Goal: Answer question/provide support: Share knowledge or assist other users

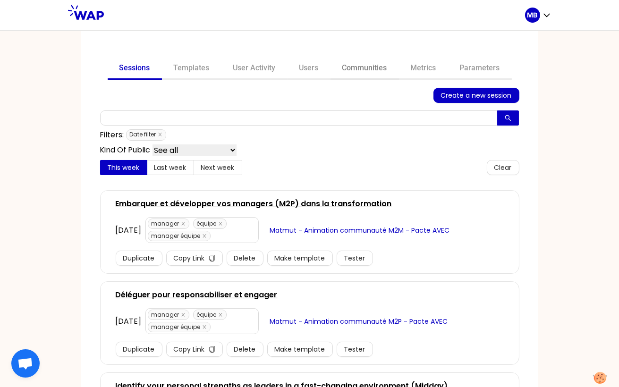
click at [356, 75] on link "Communities" at bounding box center [364, 69] width 68 height 23
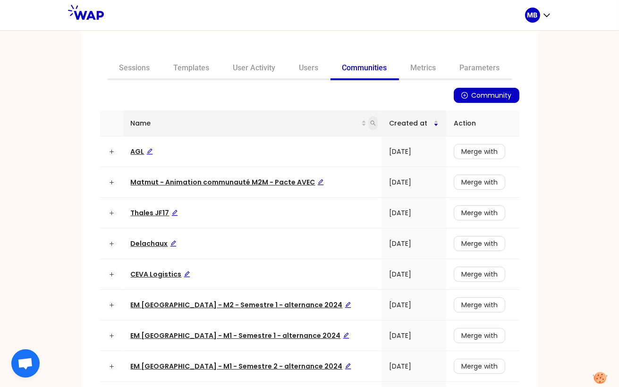
click at [370, 125] on icon "search" at bounding box center [372, 123] width 5 height 5
type input "matmut"
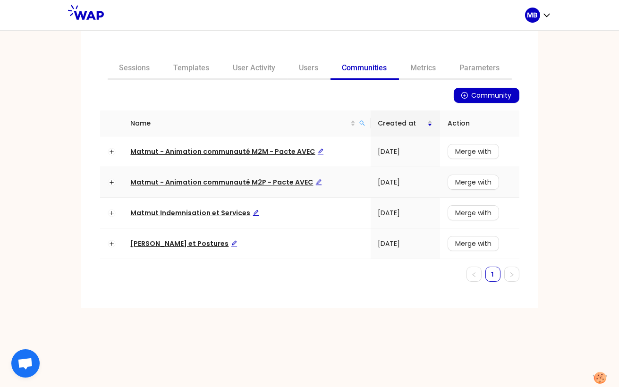
click at [285, 183] on span "Matmut - Animation communauté M2P - Pacte AVEC" at bounding box center [226, 181] width 191 height 9
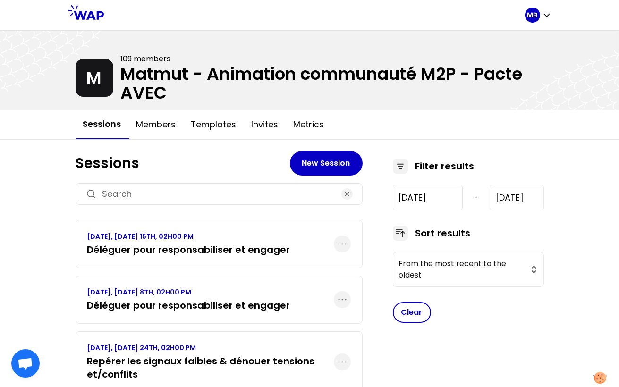
click at [231, 237] on p "OCTOBER 2025, WEDNESDAY 15TH, 02H00 PM" at bounding box center [188, 236] width 203 height 9
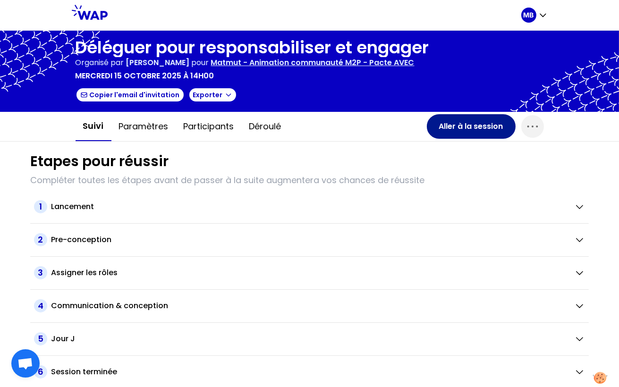
click at [446, 130] on button "Aller à la session" at bounding box center [471, 126] width 89 height 25
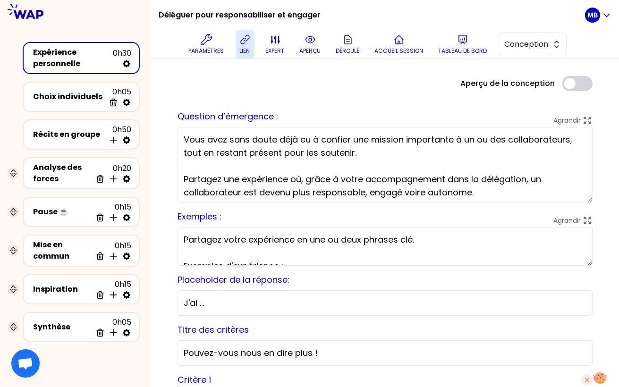
click at [249, 42] on icon at bounding box center [244, 39] width 11 height 11
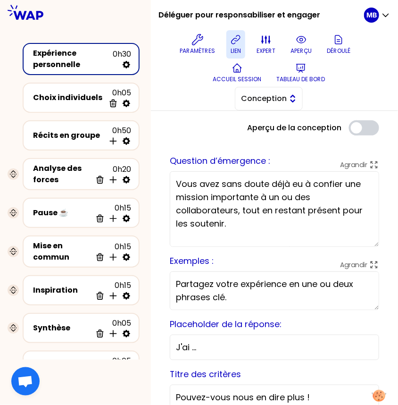
click at [267, 105] on button "Conception" at bounding box center [269, 99] width 68 height 24
click at [267, 134] on span "Facilitation" at bounding box center [274, 137] width 41 height 11
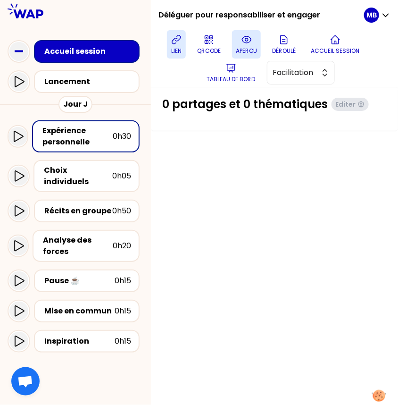
click at [245, 42] on icon at bounding box center [246, 39] width 9 height 7
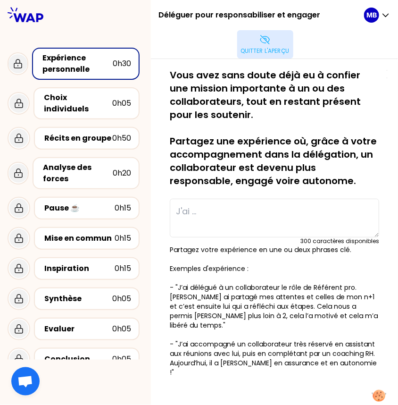
click at [269, 33] on button "Quitter l'aperçu" at bounding box center [265, 44] width 56 height 28
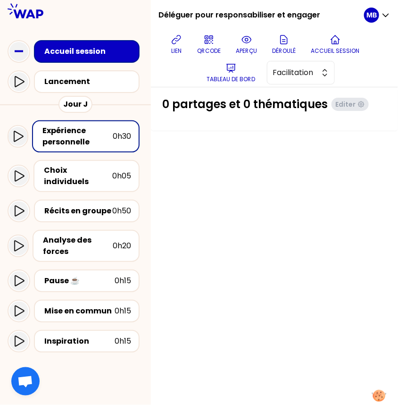
click at [57, 139] on div "Expérience personnelle" at bounding box center [77, 136] width 70 height 23
click at [268, 74] on button "Facilitation" at bounding box center [301, 73] width 68 height 24
click at [229, 160] on div "0 partages et 0 thématiques Editer" at bounding box center [274, 246] width 247 height 318
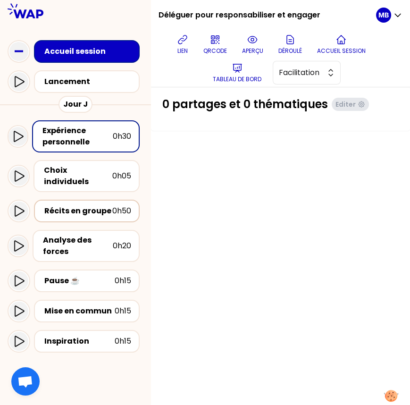
click at [107, 205] on div "Récits en groupe" at bounding box center [78, 210] width 68 height 11
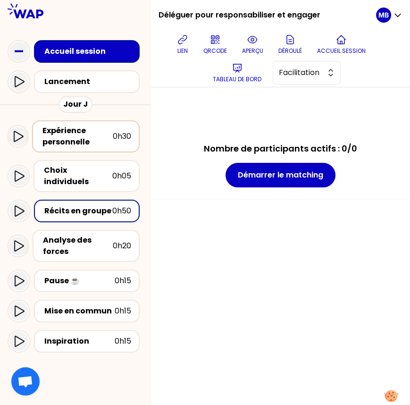
click at [86, 136] on div "Expérience personnelle" at bounding box center [77, 136] width 70 height 23
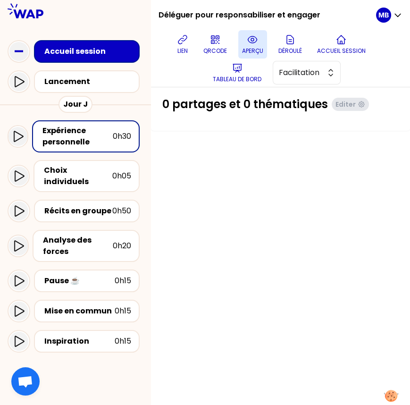
click at [243, 53] on p "aperçu" at bounding box center [252, 51] width 21 height 8
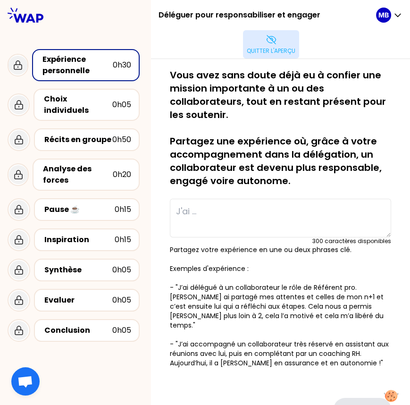
click at [285, 40] on button "Quitter l'aperçu" at bounding box center [271, 44] width 56 height 28
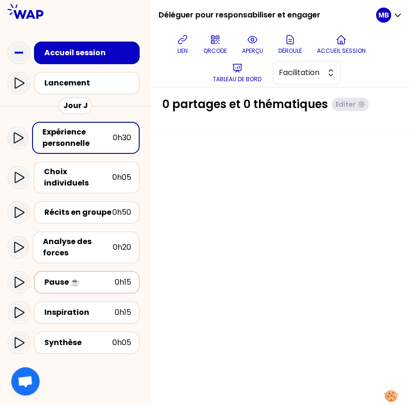
scroll to position [102, 0]
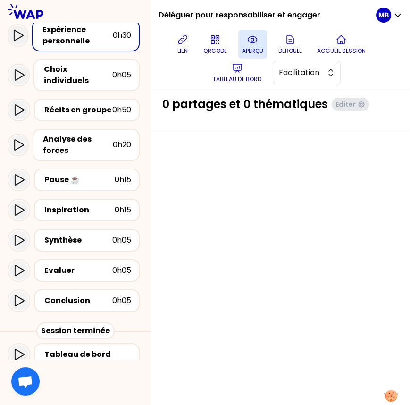
click at [260, 43] on button "aperçu" at bounding box center [252, 44] width 29 height 28
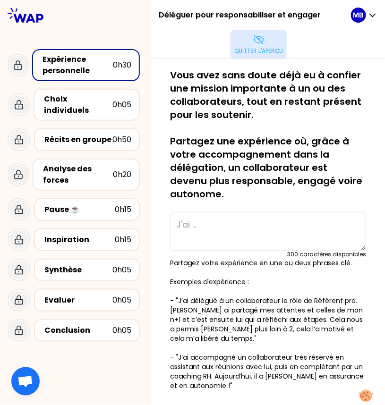
click at [244, 40] on button "Quitter l'aperçu" at bounding box center [258, 44] width 56 height 28
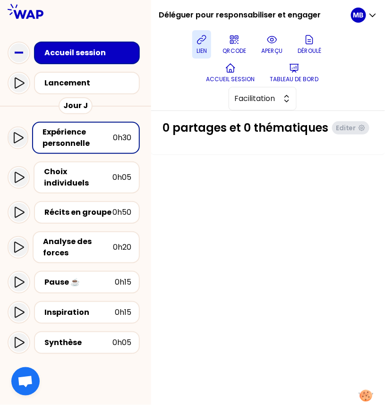
click at [203, 43] on icon at bounding box center [201, 39] width 11 height 11
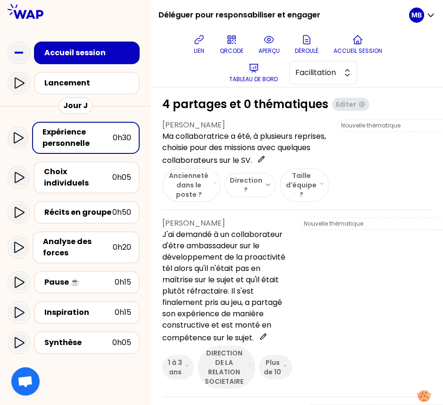
click at [225, 133] on p "Ma collaboratrice a été, à plusieurs reprises, choisie pour des missions avec q…" at bounding box center [245, 148] width 167 height 35
click at [262, 47] on p "aperçu" at bounding box center [269, 51] width 21 height 8
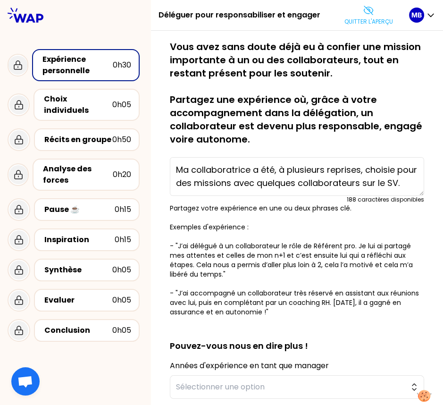
scroll to position [186, 0]
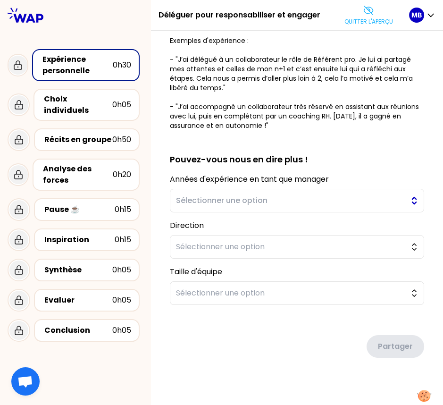
click at [206, 206] on button "Sélectionner une option" at bounding box center [297, 201] width 254 height 24
click at [216, 316] on div "Partager" at bounding box center [297, 338] width 254 height 53
click at [203, 248] on span "Sélectionner une option" at bounding box center [290, 246] width 229 height 11
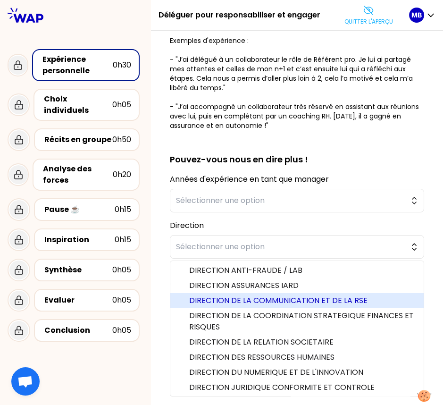
scroll to position [31, 0]
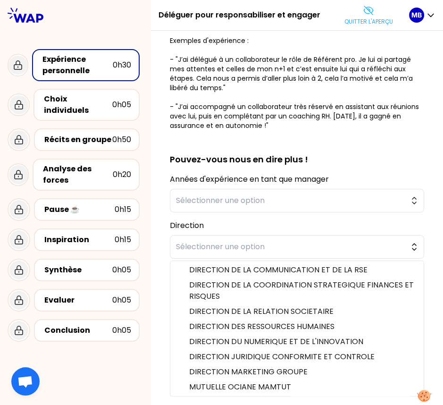
click at [370, 107] on p "Partagez votre expérience en une ou deux phrases clé. Exemples d'expérience : -…" at bounding box center [297, 73] width 254 height 113
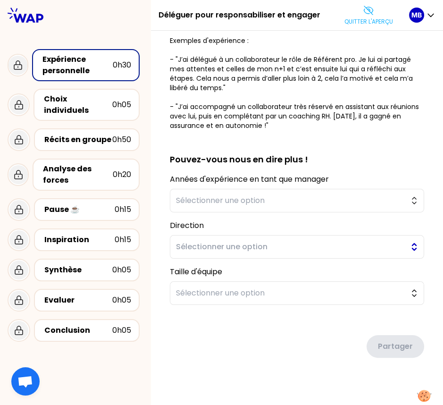
click at [192, 239] on button "Sélectionner une option" at bounding box center [297, 247] width 254 height 24
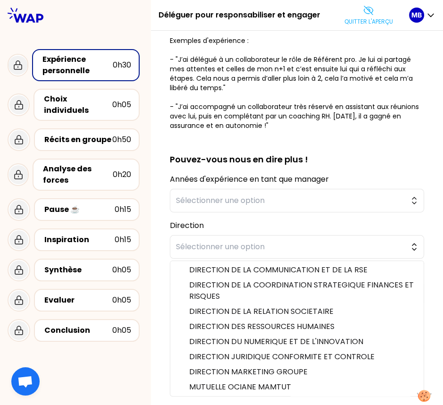
scroll to position [0, 0]
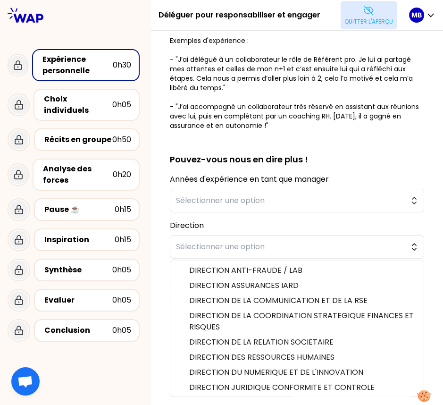
click at [370, 13] on icon at bounding box center [368, 10] width 9 height 8
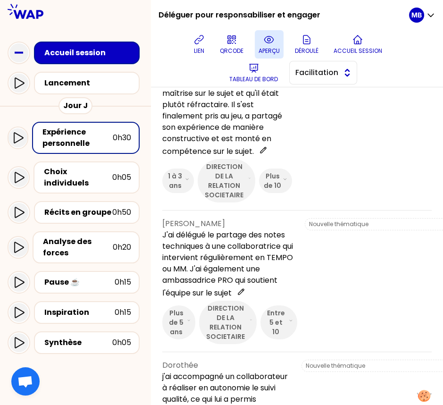
click at [341, 70] on button "Facilitation" at bounding box center [323, 73] width 68 height 24
click at [338, 92] on span "Conception" at bounding box center [329, 96] width 41 height 11
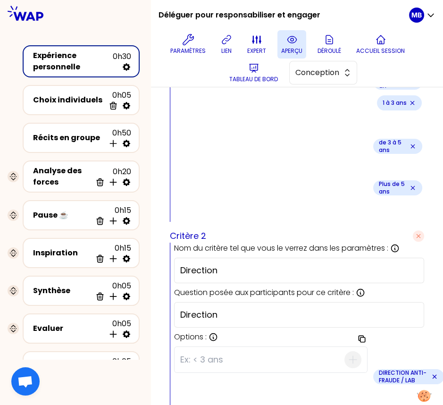
scroll to position [453, 0]
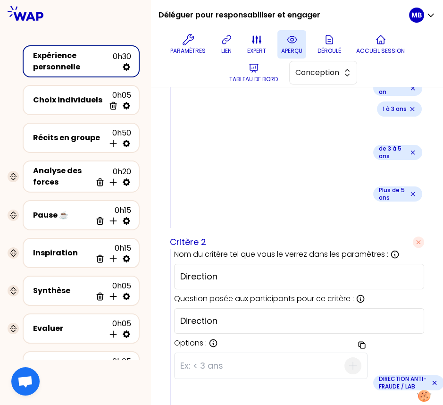
click at [193, 354] on input at bounding box center [262, 366] width 164 height 25
type input "Direction Matmut protection juridique"
click at [347, 360] on icon "button" at bounding box center [352, 365] width 11 height 11
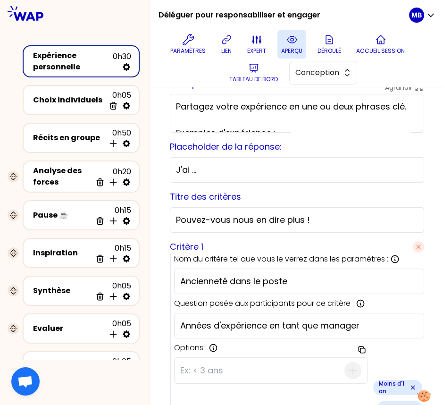
scroll to position [103, 0]
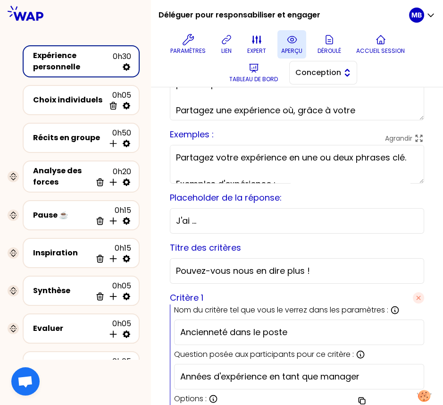
click at [314, 67] on span "Conception" at bounding box center [316, 72] width 42 height 11
click at [314, 108] on span "Facilitation" at bounding box center [329, 111] width 41 height 11
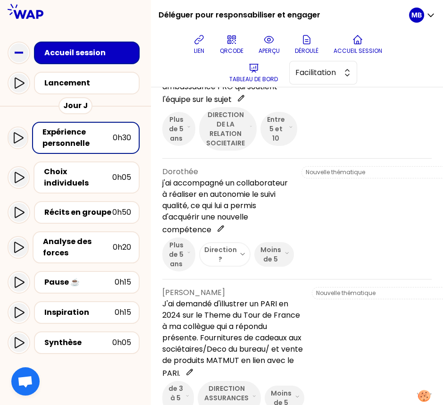
scroll to position [380, 0]
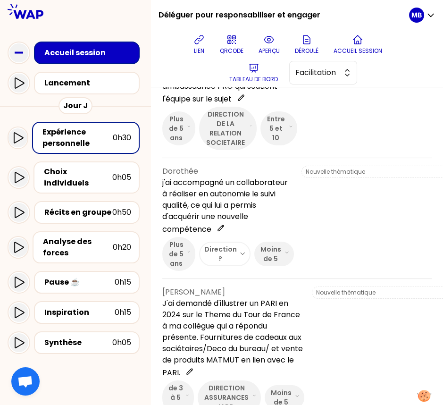
click at [241, 253] on icon "button" at bounding box center [243, 254] width 4 height 2
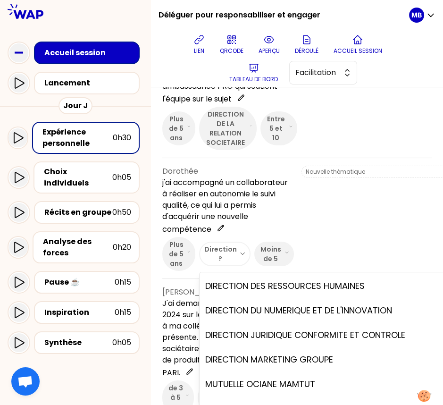
scroll to position [525, 0]
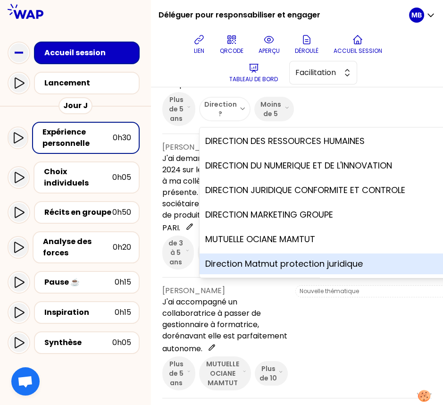
click at [243, 260] on p "Direction Matmut protection juridique" at bounding box center [284, 263] width 158 height 13
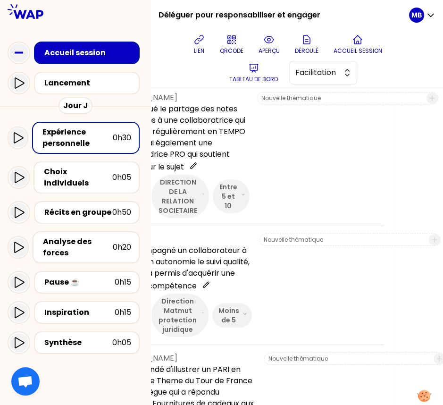
scroll to position [198, 48]
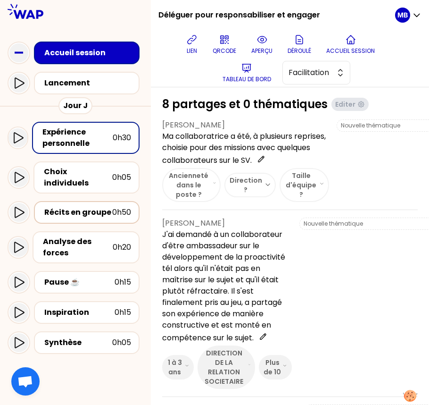
click at [65, 207] on div "Récits en groupe" at bounding box center [78, 212] width 68 height 11
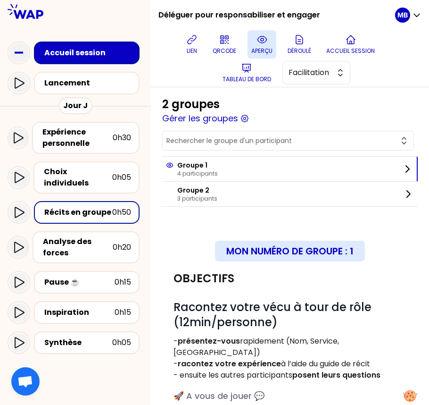
click at [264, 44] on icon at bounding box center [262, 39] width 11 height 11
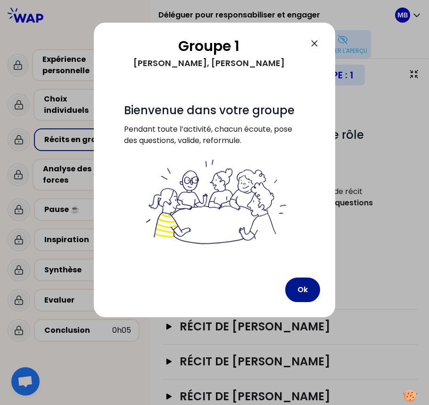
click at [295, 291] on button "Ok" at bounding box center [303, 290] width 35 height 25
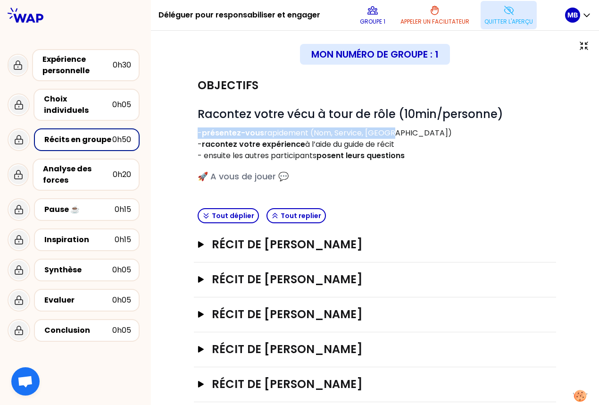
drag, startPoint x: 199, startPoint y: 135, endPoint x: 396, endPoint y: 132, distance: 196.8
click at [396, 132] on p "- présentez-vous rapidement (Nom, Service, [GEOGRAPHIC_DATA])" at bounding box center [375, 132] width 355 height 11
drag, startPoint x: 403, startPoint y: 144, endPoint x: 164, endPoint y: 147, distance: 239.3
click at [164, 147] on div "Mon numéro de groupe : 1 Objectifs # Racontez votre vécu à tour de rôle (10min/…" at bounding box center [375, 226] width 448 height 390
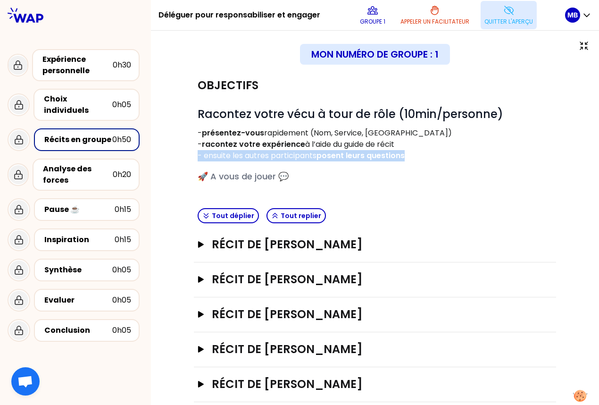
drag, startPoint x: 193, startPoint y: 154, endPoint x: 428, endPoint y: 153, distance: 235.5
click at [428, 153] on div "Objectifs # Racontez votre vécu à tour de rôle (10min/personne) - présentez-vou…" at bounding box center [375, 235] width 411 height 334
click at [203, 244] on icon "button" at bounding box center [201, 244] width 8 height 7
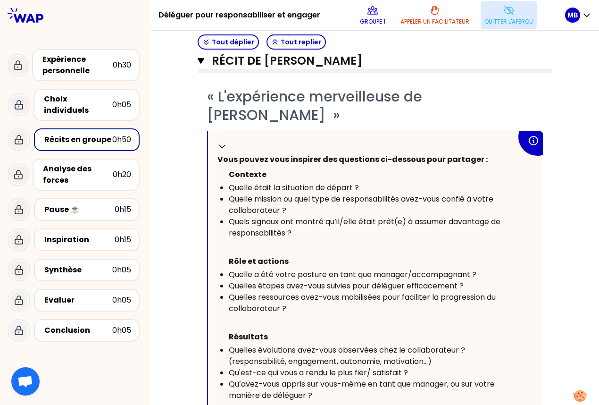
scroll to position [206, 0]
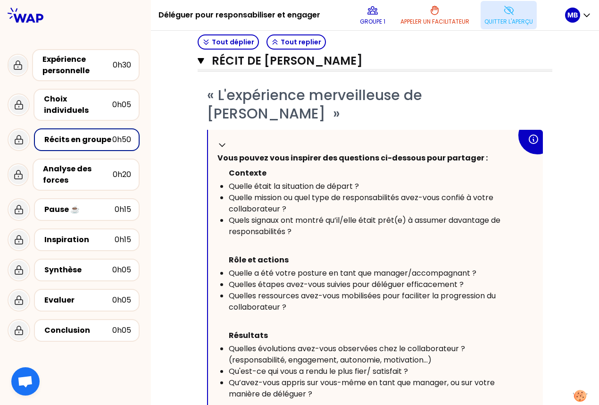
click at [262, 212] on span "Quelle mission ou quel type de responsabilités avez-vous confié à votre collabo…" at bounding box center [362, 203] width 267 height 22
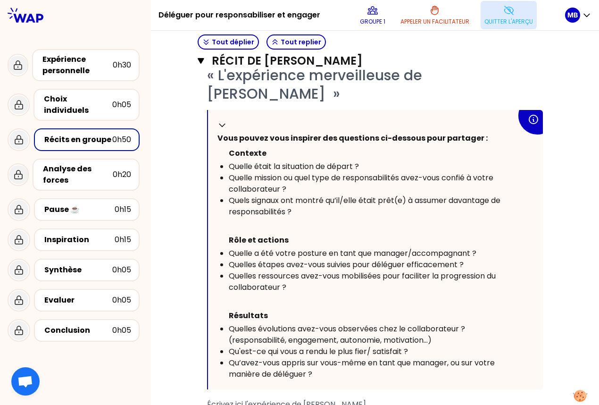
scroll to position [225, 0]
drag, startPoint x: 229, startPoint y: 152, endPoint x: 268, endPoint y: 152, distance: 38.7
click at [268, 152] on p "Contexte" at bounding box center [373, 153] width 288 height 15
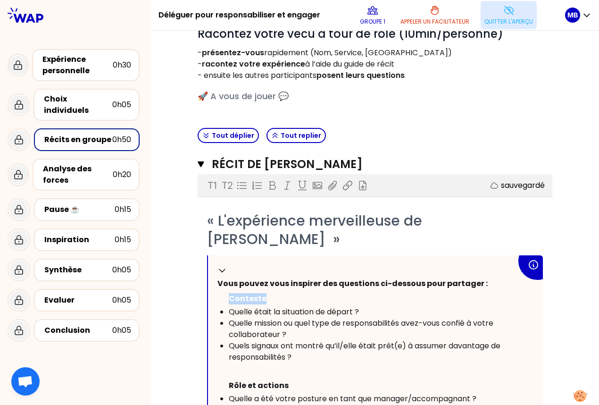
scroll to position [59, 0]
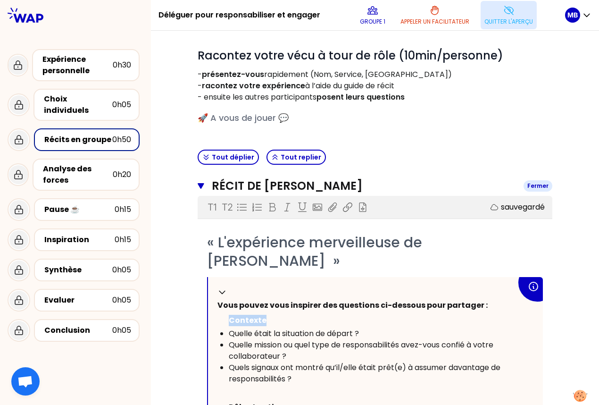
click at [200, 186] on icon "button" at bounding box center [201, 186] width 6 height 6
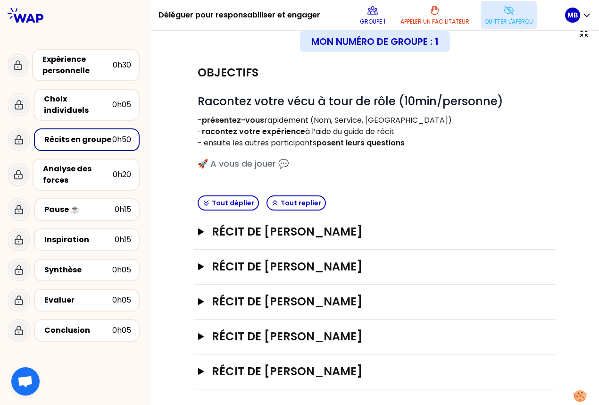
scroll to position [0, 0]
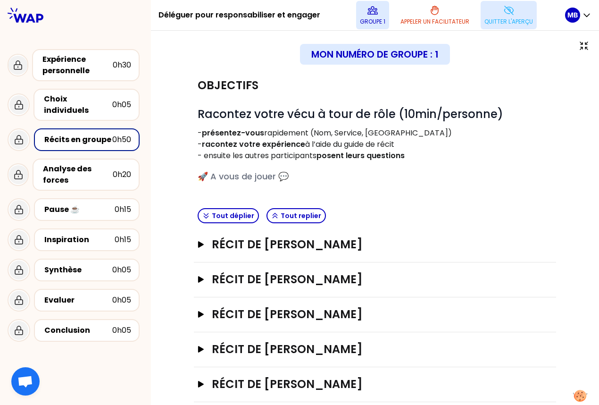
click at [371, 16] on button "Groupe 1" at bounding box center [372, 15] width 33 height 28
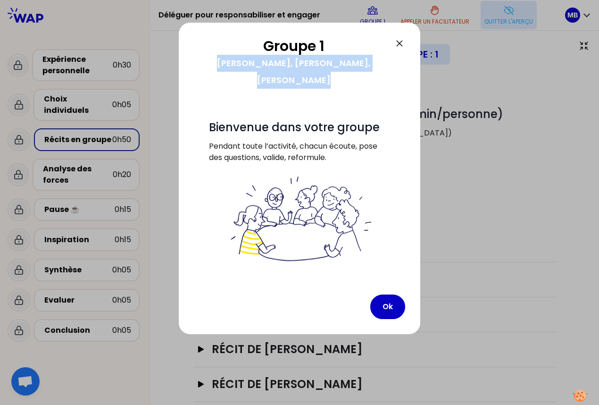
drag, startPoint x: 202, startPoint y: 65, endPoint x: 395, endPoint y: 67, distance: 193.1
click at [395, 67] on div "Groupe 1 Marina, Dorothée, Anthony, VALERIE, Pauline" at bounding box center [299, 69] width 211 height 63
click at [386, 295] on button "Ok" at bounding box center [387, 307] width 35 height 25
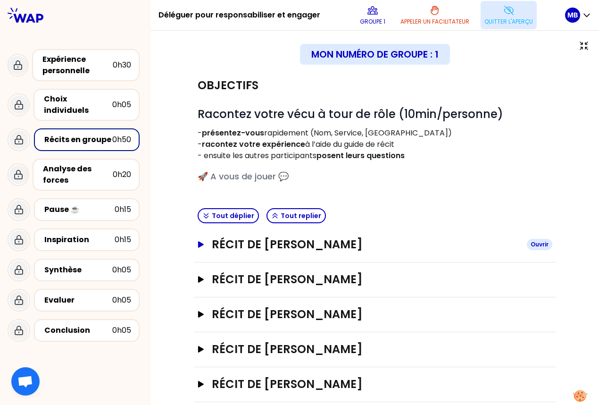
click at [289, 243] on h3 "Récit de [PERSON_NAME]" at bounding box center [366, 244] width 308 height 15
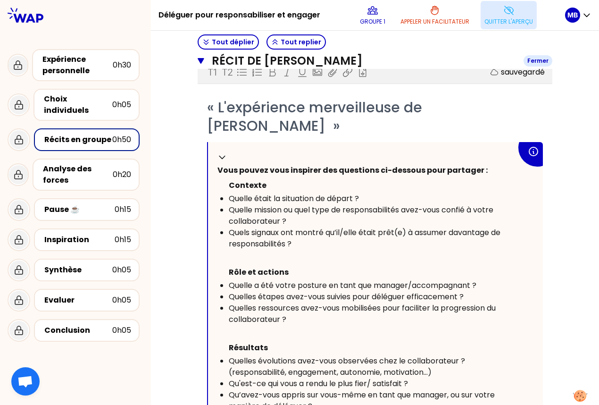
click at [201, 61] on icon "button" at bounding box center [201, 61] width 6 height 6
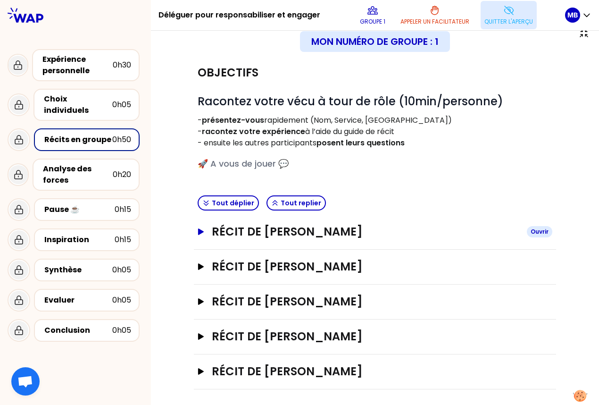
click at [201, 229] on icon "button" at bounding box center [201, 231] width 6 height 7
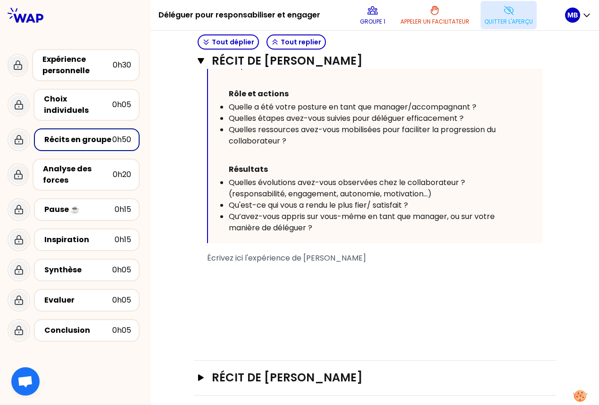
scroll to position [442, 0]
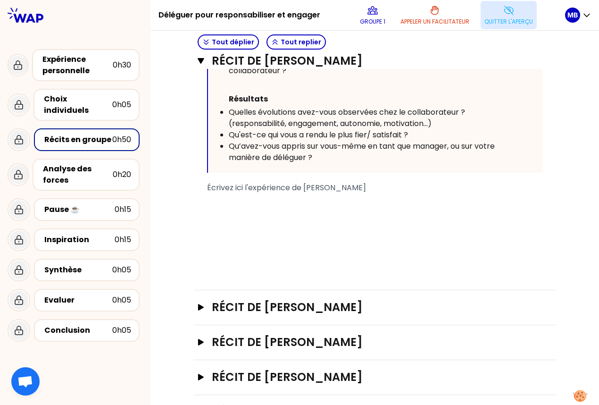
click at [221, 216] on div "﻿" at bounding box center [375, 221] width 336 height 11
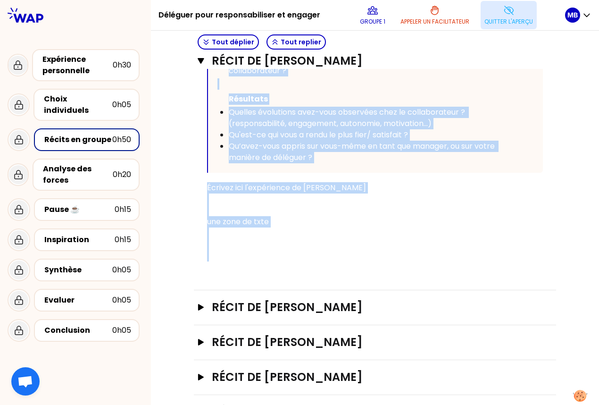
click at [240, 211] on div "﻿" at bounding box center [375, 210] width 336 height 11
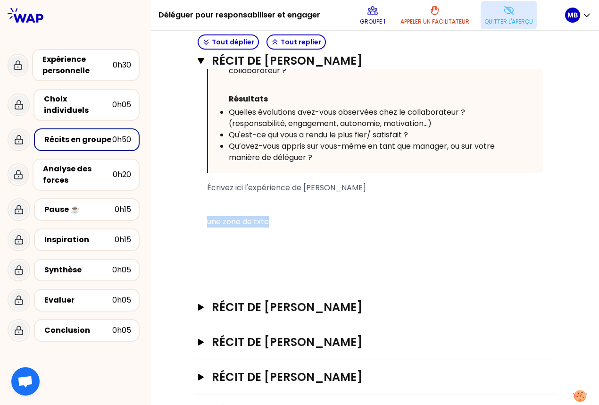
drag, startPoint x: 273, startPoint y: 217, endPoint x: 200, endPoint y: 217, distance: 72.7
click at [200, 217] on div "« L'expérience merveilleuse de Marine Bourgeaud » Replier Vous pouvez vous insp…" at bounding box center [375, 60] width 355 height 423
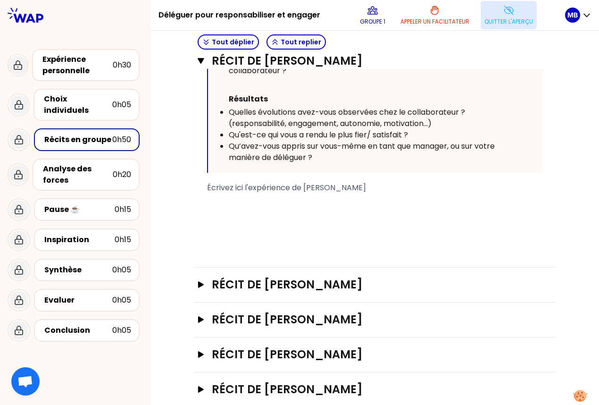
click at [211, 205] on div "﻿" at bounding box center [375, 210] width 336 height 11
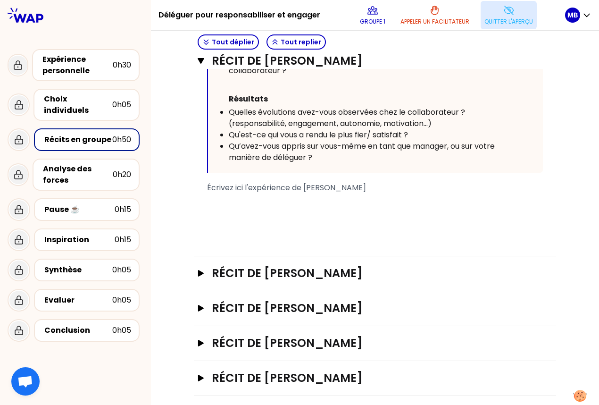
click at [178, 195] on div "Objectifs # Racontez votre vécu à tour de rôle (10min/personne) - présentez-vou…" at bounding box center [375, 11] width 411 height 770
click at [200, 61] on icon "button" at bounding box center [201, 61] width 6 height 6
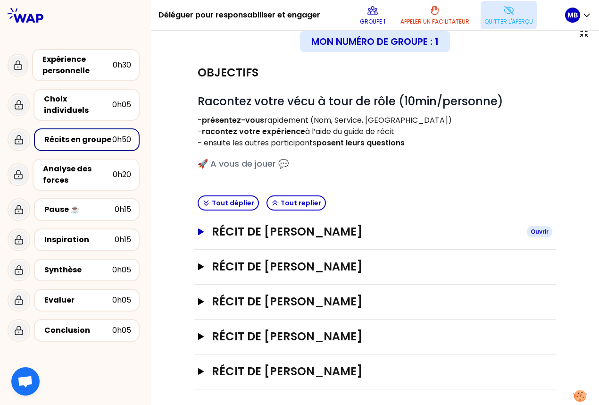
click at [240, 231] on h3 "Récit de [PERSON_NAME]" at bounding box center [366, 231] width 308 height 15
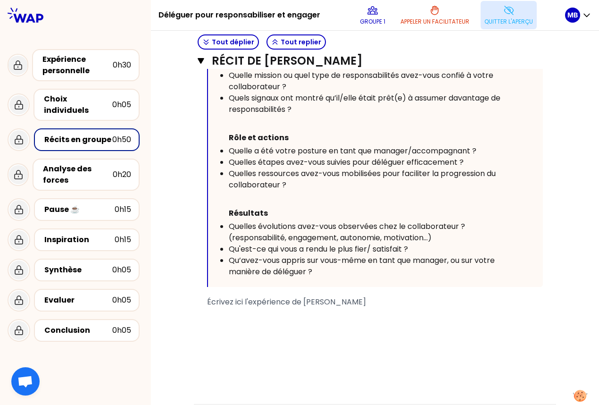
scroll to position [351, 0]
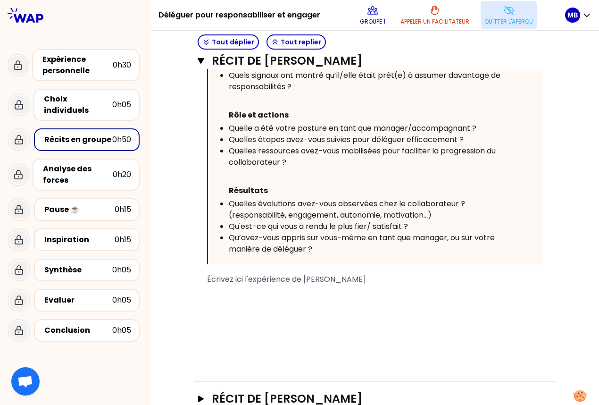
click at [443, 12] on button "Quitter l'aperçu" at bounding box center [509, 15] width 56 height 28
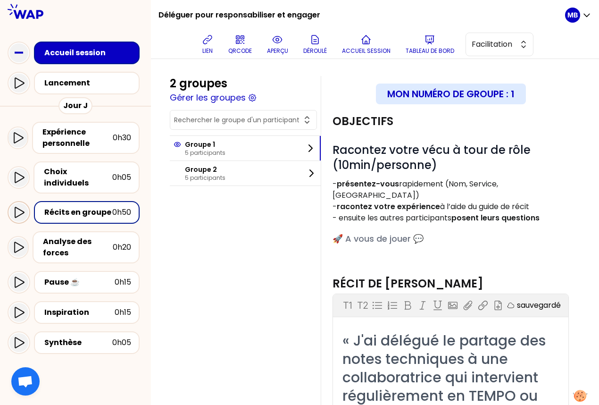
click at [21, 207] on icon at bounding box center [18, 212] width 11 height 11
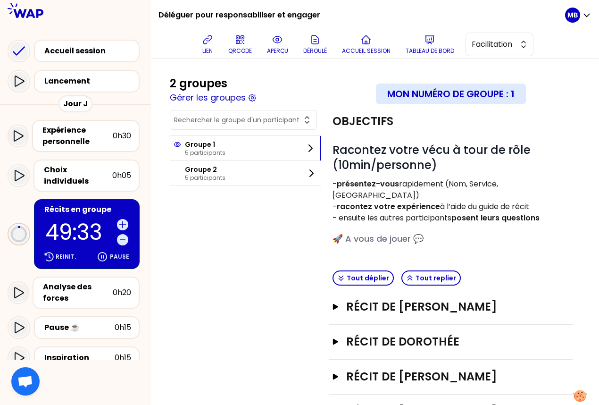
scroll to position [71, 0]
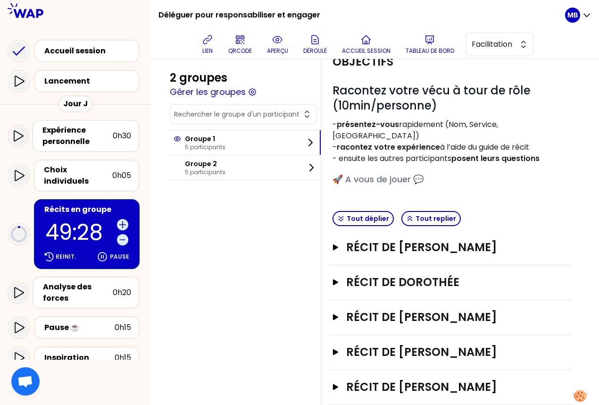
scroll to position [71, 0]
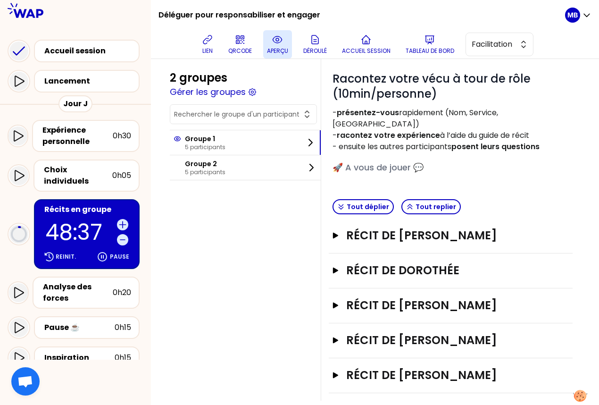
click at [271, 42] on button "aperçu" at bounding box center [277, 44] width 29 height 28
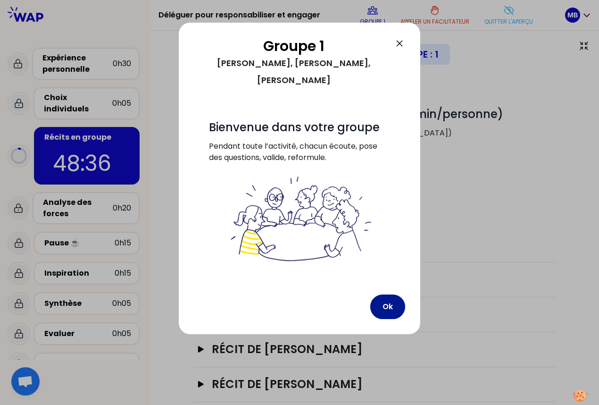
click at [392, 295] on button "Ok" at bounding box center [387, 307] width 35 height 25
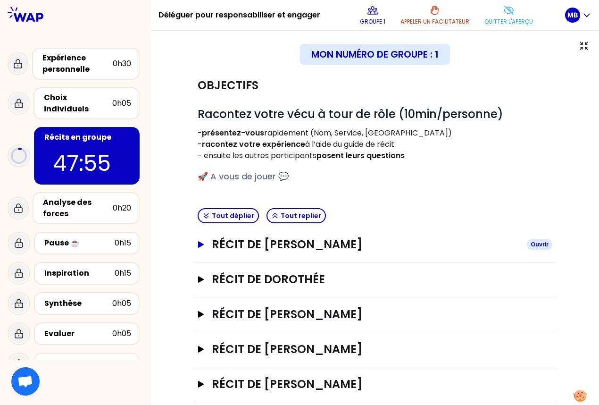
click at [212, 245] on h3 "Récit de [PERSON_NAME]" at bounding box center [366, 244] width 308 height 15
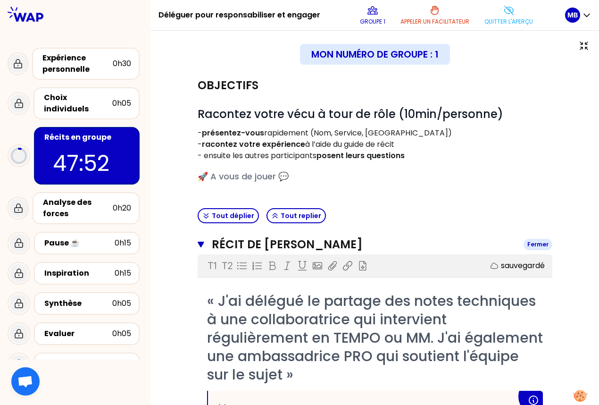
click at [199, 245] on icon "button" at bounding box center [201, 245] width 7 height 8
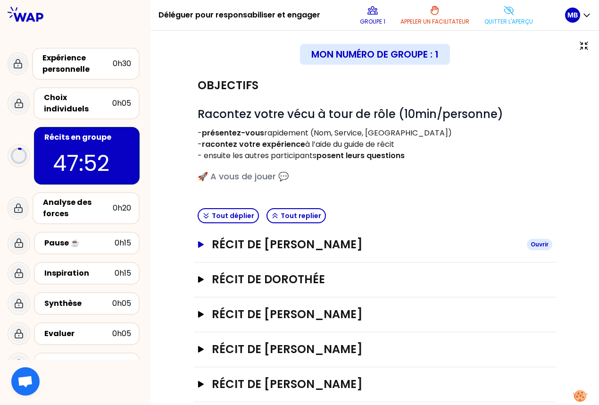
scroll to position [13, 0]
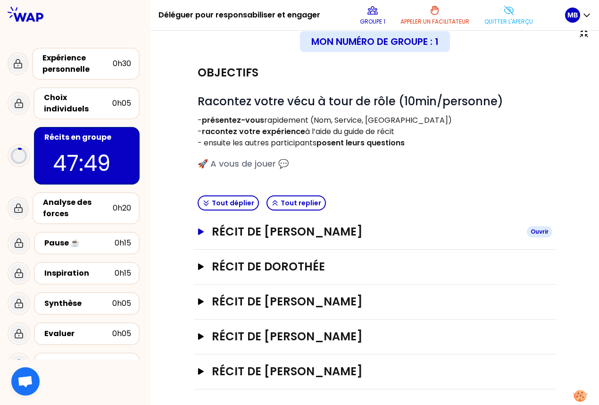
click at [291, 234] on h3 "Récit de [PERSON_NAME]" at bounding box center [366, 231] width 308 height 15
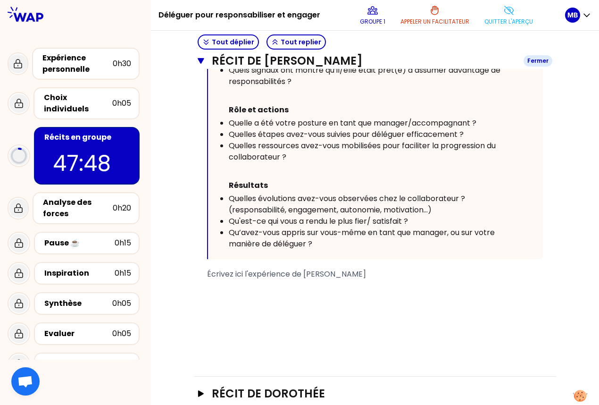
scroll to position [452, 0]
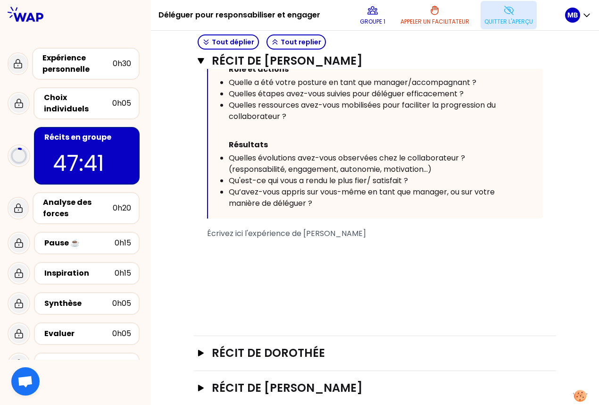
click at [486, 19] on p "Quitter l'aperçu" at bounding box center [509, 22] width 49 height 8
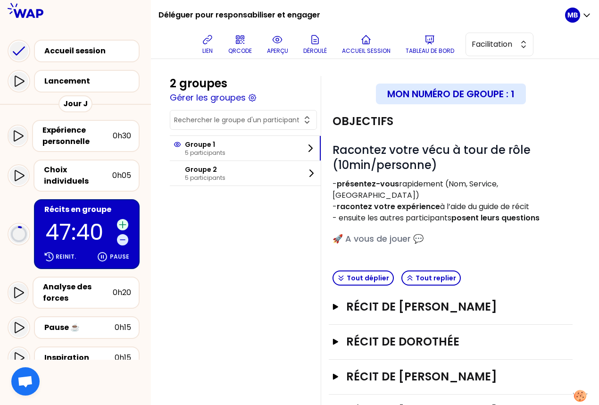
click at [122, 220] on icon at bounding box center [122, 224] width 9 height 9
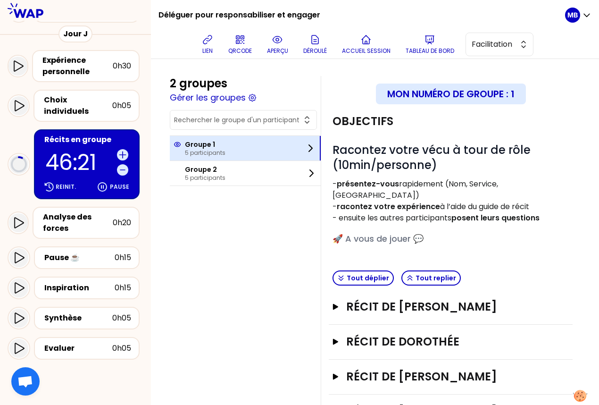
scroll to position [96, 0]
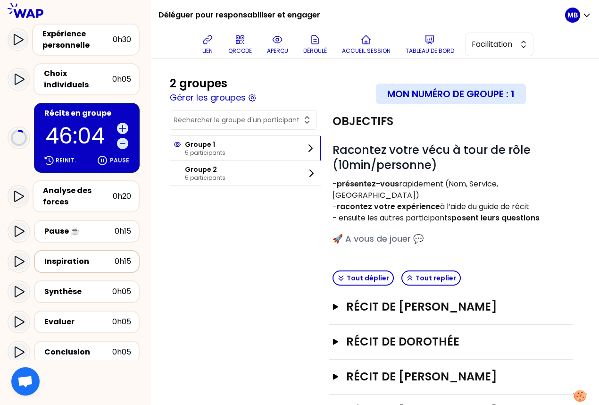
click at [100, 256] on div "Inspiration" at bounding box center [79, 261] width 70 height 11
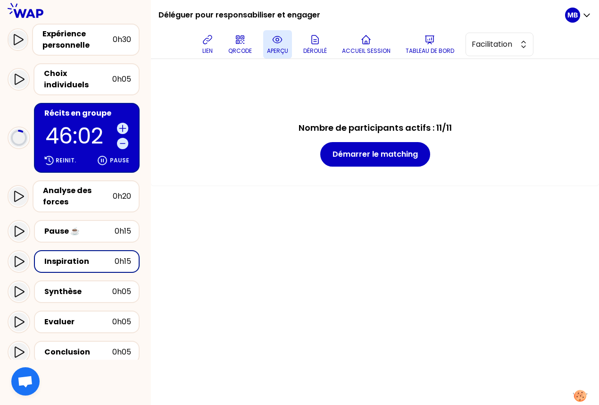
click at [276, 42] on icon at bounding box center [277, 39] width 11 height 11
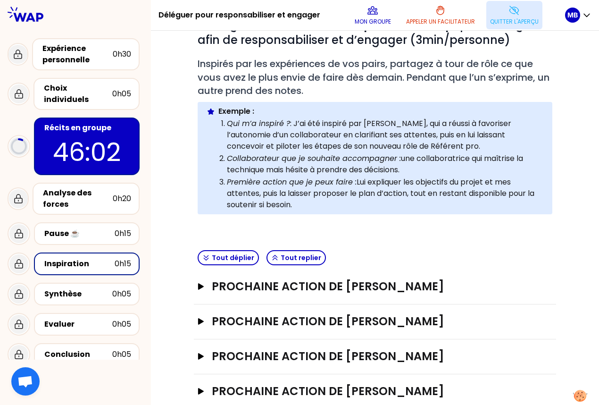
scroll to position [122, 0]
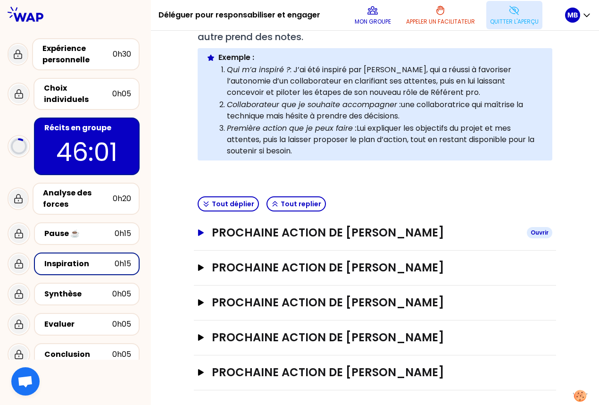
click at [316, 230] on h3 "Prochaine action de Marine Bourgeaud" at bounding box center [366, 232] width 308 height 15
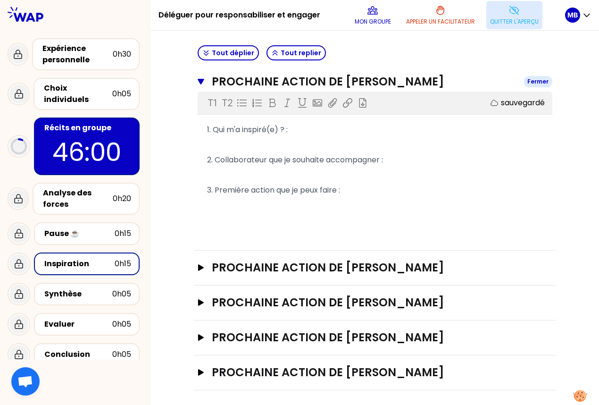
scroll to position [17, 0]
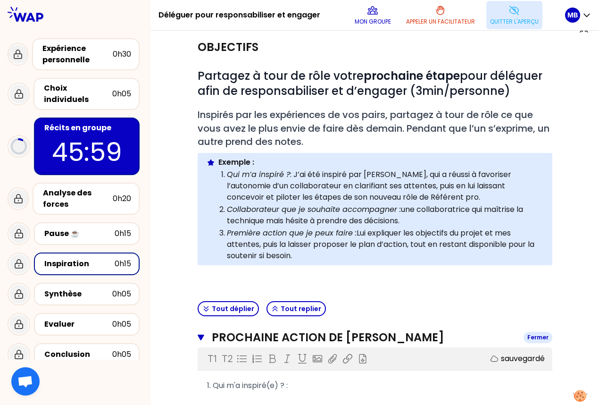
click at [202, 336] on icon "button" at bounding box center [201, 338] width 6 height 6
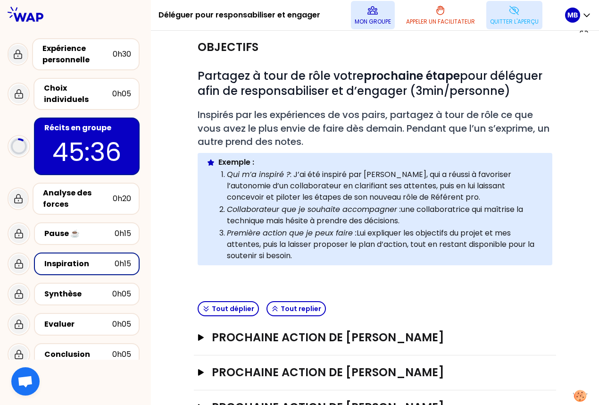
click at [373, 10] on icon at bounding box center [372, 11] width 9 height 8
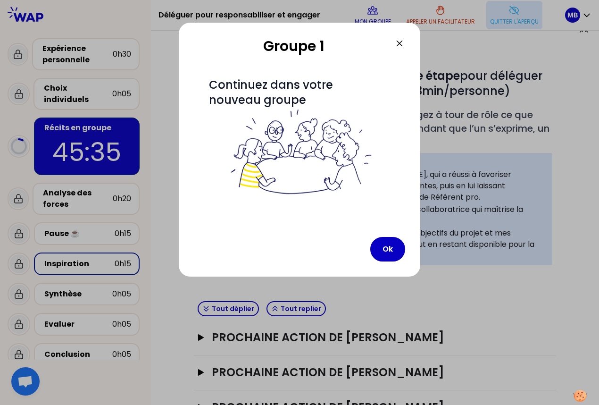
click at [399, 44] on icon at bounding box center [400, 44] width 6 height 6
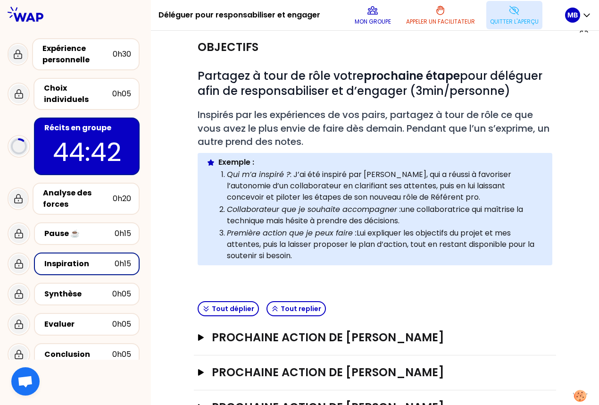
click at [507, 17] on button "Quitter l'aperçu" at bounding box center [515, 15] width 56 height 28
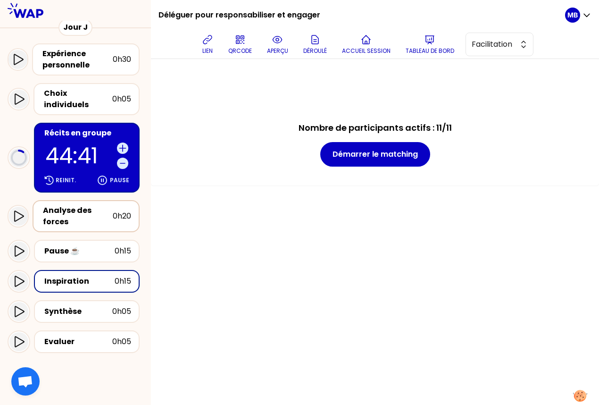
scroll to position [95, 0]
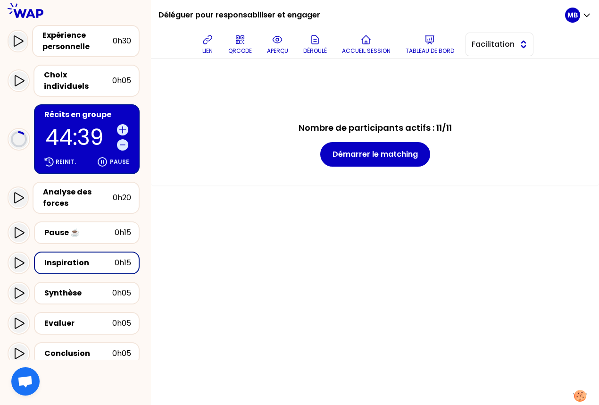
click at [488, 38] on button "Facilitation" at bounding box center [500, 45] width 68 height 24
click at [487, 68] on span "Conception" at bounding box center [505, 67] width 41 height 11
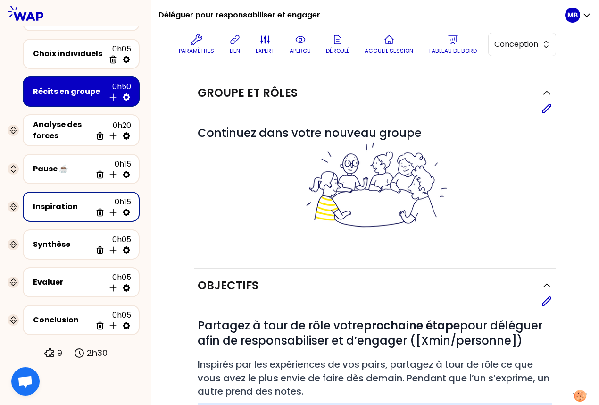
scroll to position [43, 0]
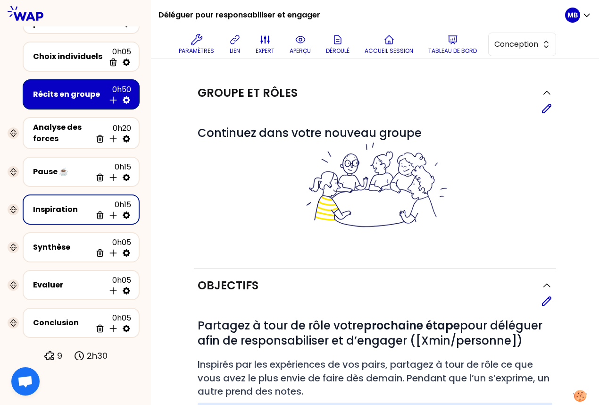
click at [127, 214] on icon at bounding box center [126, 215] width 9 height 9
select select "same_as"
select select "false"
select select "Each"
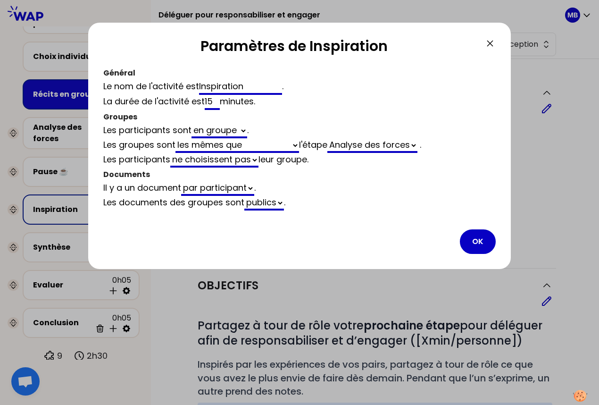
click at [219, 131] on select "en groupe en plénière" at bounding box center [220, 131] width 56 height 15
click at [210, 147] on select "générés automatiquement les mêmes que vides" at bounding box center [238, 145] width 124 height 15
select select "same_as"
select select "false"
select select "4"
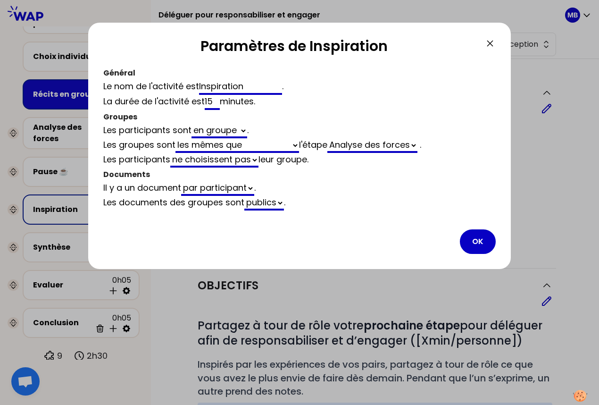
select select "5"
select select "activity"
select select "false"
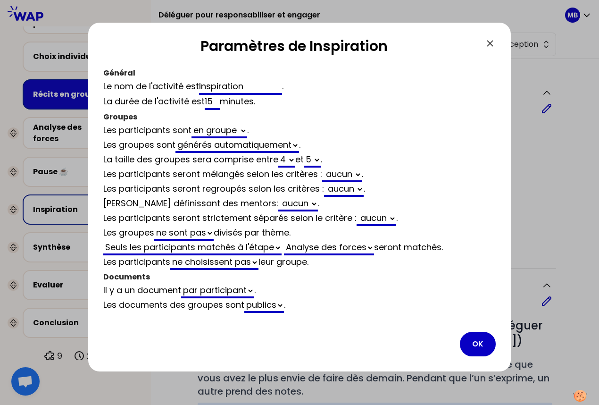
click at [282, 157] on select "2 3 4 5 6 7 8 9 10 11 12" at bounding box center [286, 160] width 17 height 15
select select "5"
select select "activity"
select select "false"
click at [314, 157] on select "2 3 4 5 6 7 8 9 10 11 12" at bounding box center [312, 160] width 17 height 15
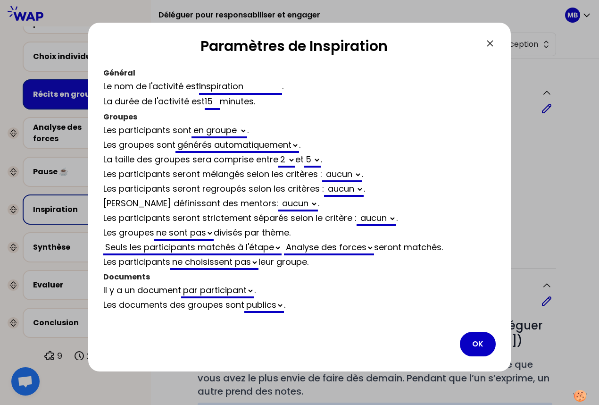
select select "3"
select select "activity"
select select "false"
click at [312, 247] on select "Analyse des forces Récits en groupe" at bounding box center [329, 248] width 90 height 15
click at [341, 172] on select "aucun Ancienneté dans le poste Direction Taille d'équipe" at bounding box center [343, 175] width 38 height 15
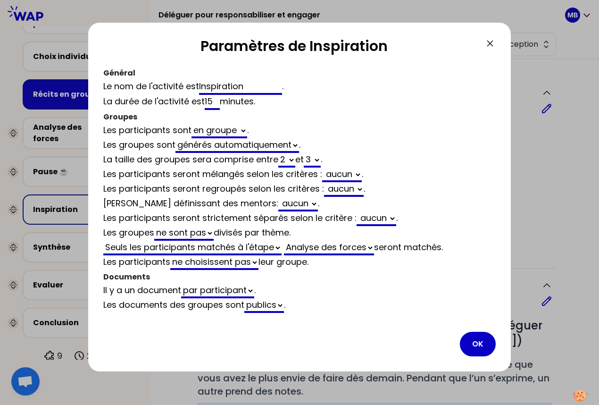
click at [340, 189] on select "aucun Ancienneté dans le poste Direction Taille d'équipe" at bounding box center [345, 189] width 38 height 15
select select "3"
select select "activity"
select select "false"
click at [471, 340] on button "OK" at bounding box center [478, 344] width 36 height 25
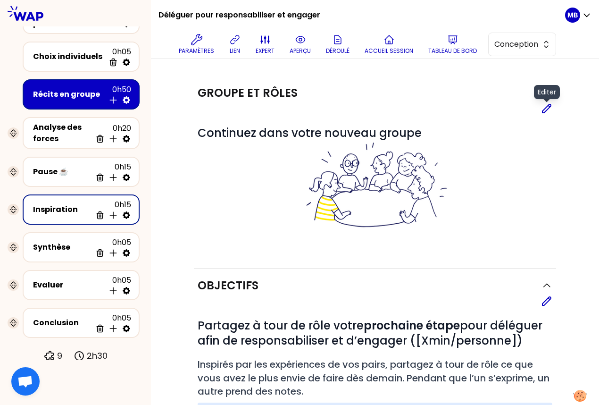
click at [551, 108] on icon at bounding box center [546, 108] width 11 height 11
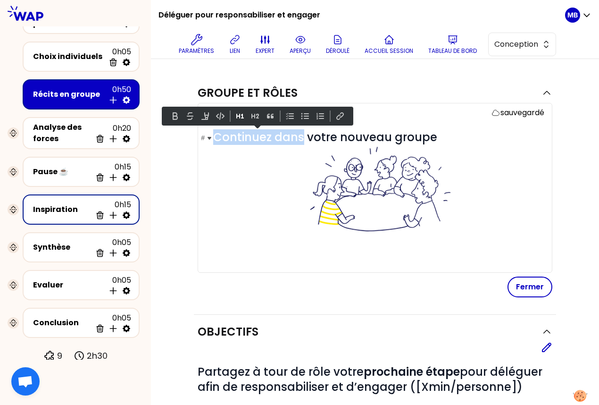
drag, startPoint x: 302, startPoint y: 138, endPoint x: 217, endPoint y: 138, distance: 84.5
click at [217, 138] on span "Continuez dans votre nouveau groupe" at bounding box center [378, 188] width 331 height 118
click at [254, 137] on span "Continuez dans votre nouveau groupe" at bounding box center [378, 188] width 331 height 118
drag, startPoint x: 269, startPoint y: 137, endPoint x: 181, endPoint y: 137, distance: 88.3
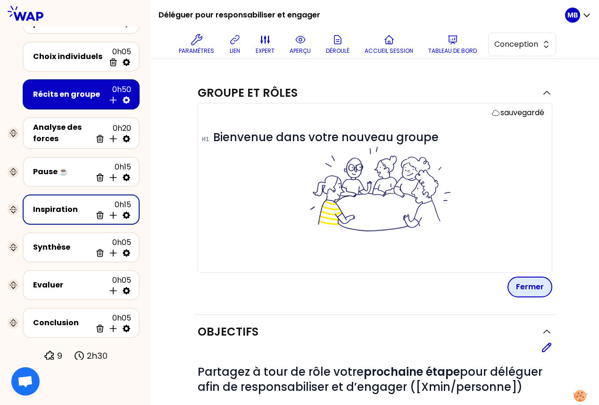
click at [532, 289] on button "Fermer" at bounding box center [530, 287] width 45 height 21
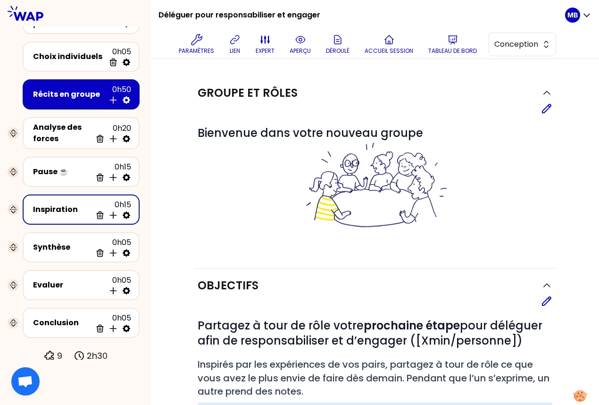
click at [286, 58] on div "Paramètres lien expert aperçu Déroulé Accueil session Tableau de bord Conception" at bounding box center [365, 44] width 399 height 28
click at [296, 53] on p "aperçu" at bounding box center [300, 51] width 21 height 8
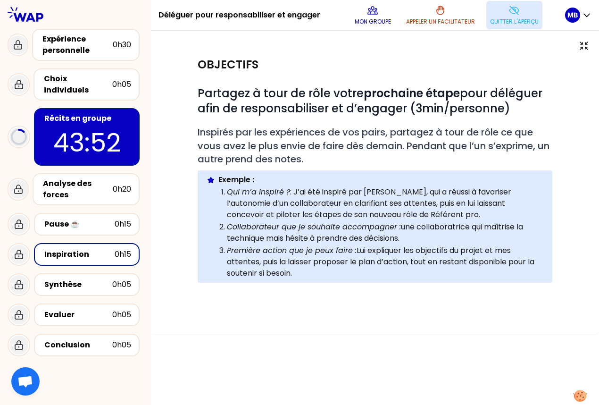
scroll to position [9, 0]
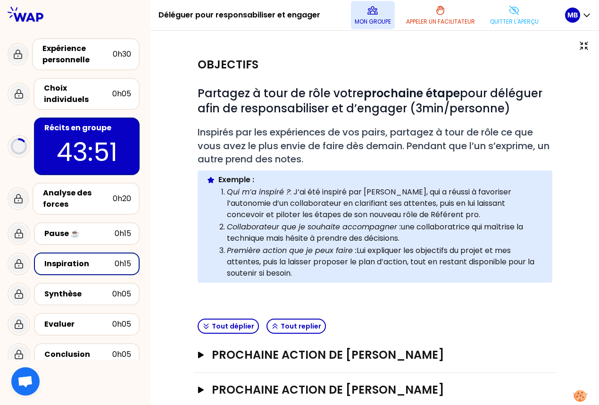
click at [366, 21] on p "Mon groupe" at bounding box center [373, 22] width 36 height 8
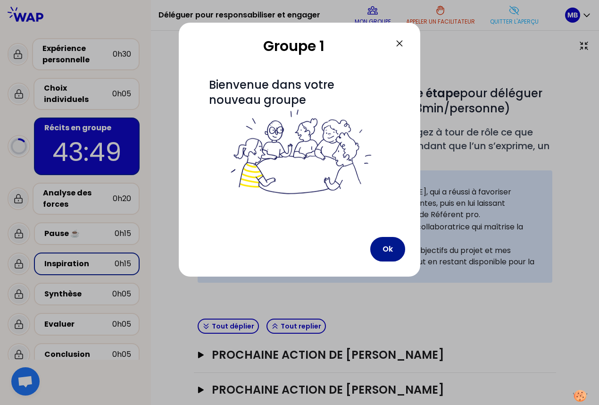
click at [390, 255] on button "Ok" at bounding box center [387, 249] width 35 height 25
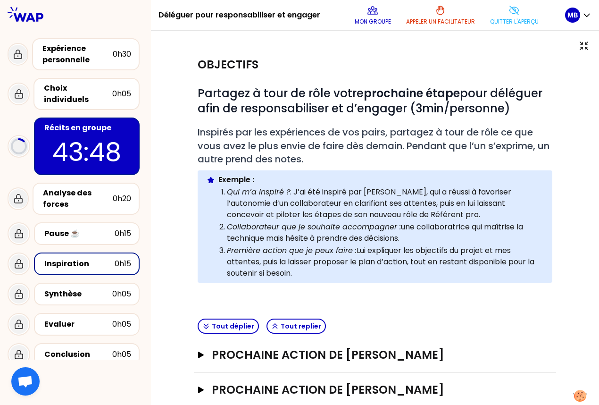
scroll to position [122, 0]
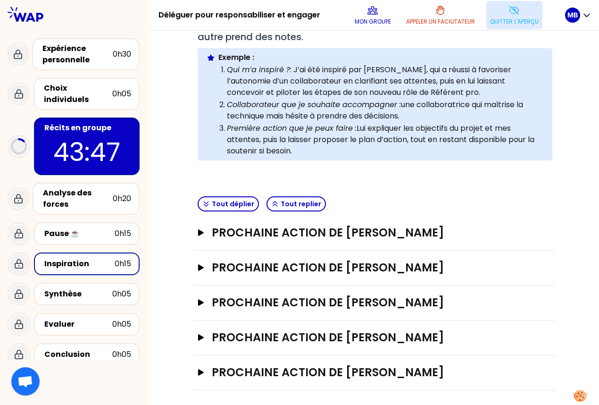
click at [504, 22] on p "Quitter l'aperçu" at bounding box center [514, 22] width 49 height 8
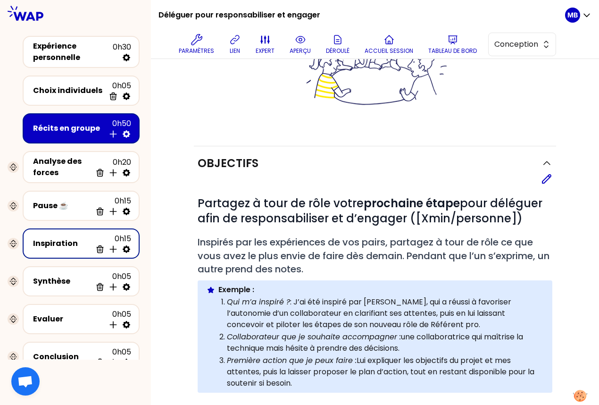
scroll to position [227, 0]
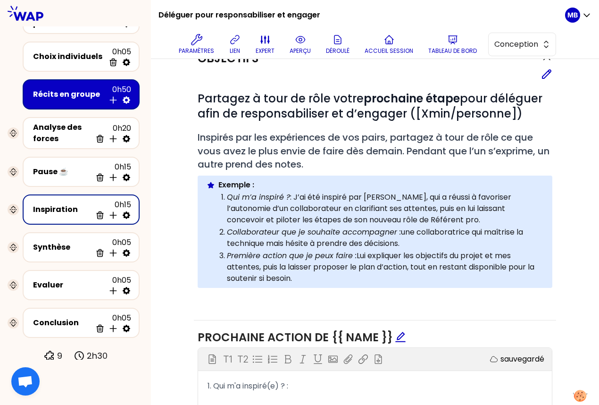
click at [128, 215] on icon at bounding box center [127, 215] width 8 height 8
select select "3"
select select "activity"
select select "false"
select select "Each"
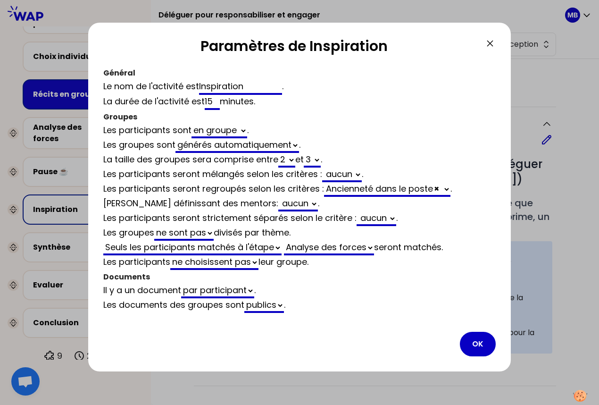
scroll to position [227, 0]
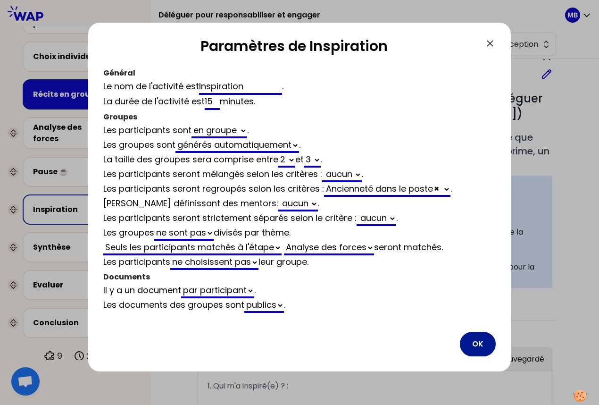
click at [477, 339] on button "OK" at bounding box center [478, 344] width 36 height 25
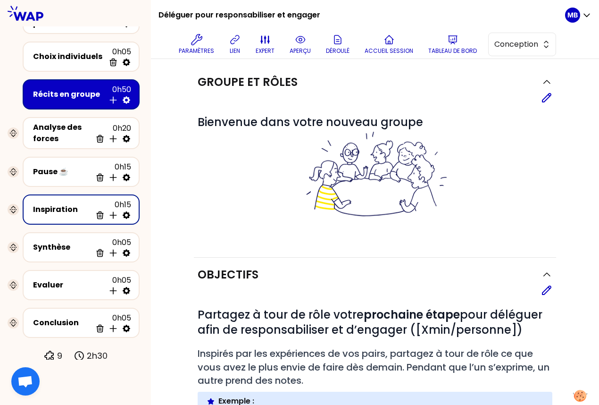
scroll to position [0, 0]
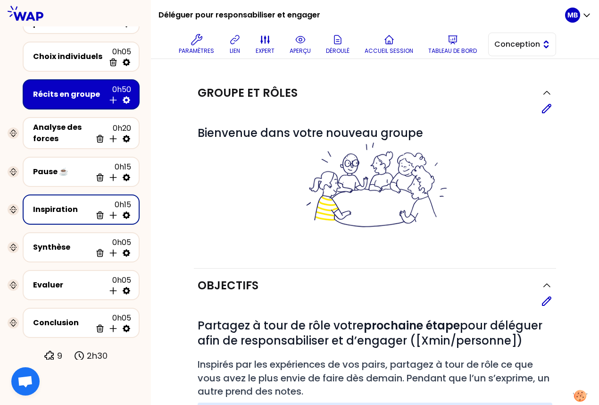
click at [496, 45] on span "Conception" at bounding box center [516, 44] width 42 height 11
click at [500, 84] on li "Facilitation" at bounding box center [522, 83] width 67 height 15
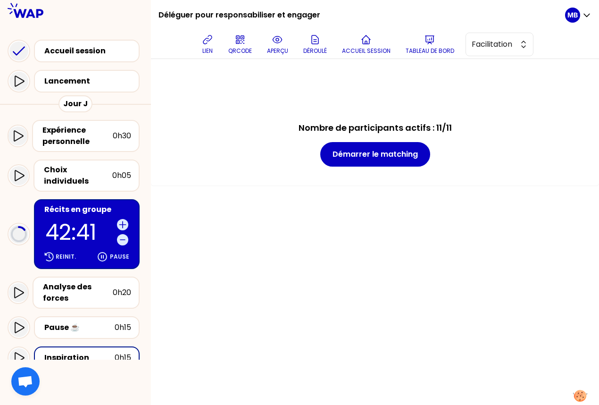
click at [93, 204] on div "Récits en groupe" at bounding box center [87, 209] width 87 height 11
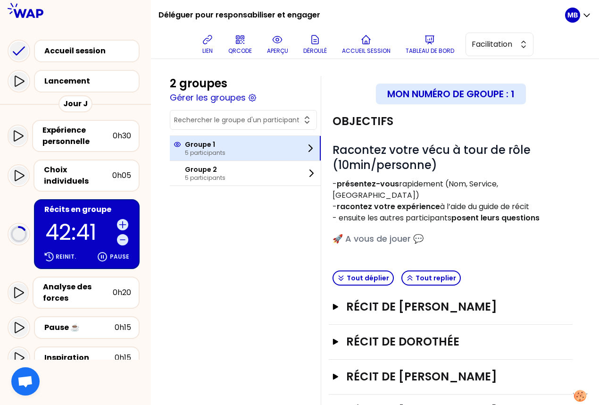
click at [222, 144] on p "Groupe 1" at bounding box center [205, 144] width 41 height 9
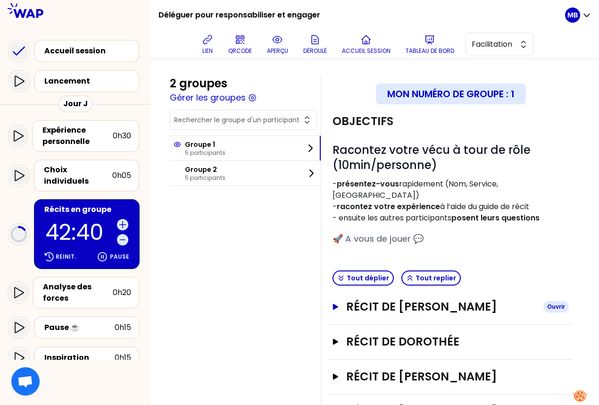
click at [388, 299] on h3 "Récit de marina martin" at bounding box center [441, 306] width 190 height 15
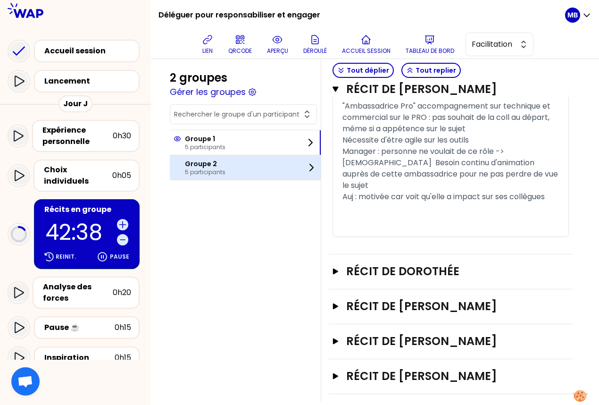
click at [236, 169] on div "Groupe 2 5 participants" at bounding box center [245, 167] width 151 height 25
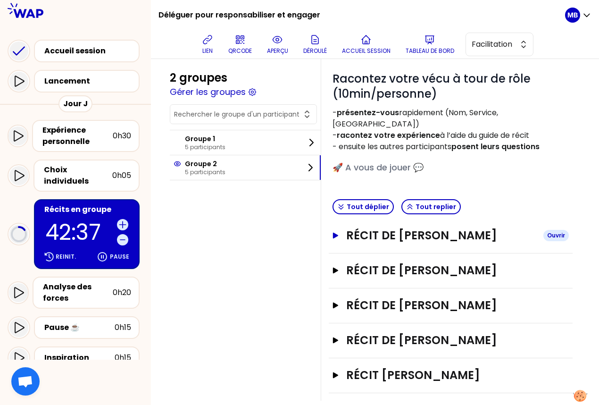
click at [378, 228] on h3 "Récit de KEVIN LOUEKO" at bounding box center [441, 235] width 190 height 15
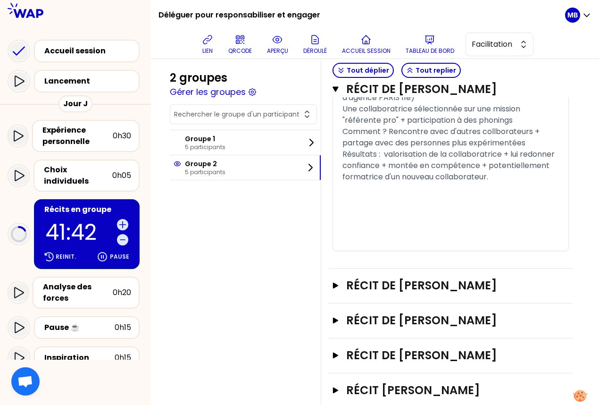
scroll to position [786, 0]
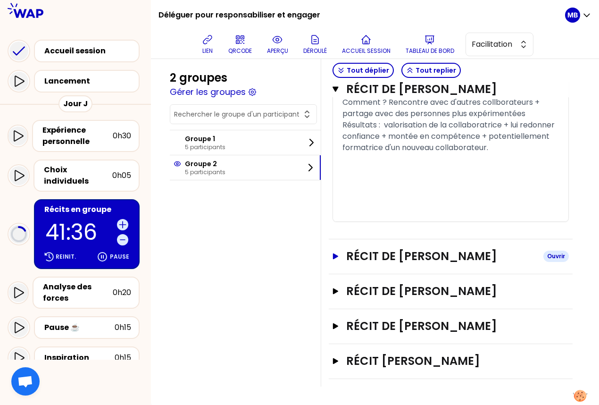
click at [387, 264] on h3 "Récit de Sophie LERICHE" at bounding box center [441, 256] width 190 height 15
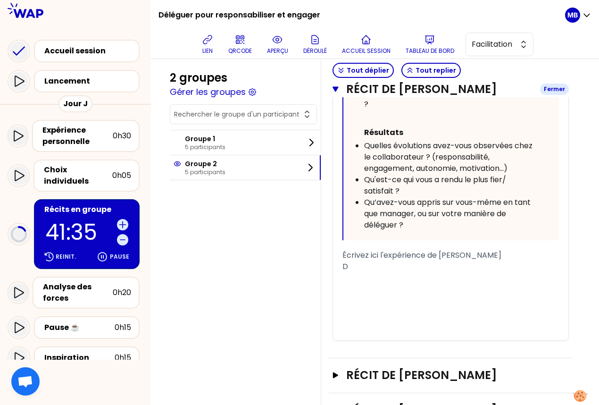
scroll to position [1536, 0]
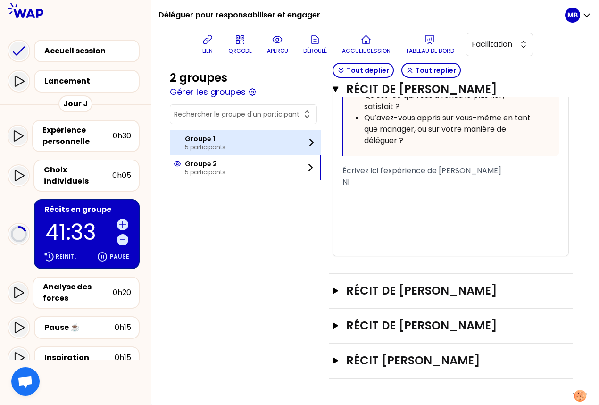
click at [204, 143] on p "5 participants" at bounding box center [205, 147] width 41 height 8
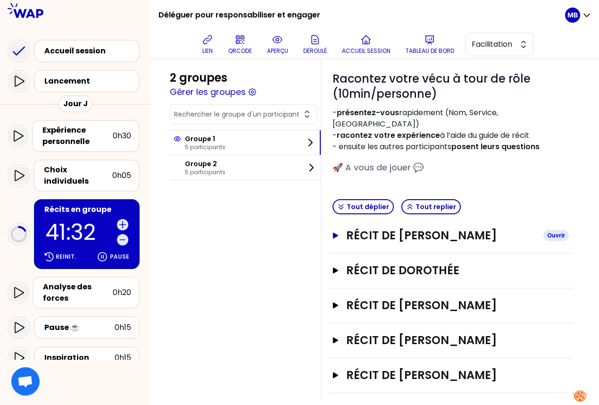
click at [356, 228] on h3 "Récit de marina martin" at bounding box center [441, 235] width 190 height 15
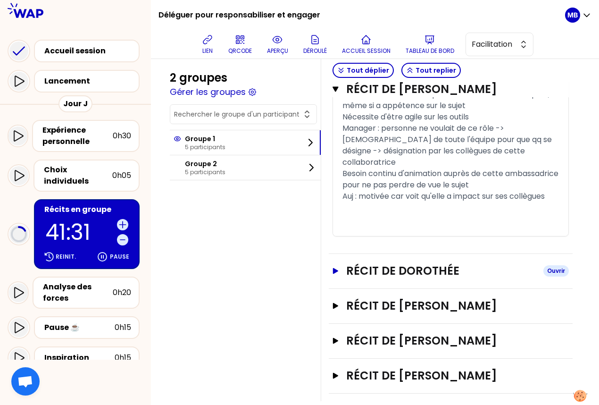
click at [367, 263] on h3 "Récit de Dorothée" at bounding box center [441, 270] width 190 height 15
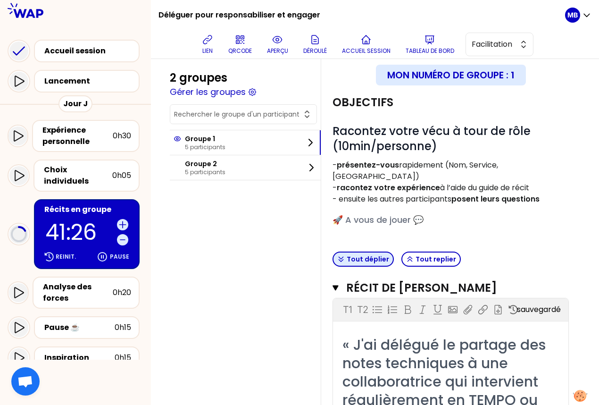
scroll to position [0, 0]
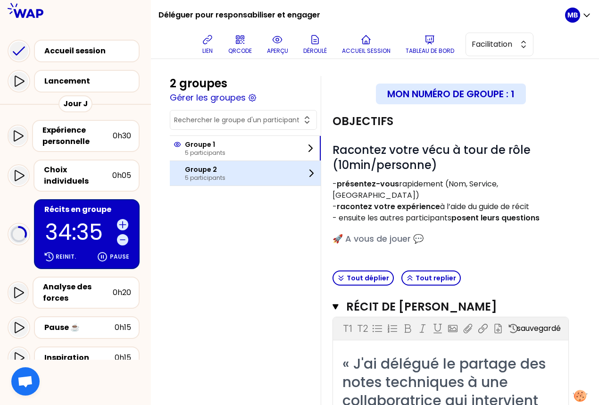
click at [183, 166] on div at bounding box center [179, 173] width 11 height 15
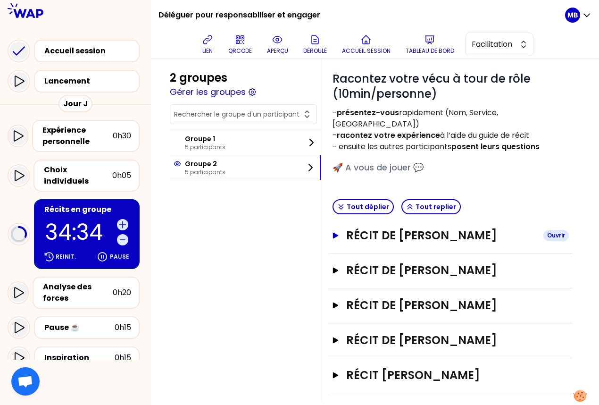
click at [382, 228] on h3 "Récit de KEVIN LOUEKO" at bounding box center [441, 235] width 190 height 15
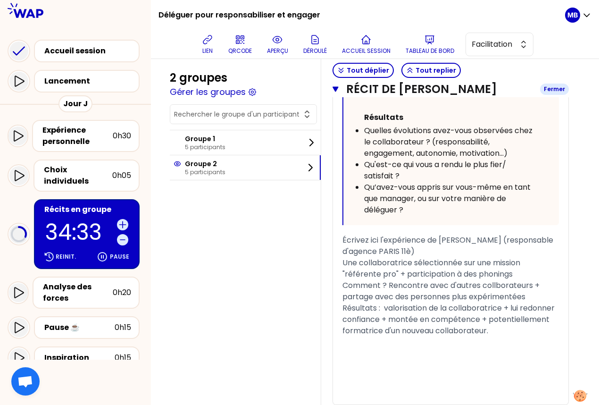
scroll to position [800, 0]
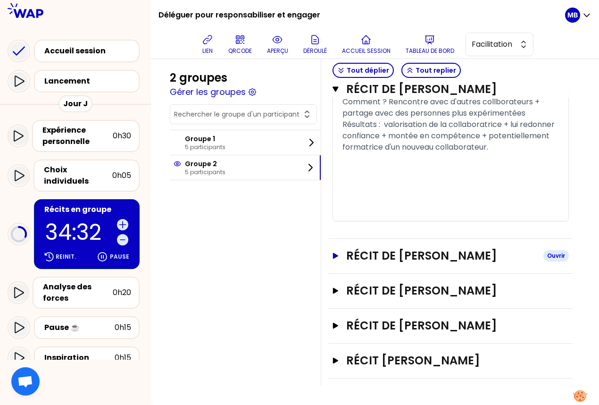
click at [381, 253] on h3 "Récit de Sophie LERICHE" at bounding box center [441, 255] width 190 height 15
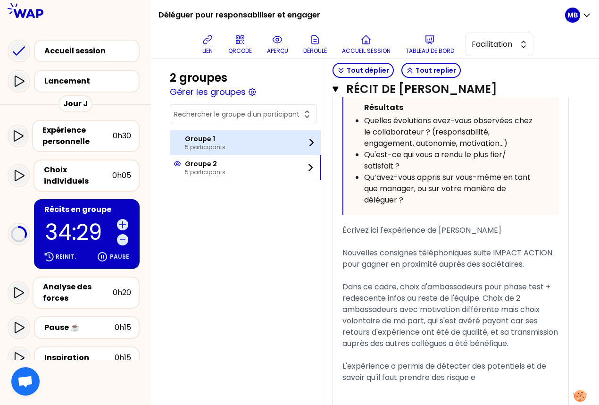
click at [235, 148] on div "Groupe 1 5 participants" at bounding box center [245, 142] width 151 height 25
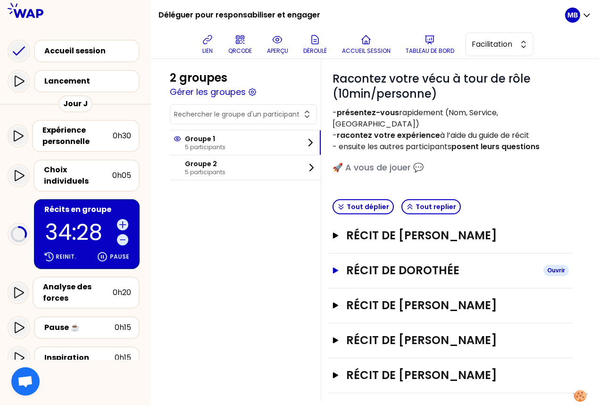
click at [376, 263] on h3 "Récit de Dorothée" at bounding box center [441, 270] width 190 height 15
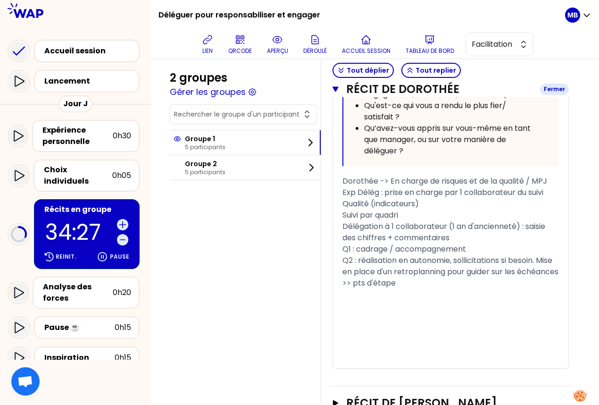
scroll to position [727, 0]
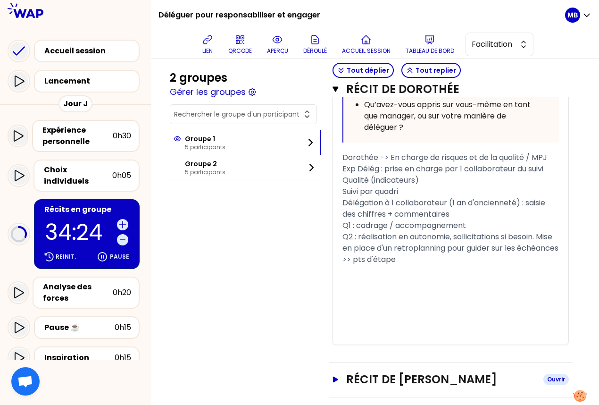
click at [382, 372] on h3 "Récit de Anthony DAGOIS" at bounding box center [441, 379] width 190 height 15
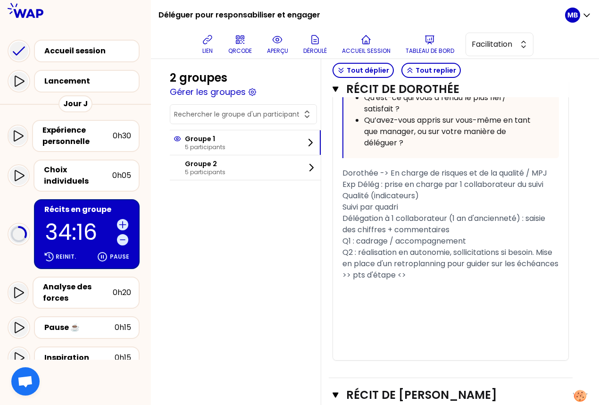
scroll to position [685, 0]
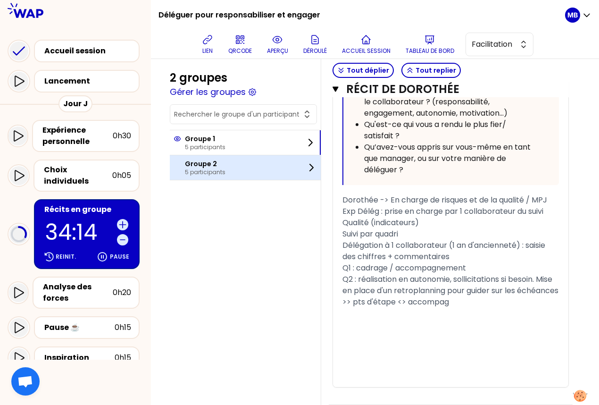
click at [252, 170] on div "Groupe 2 5 participants" at bounding box center [245, 167] width 151 height 25
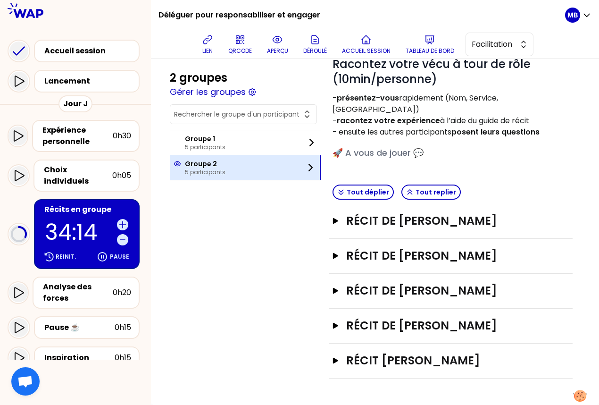
scroll to position [71, 0]
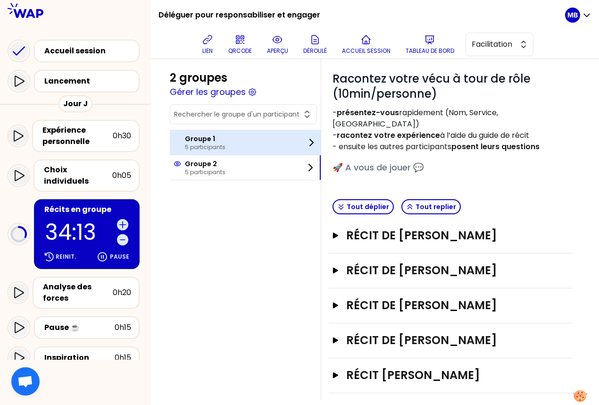
click at [254, 149] on div "Groupe 1 5 participants" at bounding box center [245, 142] width 151 height 25
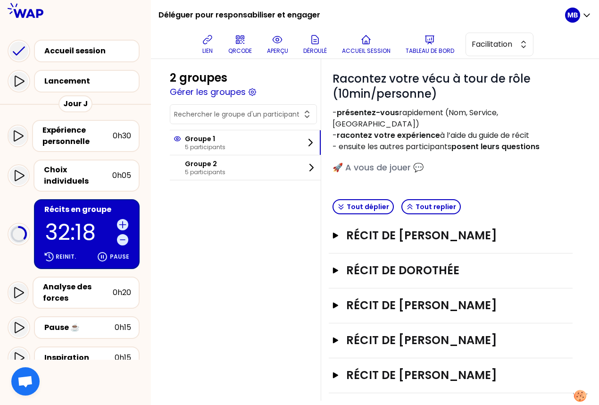
click at [404, 253] on div "Récit de Dorothée Ouvrir" at bounding box center [451, 270] width 244 height 35
click at [402, 263] on h3 "Récit de Dorothée" at bounding box center [441, 270] width 190 height 15
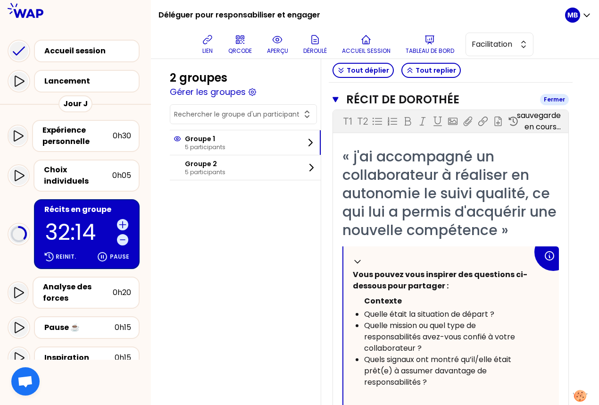
scroll to position [241, 0]
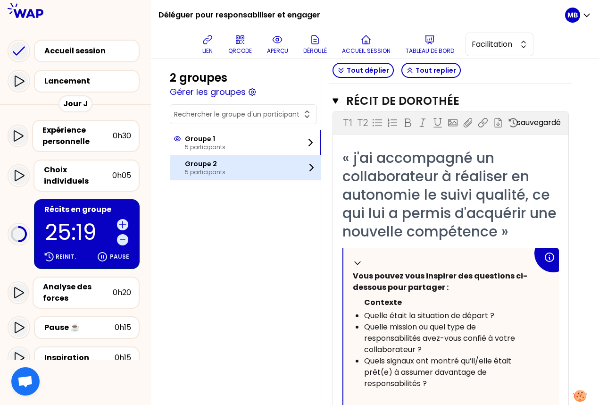
click at [204, 171] on p "5 participants" at bounding box center [205, 172] width 41 height 8
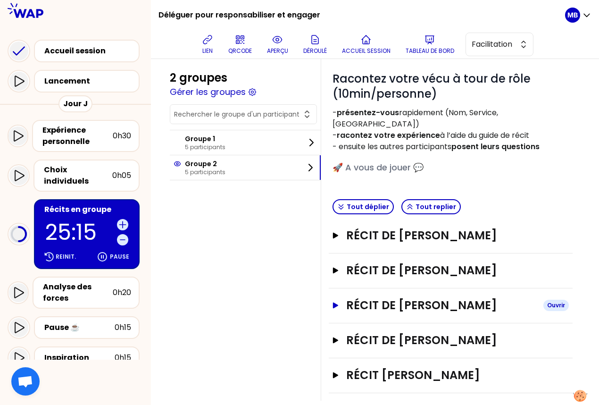
click at [422, 298] on h3 "Récit de Olivier DEPECKER" at bounding box center [441, 305] width 190 height 15
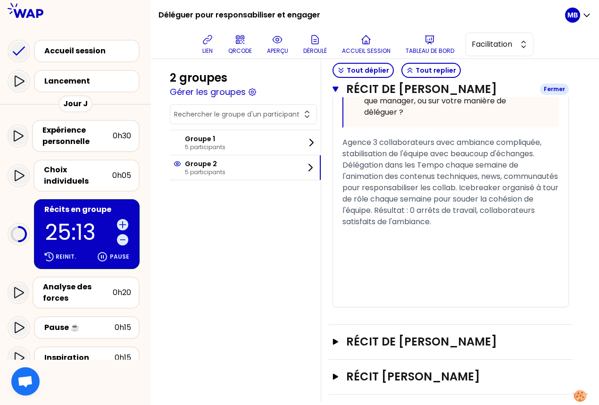
scroll to position [741, 0]
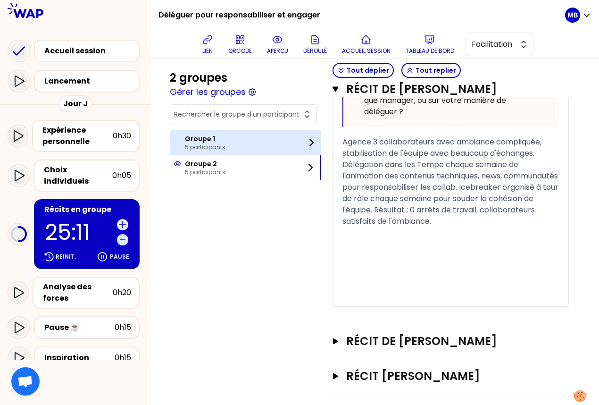
click at [240, 149] on div "Groupe 1 5 participants" at bounding box center [245, 142] width 151 height 25
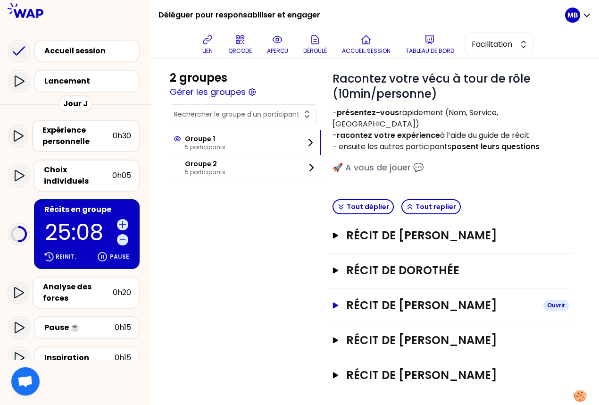
click at [382, 298] on h3 "Récit de Anthony DAGOIS" at bounding box center [441, 305] width 190 height 15
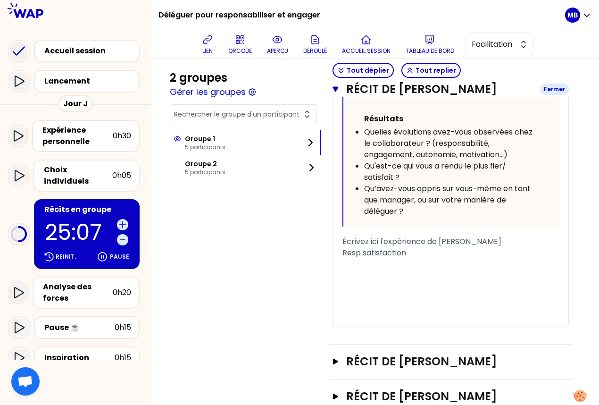
scroll to position [809, 0]
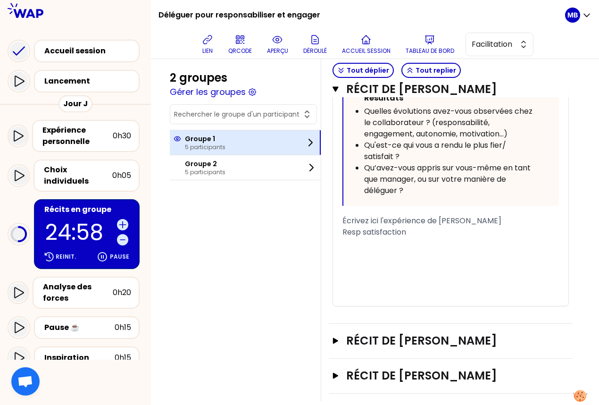
click at [210, 144] on p "5 participants" at bounding box center [205, 147] width 41 height 8
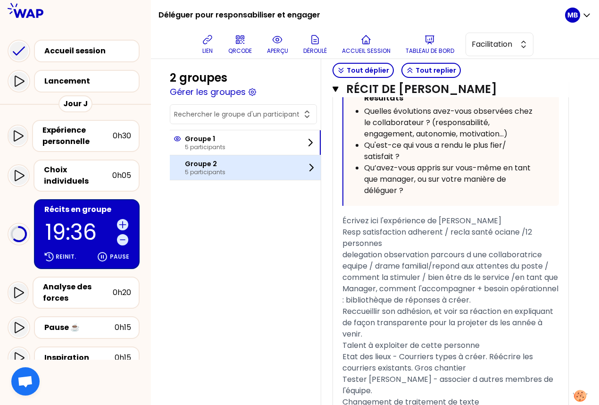
click at [262, 174] on div "Groupe 2 5 participants" at bounding box center [245, 167] width 151 height 25
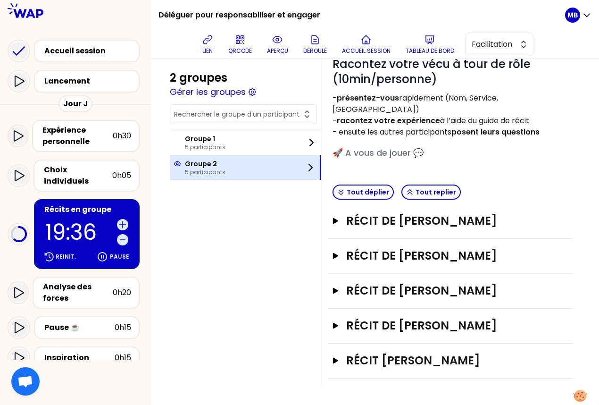
scroll to position [71, 0]
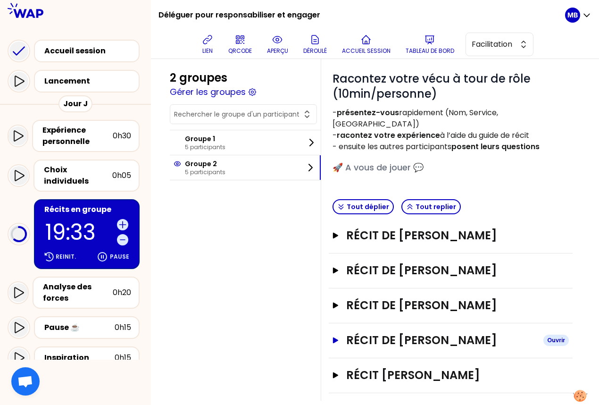
click at [402, 333] on h3 "Récit de Cyril DEVILLERS" at bounding box center [441, 340] width 190 height 15
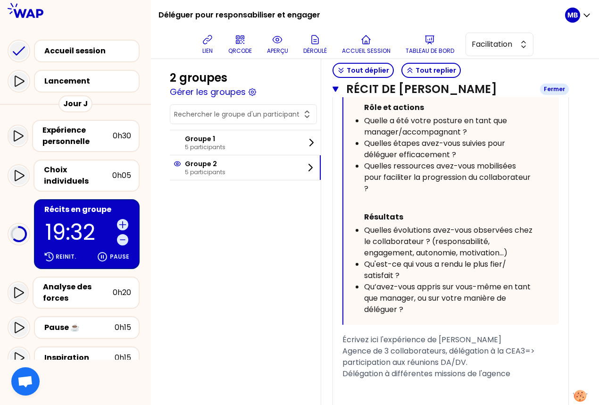
scroll to position [703, 0]
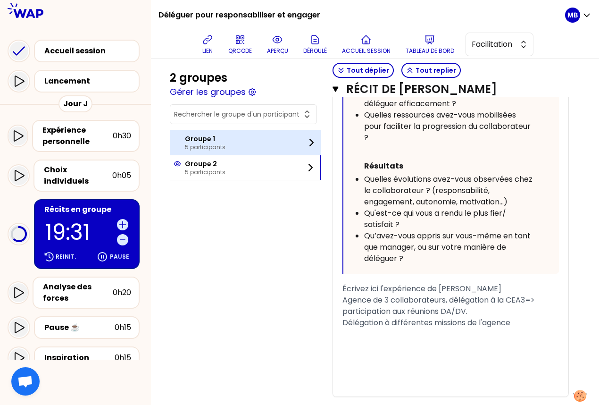
click at [204, 132] on div "Groupe 1 5 participants" at bounding box center [245, 142] width 151 height 25
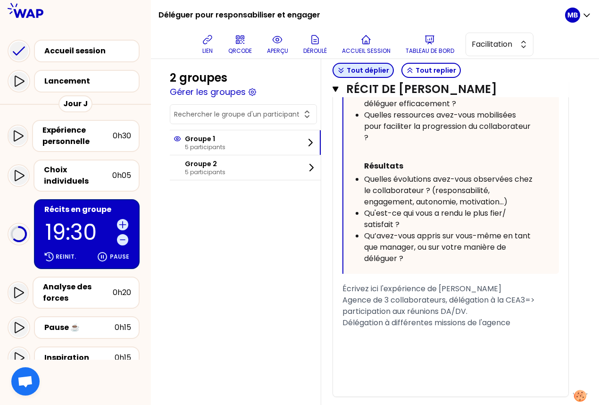
scroll to position [71, 0]
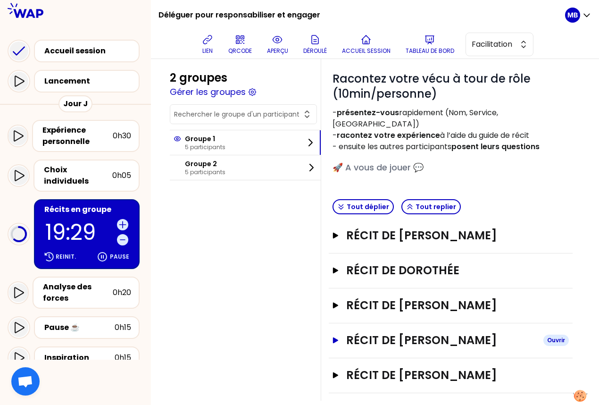
click at [407, 333] on h3 "Récit de VALERIE JOHO" at bounding box center [441, 340] width 190 height 15
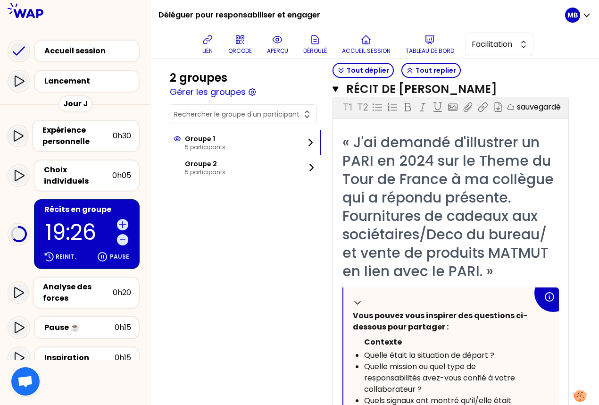
scroll to position [123, 0]
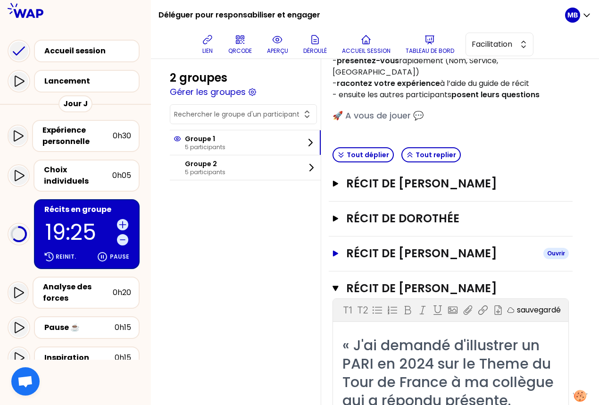
click at [409, 246] on h3 "Récit de Anthony DAGOIS" at bounding box center [441, 253] width 190 height 15
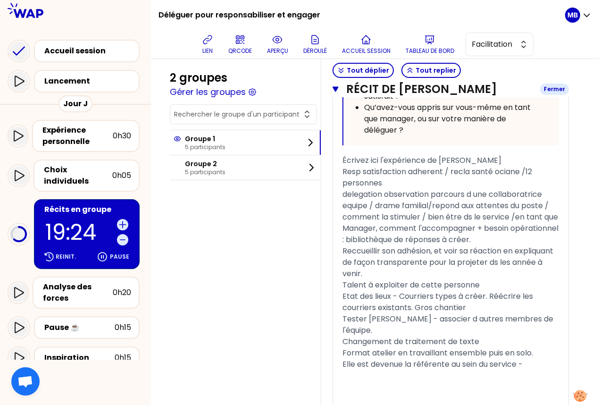
scroll to position [661, 0]
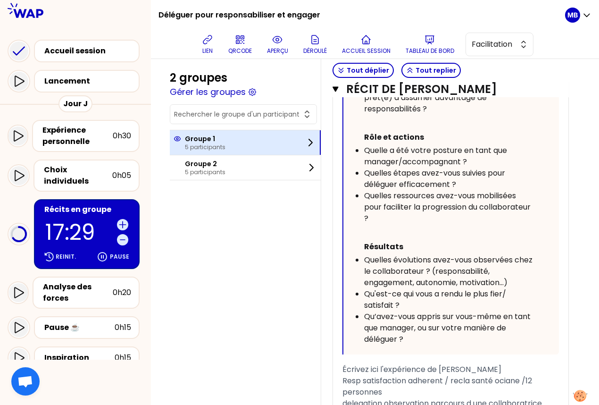
click at [194, 136] on p "Groupe 1" at bounding box center [205, 138] width 41 height 9
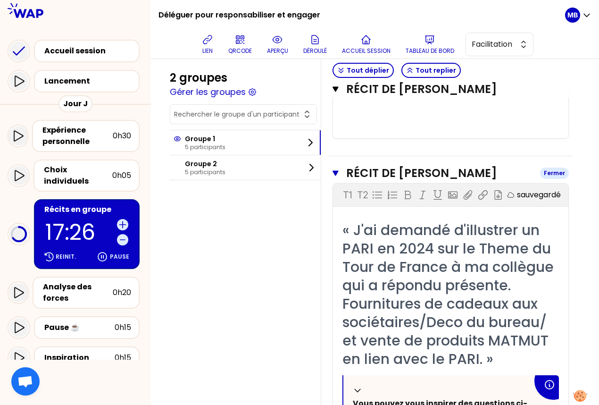
click at [337, 170] on icon "button" at bounding box center [336, 172] width 6 height 5
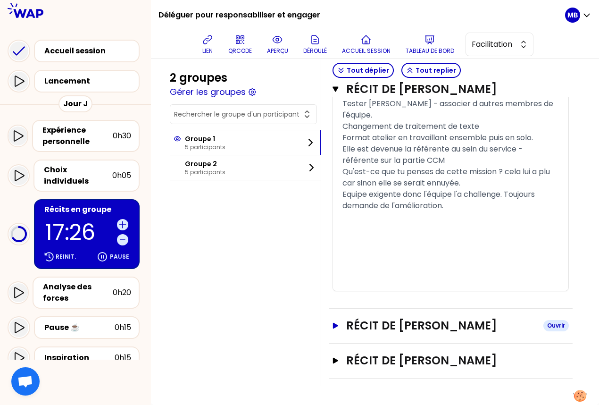
scroll to position [1058, 0]
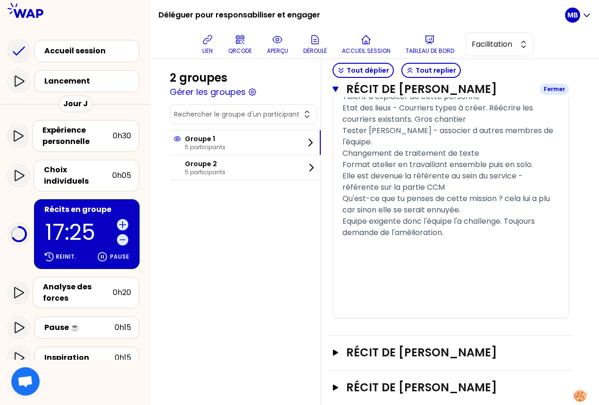
click at [335, 89] on icon "button" at bounding box center [336, 88] width 6 height 5
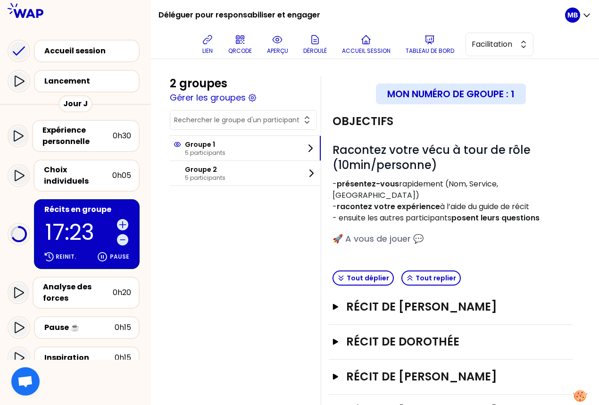
scroll to position [71, 0]
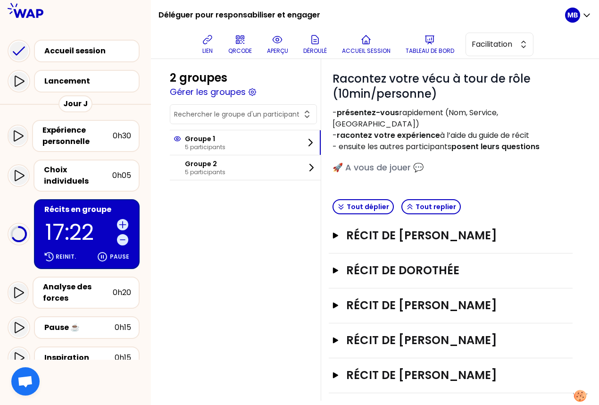
click at [382, 302] on div "Récit de Anthony DAGOIS Ouvrir" at bounding box center [451, 305] width 244 height 35
click at [383, 323] on div "Récit de VALERIE JOHO Ouvrir" at bounding box center [451, 340] width 244 height 35
click at [383, 333] on h3 "Récit de VALERIE JOHO" at bounding box center [441, 340] width 190 height 15
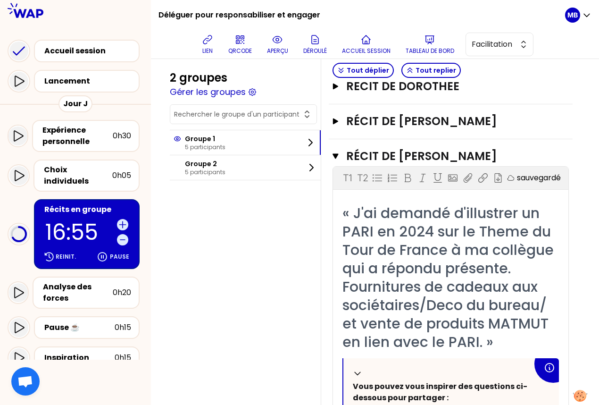
scroll to position [185, 0]
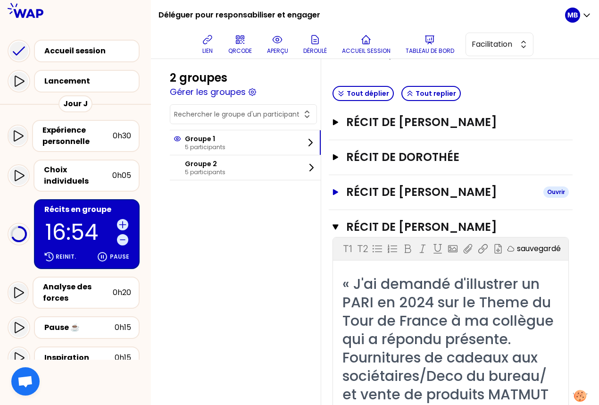
click at [407, 185] on h3 "Récit de Anthony DAGOIS" at bounding box center [441, 192] width 190 height 15
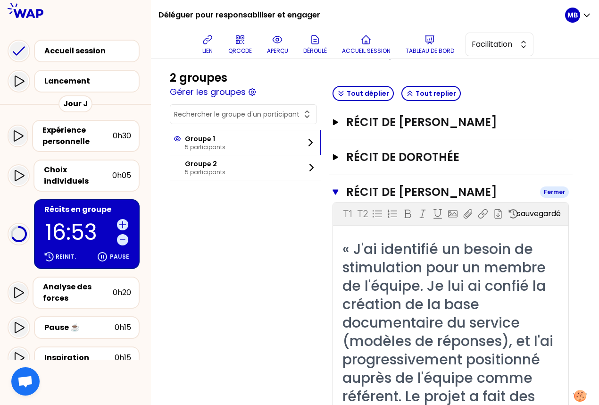
click at [405, 185] on h3 "Récit de Anthony DAGOIS" at bounding box center [439, 192] width 186 height 15
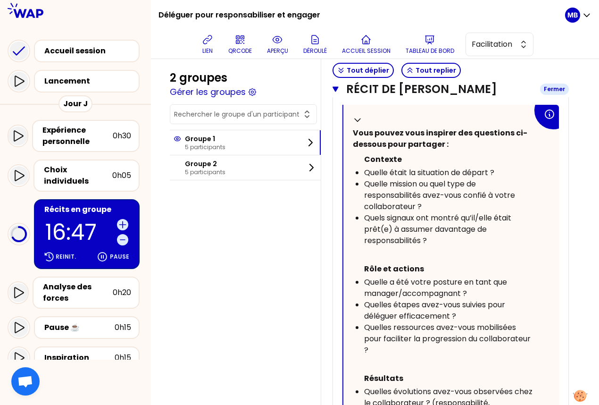
click at [333, 91] on icon "button" at bounding box center [336, 89] width 6 height 8
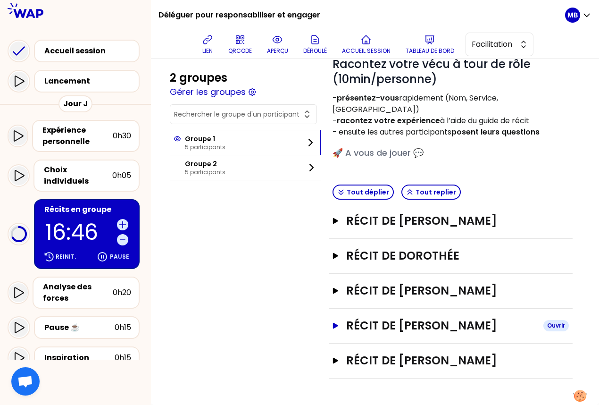
scroll to position [71, 0]
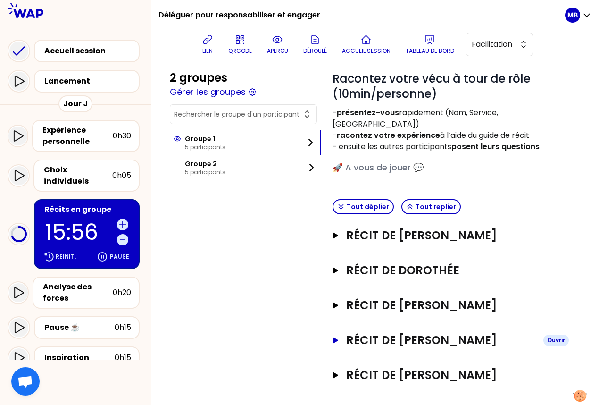
click at [411, 333] on h3 "Récit de VALERIE JOHO" at bounding box center [441, 340] width 190 height 15
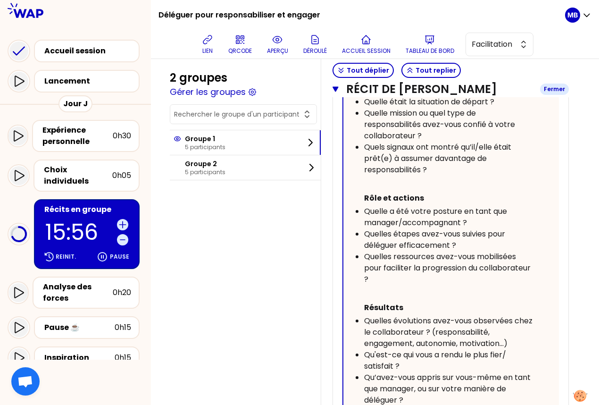
scroll to position [754, 0]
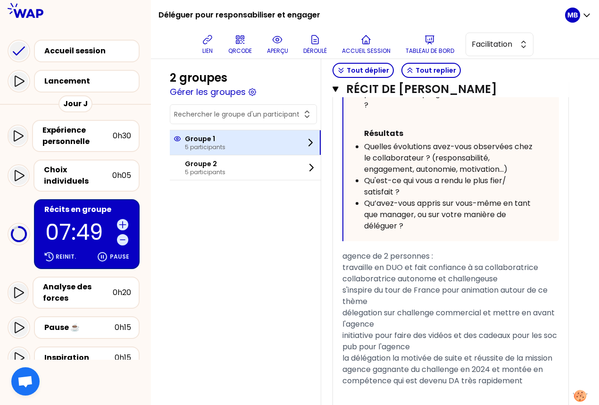
click at [222, 141] on p "Groupe 1" at bounding box center [205, 138] width 41 height 9
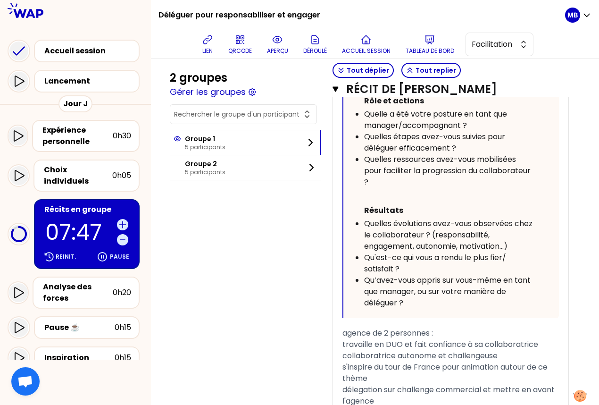
scroll to position [657, 0]
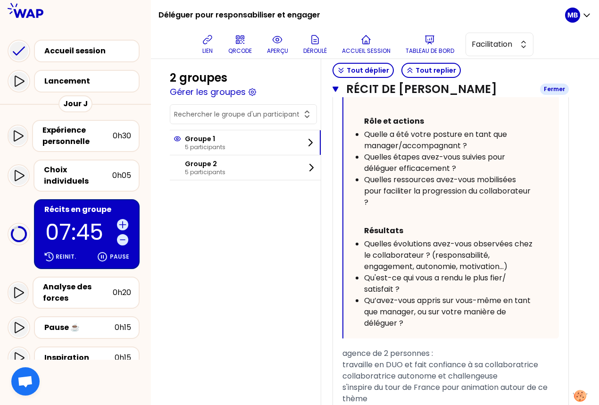
click at [337, 88] on icon "button" at bounding box center [336, 88] width 6 height 5
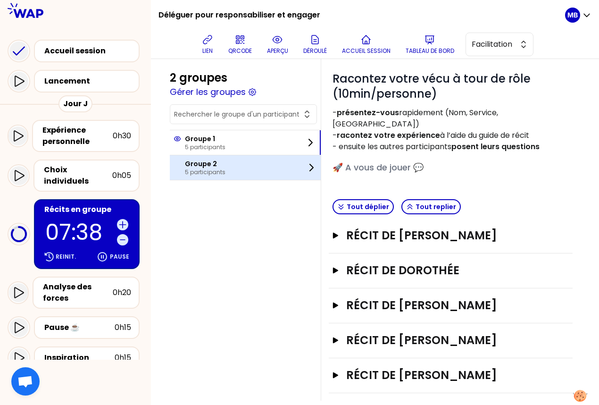
click at [201, 172] on p "5 participants" at bounding box center [205, 172] width 41 height 8
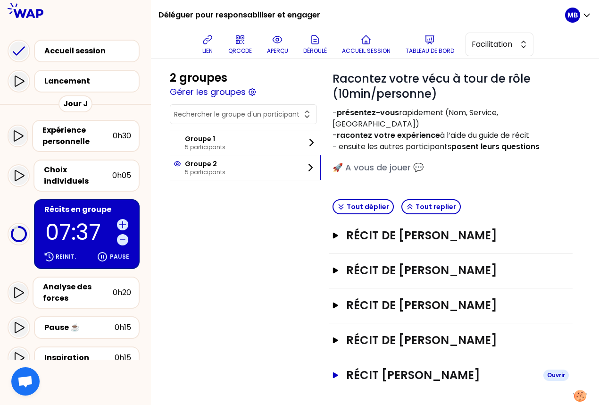
click at [375, 368] on h3 "Récit de saldou valerie" at bounding box center [441, 375] width 190 height 15
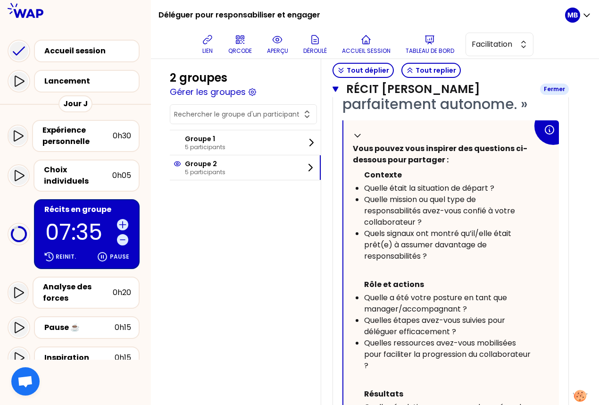
scroll to position [238, 0]
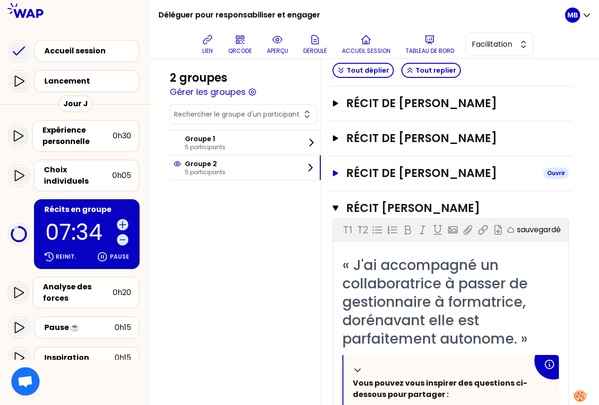
click at [391, 166] on h3 "Récit de Cyril DEVILLERS" at bounding box center [441, 173] width 190 height 15
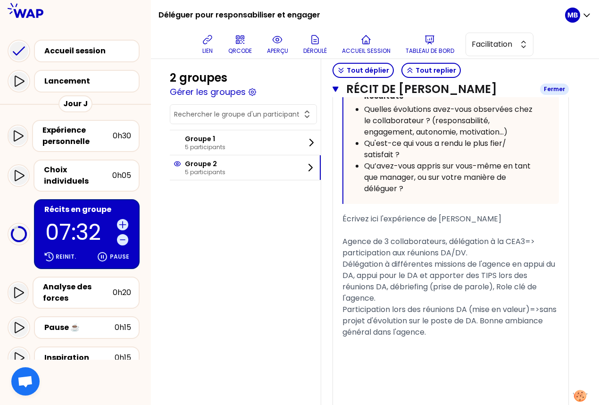
scroll to position [775, 0]
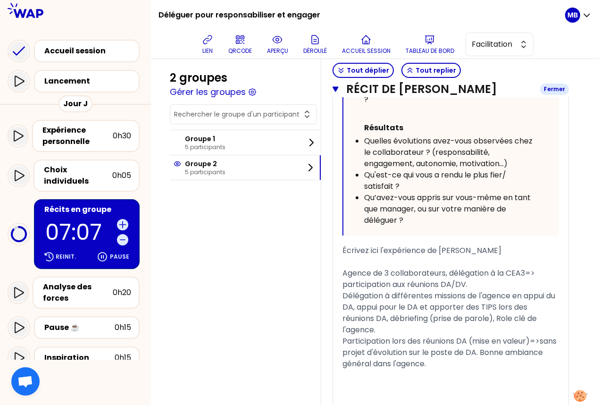
click at [335, 89] on icon "button" at bounding box center [336, 88] width 6 height 5
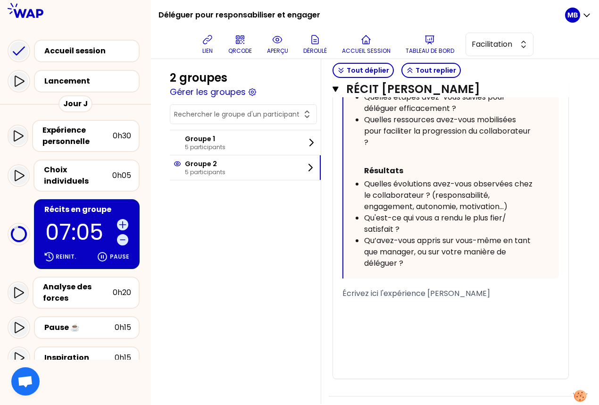
scroll to position [618, 0]
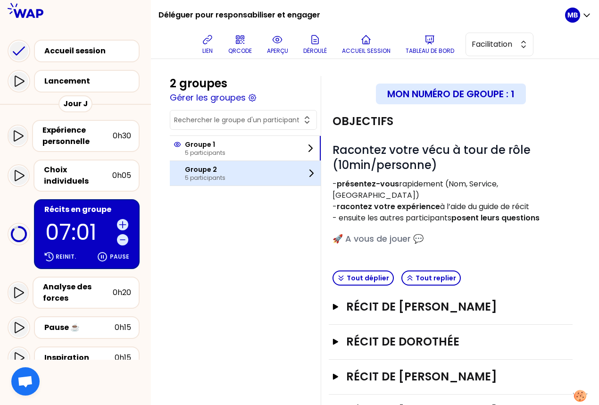
click at [241, 179] on div "Groupe 2 5 participants" at bounding box center [245, 173] width 151 height 25
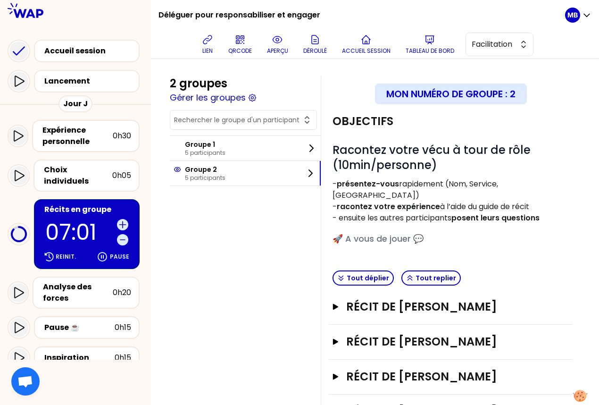
scroll to position [71, 0]
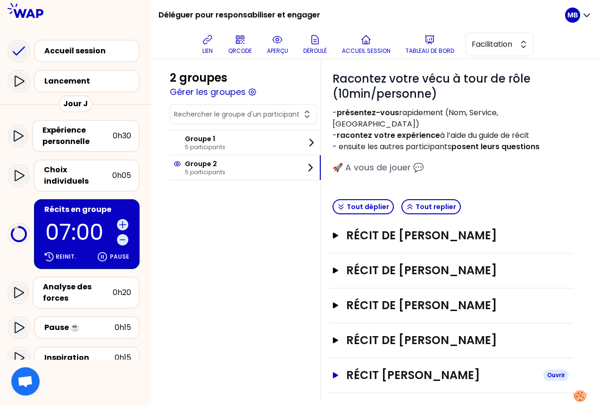
click at [428, 368] on h3 "Récit [PERSON_NAME]" at bounding box center [441, 375] width 190 height 15
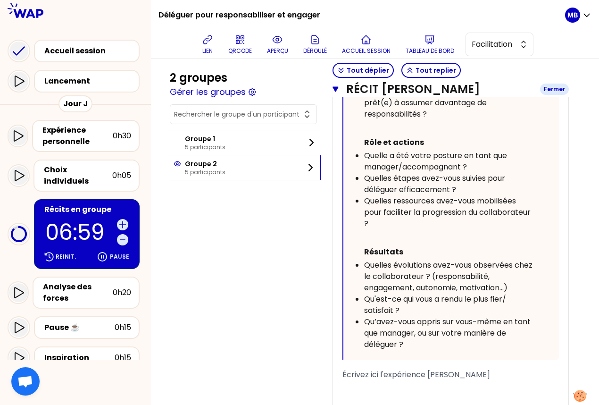
scroll to position [699, 0]
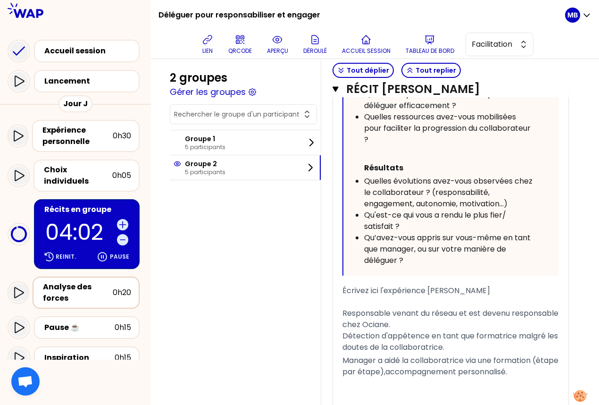
click at [62, 281] on div "Analyse des forces" at bounding box center [78, 292] width 70 height 23
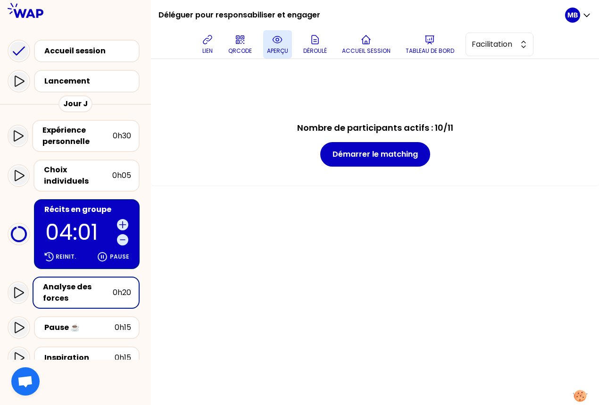
click at [278, 41] on icon at bounding box center [277, 39] width 11 height 11
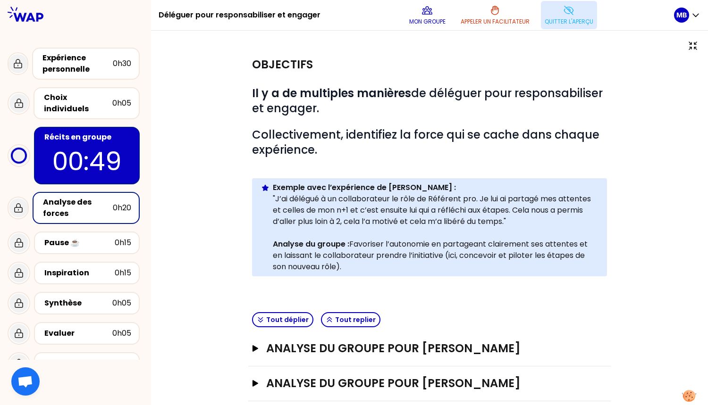
click at [560, 14] on button "Quitter l'aperçu" at bounding box center [569, 15] width 56 height 28
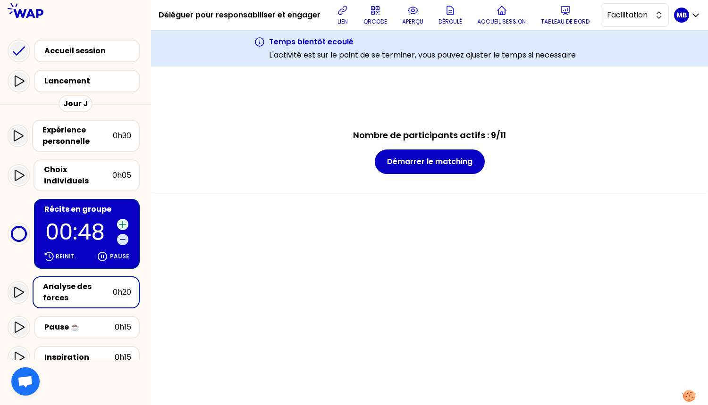
click at [122, 220] on icon at bounding box center [122, 224] width 9 height 9
click at [121, 220] on icon at bounding box center [122, 224] width 9 height 9
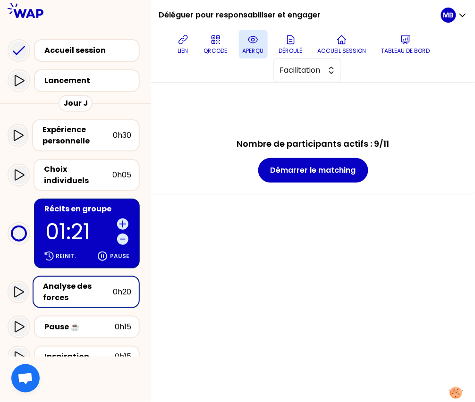
click at [248, 46] on button "aperçu" at bounding box center [253, 44] width 29 height 28
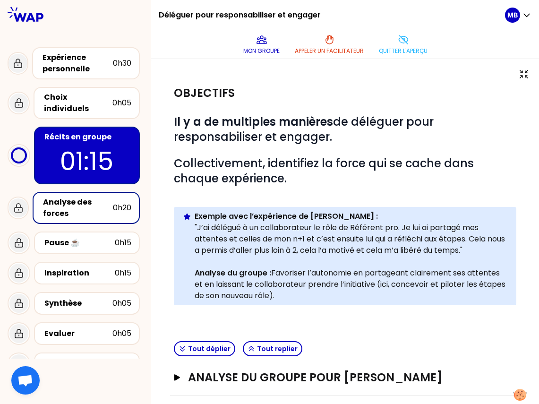
click at [99, 201] on div "Analyse des forces" at bounding box center [78, 207] width 70 height 23
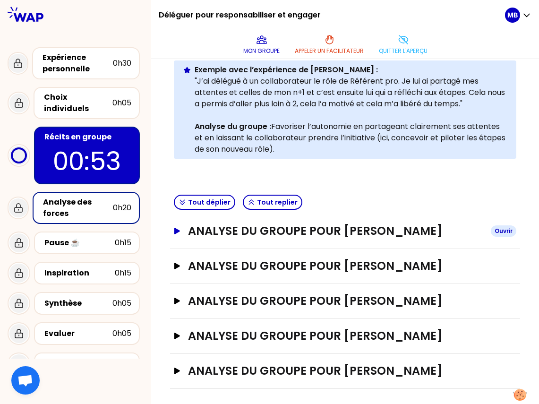
click at [290, 236] on h3 "ANALYSE DU GROUPE POUR [PERSON_NAME]" at bounding box center [335, 230] width 295 height 15
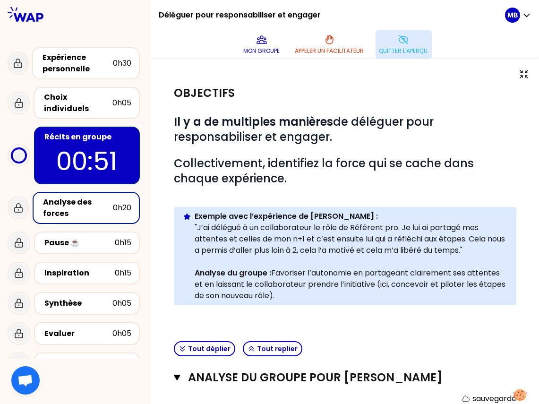
click at [401, 54] on p "Quitter l'aperçu" at bounding box center [403, 51] width 49 height 8
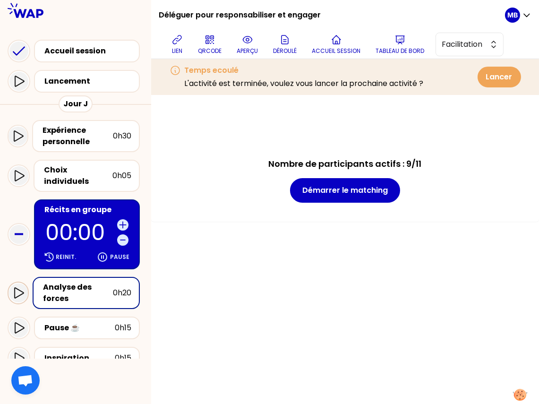
click at [16, 287] on icon at bounding box center [18, 292] width 9 height 11
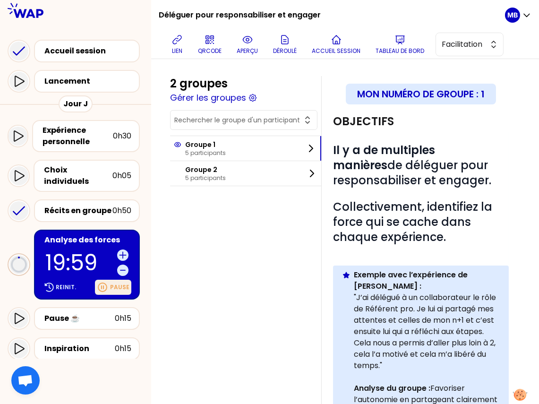
click at [111, 283] on p "Pause" at bounding box center [119, 287] width 19 height 8
click at [68, 283] on p "Reinit." at bounding box center [66, 287] width 20 height 8
click at [103, 283] on icon at bounding box center [102, 287] width 8 height 8
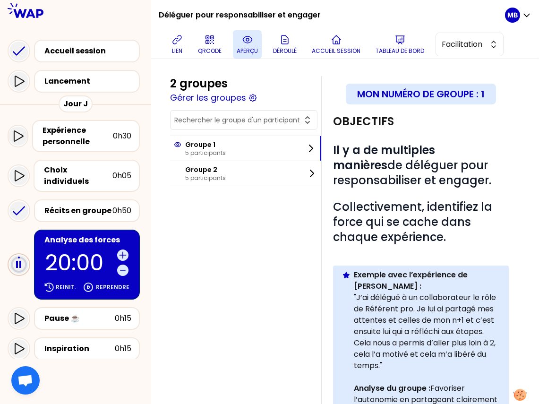
click at [244, 39] on icon at bounding box center [247, 39] width 11 height 11
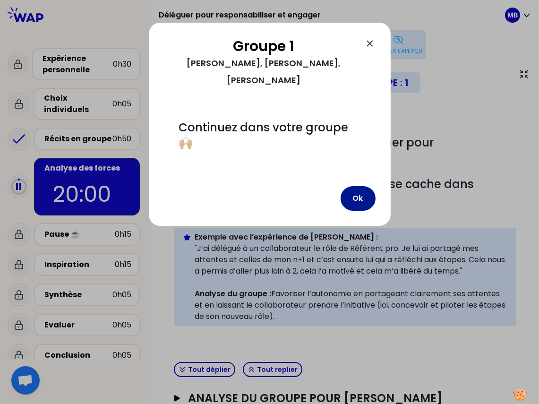
click at [362, 186] on button "Ok" at bounding box center [357, 198] width 35 height 25
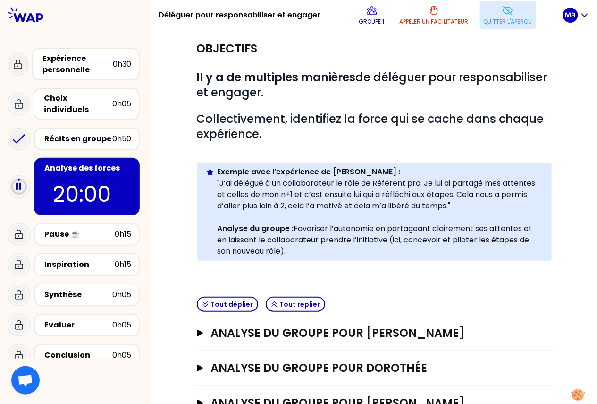
scroll to position [43, 0]
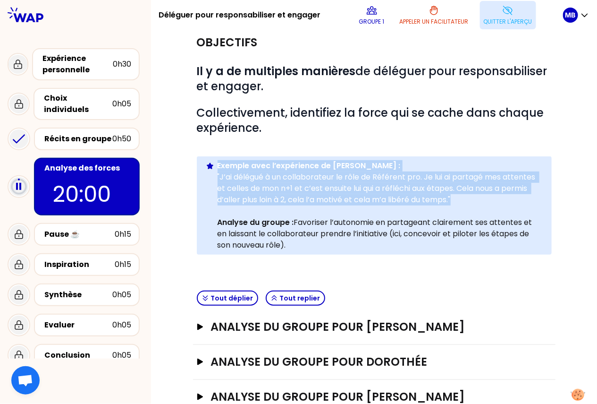
drag, startPoint x: 219, startPoint y: 165, endPoint x: 467, endPoint y: 199, distance: 250.6
click at [467, 199] on div "Exemple avec l’expérience de [PERSON_NAME] : "J’ai délégué à un collaborateur l…" at bounding box center [381, 205] width 327 height 91
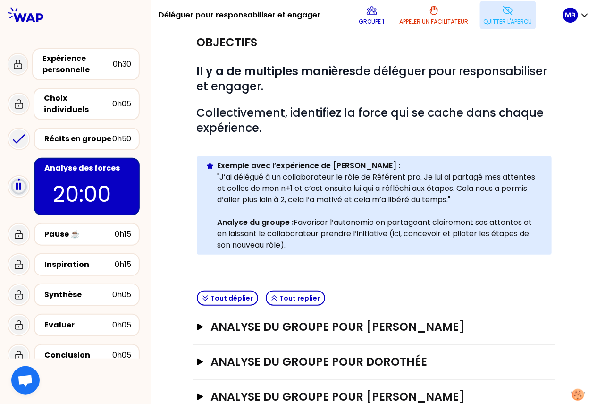
click at [298, 244] on p "Analyse du groupe : Favoriser l’autonomie en partageant clairement ses attentes…" at bounding box center [381, 234] width 327 height 34
drag, startPoint x: 219, startPoint y: 219, endPoint x: 310, endPoint y: 245, distance: 95.0
click at [310, 245] on p "Analyse du groupe : Favoriser l’autonomie en partageant clairement ses attentes…" at bounding box center [381, 234] width 327 height 34
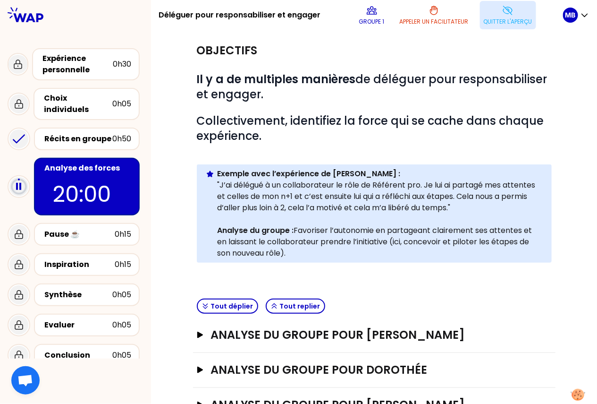
scroll to position [139, 0]
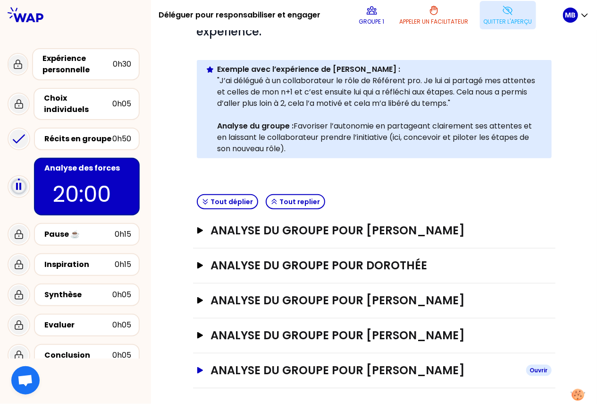
click at [390, 366] on h3 "ANALYSE DU GROUPE POUR [PERSON_NAME]" at bounding box center [365, 369] width 308 height 15
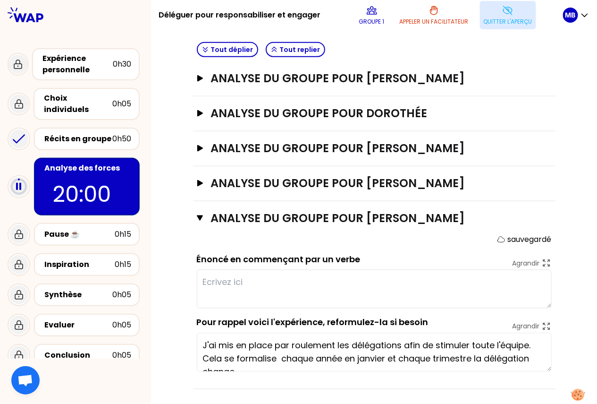
scroll to position [13, 0]
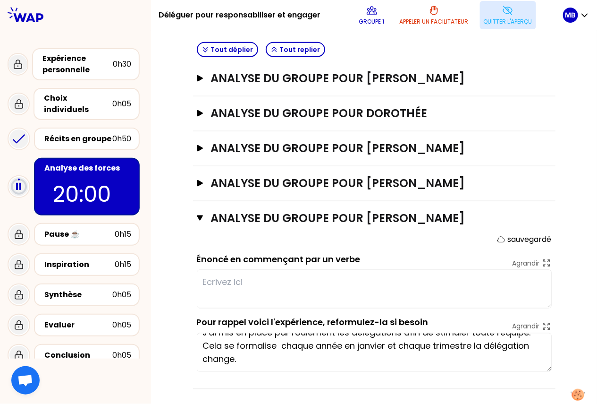
drag, startPoint x: 202, startPoint y: 338, endPoint x: 270, endPoint y: 369, distance: 75.0
click at [270, 369] on div "ANALYSE DU GROUPE POUR [PERSON_NAME] Fermer sauvegardé Énoncé en commençant par…" at bounding box center [374, 295] width 362 height 188
click at [171, 315] on div "Objectifs # Il y a de multiples manières de déléguer pour responsabiliser et en…" at bounding box center [374, 83] width 408 height 612
click at [81, 133] on div "Récits en groupe" at bounding box center [78, 138] width 68 height 11
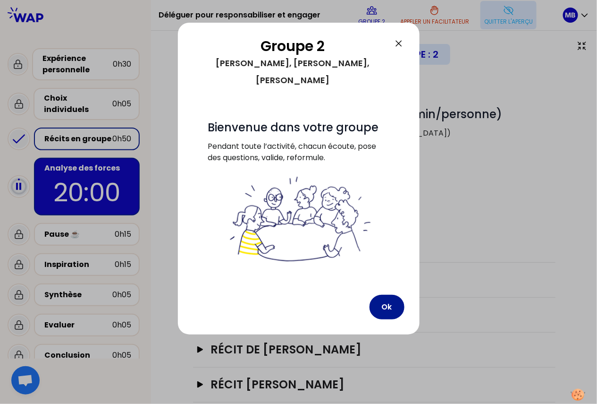
click at [384, 295] on button "Ok" at bounding box center [387, 307] width 35 height 25
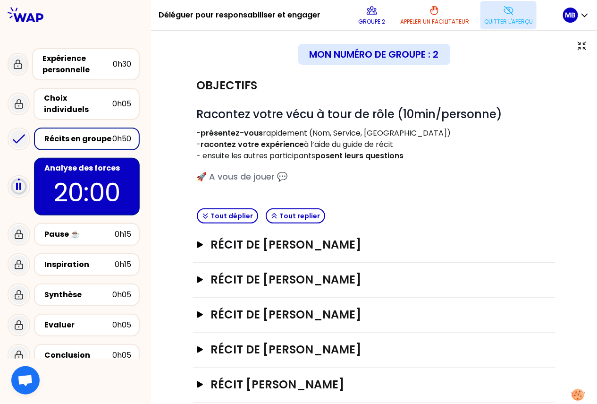
scroll to position [14, 0]
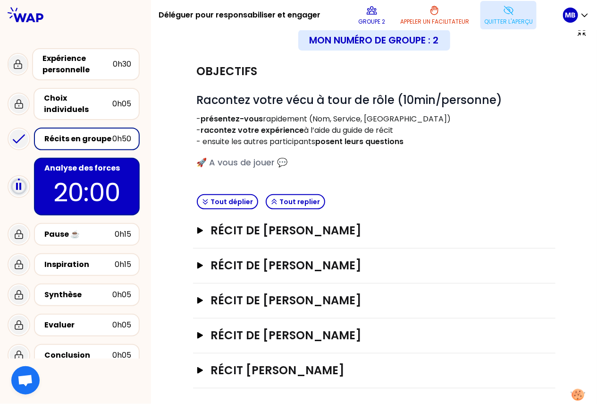
click at [80, 162] on div "Analyse des forces" at bounding box center [87, 167] width 87 height 11
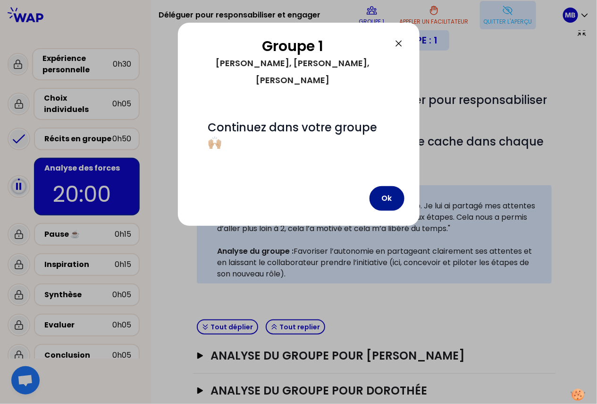
click at [396, 186] on button "Ok" at bounding box center [387, 198] width 35 height 25
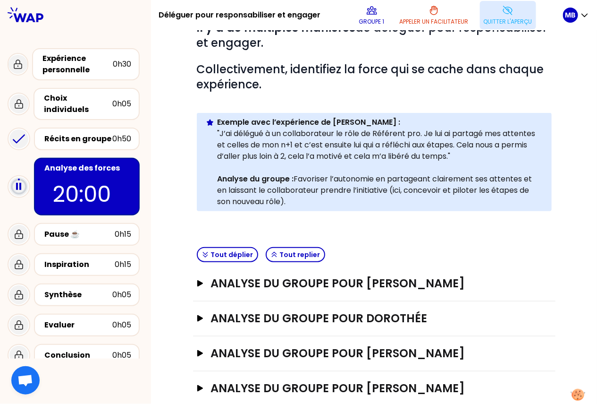
scroll to position [139, 0]
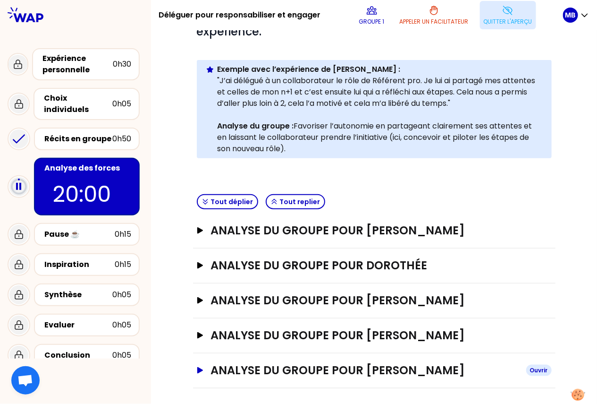
click at [359, 369] on h3 "ANALYSE DU GROUPE POUR [PERSON_NAME]" at bounding box center [365, 369] width 308 height 15
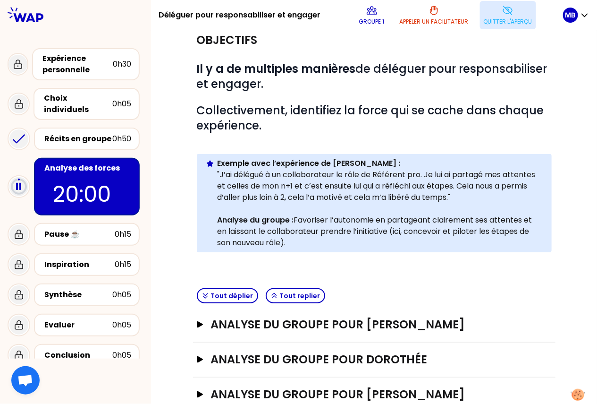
scroll to position [42, 0]
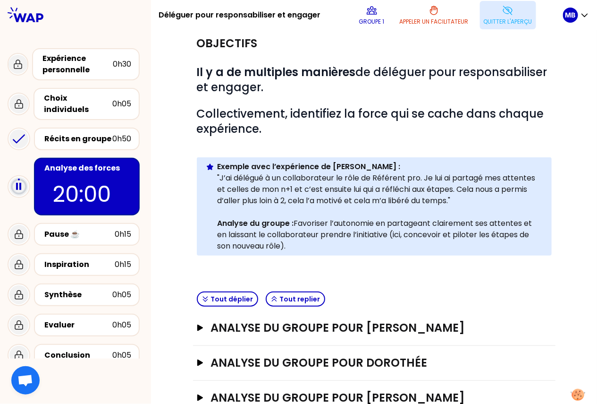
drag, startPoint x: 296, startPoint y: 221, endPoint x: 309, endPoint y: 245, distance: 27.7
click at [309, 245] on p "Analyse du groupe : Favoriser l’autonomie en partageant clairement ses attentes…" at bounding box center [381, 235] width 327 height 34
click at [304, 228] on p "Analyse du groupe : Favoriser l’autonomie en partageant clairement ses attentes…" at bounding box center [381, 235] width 327 height 34
drag, startPoint x: 296, startPoint y: 223, endPoint x: 330, endPoint y: 223, distance: 34.0
click at [330, 223] on p "Analyse du groupe : Favoriser l’autonomie en partageant clairement ses attentes…" at bounding box center [381, 235] width 327 height 34
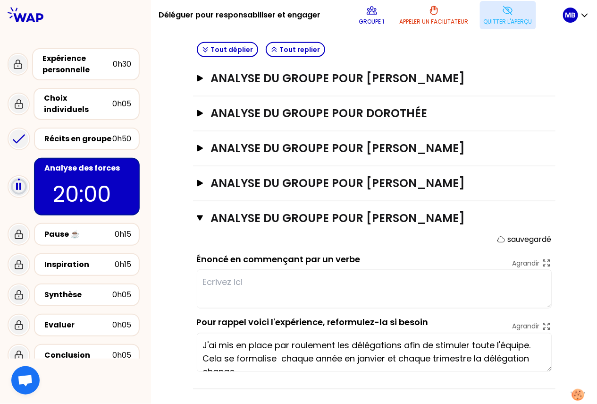
scroll to position [256, 0]
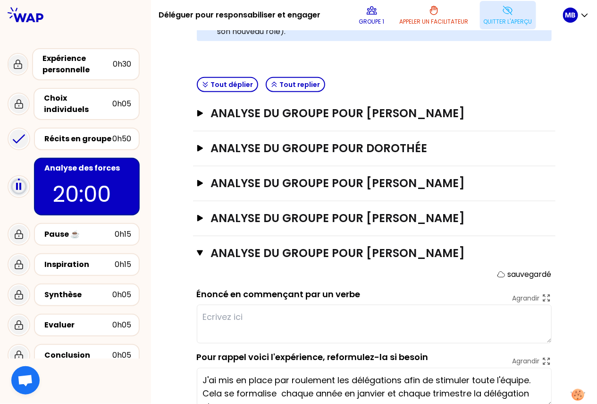
click at [236, 315] on textarea at bounding box center [374, 323] width 355 height 39
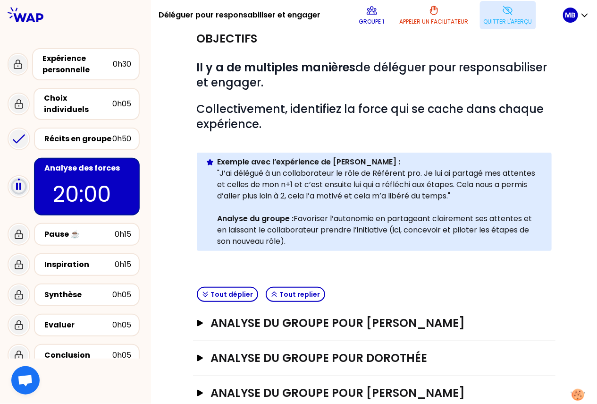
scroll to position [0, 0]
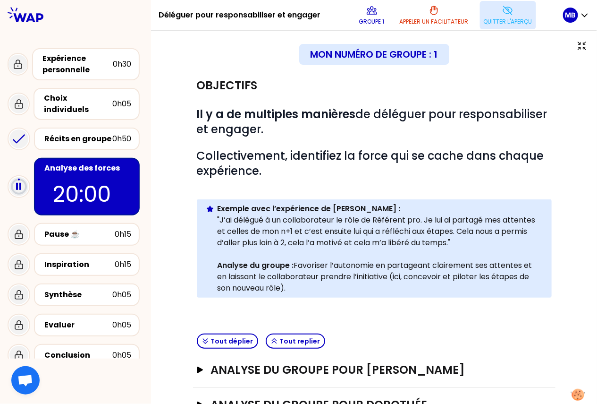
click at [506, 18] on p "Quitter l'aperçu" at bounding box center [508, 22] width 49 height 8
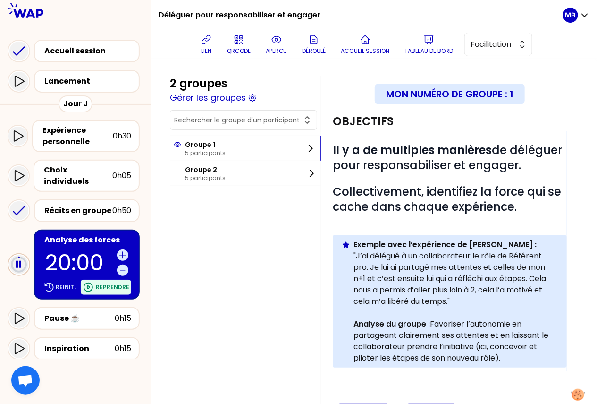
click at [101, 283] on p "Reprendre" at bounding box center [113, 287] width 34 height 8
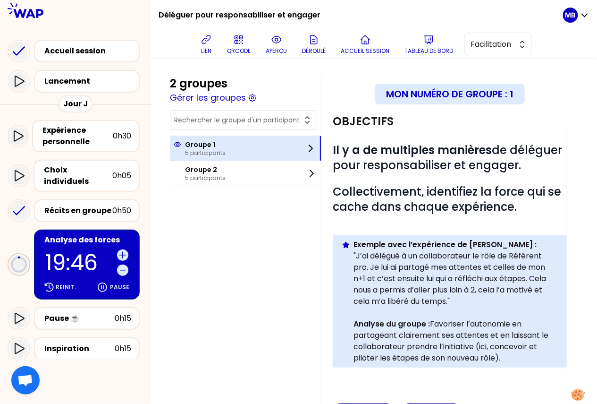
click at [215, 154] on p "5 participants" at bounding box center [205, 153] width 41 height 8
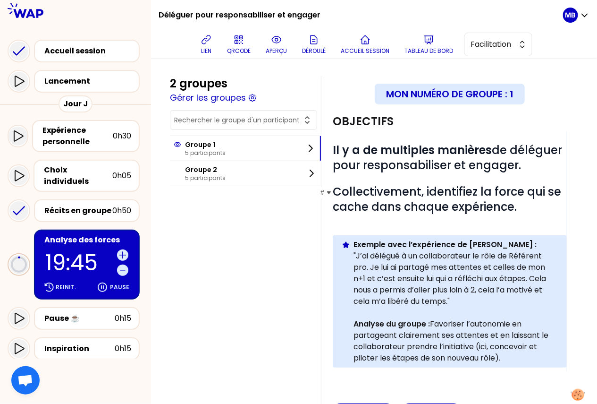
scroll to position [292, 0]
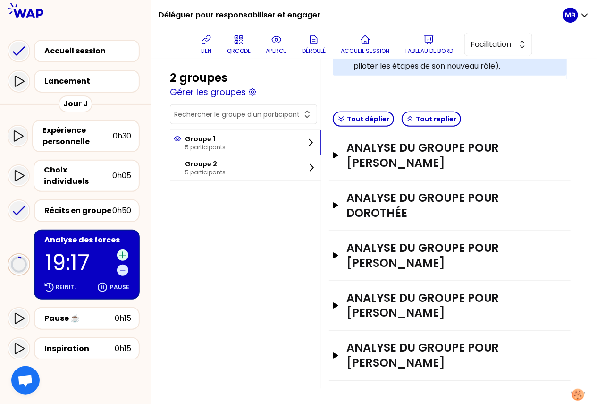
click at [119, 250] on icon at bounding box center [122, 254] width 9 height 9
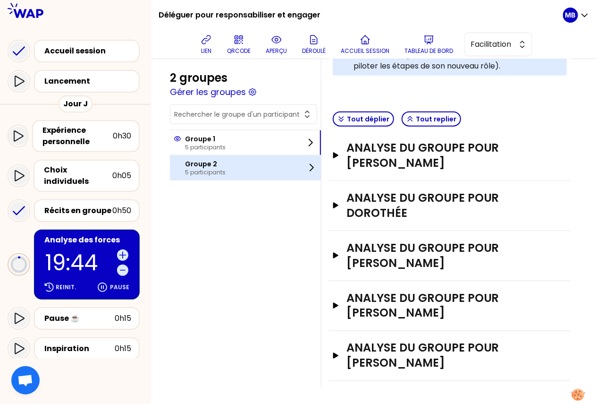
click at [197, 168] on p "5 participants" at bounding box center [205, 172] width 41 height 8
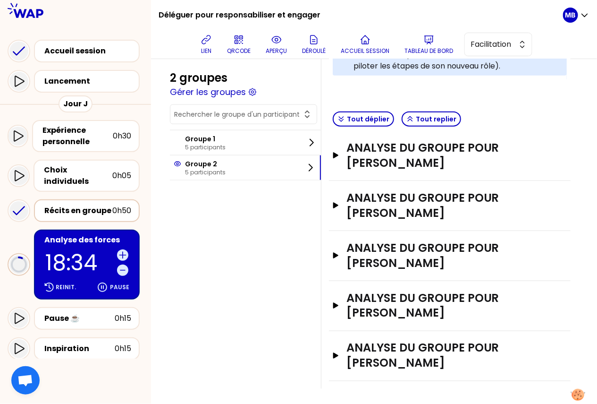
click at [77, 205] on div "Récits en groupe" at bounding box center [78, 210] width 68 height 11
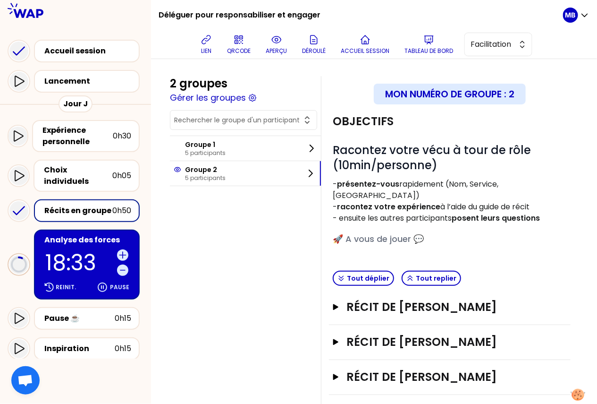
scroll to position [72, 0]
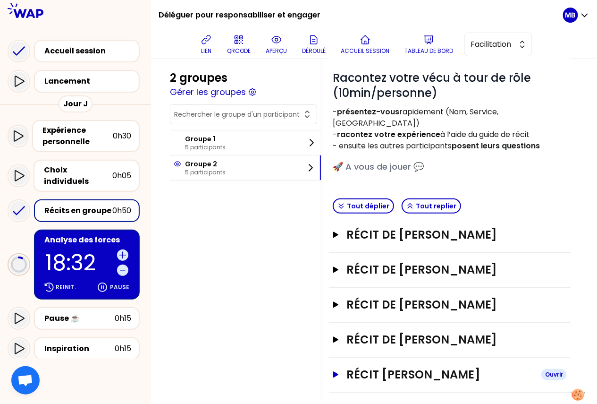
click at [385, 367] on h3 "Récit [PERSON_NAME]" at bounding box center [439, 374] width 187 height 15
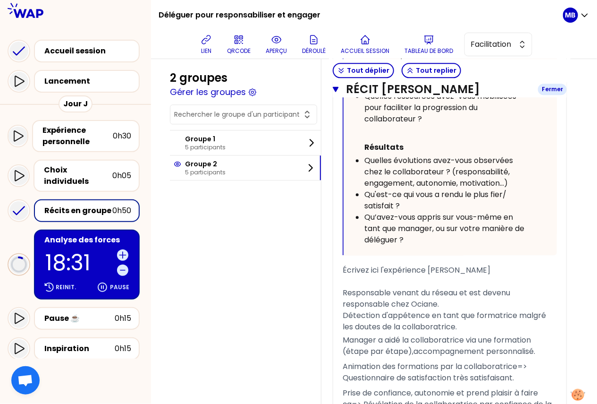
scroll to position [825, 0]
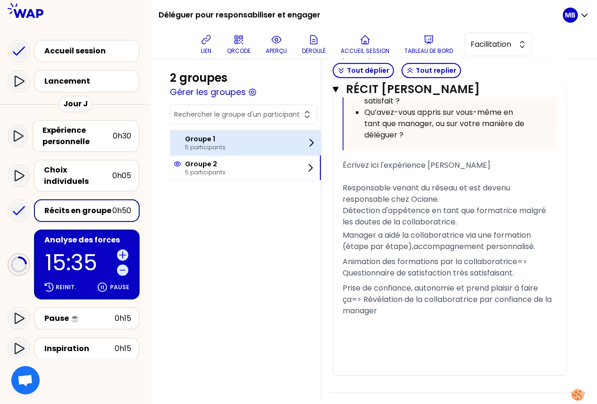
click at [203, 140] on p "Groupe 1" at bounding box center [205, 138] width 41 height 9
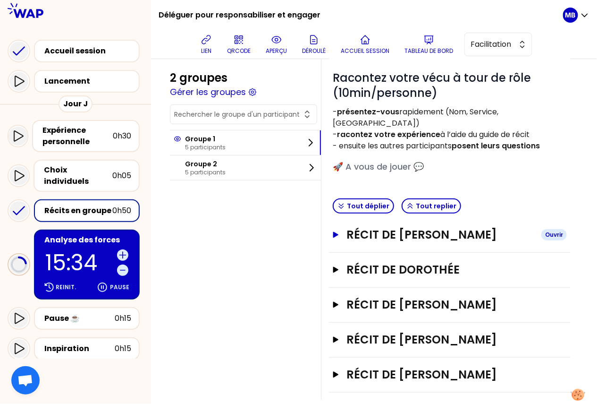
click at [378, 227] on h3 "Récit de marina martin" at bounding box center [439, 234] width 187 height 15
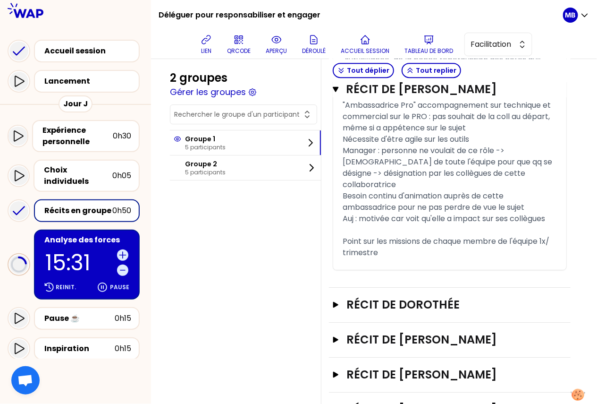
scroll to position [907, 0]
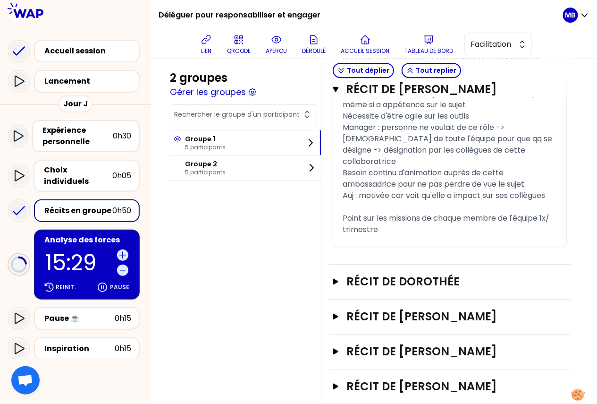
click at [91, 234] on div "Analyse des forces" at bounding box center [87, 239] width 87 height 11
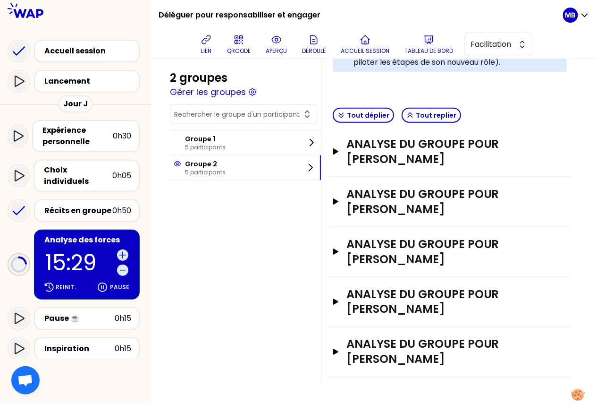
scroll to position [292, 0]
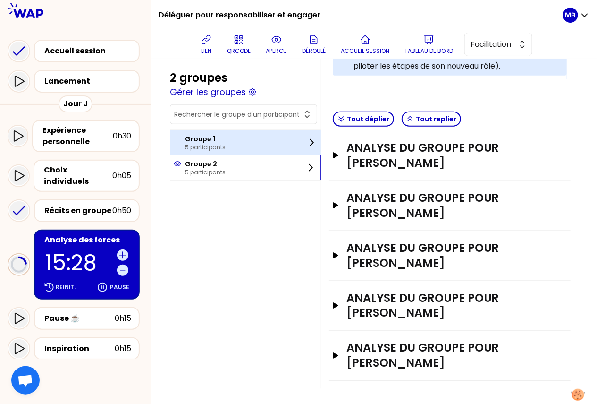
click at [224, 147] on p "5 participants" at bounding box center [205, 147] width 41 height 8
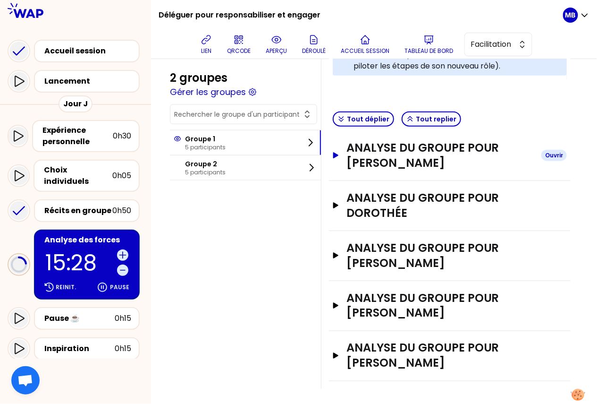
click at [382, 158] on h3 "ANALYSE DU GROUPE POUR [PERSON_NAME]" at bounding box center [439, 155] width 187 height 30
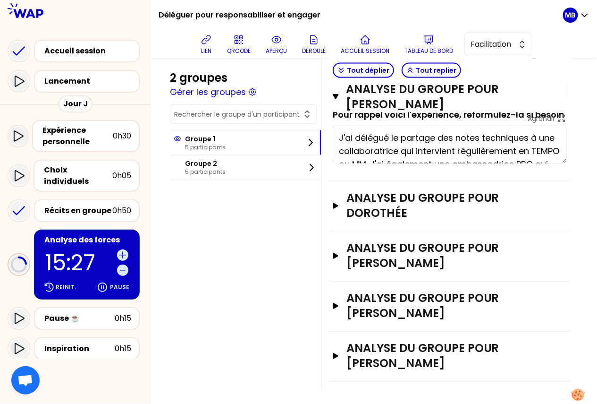
scroll to position [244, 0]
click at [398, 355] on h3 "ANALYSE DU GROUPE POUR [PERSON_NAME]" at bounding box center [439, 356] width 187 height 30
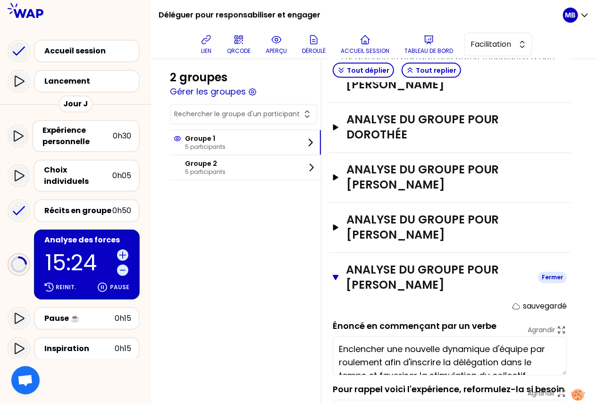
scroll to position [596, 0]
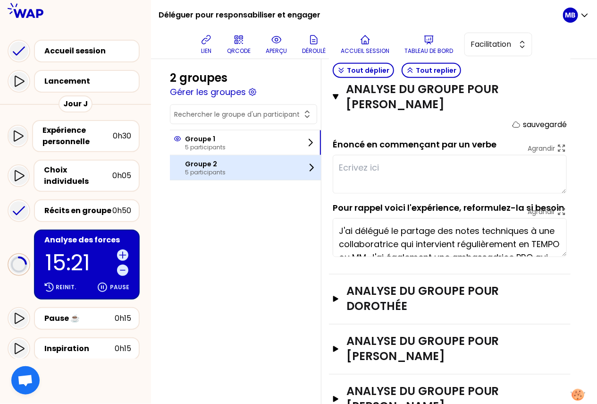
click at [188, 168] on p "5 participants" at bounding box center [205, 172] width 41 height 8
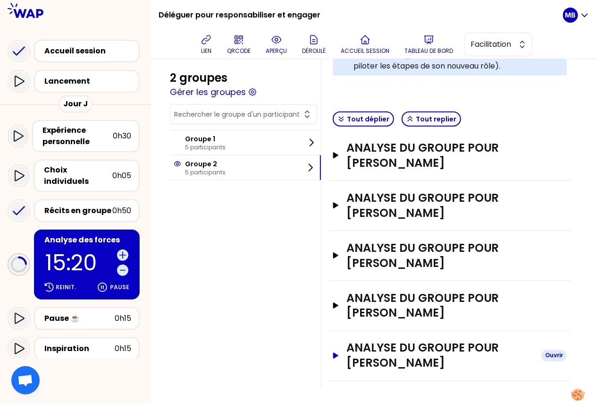
click at [379, 352] on h3 "ANALYSE DU GROUPE POUR [PERSON_NAME]" at bounding box center [439, 355] width 187 height 30
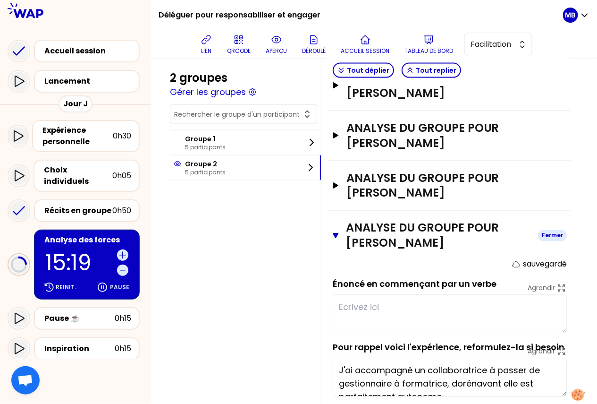
scroll to position [444, 0]
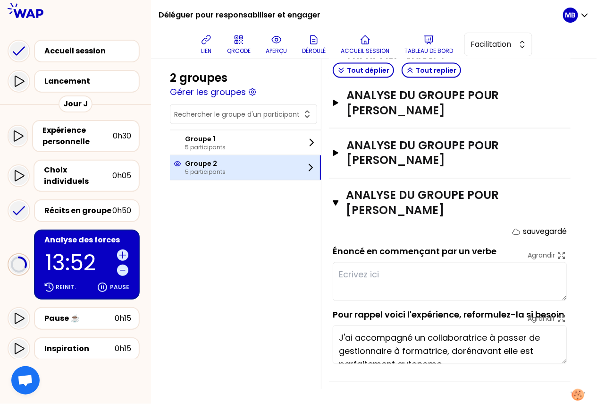
click at [206, 164] on p "Groupe 2" at bounding box center [205, 163] width 41 height 9
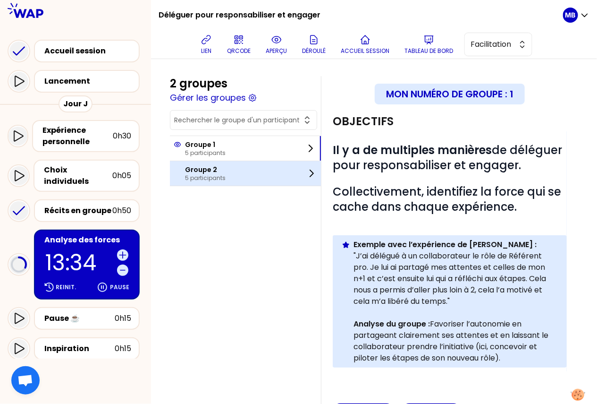
click at [277, 161] on div "Groupe 2 5 participants" at bounding box center [245, 173] width 151 height 25
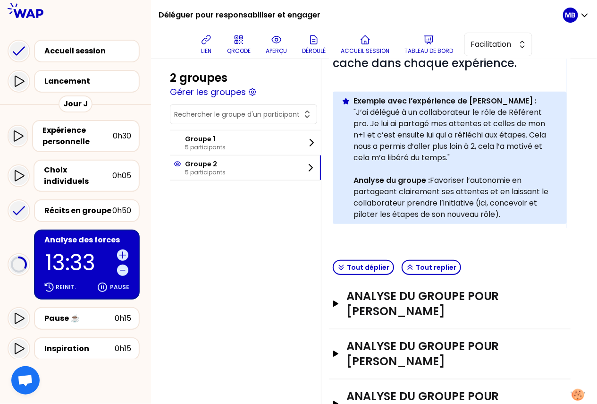
scroll to position [292, 0]
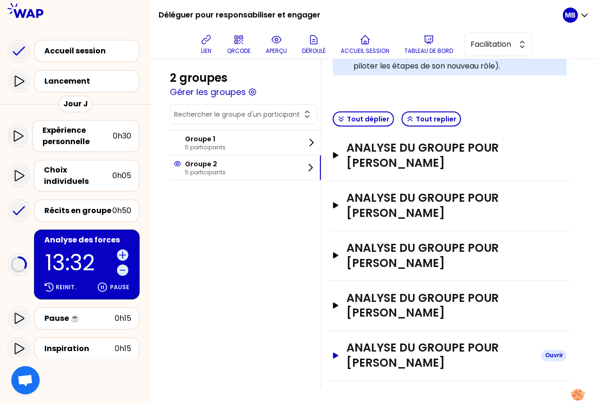
click at [381, 354] on h3 "ANALYSE DU GROUPE POUR [PERSON_NAME]" at bounding box center [439, 355] width 187 height 30
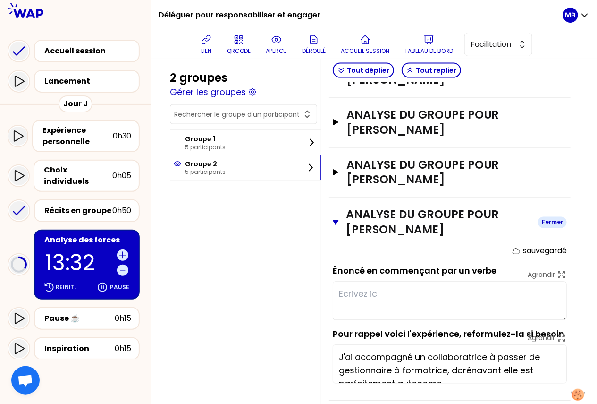
scroll to position [444, 0]
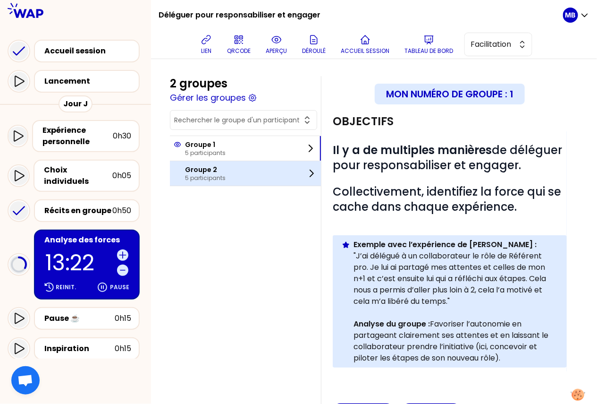
click at [267, 169] on div "Groupe 2 5 participants" at bounding box center [245, 173] width 151 height 25
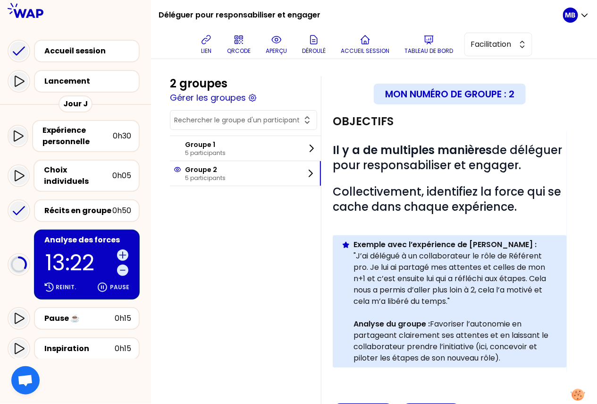
scroll to position [292, 0]
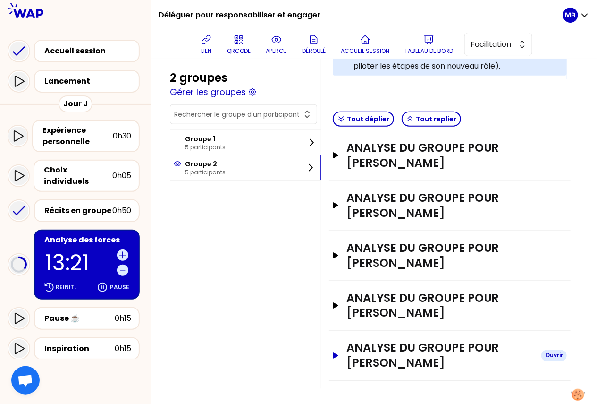
click at [400, 350] on h3 "ANALYSE DU GROUPE POUR [PERSON_NAME]" at bounding box center [439, 355] width 187 height 30
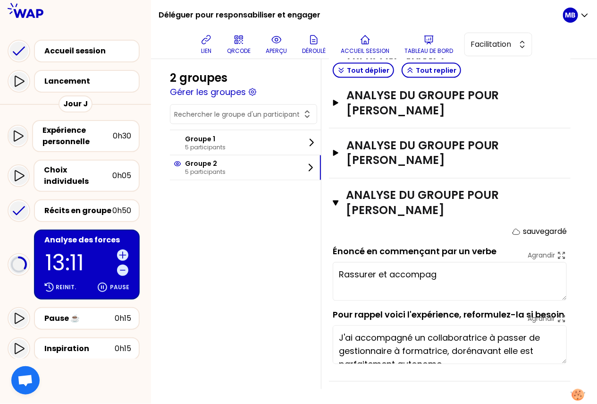
scroll to position [13, 0]
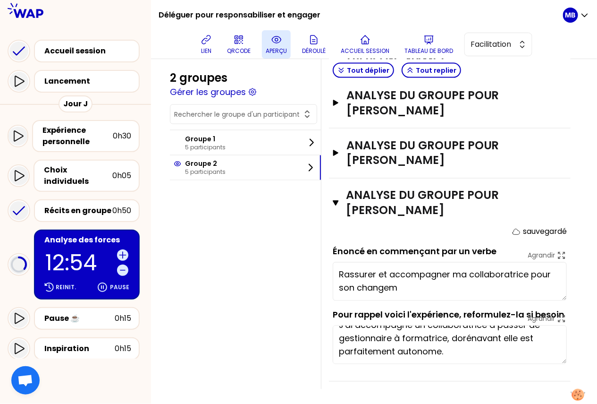
type textarea "Rassurer et accompagner ma collaboratrice pour son changemen"
click at [278, 49] on p "aperçu" at bounding box center [276, 51] width 21 height 8
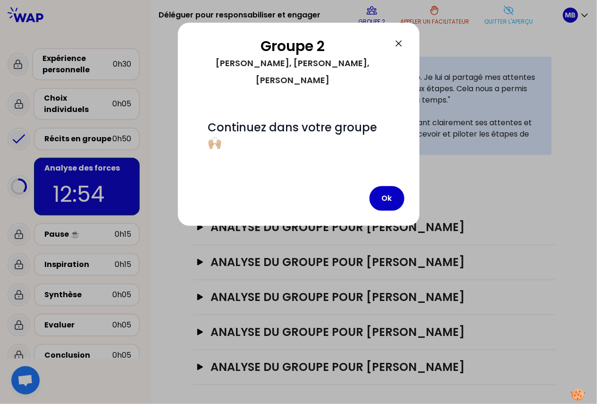
scroll to position [139, 0]
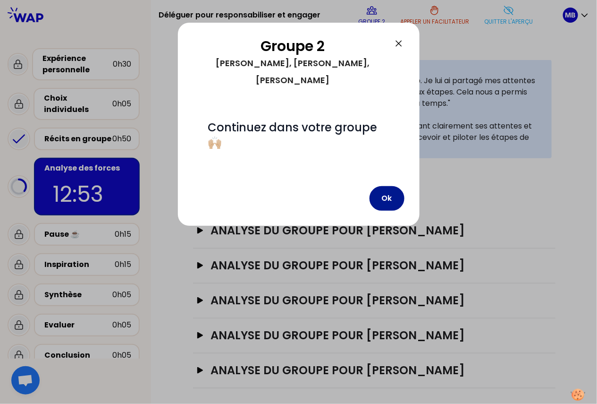
click at [388, 186] on button "Ok" at bounding box center [387, 198] width 35 height 25
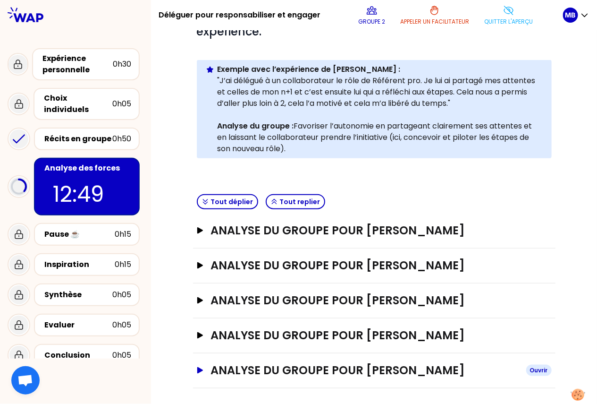
click at [291, 372] on h3 "ANALYSE DU GROUPE POUR [PERSON_NAME]" at bounding box center [365, 369] width 308 height 15
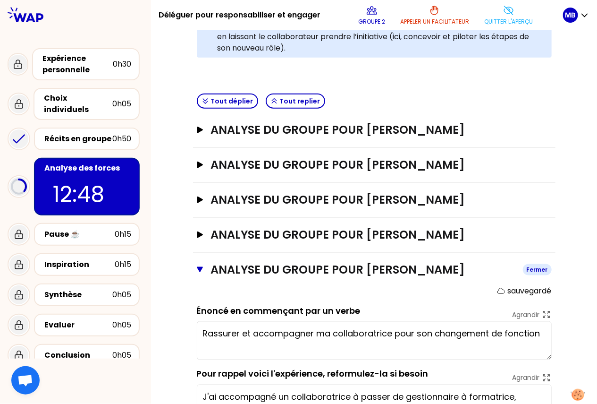
scroll to position [291, 0]
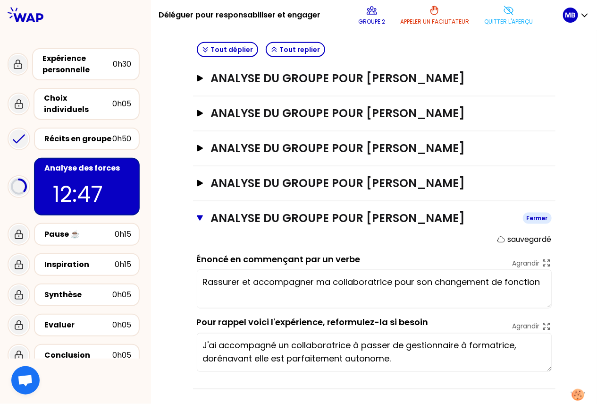
type textarea "Rassurer et accompagner ma collaboratrice pour son changement de fonction"
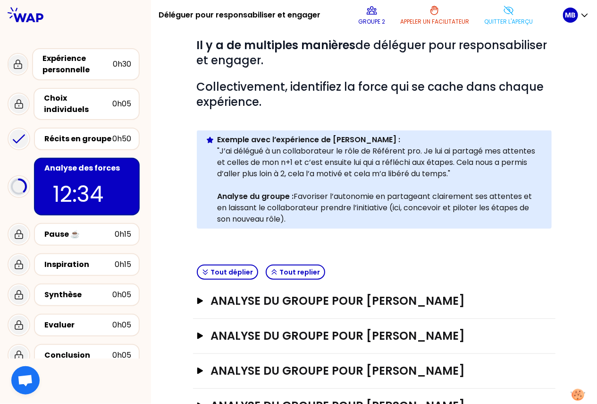
scroll to position [190, 0]
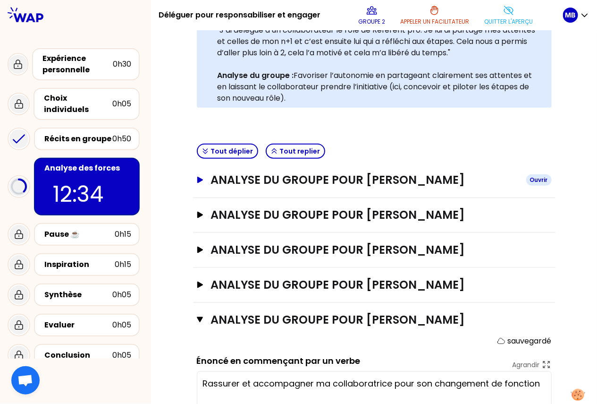
click at [231, 177] on h3 "ANALYSE DU GROUPE POUR [PERSON_NAME]" at bounding box center [365, 179] width 308 height 15
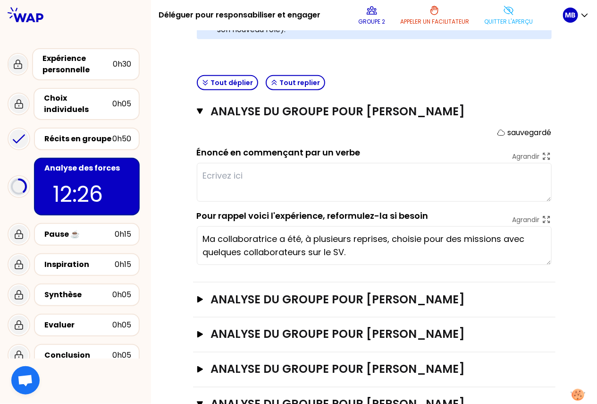
scroll to position [53, 0]
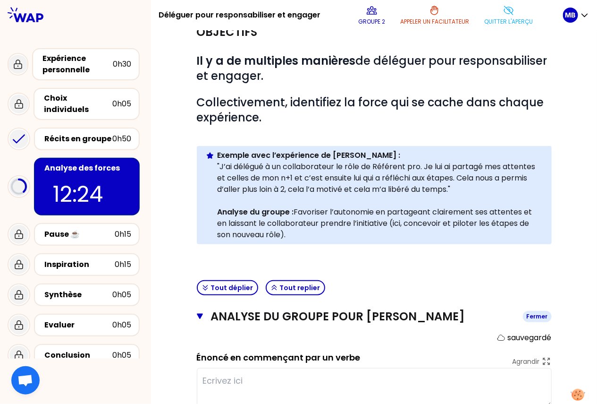
click at [202, 317] on icon "button" at bounding box center [200, 316] width 7 height 8
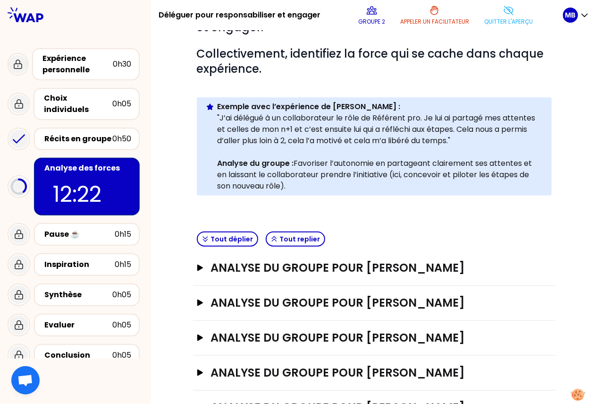
scroll to position [81, 0]
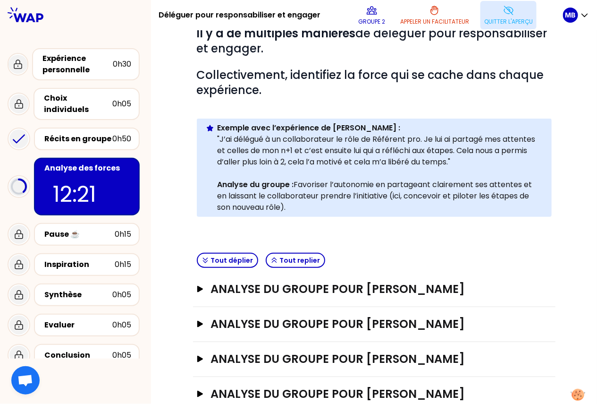
click at [512, 18] on p "Quitter l'aperçu" at bounding box center [508, 22] width 49 height 8
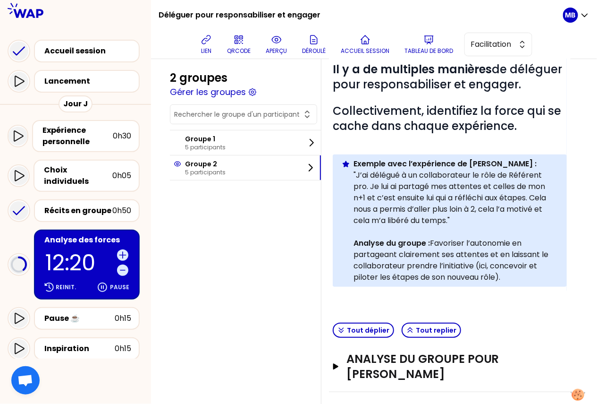
scroll to position [60, 0]
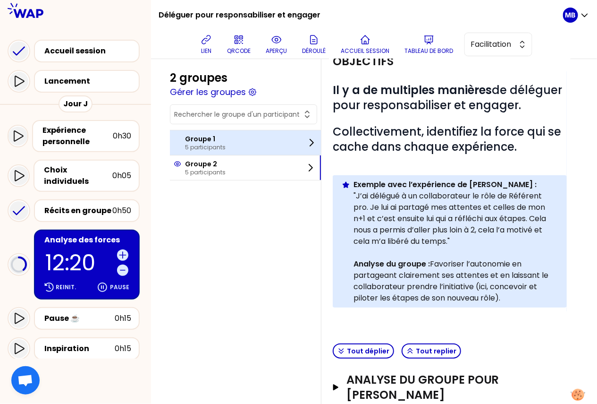
click at [236, 141] on div "Groupe 1 5 participants" at bounding box center [245, 142] width 151 height 25
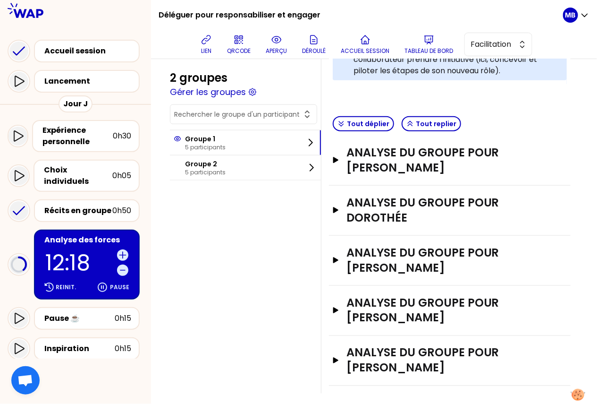
scroll to position [292, 0]
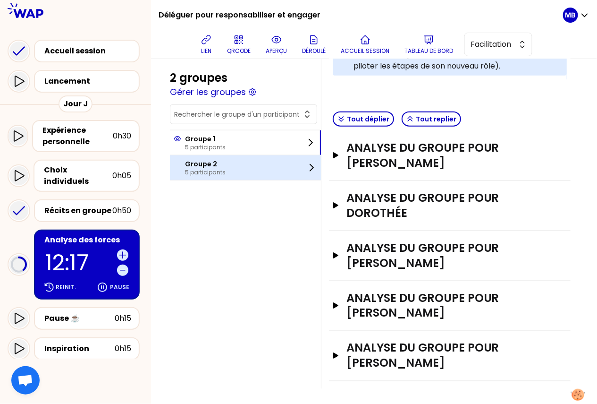
click at [227, 163] on div "Groupe 2 5 participants" at bounding box center [245, 167] width 151 height 25
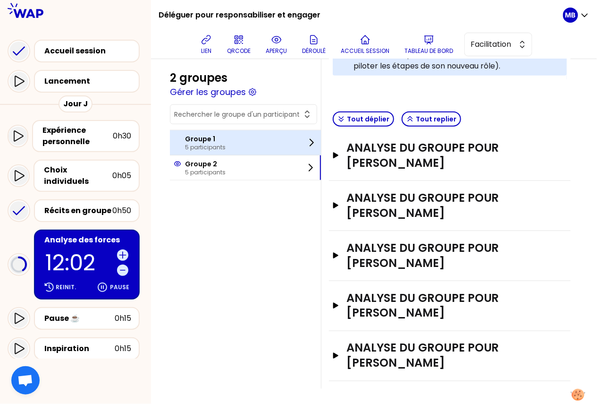
click at [211, 143] on p "5 participants" at bounding box center [205, 147] width 41 height 8
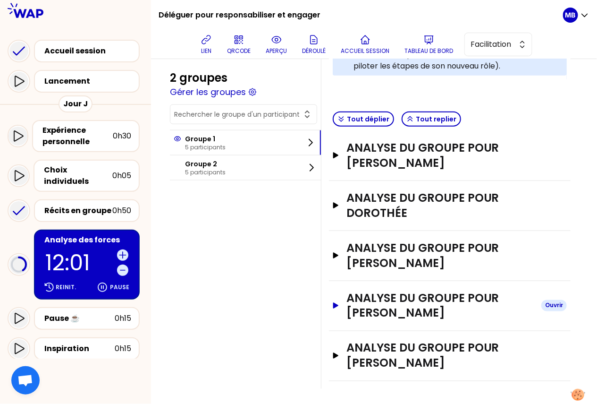
click at [370, 304] on h3 "ANALYSE DU GROUPE POUR [PERSON_NAME]" at bounding box center [439, 305] width 187 height 30
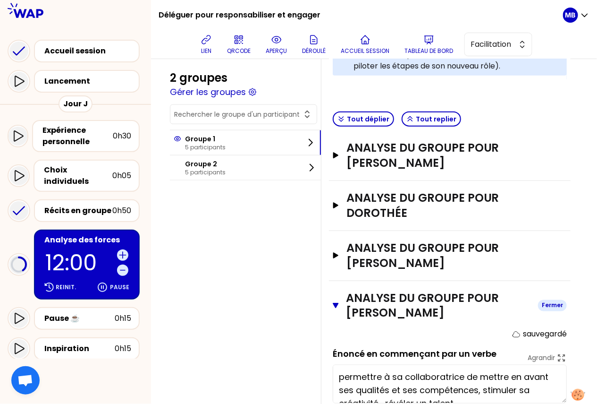
scroll to position [444, 0]
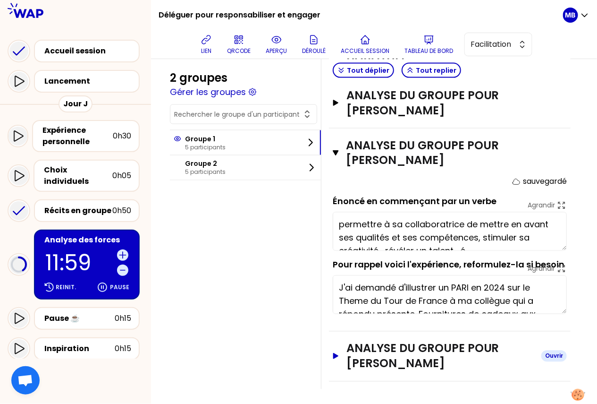
click at [375, 356] on h3 "ANALYSE DU GROUPE POUR [PERSON_NAME]" at bounding box center [439, 356] width 187 height 30
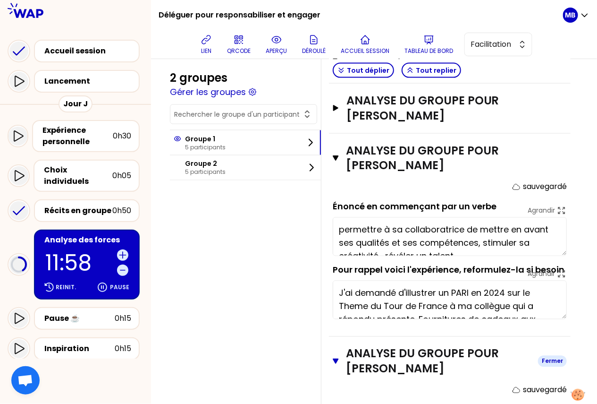
scroll to position [377, 0]
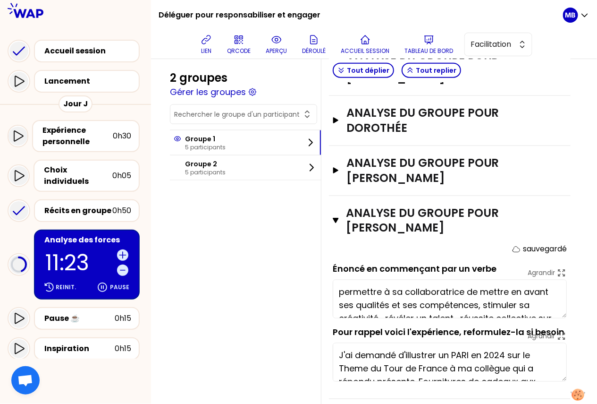
type textarea "permettre à sa collaboratrice de mettre en avant ses qualités et ses compétence…"
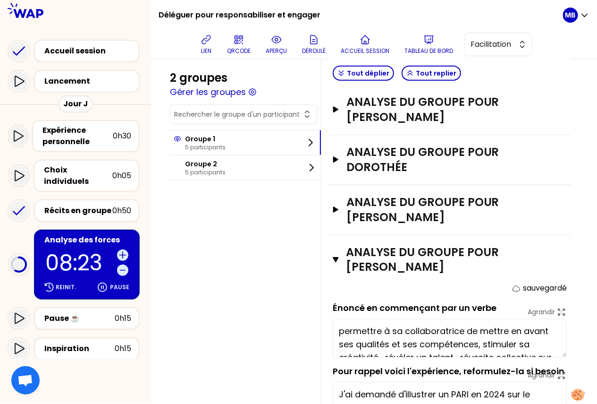
scroll to position [289, 0]
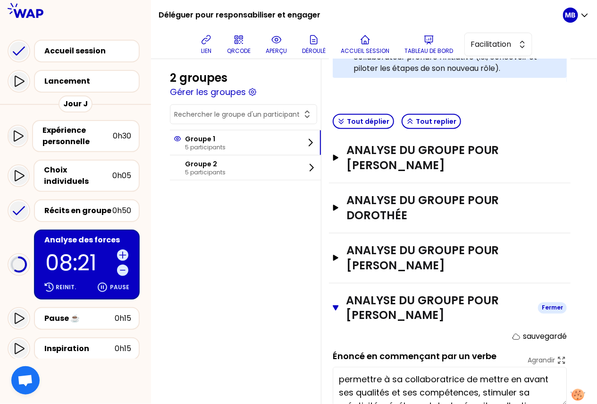
click at [334, 305] on icon "button" at bounding box center [336, 307] width 6 height 5
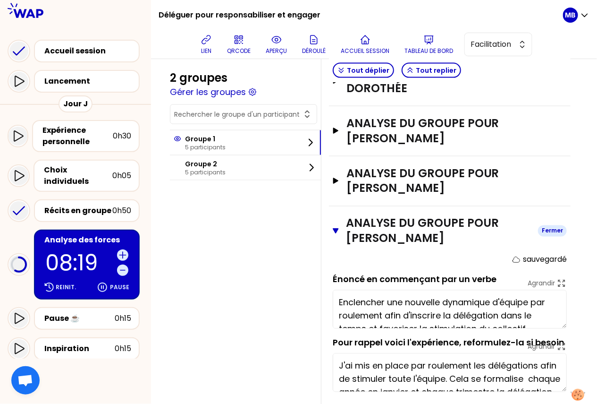
click at [335, 230] on icon "button" at bounding box center [336, 231] width 6 height 8
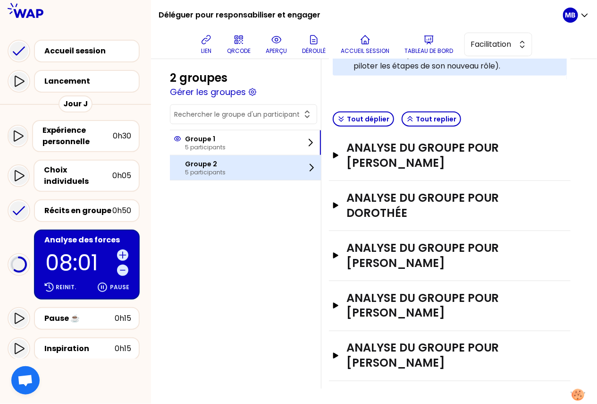
click at [201, 168] on p "5 participants" at bounding box center [205, 172] width 41 height 8
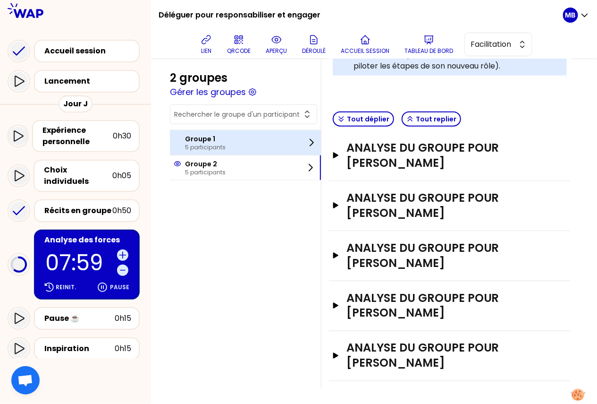
click at [252, 151] on div "Groupe 1 5 participants" at bounding box center [245, 142] width 151 height 25
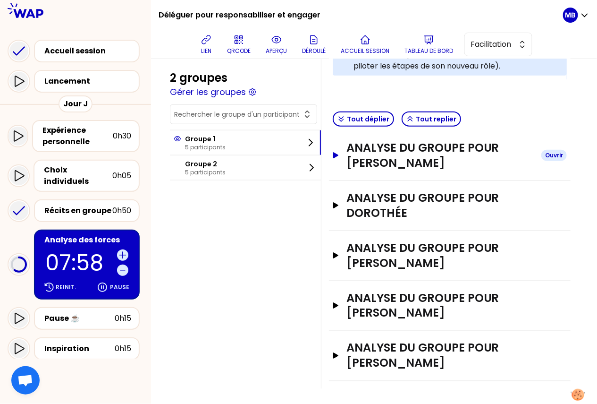
click at [358, 159] on h3 "ANALYSE DU GROUPE POUR marina martin" at bounding box center [439, 155] width 187 height 30
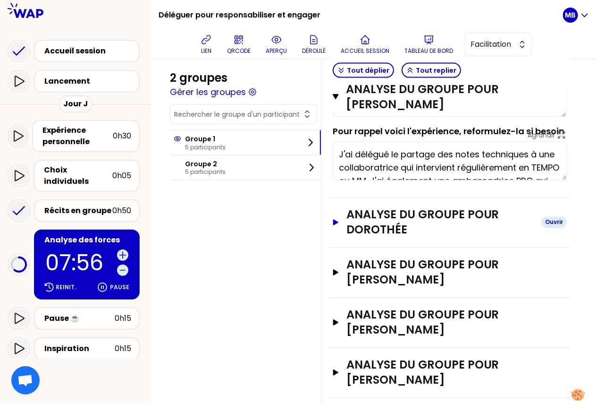
click at [365, 226] on h3 "ANALYSE DU GROUPE POUR Dorothée" at bounding box center [439, 222] width 187 height 30
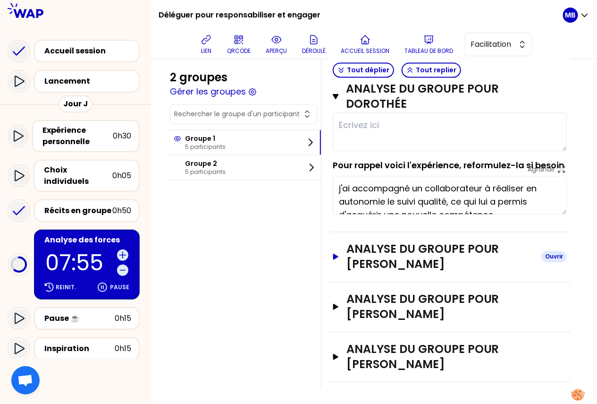
click at [367, 252] on h3 "ANALYSE DU GROUPE POUR Anthony DAGOIS" at bounding box center [439, 257] width 187 height 30
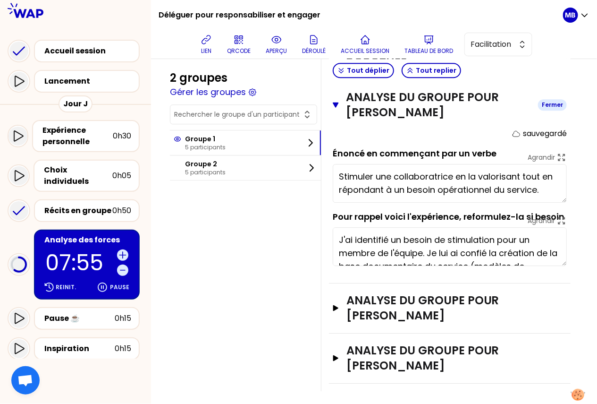
scroll to position [4, 0]
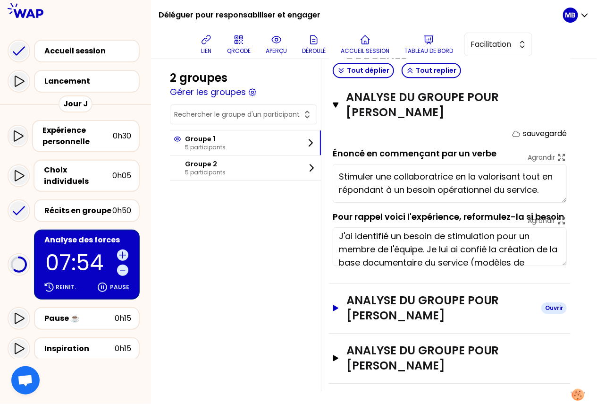
click at [372, 304] on h3 "ANALYSE DU GROUPE POUR VALERIE JOHO" at bounding box center [439, 308] width 187 height 30
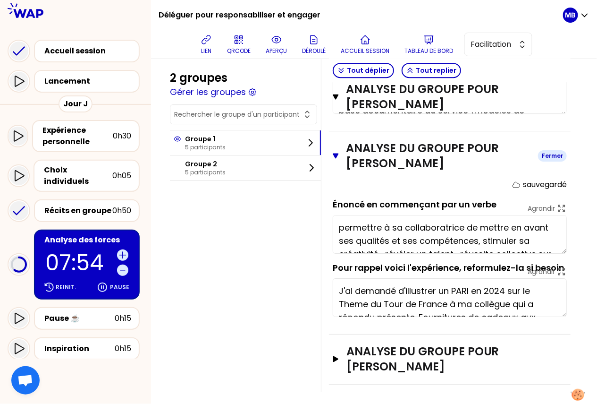
scroll to position [1, 0]
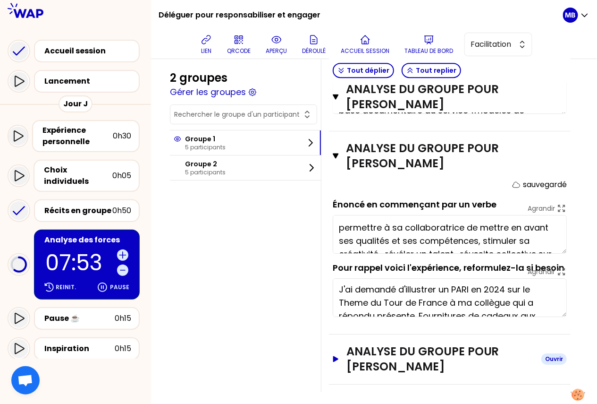
click at [371, 359] on h3 "ANALYSE DU GROUPE POUR Pauline MERLIAC" at bounding box center [439, 359] width 187 height 30
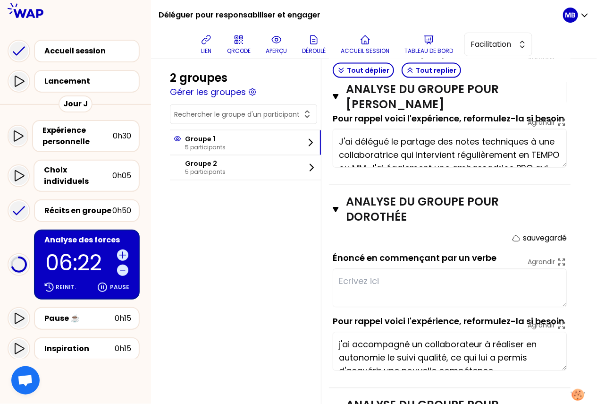
scroll to position [476, 0]
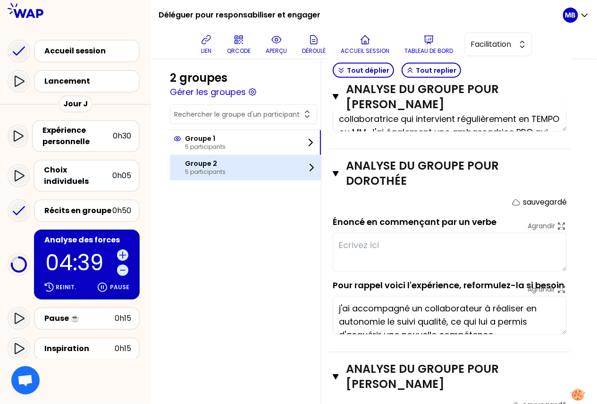
type textarea "Stimuler une collaboratrice en la valorisant tout en répondant à un besoin opér…"
click at [216, 157] on div "Groupe 2 5 participants" at bounding box center [245, 167] width 151 height 25
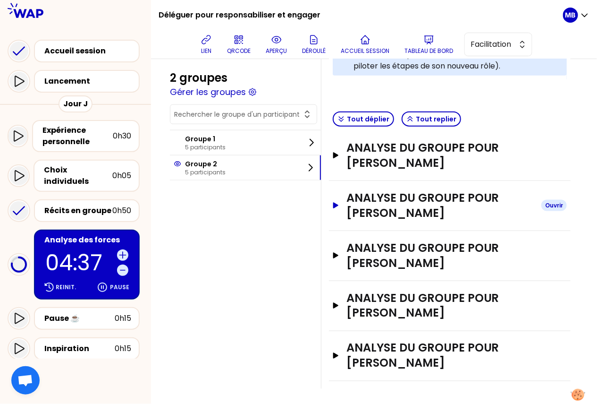
click at [384, 217] on h3 "ANALYSE DU GROUPE POUR Sophie LERICHE" at bounding box center [439, 205] width 187 height 30
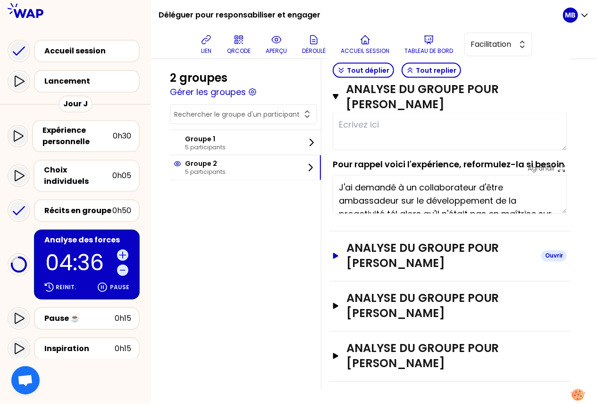
click at [382, 251] on h3 "ANALYSE DU GROUPE POUR Olivier DEPECKER" at bounding box center [439, 256] width 187 height 30
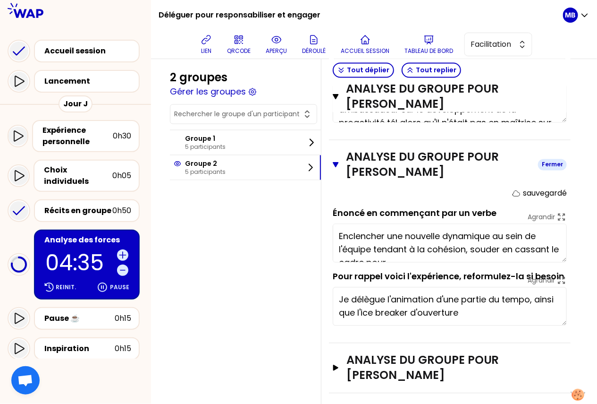
scroll to position [596, 0]
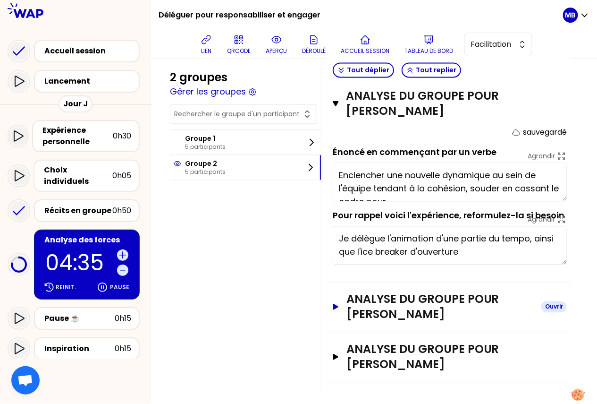
click at [385, 302] on h3 "ANALYSE DU GROUPE POUR Cyril DEVILLERS" at bounding box center [439, 307] width 187 height 30
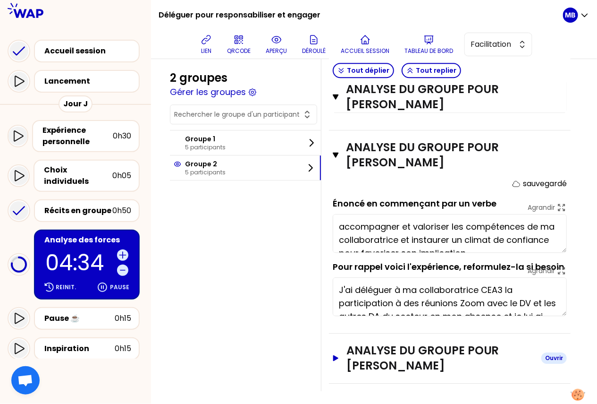
click at [385, 345] on h3 "ANALYSE DU GROUPE POUR saldou valerie" at bounding box center [439, 358] width 187 height 30
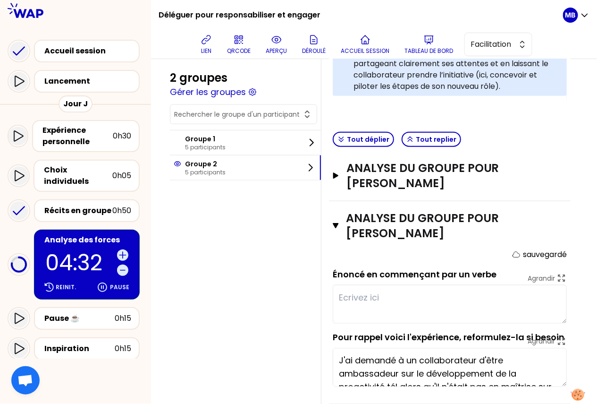
scroll to position [212, 0]
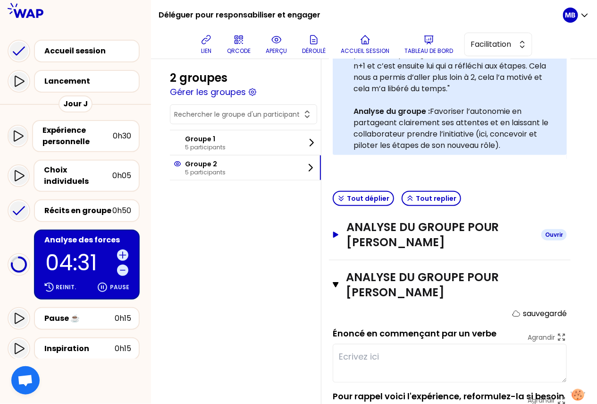
click at [371, 238] on h3 "ANALYSE DU GROUPE POUR KEVIN LOUEKO" at bounding box center [439, 234] width 187 height 30
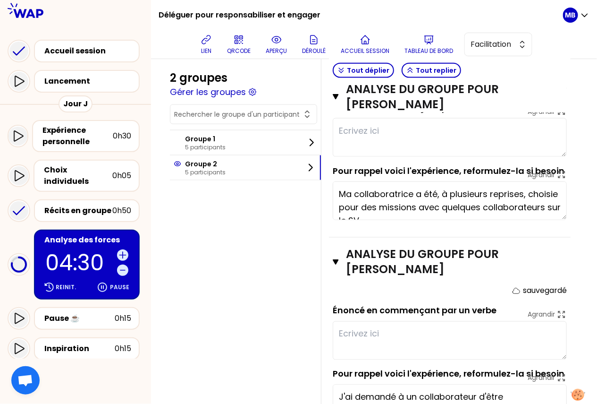
scroll to position [410, 0]
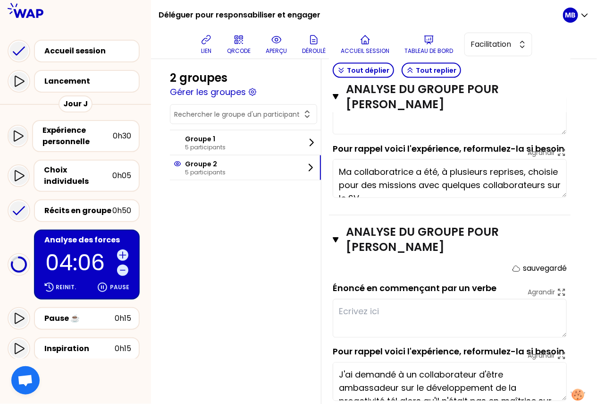
type textarea "Enclencher une nouvelle dynamique au sein de l'équipe tendant à la cohésion et …"
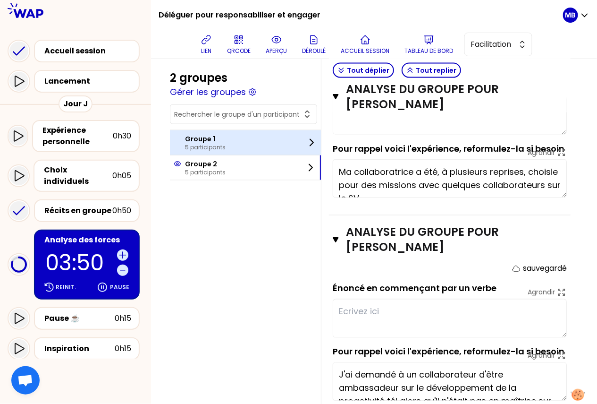
click at [216, 142] on p "Groupe 1" at bounding box center [205, 138] width 41 height 9
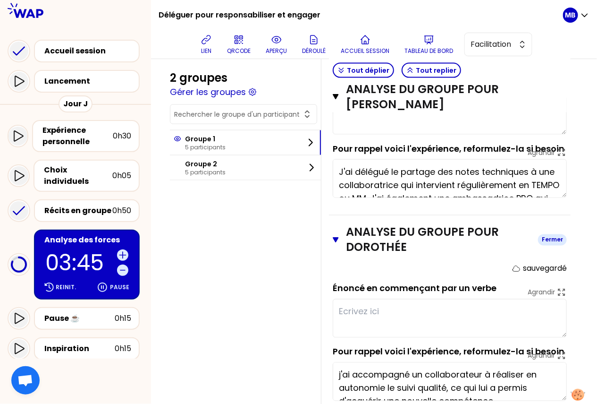
type textarea "Stimuler une collaboratrice en la valorisant tout en répondant à un besoin opér…"
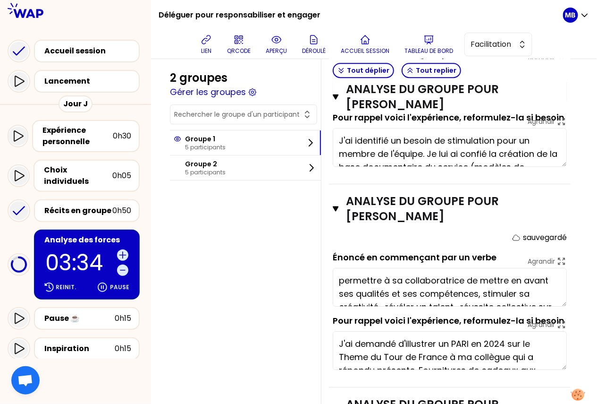
scroll to position [26, 0]
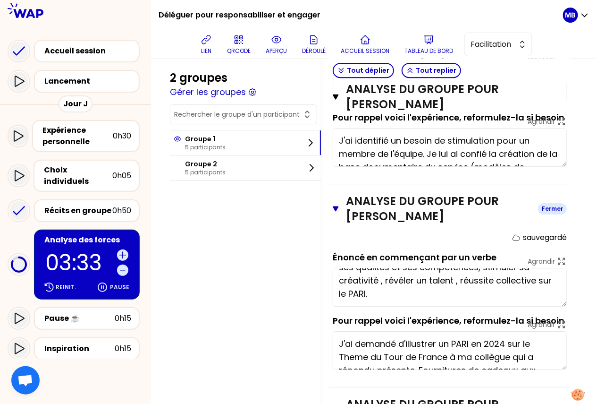
click at [333, 206] on icon "button" at bounding box center [336, 209] width 6 height 8
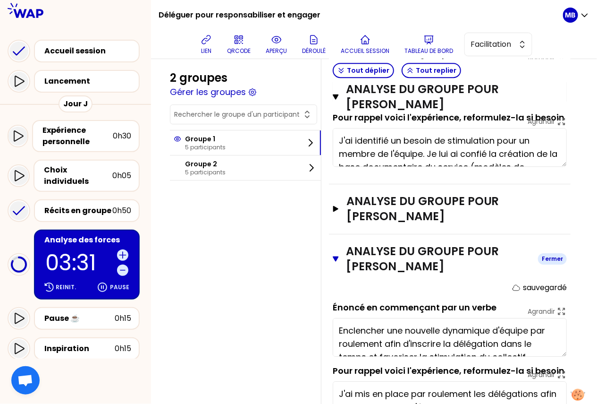
click at [333, 247] on button "ANALYSE DU GROUPE POUR Pauline MERLIAC Fermer" at bounding box center [450, 259] width 234 height 30
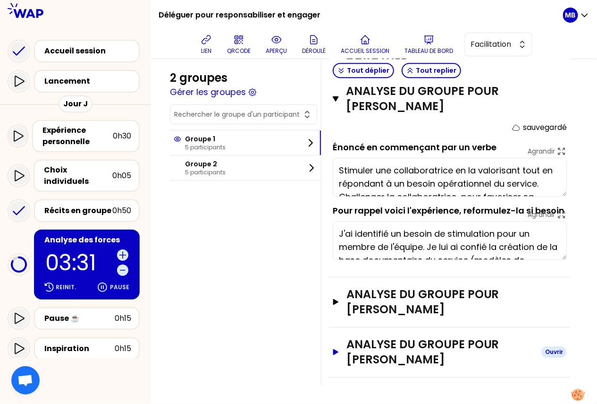
scroll to position [748, 0]
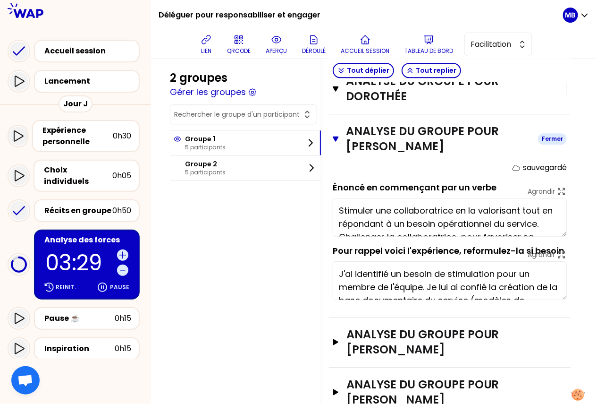
click at [337, 136] on icon "button" at bounding box center [336, 138] width 6 height 5
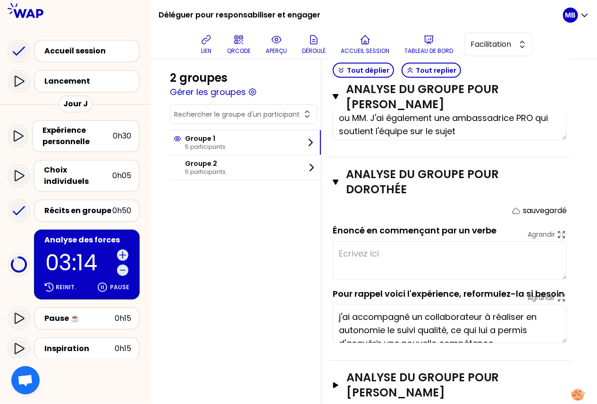
scroll to position [433, 0]
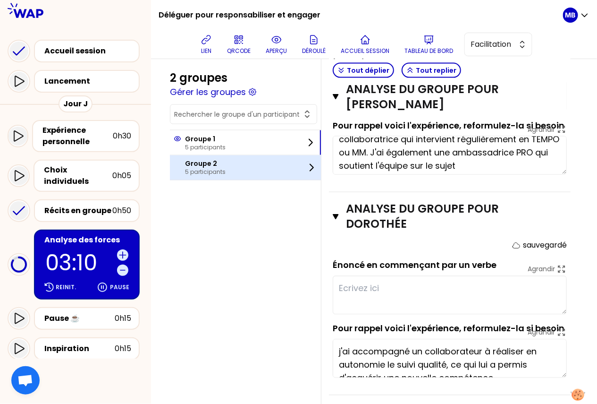
click at [211, 165] on p "Groupe 2" at bounding box center [205, 163] width 41 height 9
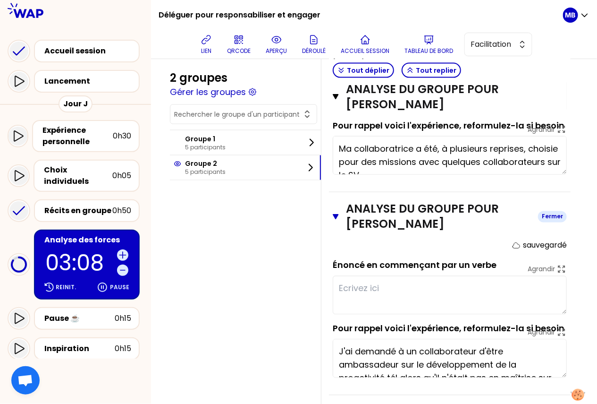
click at [339, 219] on button "ANALYSE DU GROUPE POUR Sophie LERICHE Fermer" at bounding box center [450, 217] width 234 height 30
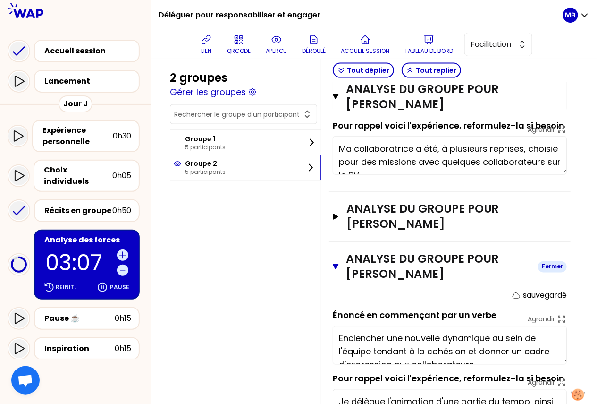
click at [335, 264] on icon "button" at bounding box center [336, 266] width 6 height 5
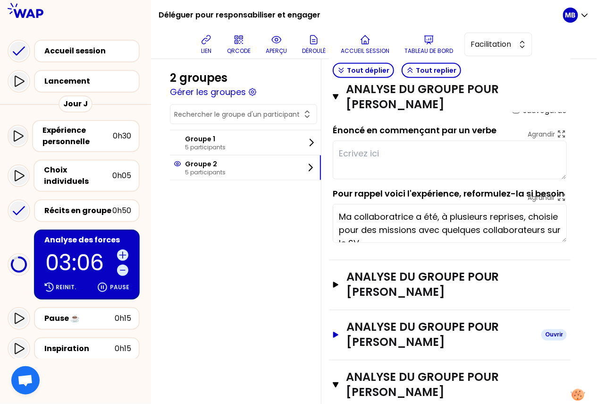
scroll to position [243, 0]
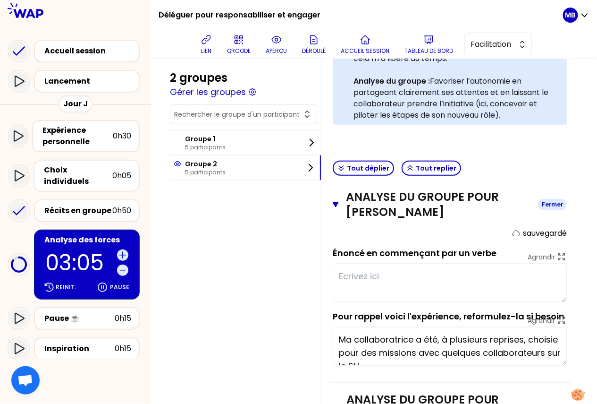
click at [337, 204] on icon "button" at bounding box center [336, 205] width 6 height 8
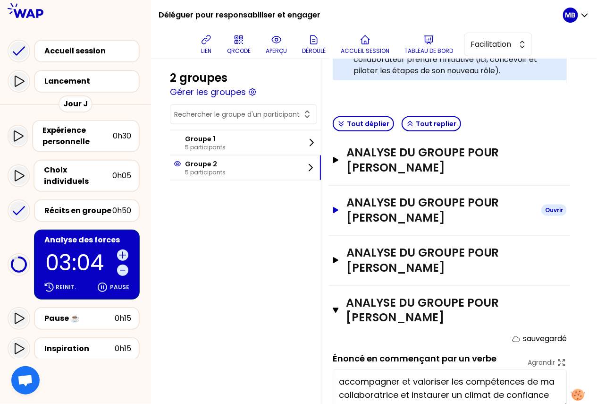
scroll to position [369, 0]
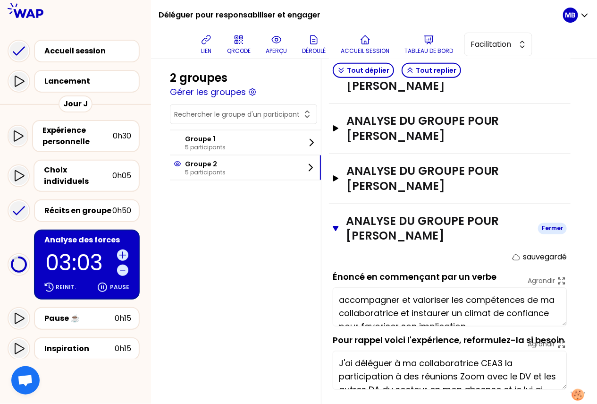
click at [336, 226] on icon "button" at bounding box center [336, 228] width 6 height 5
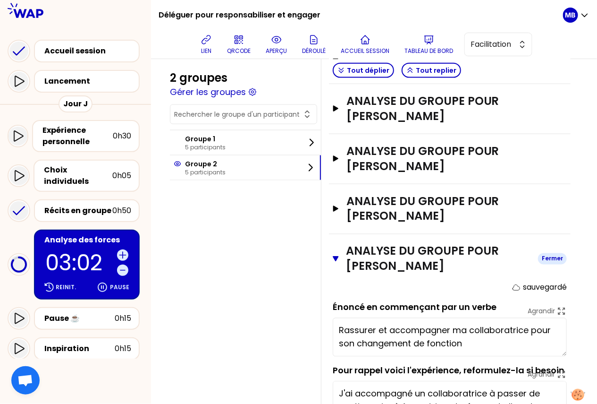
click at [337, 261] on button "ANALYSE DU GROUPE POUR saldou valerie Fermer" at bounding box center [450, 259] width 234 height 30
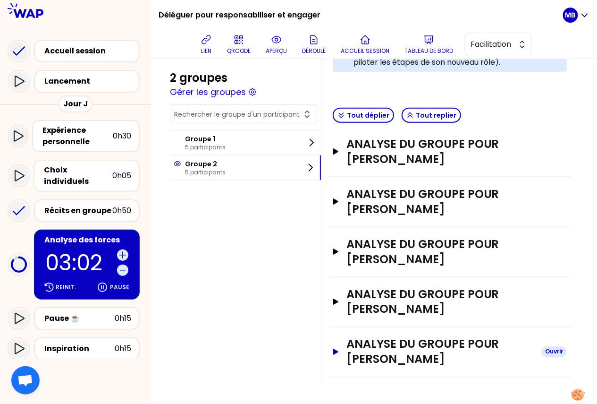
scroll to position [292, 0]
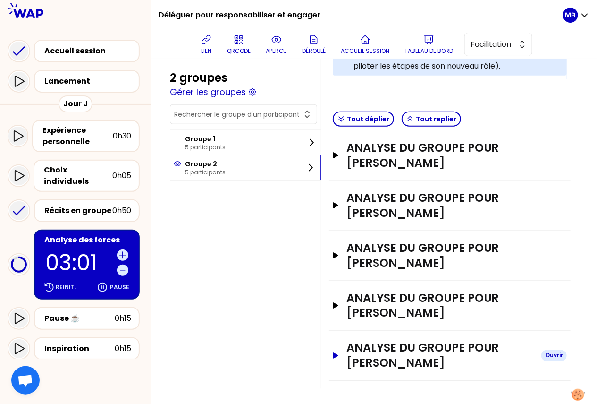
click at [349, 352] on h3 "ANALYSE DU GROUPE POUR saldou valerie" at bounding box center [439, 355] width 187 height 30
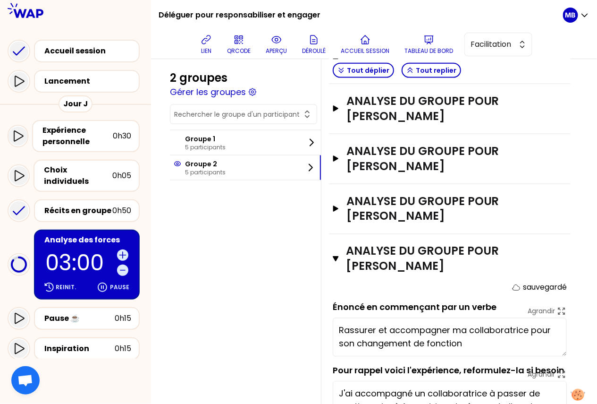
scroll to position [1, 0]
click at [360, 215] on h3 "ANALYSE DU GROUPE POUR Cyril DEVILLERS" at bounding box center [439, 209] width 187 height 30
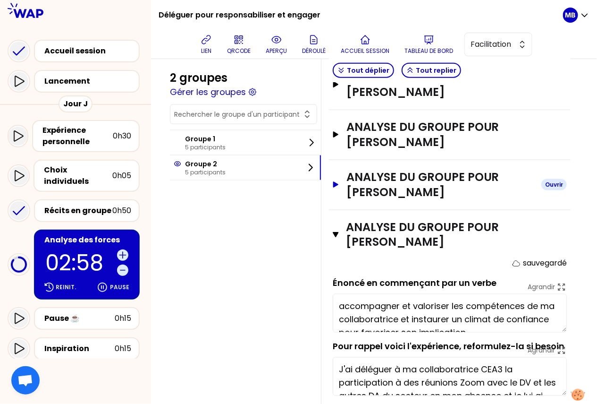
click at [362, 179] on h3 "ANALYSE DU GROUPE POUR Olivier DEPECKER" at bounding box center [439, 184] width 187 height 30
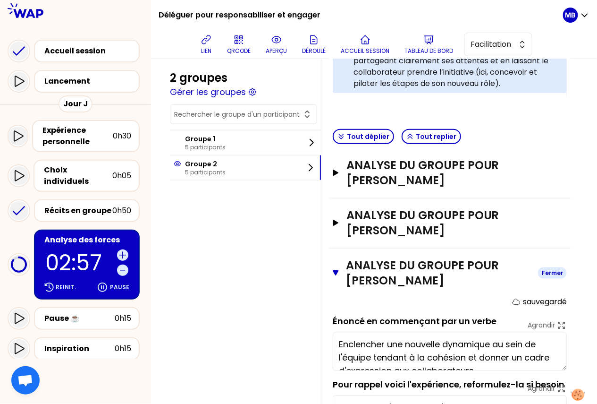
scroll to position [261, 0]
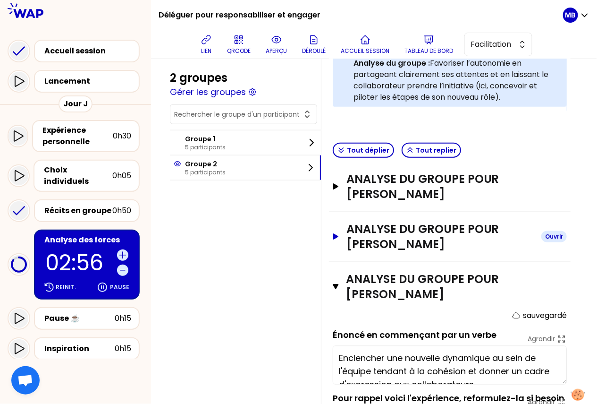
click at [362, 234] on h3 "ANALYSE DU GROUPE POUR Sophie LERICHE" at bounding box center [439, 236] width 187 height 30
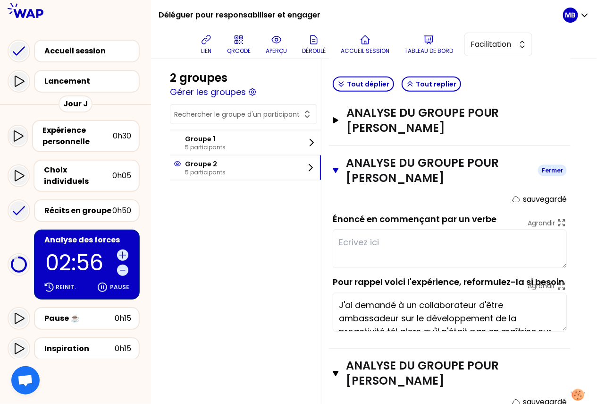
scroll to position [274, 0]
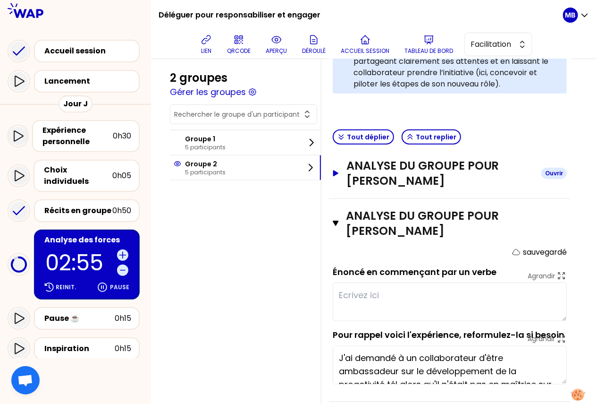
click at [364, 181] on h3 "ANALYSE DU GROUPE POUR KEVIN LOUEKO" at bounding box center [439, 173] width 187 height 30
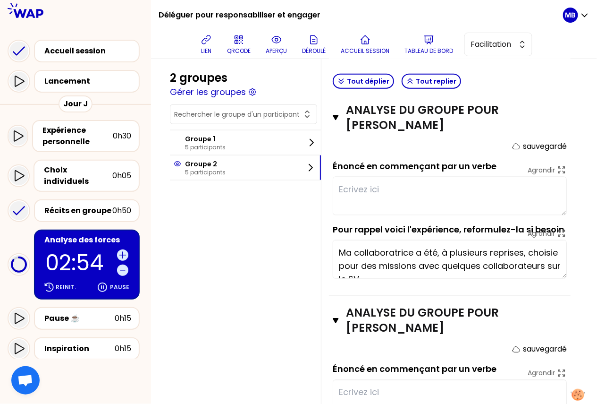
scroll to position [400, 0]
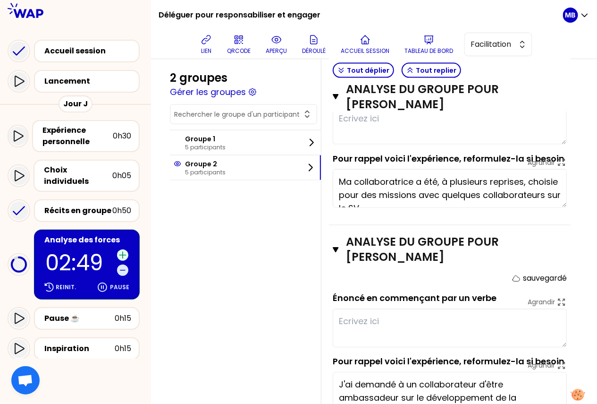
click at [122, 252] on icon at bounding box center [122, 255] width 6 height 6
click at [122, 250] on icon at bounding box center [122, 254] width 9 height 9
click at [127, 250] on div at bounding box center [122, 262] width 11 height 26
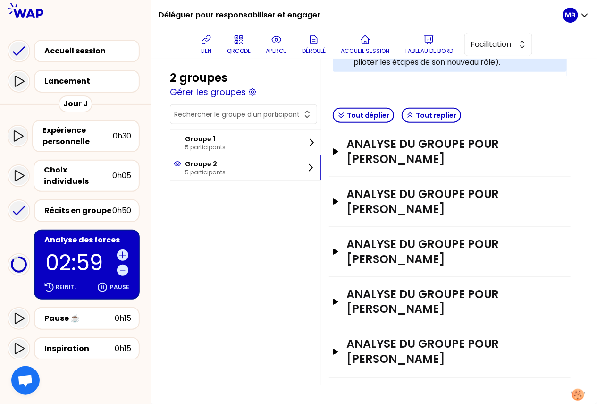
scroll to position [292, 0]
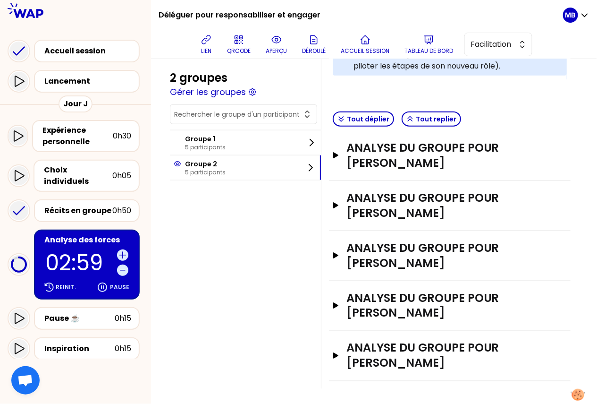
click at [127, 250] on div at bounding box center [122, 262] width 11 height 26
click at [121, 250] on icon at bounding box center [122, 254] width 9 height 9
click at [481, 45] on span "Facilitation" at bounding box center [492, 44] width 42 height 11
click at [482, 69] on li "Conception" at bounding box center [498, 67] width 67 height 15
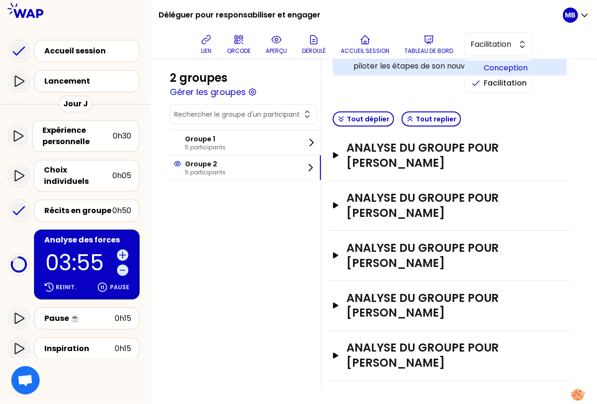
scroll to position [248, 0]
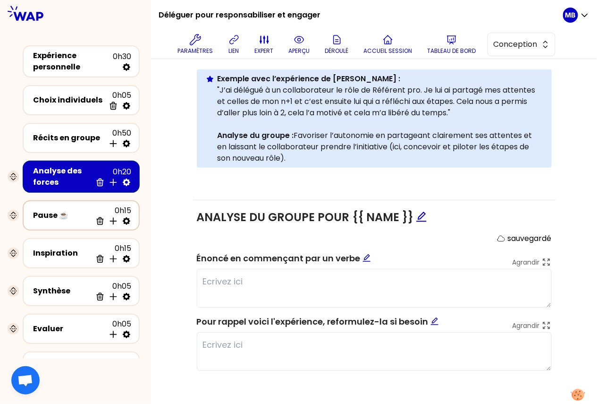
click at [126, 220] on icon at bounding box center [126, 220] width 9 height 9
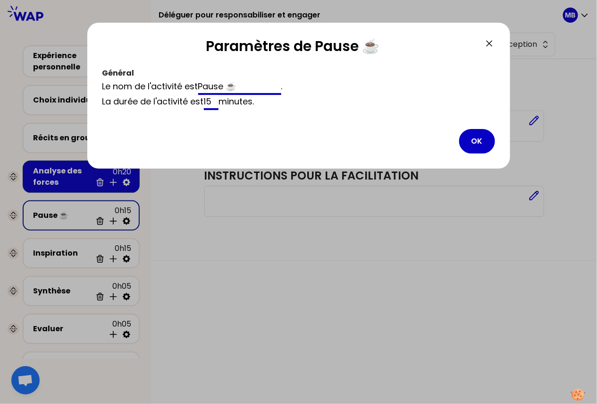
click at [215, 98] on input "15" at bounding box center [211, 102] width 15 height 15
type input "10"
click at [473, 143] on button "OK" at bounding box center [477, 141] width 36 height 25
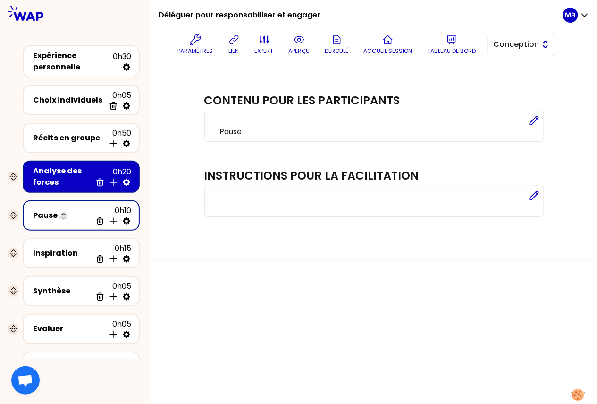
click at [507, 44] on span "Conception" at bounding box center [515, 44] width 42 height 11
click at [507, 79] on span "Facilitation" at bounding box center [527, 82] width 41 height 11
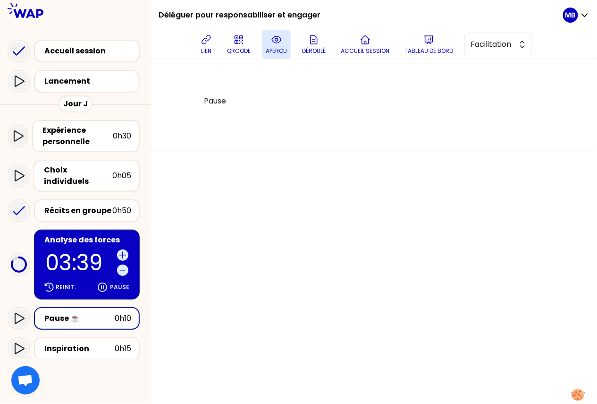
click at [284, 42] on button "aperçu" at bounding box center [276, 44] width 29 height 28
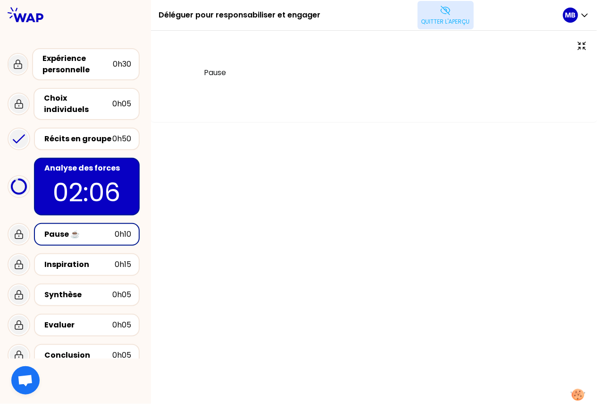
click at [445, 11] on icon at bounding box center [445, 10] width 9 height 8
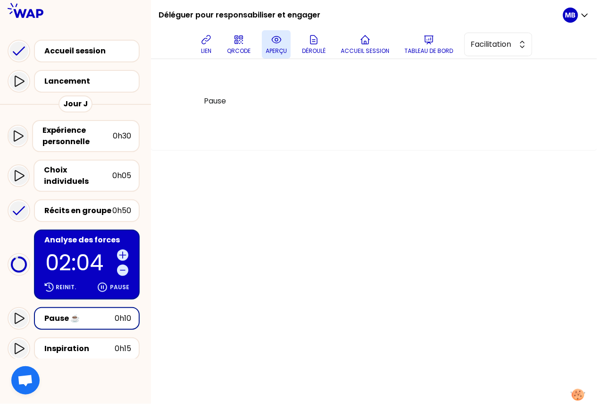
click at [271, 48] on p "aperçu" at bounding box center [276, 51] width 21 height 8
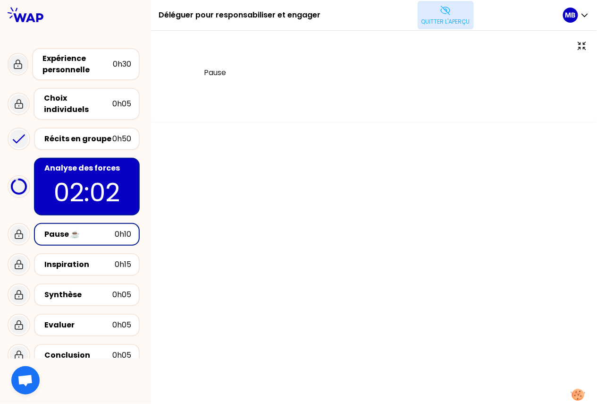
click at [421, 20] on p "Quitter l'aperçu" at bounding box center [445, 22] width 49 height 8
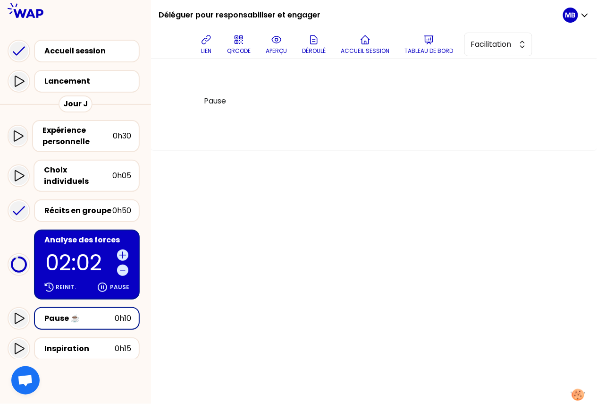
click at [101, 236] on div "Analyse des forces 02:02 Reinit. Pause" at bounding box center [87, 264] width 106 height 70
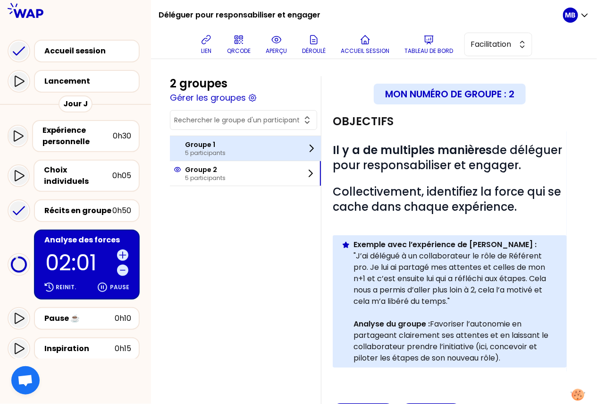
click at [218, 149] on p "5 participants" at bounding box center [205, 153] width 41 height 8
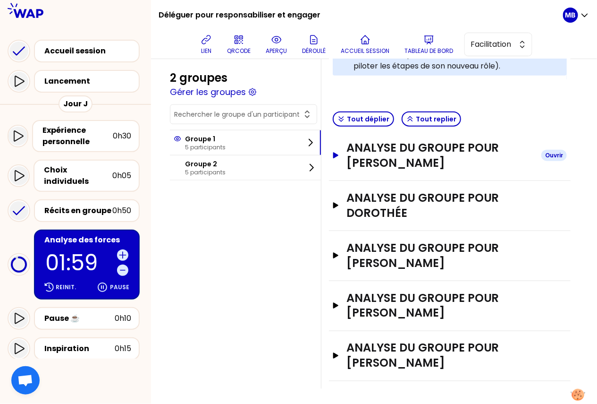
click at [352, 147] on h3 "ANALYSE DU GROUPE POUR marina martin" at bounding box center [439, 155] width 187 height 30
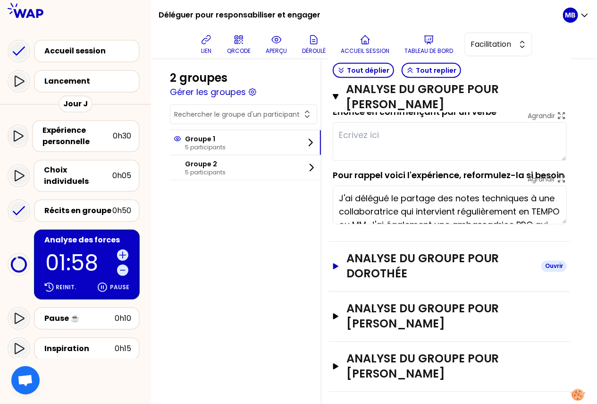
click at [355, 253] on h3 "ANALYSE DU GROUPE POUR Dorothée" at bounding box center [439, 266] width 187 height 30
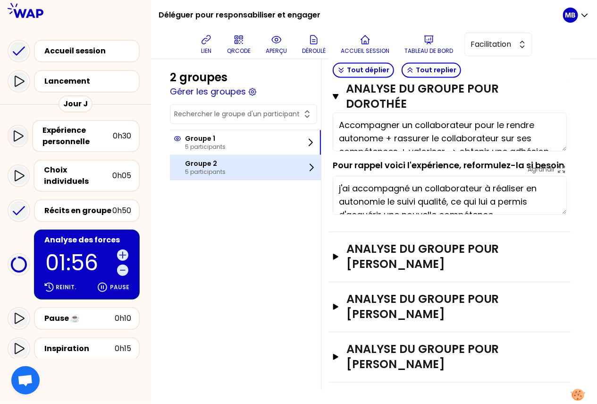
click at [254, 174] on div "Groupe 2 5 participants" at bounding box center [245, 167] width 151 height 25
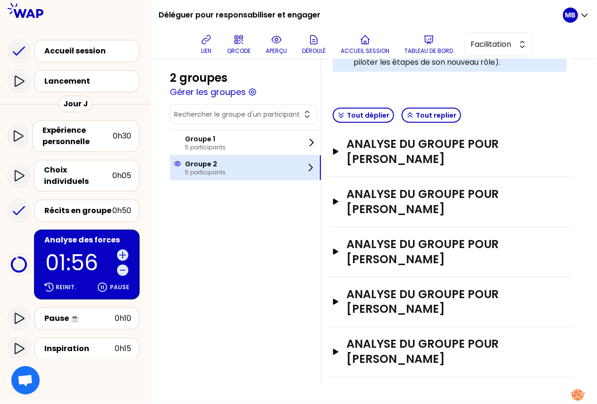
scroll to position [292, 0]
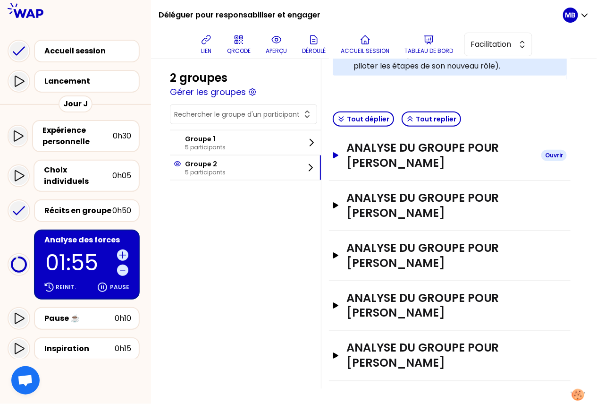
click at [369, 155] on h3 "ANALYSE DU GROUPE POUR KEVIN LOUEKO" at bounding box center [439, 155] width 187 height 30
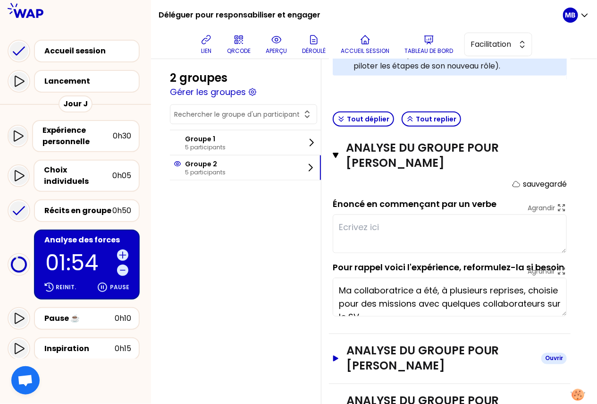
click at [376, 356] on h3 "ANALYSE DU GROUPE POUR Sophie LERICHE" at bounding box center [439, 358] width 187 height 30
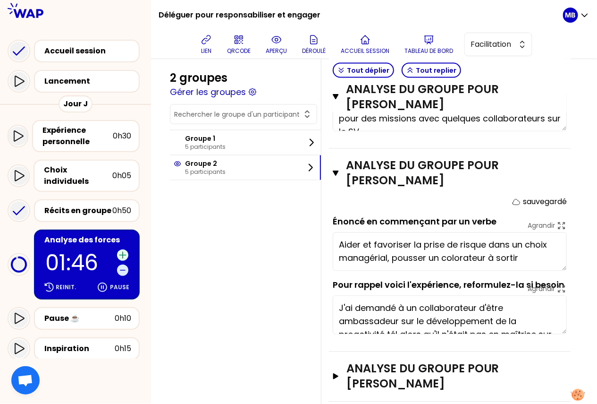
click at [123, 250] on icon at bounding box center [122, 254] width 9 height 9
type textarea "Aider et favoriser la prise de risque dans un choix managérial, pousser un colo…"
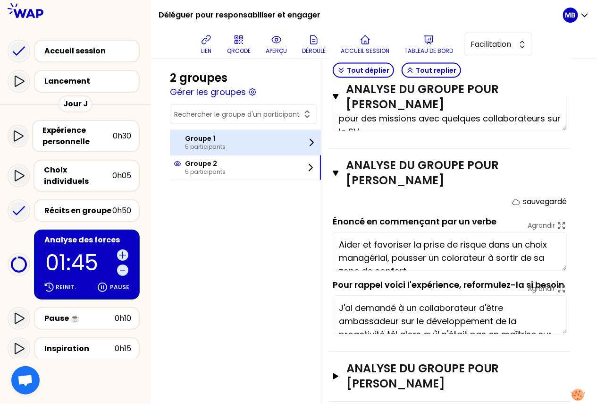
click at [208, 139] on p "Groupe 1" at bounding box center [205, 138] width 41 height 9
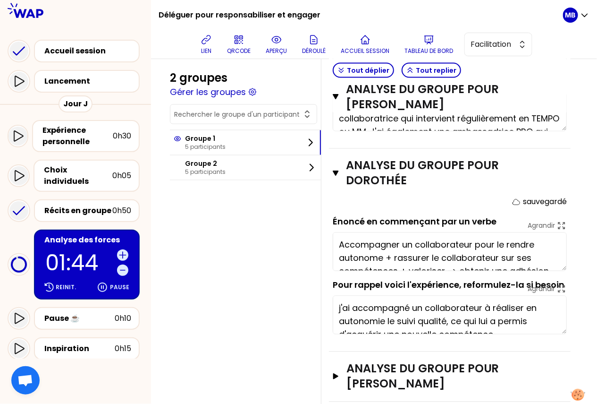
scroll to position [260, 0]
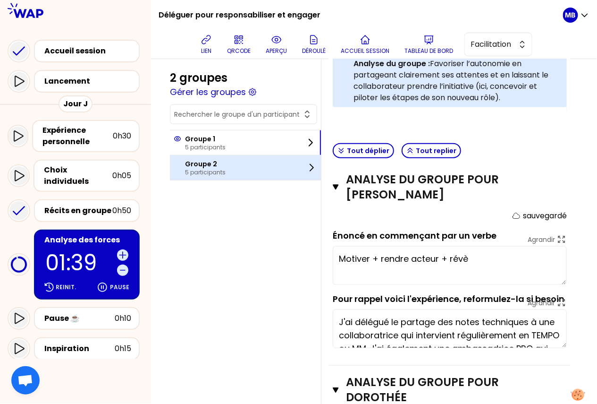
type textarea "Motiver + rendre acteur + révèler"
click at [207, 165] on p "Groupe 2" at bounding box center [205, 163] width 41 height 9
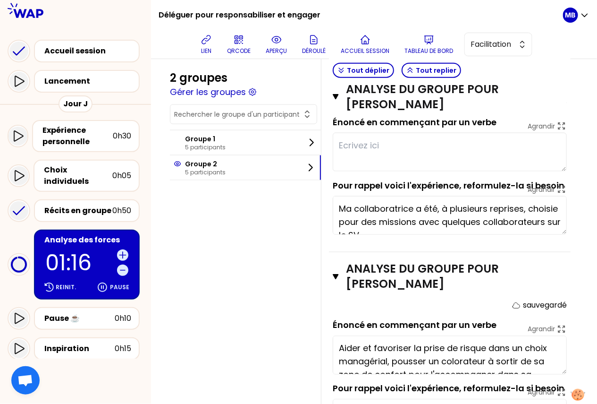
scroll to position [346, 0]
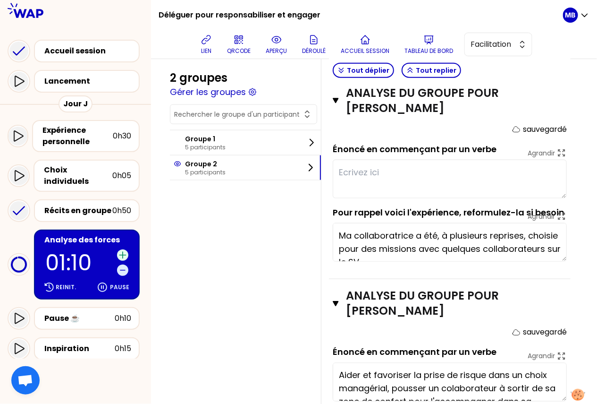
click at [119, 250] on icon at bounding box center [122, 254] width 9 height 9
type textarea "Aider et favoriser la prise de risque dans un choix managérial, pousser un coll…"
click at [119, 249] on div at bounding box center [122, 262] width 11 height 26
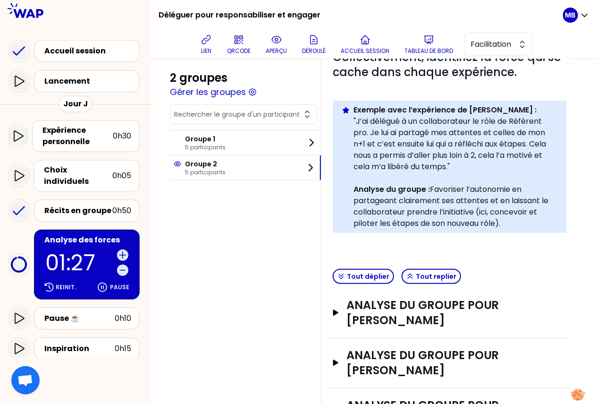
scroll to position [120, 0]
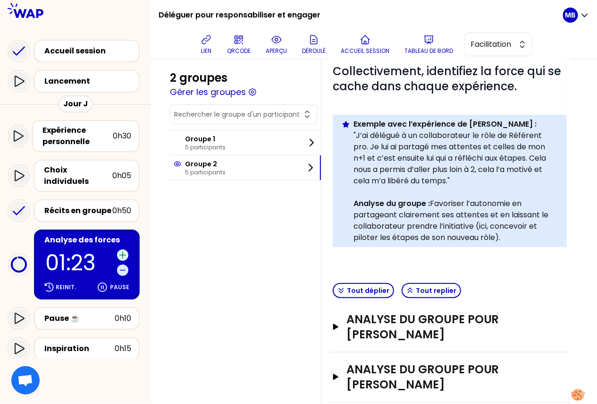
click at [121, 250] on icon at bounding box center [122, 254] width 9 height 9
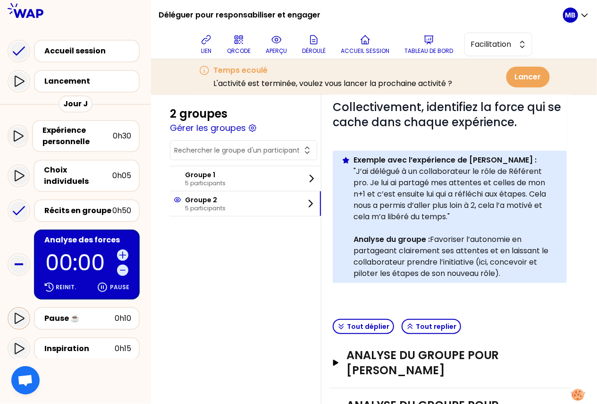
click at [14, 312] on icon at bounding box center [18, 317] width 11 height 11
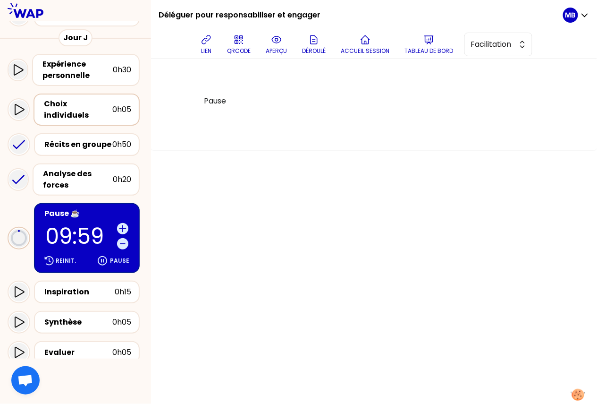
scroll to position [148, 0]
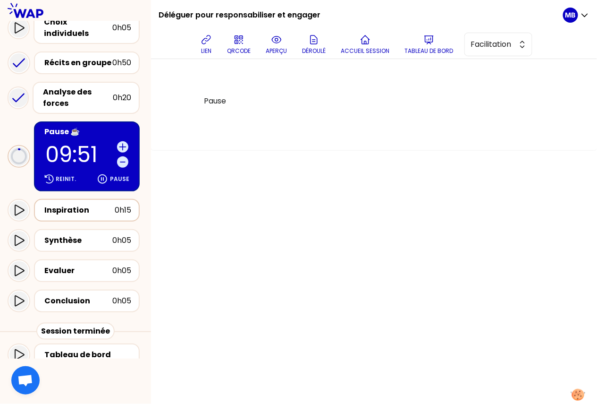
click at [46, 204] on div "Inspiration" at bounding box center [79, 209] width 70 height 11
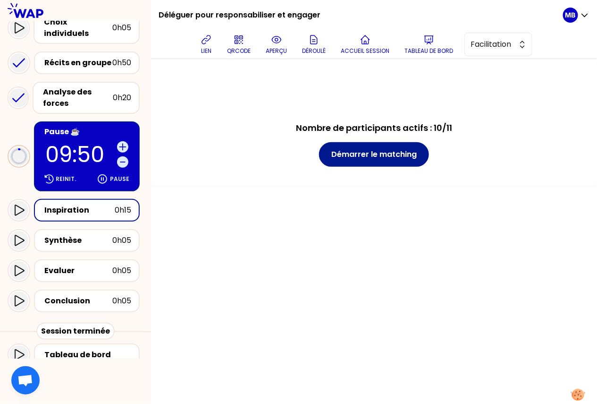
click at [340, 152] on button "Démarrer le matching" at bounding box center [374, 154] width 110 height 25
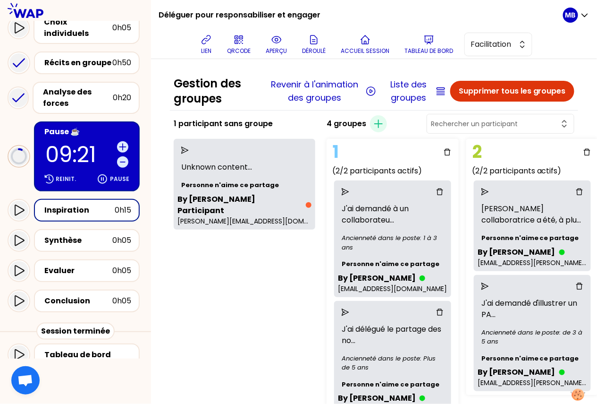
click at [172, 270] on div "1 participant sans groupe Unknown content ... Personne n'aime ce partage By Mar…" at bounding box center [244, 328] width 149 height 432
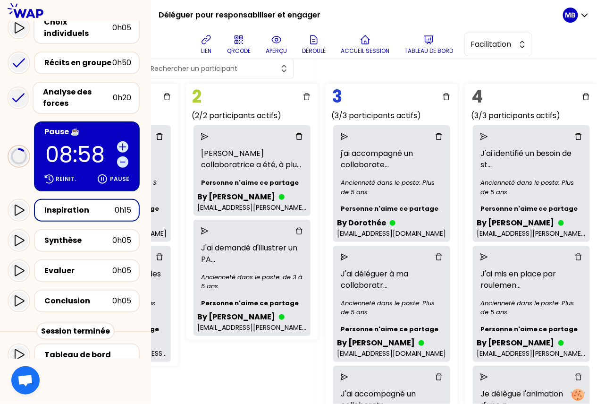
scroll to position [55, 280]
click at [227, 368] on div "1 (2/2 participants actifs) J'ai demandé à un collaborateu ... Ancienneté dans …" at bounding box center [160, 285] width 236 height 410
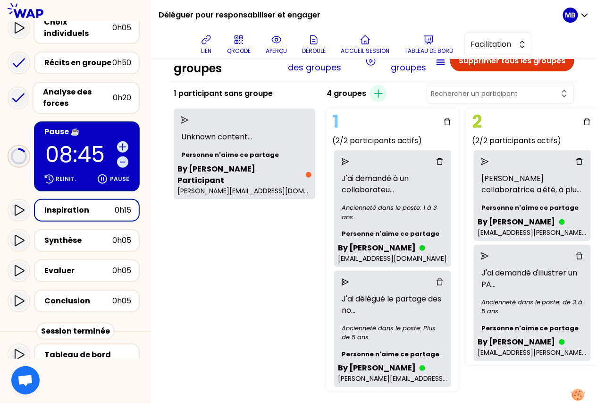
scroll to position [0, 0]
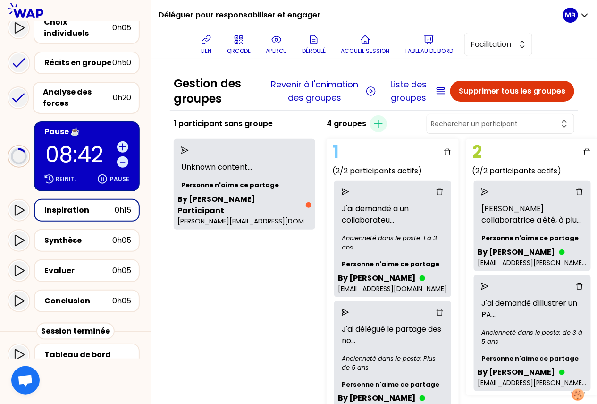
click at [464, 91] on button "Supprimer tous les groupes" at bounding box center [512, 91] width 124 height 21
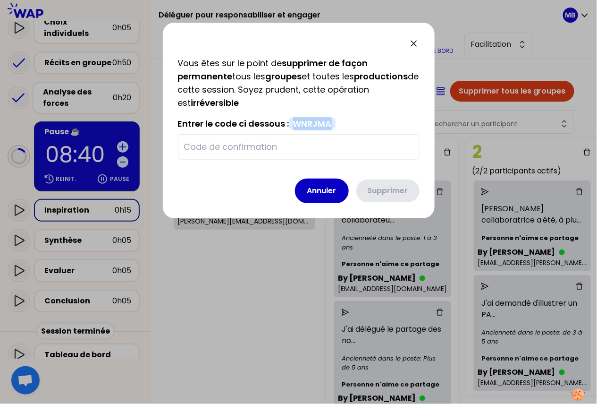
drag, startPoint x: 334, startPoint y: 122, endPoint x: 295, endPoint y: 122, distance: 39.6
click at [295, 122] on span "WNRJMA" at bounding box center [312, 124] width 46 height 12
copy span "WNRJMA"
click at [260, 154] on div at bounding box center [299, 146] width 242 height 25
click at [247, 148] on input "text" at bounding box center [298, 146] width 229 height 13
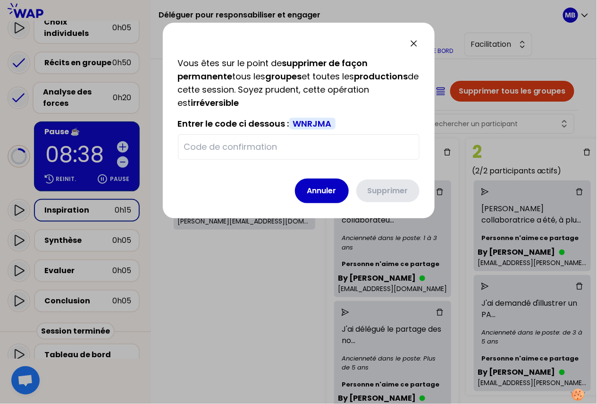
paste input "WNRJMA"
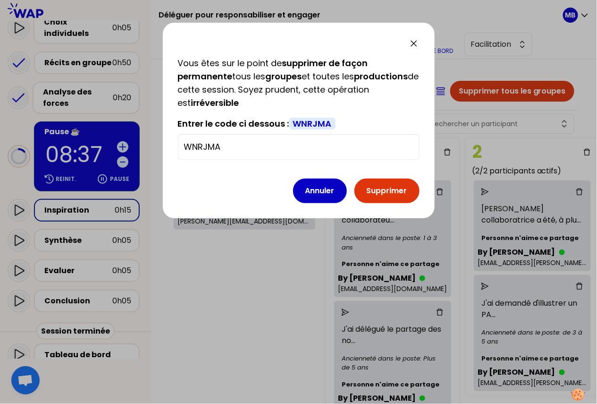
type input "WNRJMA"
click at [371, 185] on button "Supprimer" at bounding box center [386, 190] width 65 height 25
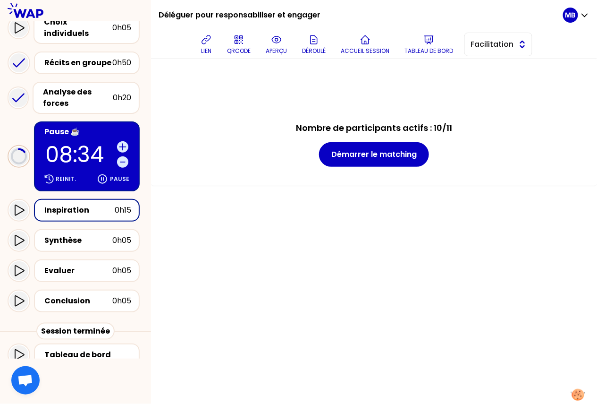
click at [491, 43] on span "Facilitation" at bounding box center [492, 44] width 42 height 11
click at [485, 69] on span "Conception" at bounding box center [504, 67] width 41 height 11
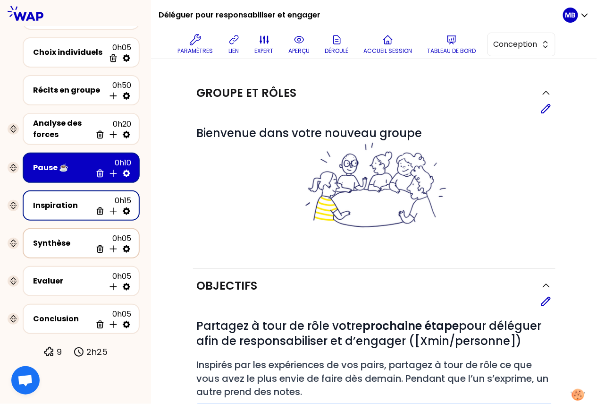
scroll to position [44, 0]
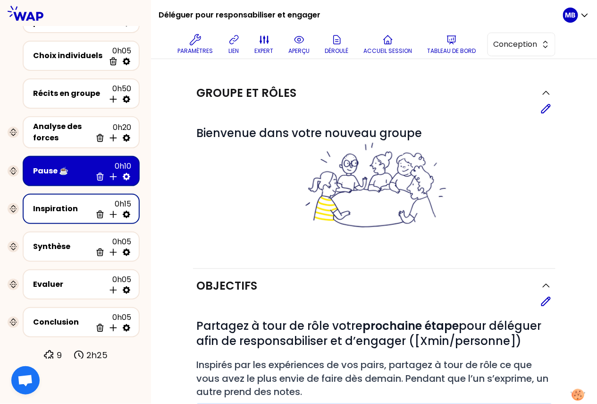
click at [125, 214] on icon at bounding box center [127, 215] width 8 height 8
select select "3"
select select "activity"
select select "false"
select select "Each"
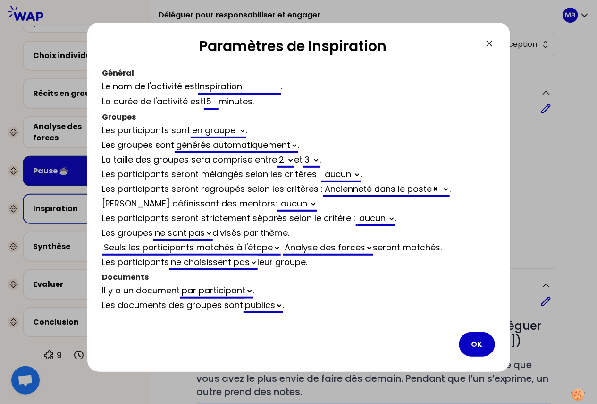
click at [314, 156] on select "2 3 4 5 6 7 8 9 10 11 12" at bounding box center [311, 160] width 17 height 15
select select "activity"
select select "false"
click at [471, 337] on button "OK" at bounding box center [477, 344] width 36 height 25
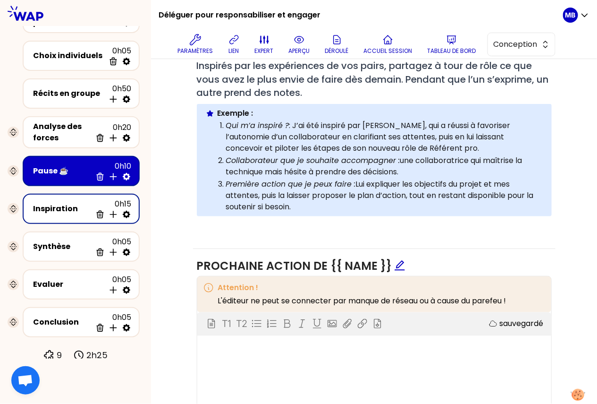
scroll to position [327, 0]
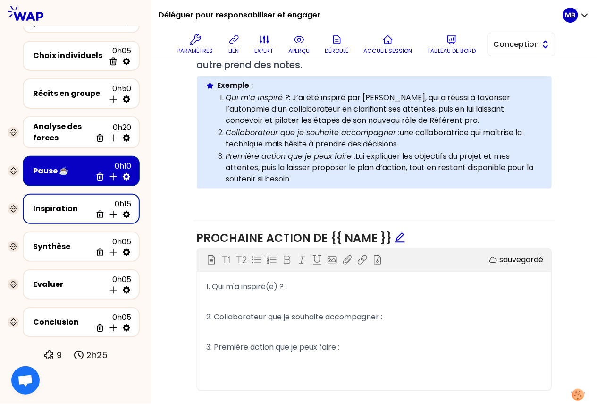
click at [511, 41] on span "Conception" at bounding box center [515, 44] width 42 height 11
click at [508, 82] on span "Facilitation" at bounding box center [527, 82] width 41 height 11
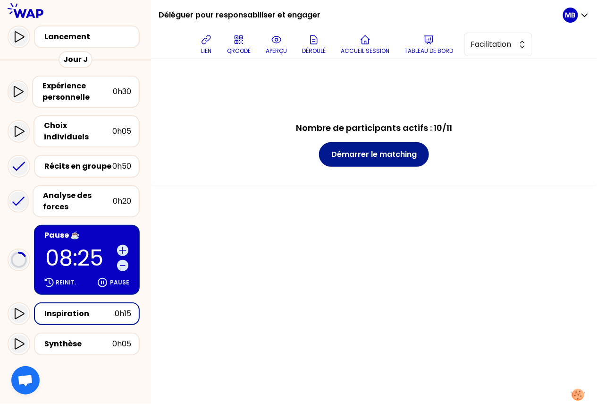
click at [345, 155] on button "Démarrer le matching" at bounding box center [374, 154] width 110 height 25
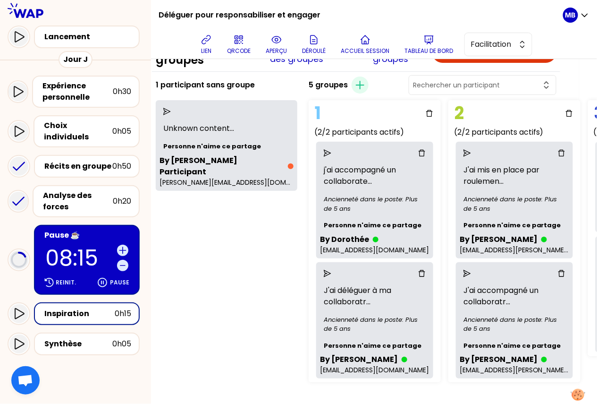
scroll to position [39, 16]
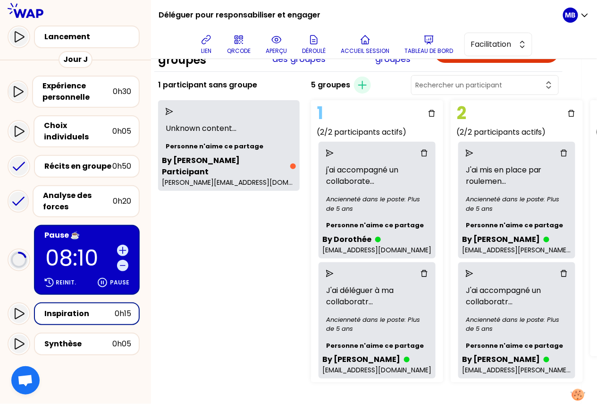
click at [261, 272] on div "1 participant sans groupe Unknown content ... Personne n'aime ce partage By Mar…" at bounding box center [228, 230] width 149 height 312
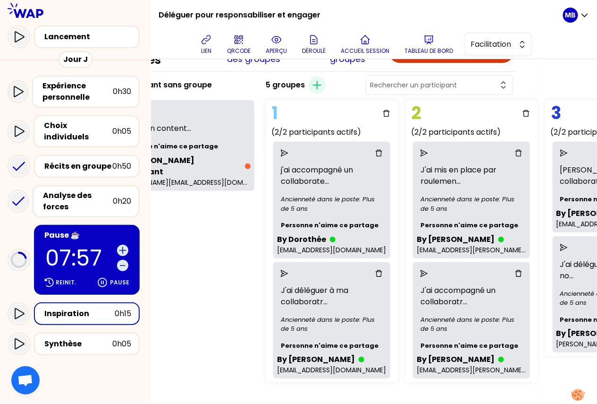
scroll to position [39, 88]
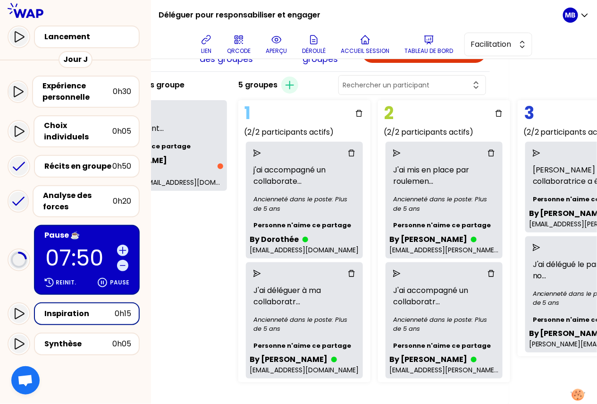
click at [232, 222] on div "1 participant sans groupe Unknown content ... Personne n'aime ce partage By Mar…" at bounding box center [286, 230] width 408 height 312
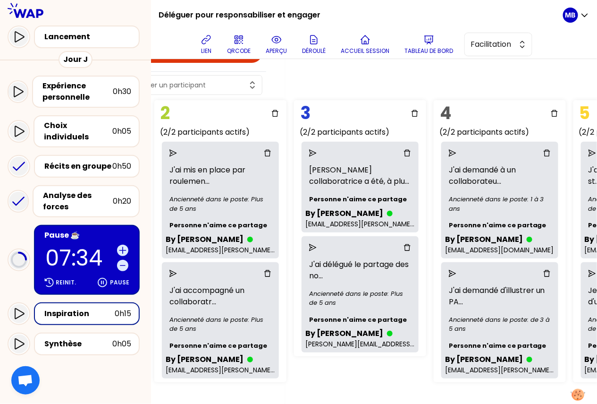
scroll to position [39, 420]
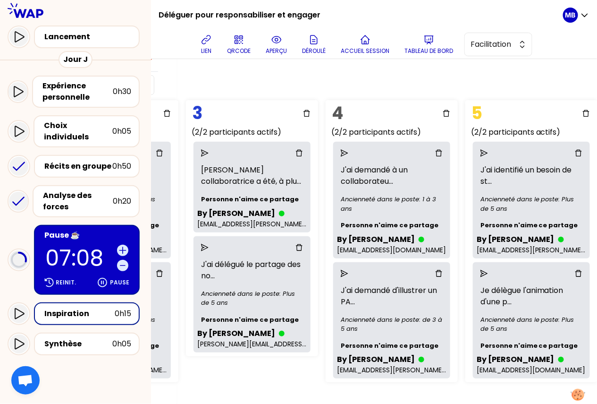
click at [435, 67] on div "Gestion des groupes Revenir à l'animation des groupes Liste des groupes Supprim…" at bounding box center [374, 231] width 446 height 345
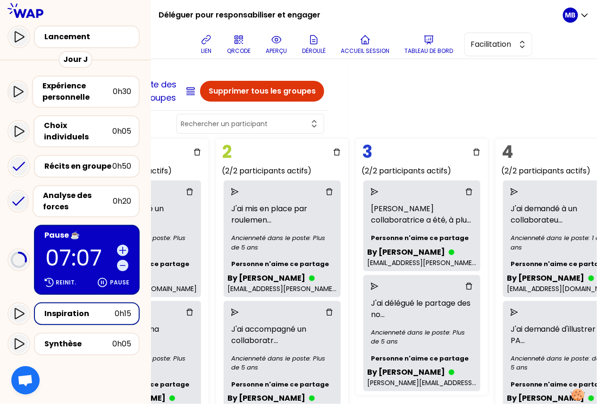
scroll to position [0, 46]
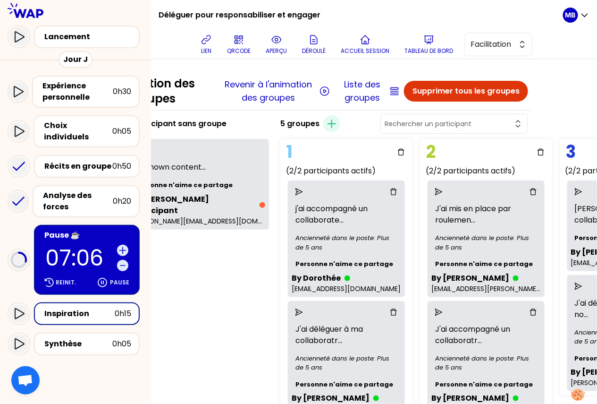
click at [428, 85] on button "Supprimer tous les groupes" at bounding box center [466, 91] width 124 height 21
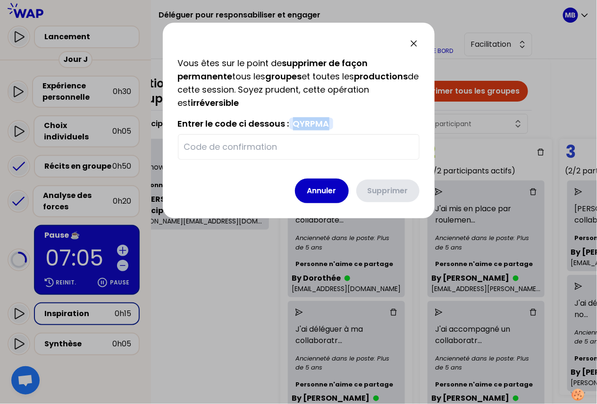
drag, startPoint x: 295, startPoint y: 122, endPoint x: 337, endPoint y: 123, distance: 42.5
click at [337, 123] on div "Entrer le code ci dessous : QYRPMA" at bounding box center [299, 138] width 242 height 42
copy span "QYRPMA"
click at [290, 143] on input "text" at bounding box center [298, 146] width 229 height 13
paste input "QYRPMA"
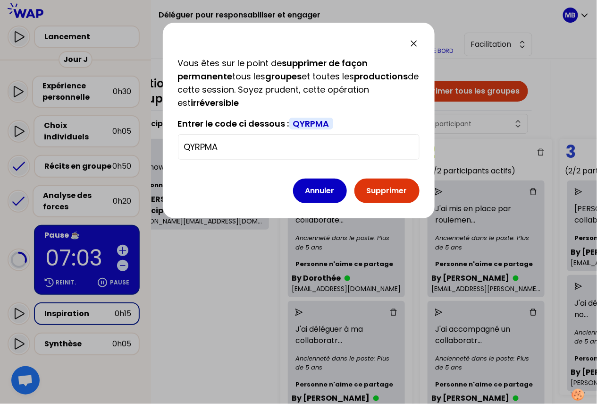
type input "QYRPMA"
click at [381, 188] on button "Supprimer" at bounding box center [386, 190] width 65 height 25
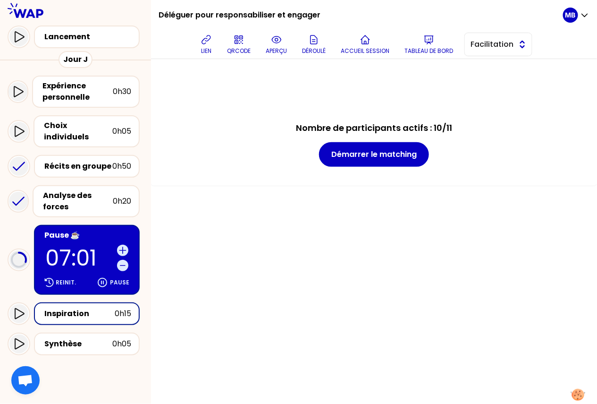
click at [487, 41] on span "Facilitation" at bounding box center [492, 44] width 42 height 11
click at [486, 69] on span "Conception" at bounding box center [504, 67] width 41 height 11
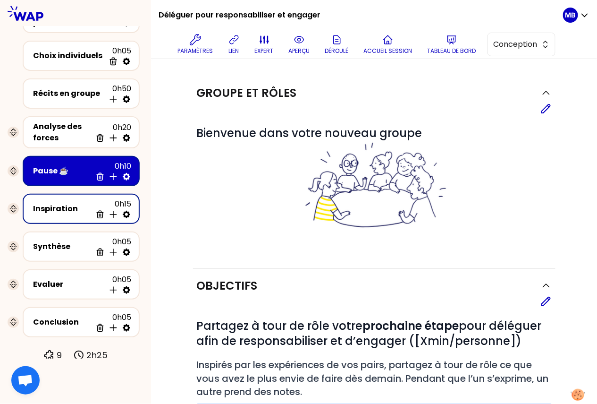
click at [126, 211] on icon at bounding box center [127, 215] width 8 height 8
select select "activity"
select select "false"
select select "Each"
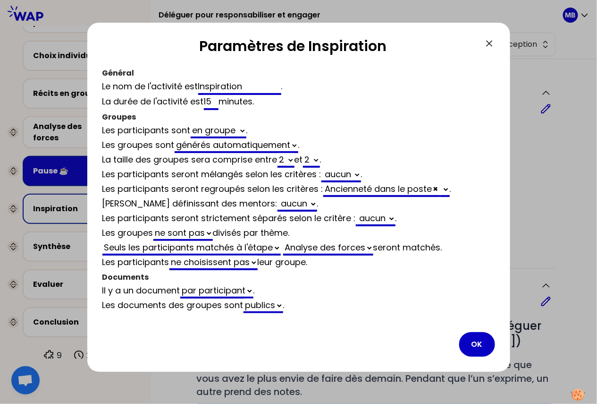
click at [288, 160] on select "2 3 4 5 6 7 8 9 10 11 12" at bounding box center [286, 160] width 17 height 15
click at [279, 153] on select "2 3 4 5 6 7 8 9 10 11 12" at bounding box center [286, 160] width 17 height 15
click at [289, 162] on select "2 3 4 5 6 7 8 9 10 11 12" at bounding box center [286, 160] width 17 height 15
select select "3"
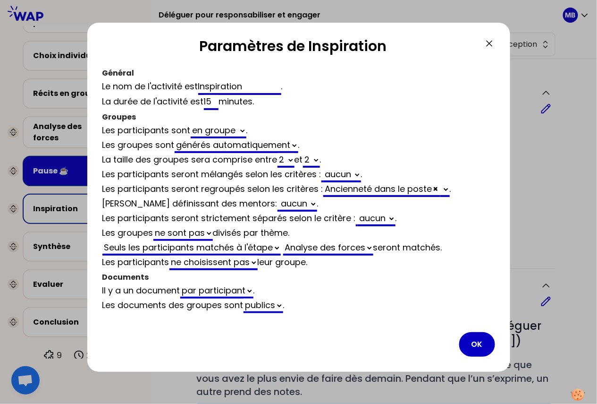
select select "activity"
select select "false"
select select "3"
select select "4"
select select "activity"
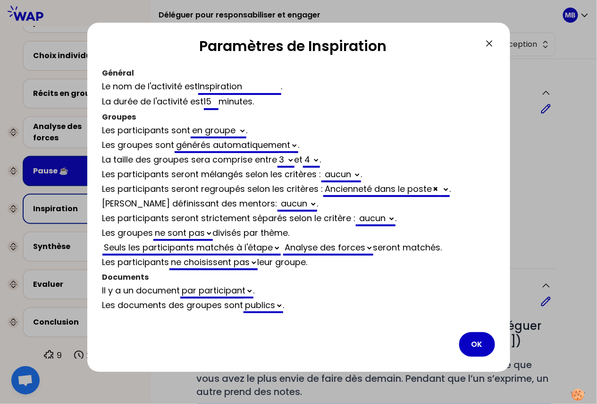
select select "false"
click at [316, 159] on select "2 3 4 5 6 7 8 9 10 11 12" at bounding box center [311, 160] width 17 height 15
select select "3"
select select "activity"
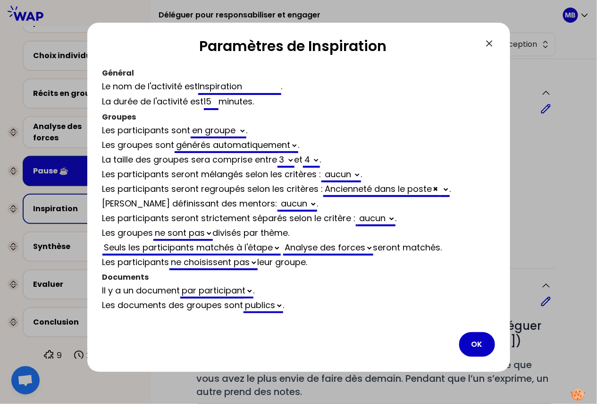
select select "false"
click at [472, 338] on button "OK" at bounding box center [477, 344] width 36 height 25
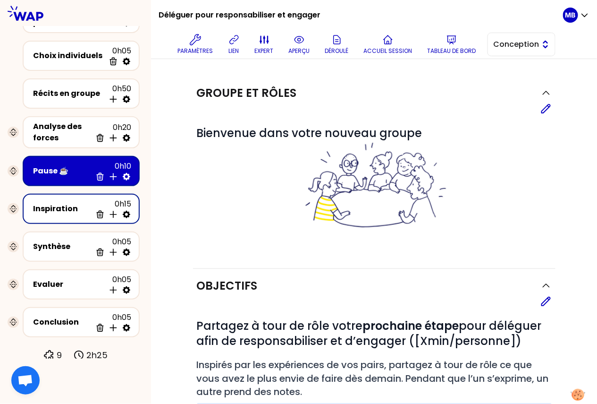
click at [518, 51] on button "Conception" at bounding box center [522, 45] width 68 height 24
click at [515, 76] on li "Facilitation" at bounding box center [521, 83] width 67 height 15
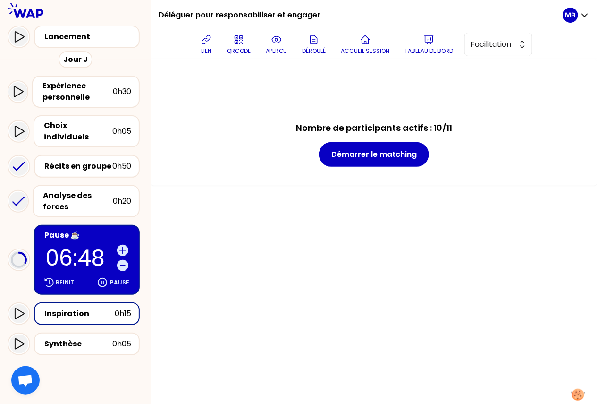
click at [88, 308] on div "Inspiration" at bounding box center [79, 313] width 70 height 11
click at [385, 146] on button "Démarrer le matching" at bounding box center [374, 154] width 110 height 25
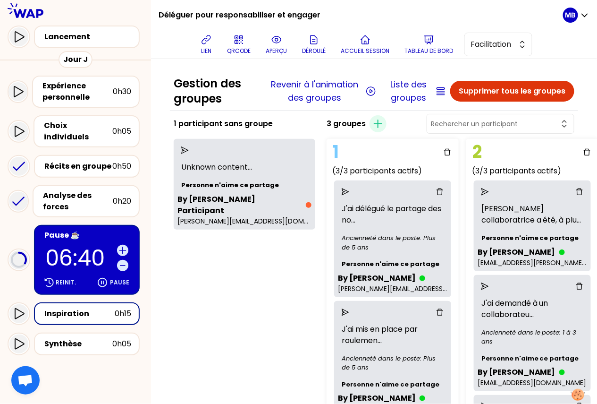
click at [244, 283] on div "1 participant sans groupe Unknown content ... Personne n'aime ce partage By Mar…" at bounding box center [244, 388] width 149 height 552
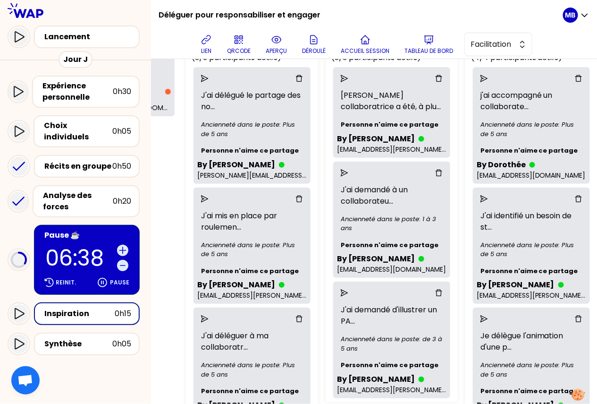
scroll to position [166, 141]
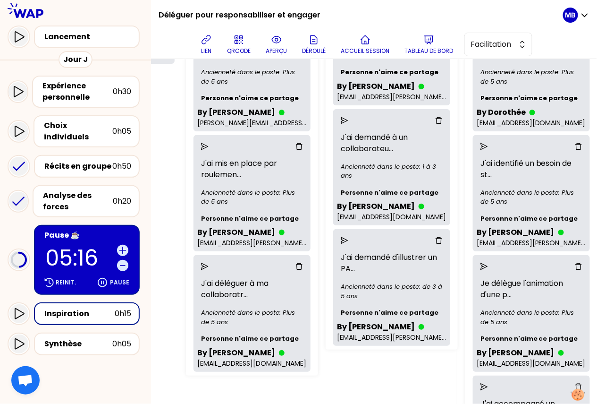
click at [399, 308] on p "Personne n'aime ce partage" at bounding box center [391, 312] width 109 height 17
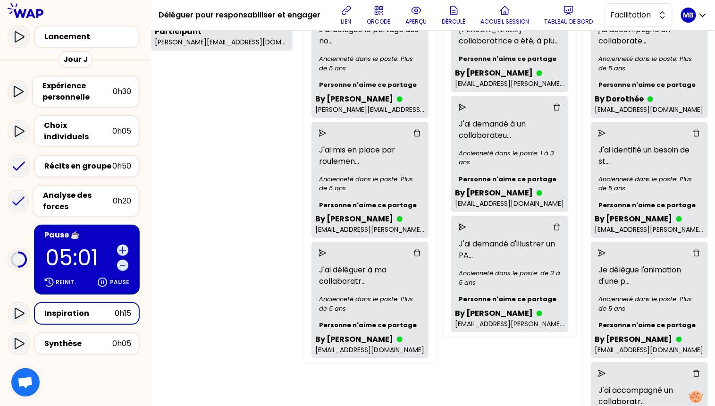
scroll to position [28, 23]
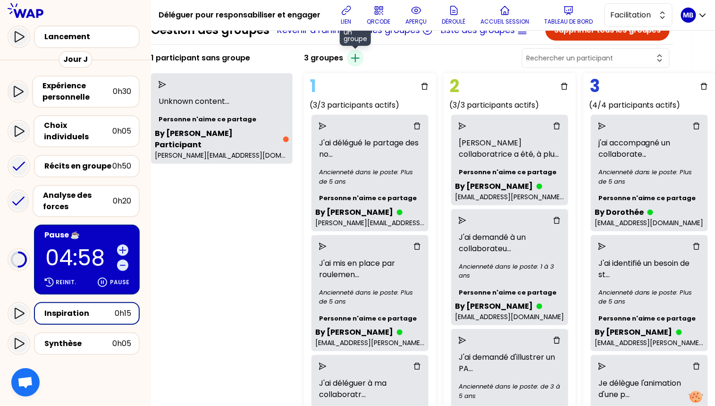
click at [353, 60] on icon "button" at bounding box center [355, 57] width 11 height 11
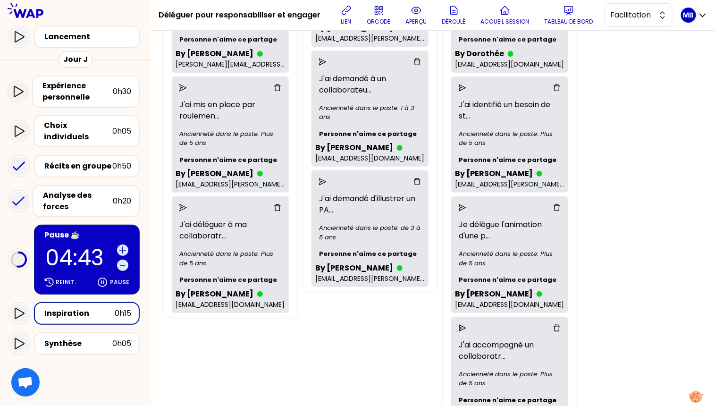
scroll to position [171, 162]
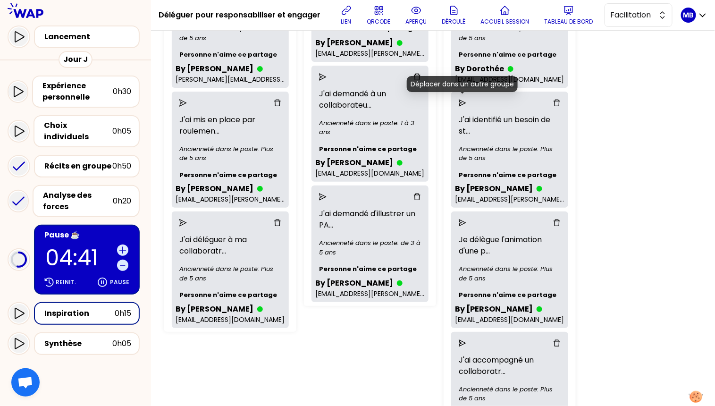
click at [462, 101] on icon "send" at bounding box center [463, 103] width 8 height 8
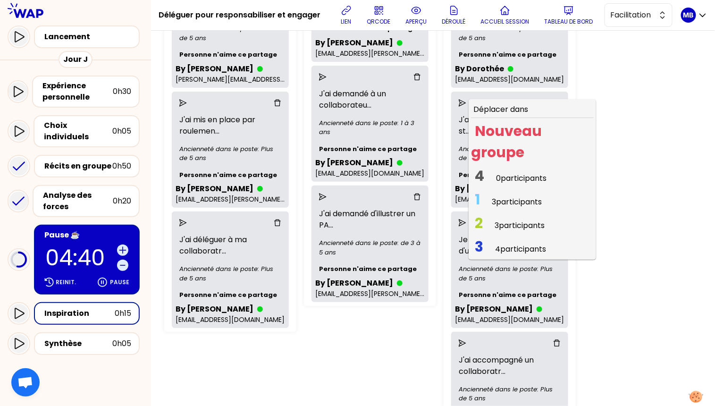
click at [491, 165] on div "4 0 participants" at bounding box center [510, 175] width 79 height 21
click at [489, 174] on span "4 0 participants" at bounding box center [510, 178] width 79 height 18
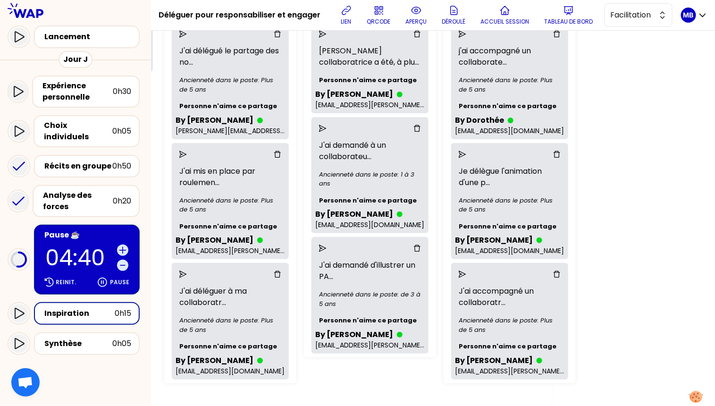
scroll to position [118, 162]
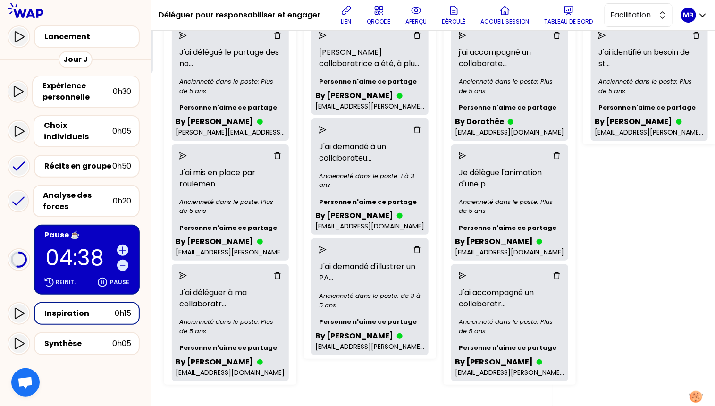
click at [457, 272] on div at bounding box center [509, 275] width 109 height 15
click at [463, 275] on icon "send" at bounding box center [463, 276] width 8 height 8
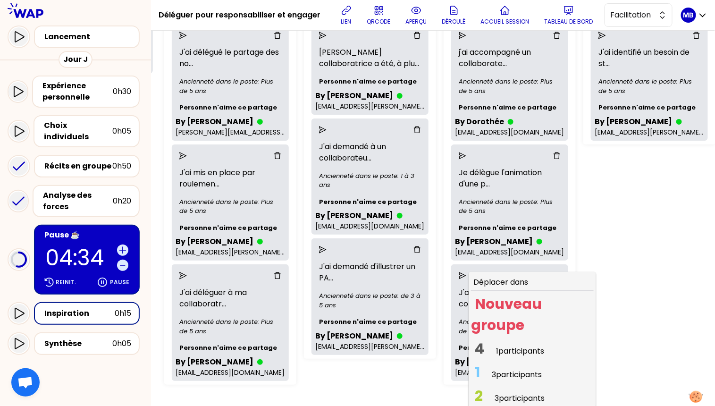
click at [488, 347] on span "4 1 participants" at bounding box center [509, 351] width 77 height 18
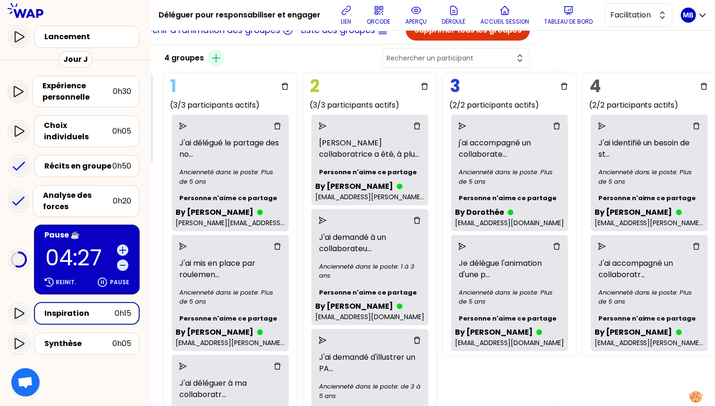
scroll to position [0, 162]
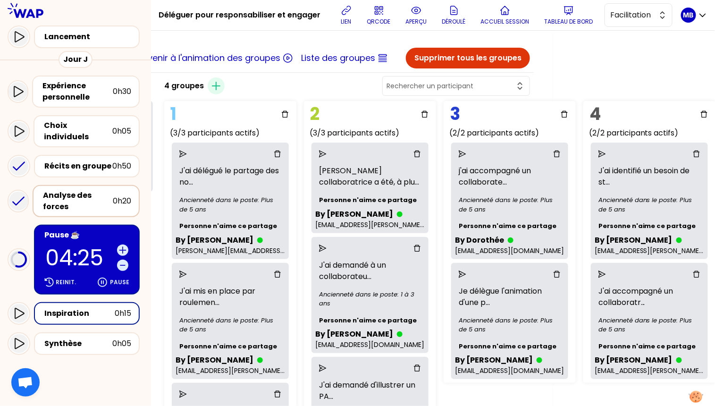
click at [84, 190] on div "Analyse des forces" at bounding box center [78, 201] width 70 height 23
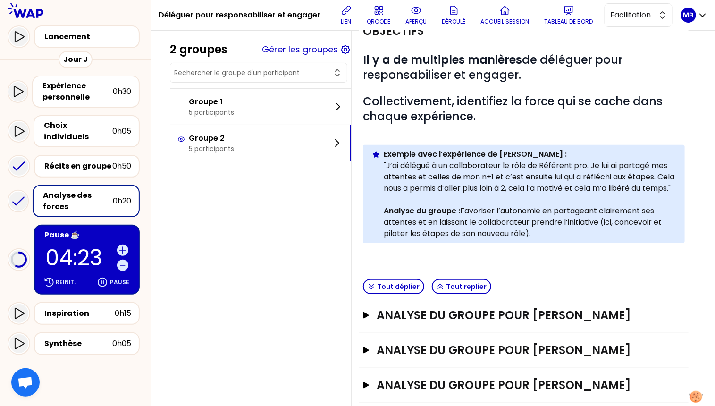
scroll to position [163, 0]
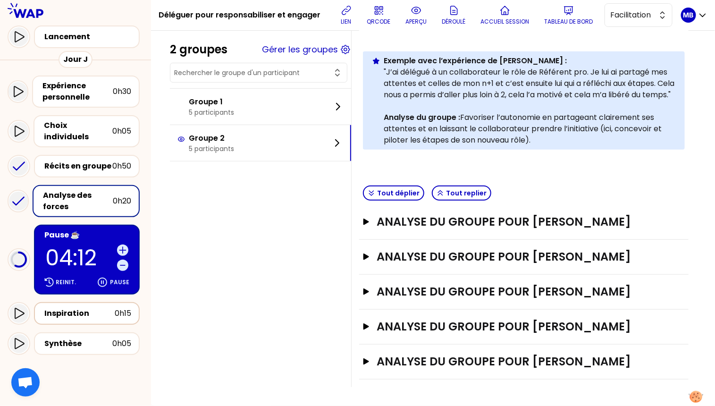
click at [62, 308] on div "Inspiration" at bounding box center [79, 313] width 70 height 11
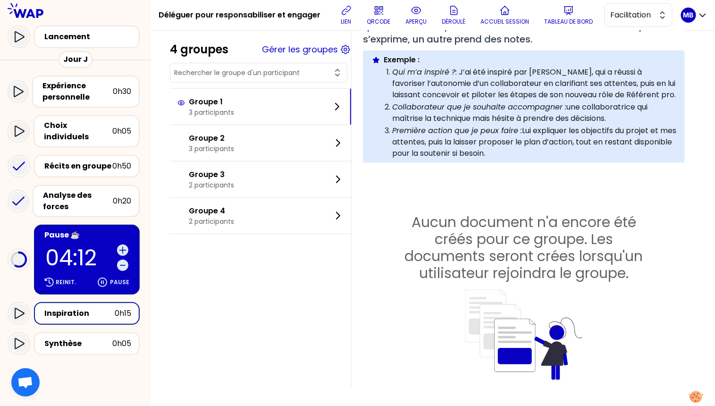
scroll to position [162, 0]
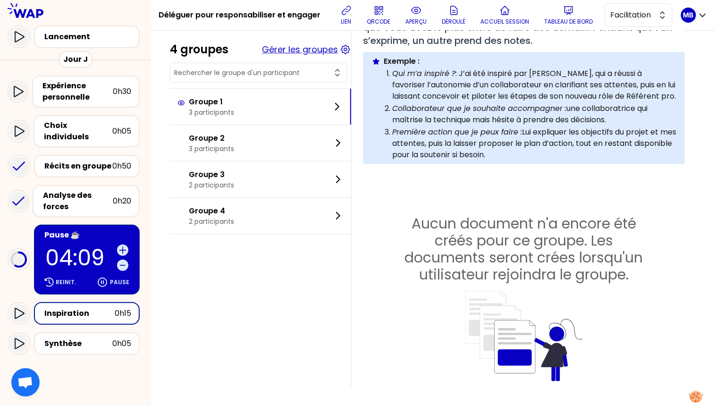
click at [297, 50] on button "Gérer les groupes" at bounding box center [300, 49] width 76 height 13
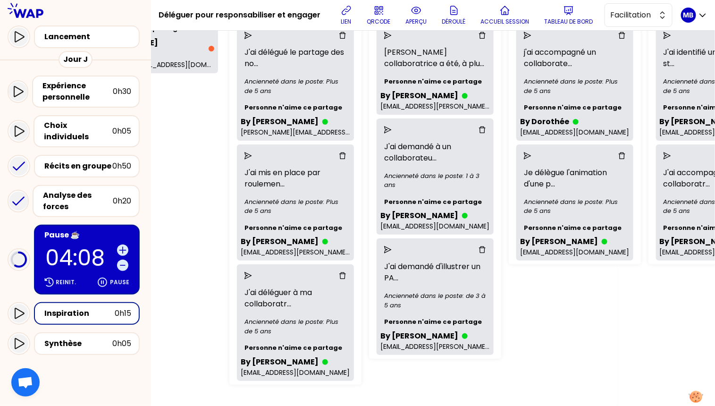
scroll to position [118, 162]
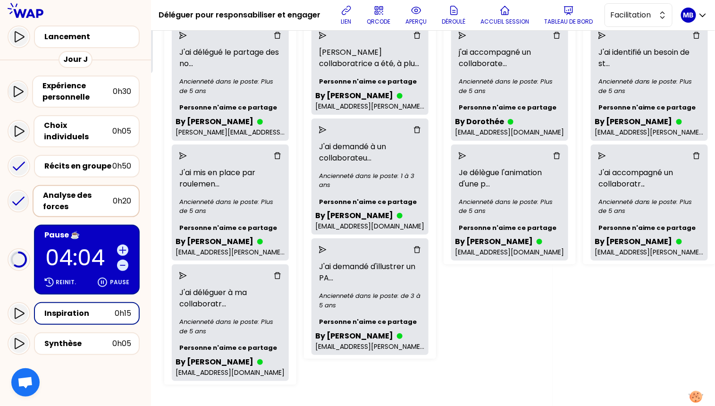
click at [72, 192] on div "Analyse des forces" at bounding box center [78, 201] width 70 height 23
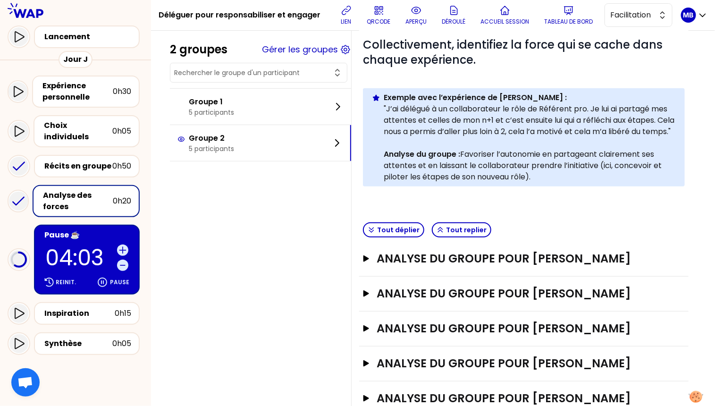
scroll to position [163, 0]
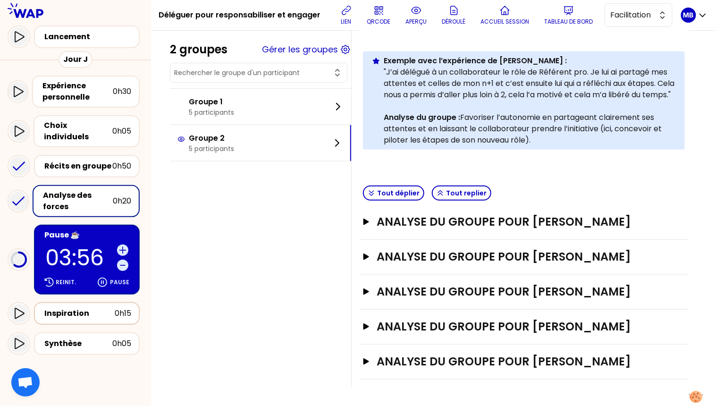
click at [82, 308] on div "Inspiration" at bounding box center [79, 313] width 70 height 11
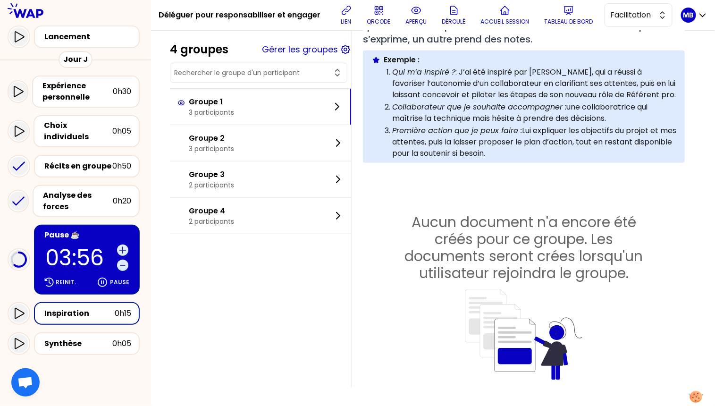
scroll to position [162, 0]
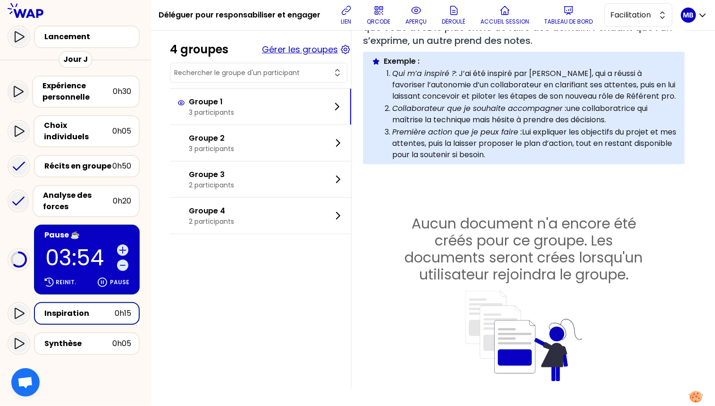
click at [270, 50] on button "Gérer les groupes" at bounding box center [300, 49] width 76 height 13
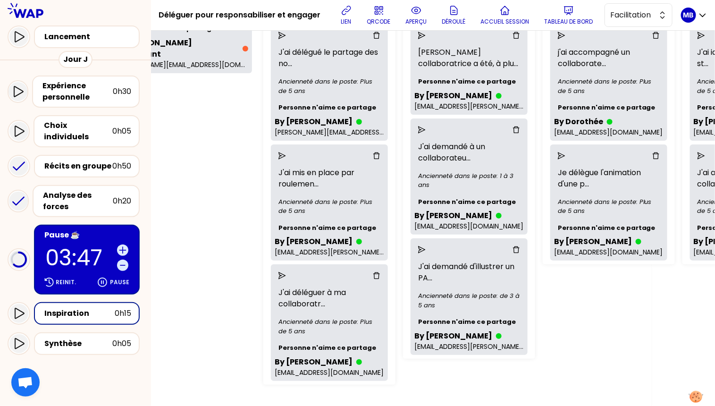
scroll to position [118, 0]
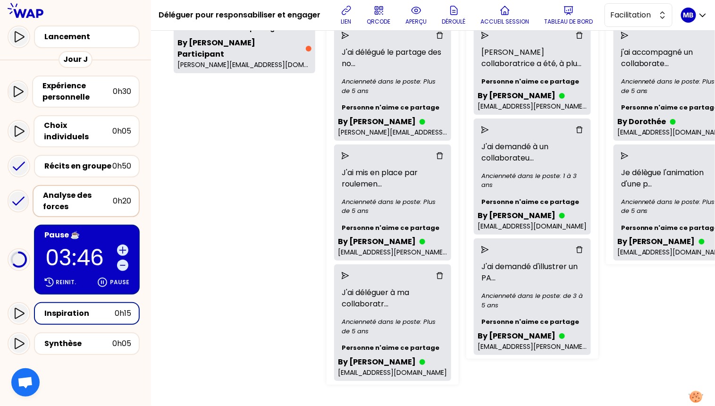
click at [74, 193] on div "Analyse des forces" at bounding box center [78, 201] width 70 height 23
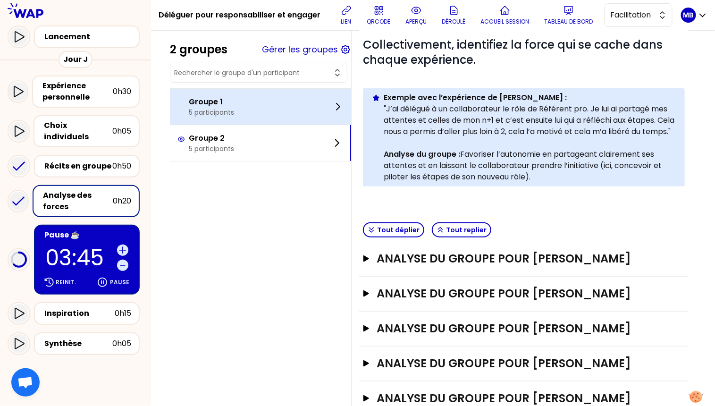
click at [260, 113] on div "Groupe 1 5 participants" at bounding box center [260, 107] width 181 height 36
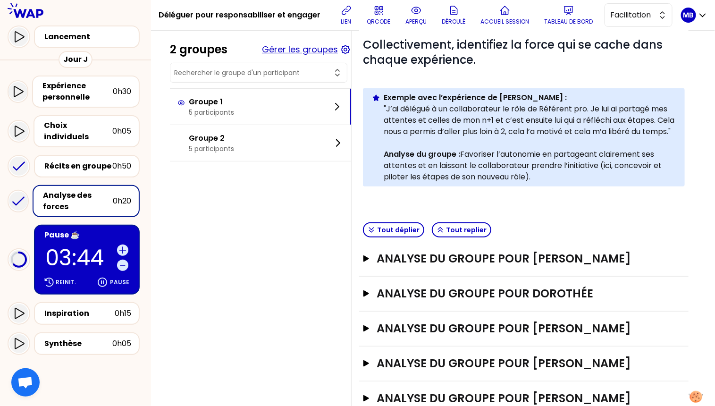
click at [303, 48] on button "Gérer les groupes" at bounding box center [300, 49] width 76 height 13
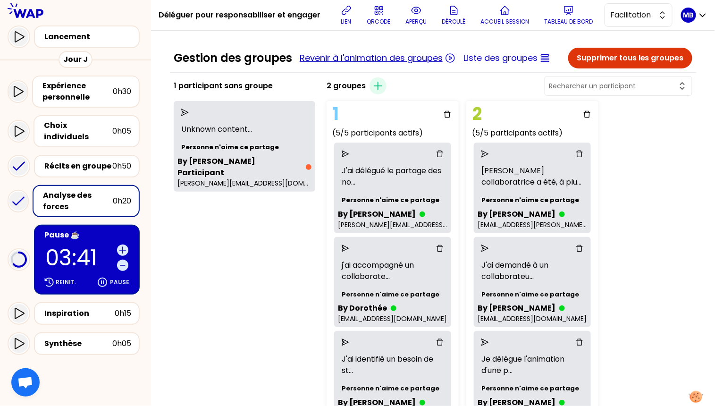
click at [354, 53] on button "Revenir à l'animation des groupes" at bounding box center [371, 57] width 143 height 13
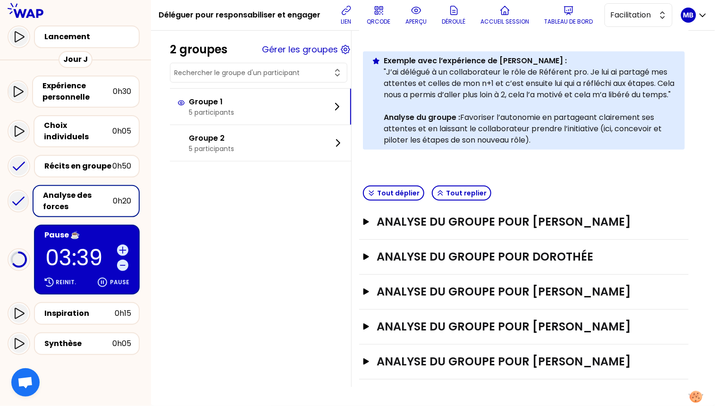
scroll to position [163, 0]
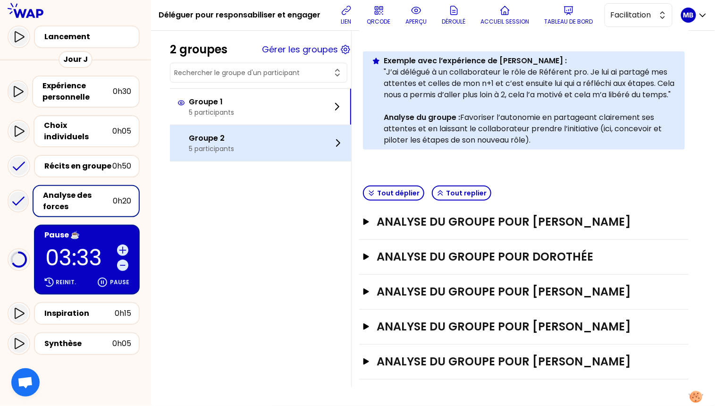
click at [232, 158] on div "Groupe 2 5 participants" at bounding box center [260, 143] width 181 height 36
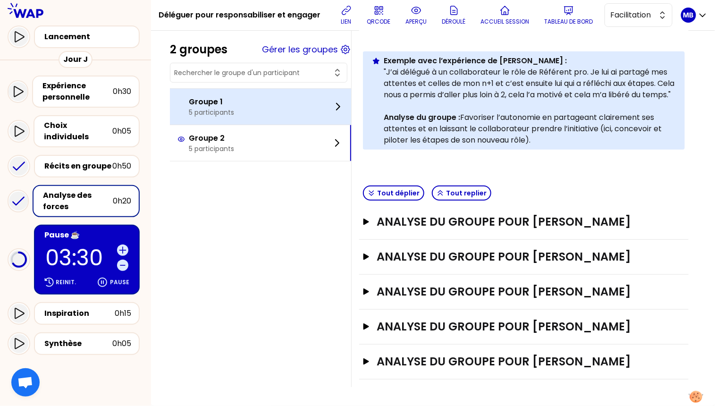
click at [258, 118] on div "Groupe 1 5 participants" at bounding box center [260, 107] width 181 height 36
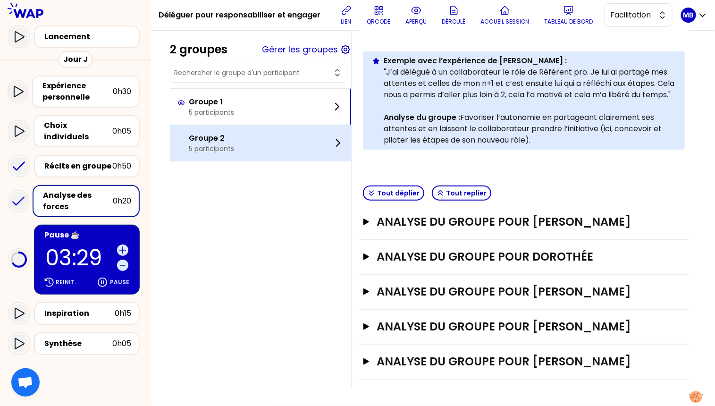
click at [257, 148] on div "Groupe 2 5 participants" at bounding box center [260, 143] width 181 height 36
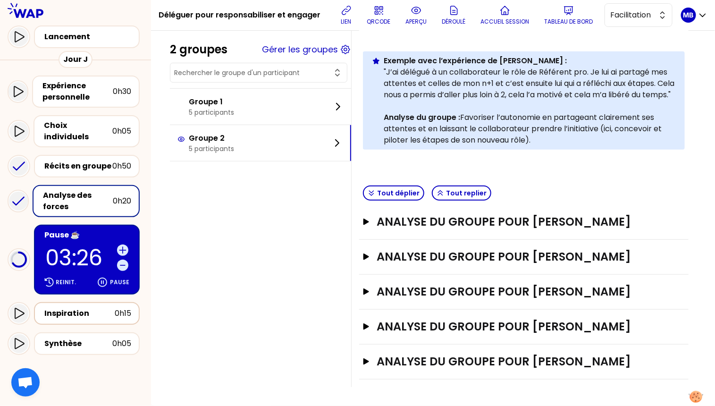
click at [67, 308] on div "Inspiration" at bounding box center [79, 313] width 70 height 11
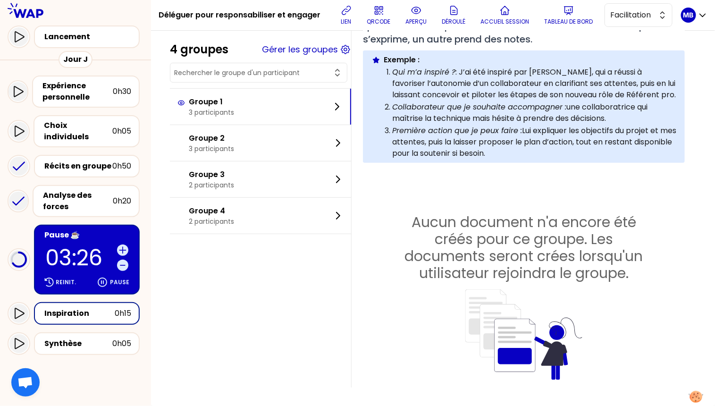
scroll to position [162, 0]
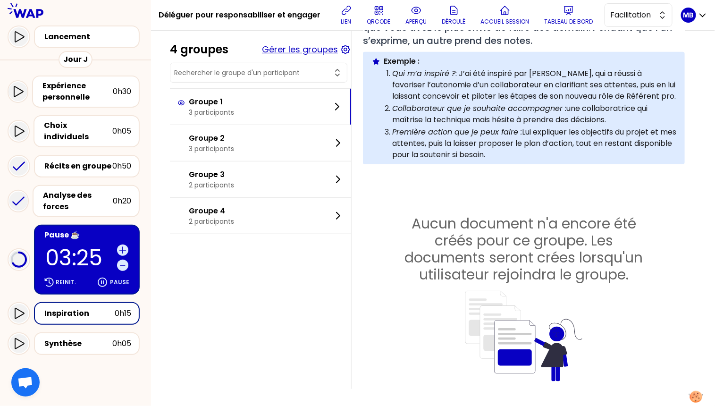
click at [276, 49] on button "Gérer les groupes" at bounding box center [300, 49] width 76 height 13
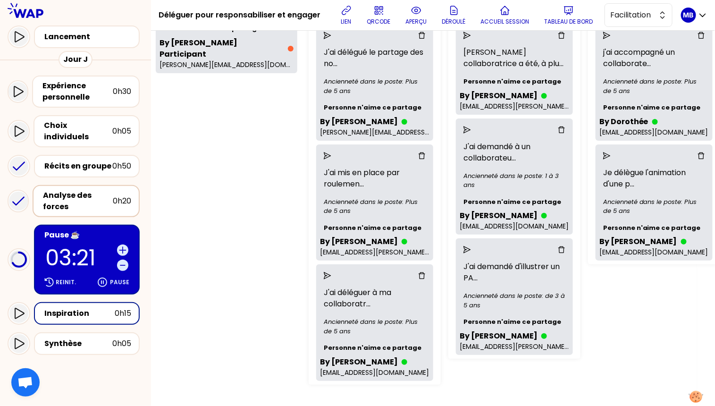
scroll to position [118, 0]
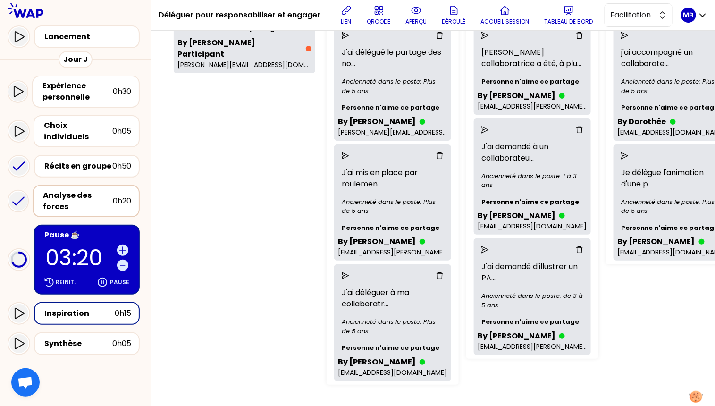
click at [90, 191] on div "Analyse des forces" at bounding box center [78, 201] width 70 height 23
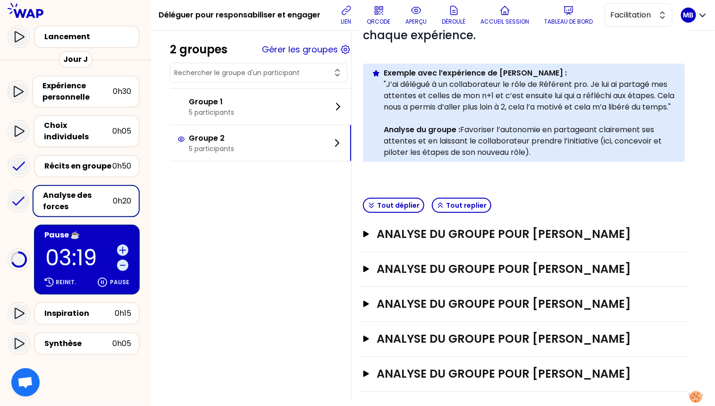
scroll to position [147, 0]
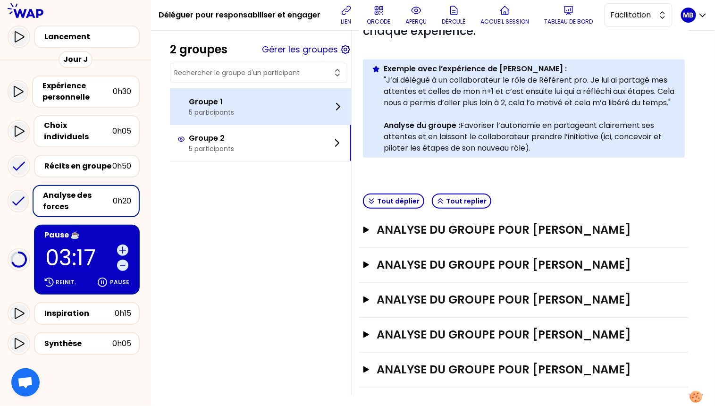
click at [279, 111] on div "Groupe 1 5 participants" at bounding box center [260, 107] width 181 height 36
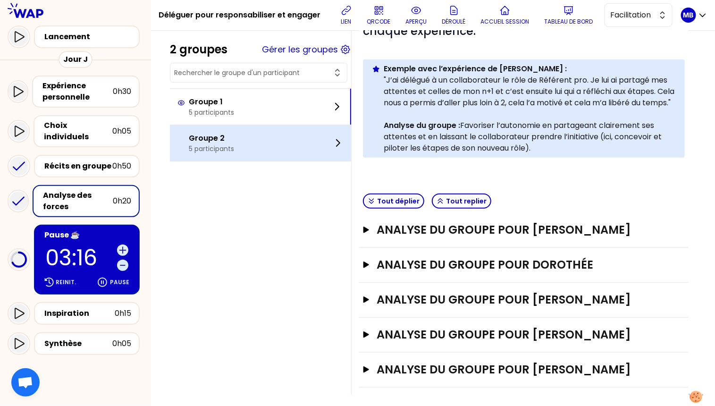
click at [249, 139] on div "Groupe 2 5 participants" at bounding box center [260, 143] width 181 height 36
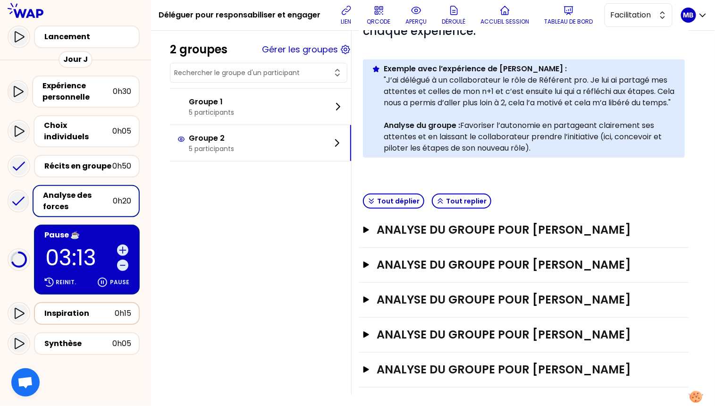
click at [66, 308] on div "Inspiration" at bounding box center [79, 313] width 70 height 11
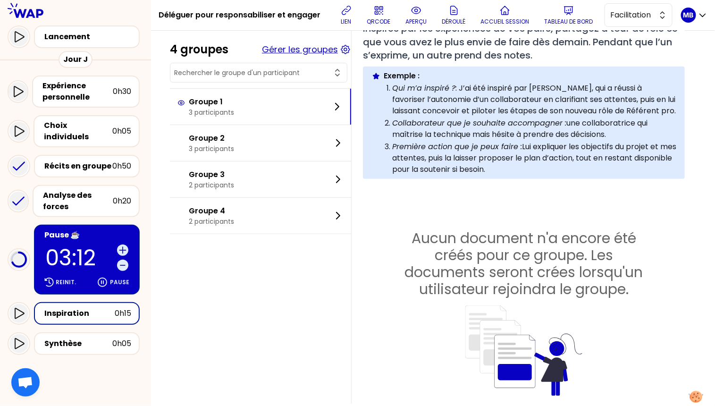
click at [296, 47] on button "Gérer les groupes" at bounding box center [300, 49] width 76 height 13
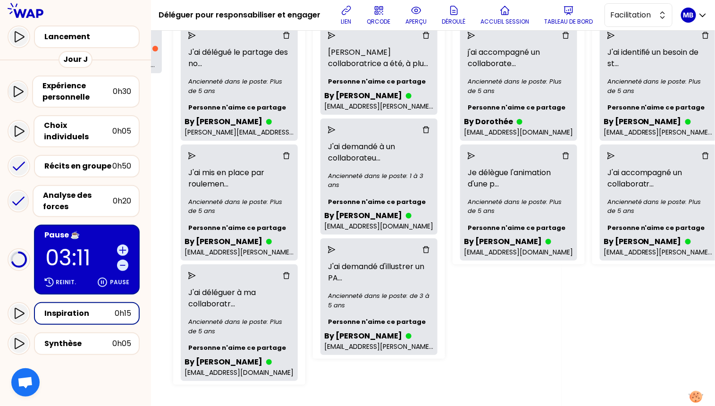
scroll to position [118, 162]
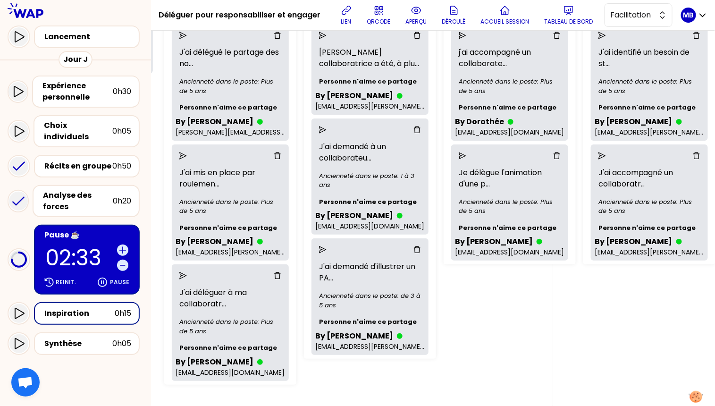
click at [105, 309] on div "Inspiration 0h15" at bounding box center [86, 313] width 89 height 13
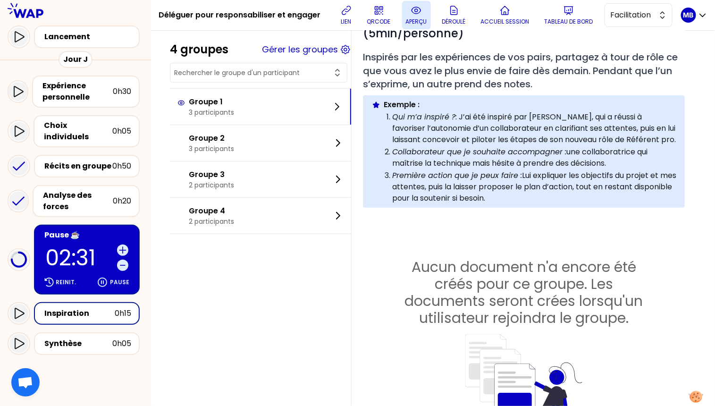
click at [413, 20] on p "aperçu" at bounding box center [416, 22] width 21 height 8
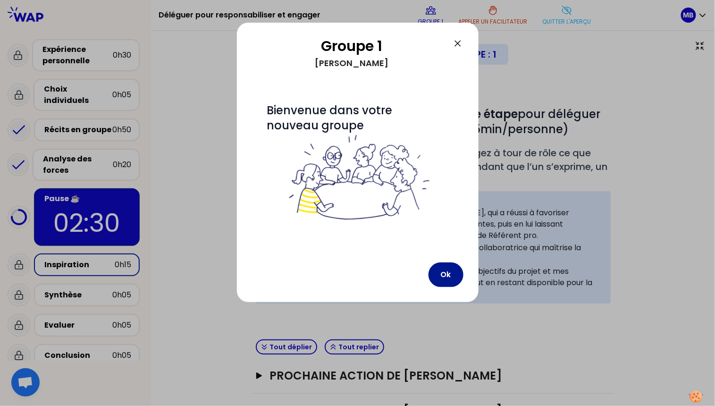
click at [446, 270] on button "Ok" at bounding box center [446, 274] width 35 height 25
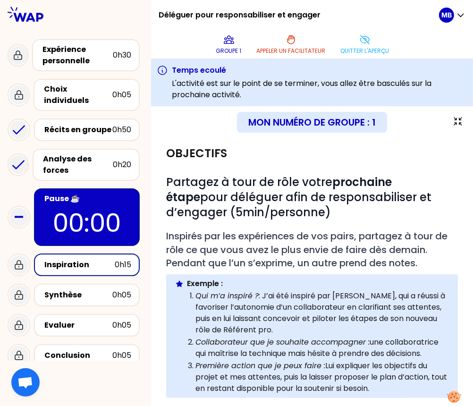
click at [88, 260] on div "Inspiration" at bounding box center [79, 264] width 70 height 11
click at [363, 47] on p "Quitter l'aperçu" at bounding box center [365, 51] width 49 height 8
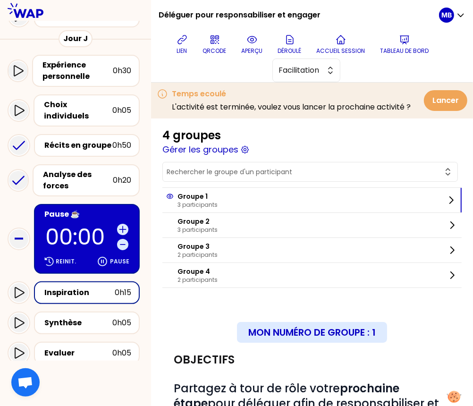
scroll to position [118, 0]
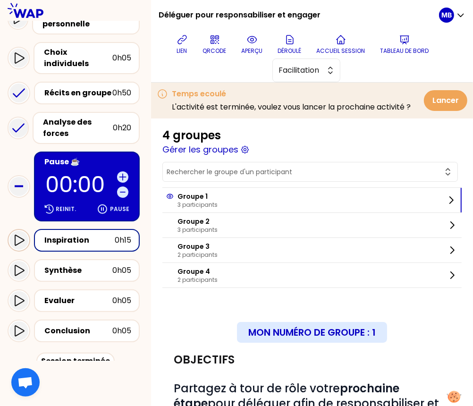
click at [19, 235] on icon at bounding box center [18, 240] width 11 height 11
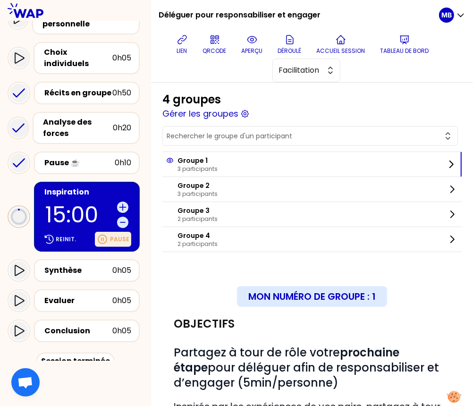
click at [115, 236] on p "Pause" at bounding box center [119, 240] width 19 height 8
click at [69, 236] on p "Reinit." at bounding box center [66, 240] width 20 height 8
click at [117, 236] on p "Pause" at bounding box center [119, 240] width 19 height 8
click at [253, 46] on button "aperçu" at bounding box center [252, 44] width 29 height 28
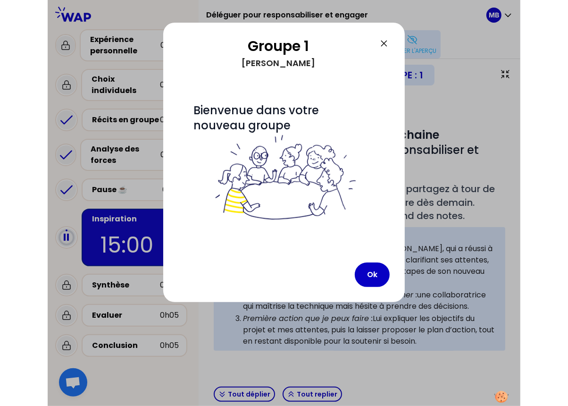
scroll to position [8, 0]
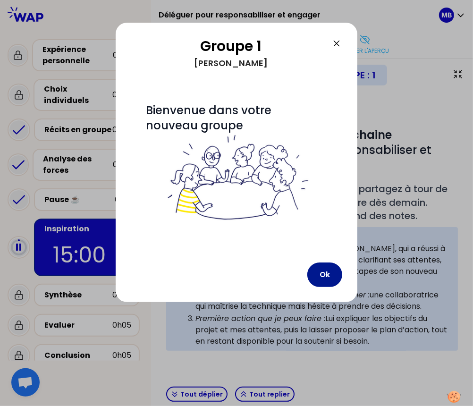
click at [328, 276] on button "Ok" at bounding box center [324, 274] width 35 height 25
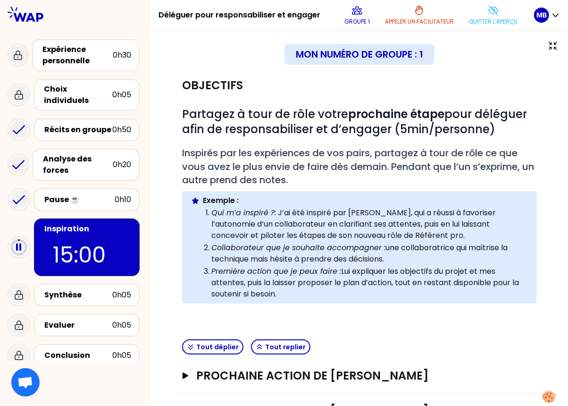
click at [360, 140] on div "# Partagez à tour de rôle votre prochaine étape pour déléguer afin de responsab…" at bounding box center [359, 213] width 355 height 212
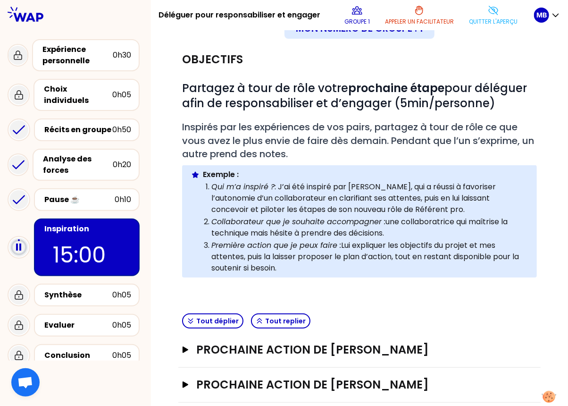
scroll to position [73, 0]
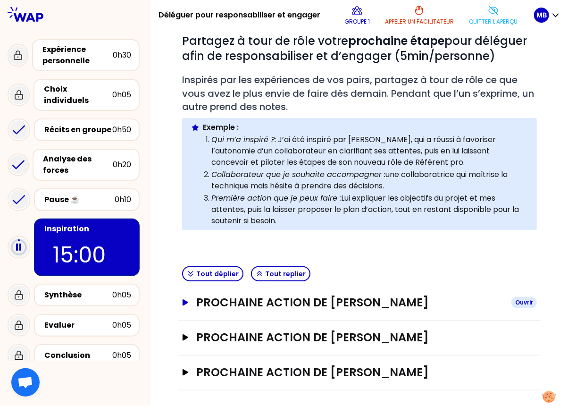
click at [340, 300] on h3 "Prochaine action de marina martin" at bounding box center [350, 302] width 308 height 15
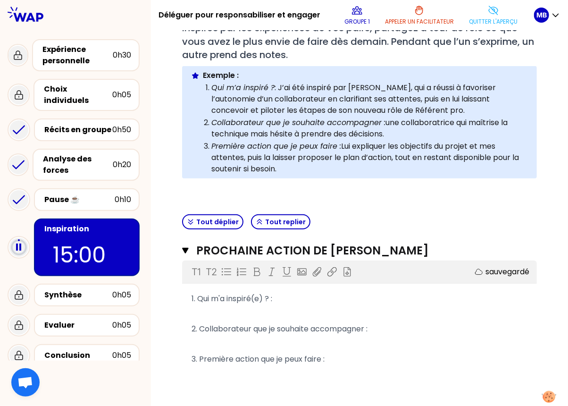
scroll to position [123, 0]
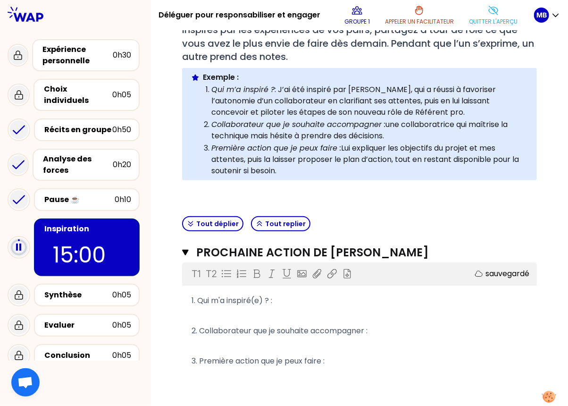
drag, startPoint x: 203, startPoint y: 77, endPoint x: 309, endPoint y: 175, distance: 144.0
click at [309, 175] on div "Exemple : Qui m’a inspiré ? : J’ai été inspiré par Laure, qui a réussi à favori…" at bounding box center [366, 124] width 327 height 105
click at [291, 170] on p "Première action que je peux faire : Lui expliquer les objectifs du projet et me…" at bounding box center [369, 160] width 317 height 34
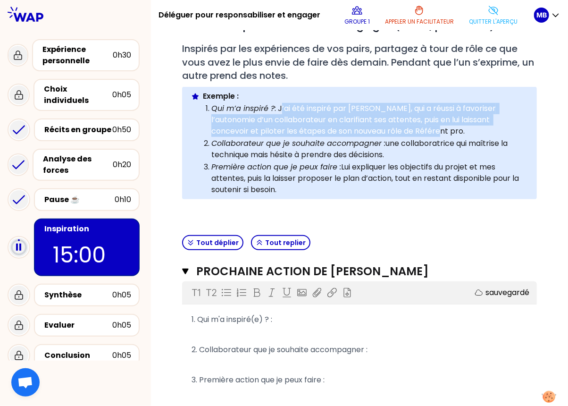
drag, startPoint x: 281, startPoint y: 106, endPoint x: 385, endPoint y: 130, distance: 107.0
click at [385, 130] on p "Qui m’a inspiré ? : J’ai été inspiré par Laure, qui a réussi à favoriser l’auto…" at bounding box center [369, 120] width 317 height 34
drag, startPoint x: 398, startPoint y: 154, endPoint x: 208, endPoint y: 141, distance: 191.1
click at [211, 141] on li "Collaborateur que je souhaite accompagner : une collaboratrice qui maîtrise la …" at bounding box center [369, 149] width 317 height 24
drag, startPoint x: 291, startPoint y: 191, endPoint x: 209, endPoint y: 163, distance: 86.6
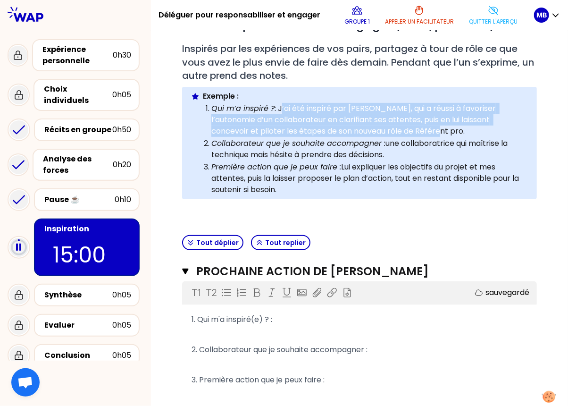
click at [211, 163] on li "Première action que je peux faire : Lui expliquer les objectifs du projet et me…" at bounding box center [369, 177] width 317 height 35
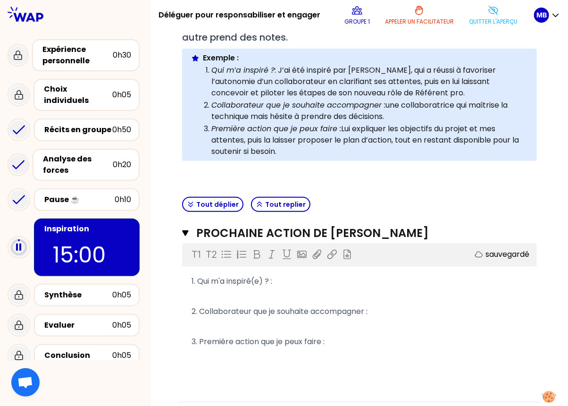
click at [202, 289] on p "﻿" at bounding box center [360, 296] width 336 height 15
click at [186, 232] on icon "button" at bounding box center [185, 233] width 6 height 6
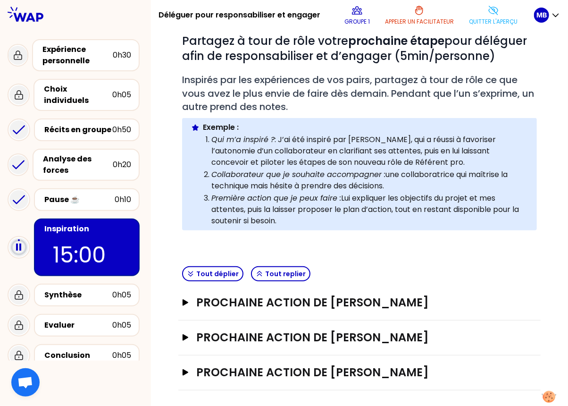
click at [270, 177] on em "Collaborateur que je souhaite accompagner :" at bounding box center [298, 174] width 174 height 11
click at [308, 230] on div "# Partagez à tour de rôle votre prochaine étape pour déléguer afin de responsab…" at bounding box center [359, 140] width 355 height 212
click at [306, 302] on h3 "Prochaine action de marina martin" at bounding box center [350, 302] width 308 height 15
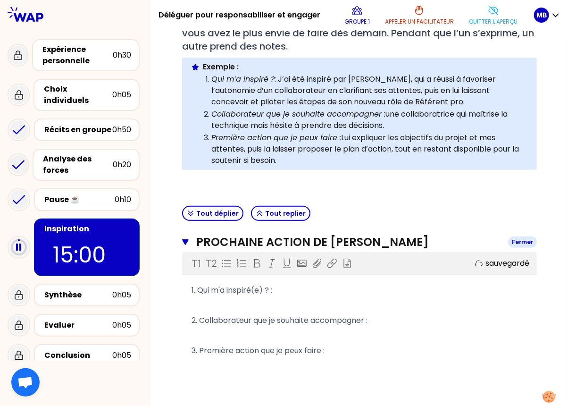
scroll to position [179, 0]
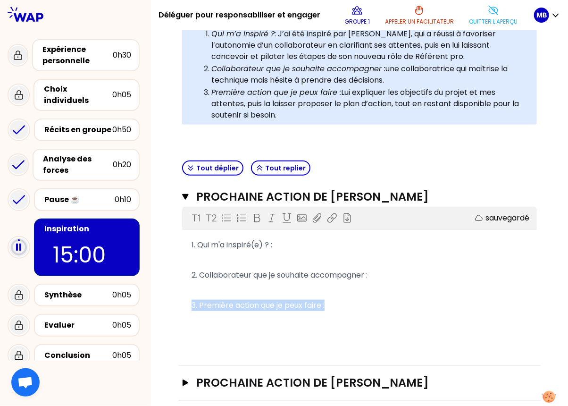
drag, startPoint x: 194, startPoint y: 300, endPoint x: 359, endPoint y: 306, distance: 165.3
click at [359, 306] on p "3. Première action que je peux faire :" at bounding box center [360, 305] width 336 height 15
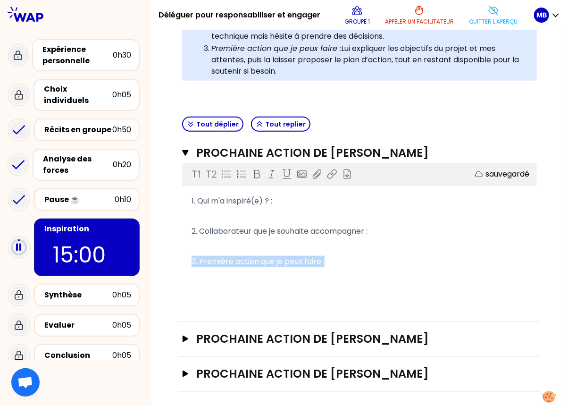
scroll to position [224, 0]
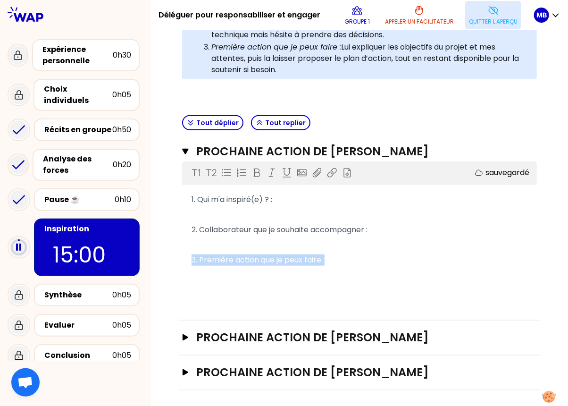
click at [476, 18] on p "Quitter l'aperçu" at bounding box center [493, 22] width 49 height 8
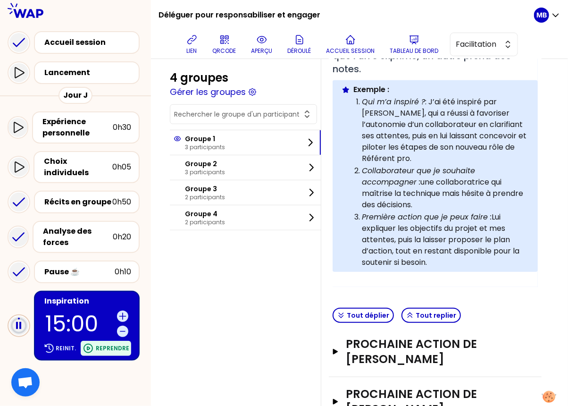
click at [98, 345] on p "Reprendre" at bounding box center [113, 349] width 34 height 8
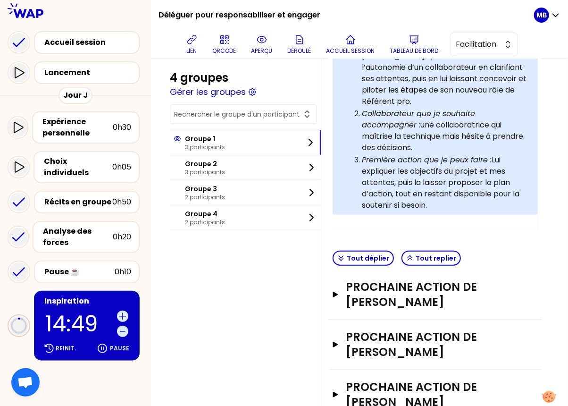
scroll to position [286, 0]
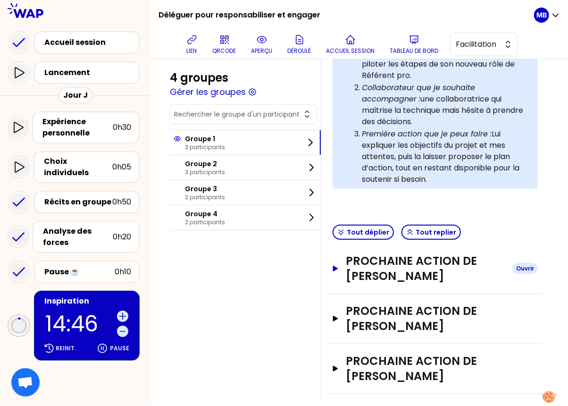
click at [424, 258] on h3 "Prochaine action de marina martin" at bounding box center [425, 268] width 159 height 30
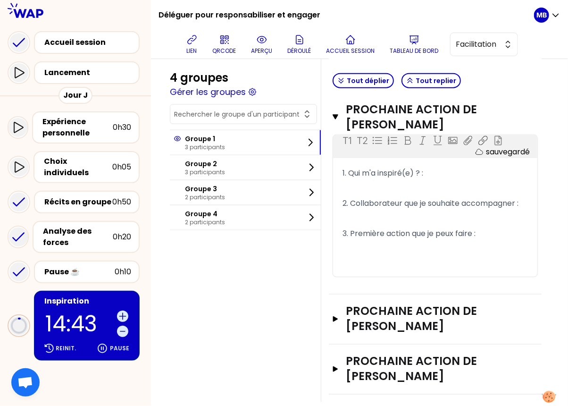
scroll to position [303, 0]
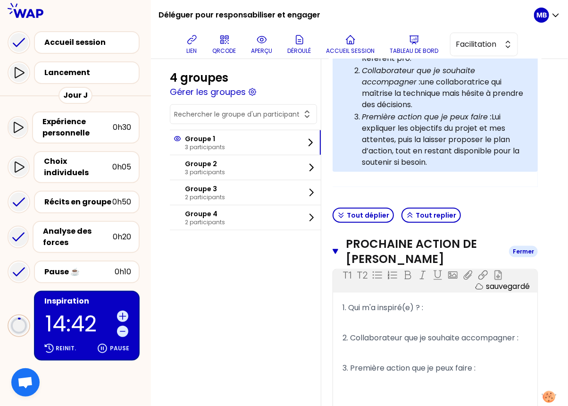
click at [334, 249] on icon "button" at bounding box center [336, 251] width 6 height 5
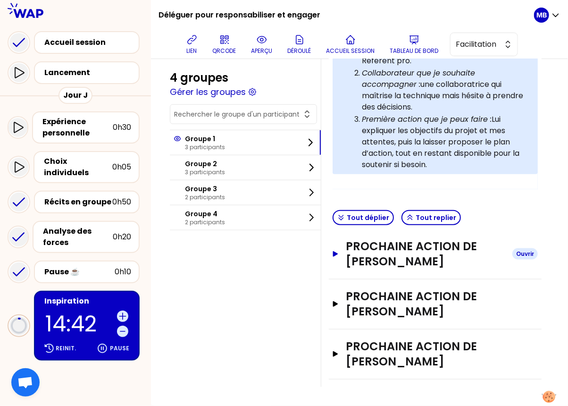
scroll to position [286, 0]
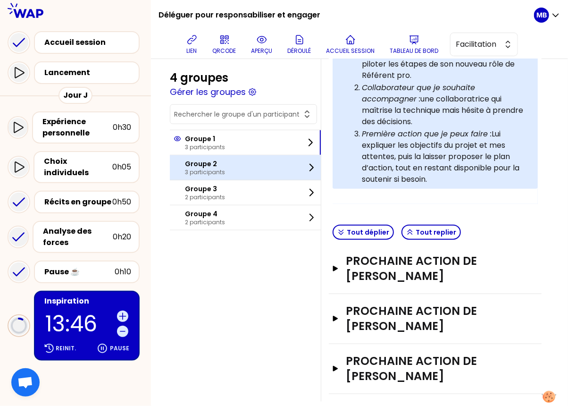
click at [218, 166] on p "Groupe 2" at bounding box center [205, 163] width 40 height 9
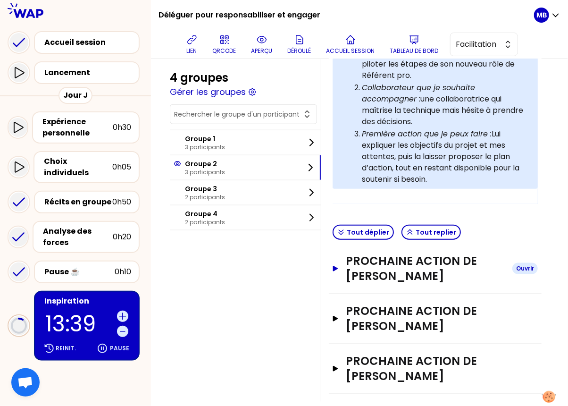
click at [448, 256] on h3 "Prochaine action de KEVIN LOUEKO" at bounding box center [425, 268] width 159 height 30
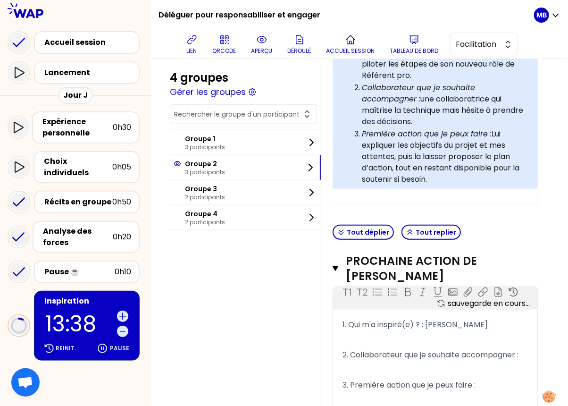
scroll to position [379, 0]
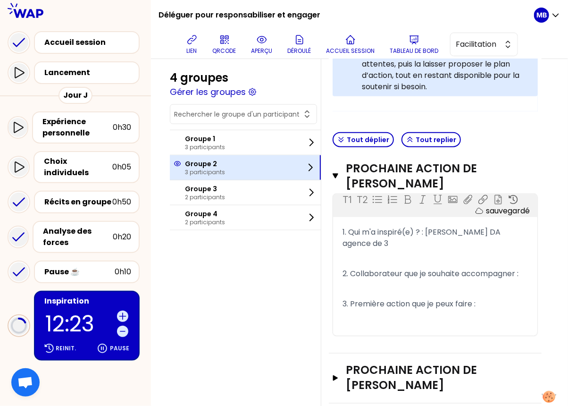
click at [226, 171] on div "Groupe 2 3 participants" at bounding box center [245, 167] width 151 height 25
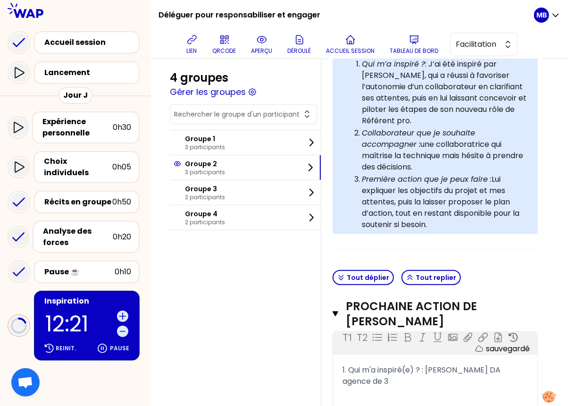
scroll to position [392, 0]
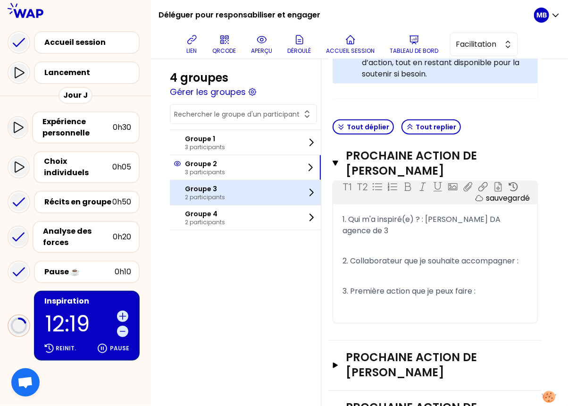
click at [221, 194] on p "2 participants" at bounding box center [205, 198] width 40 height 8
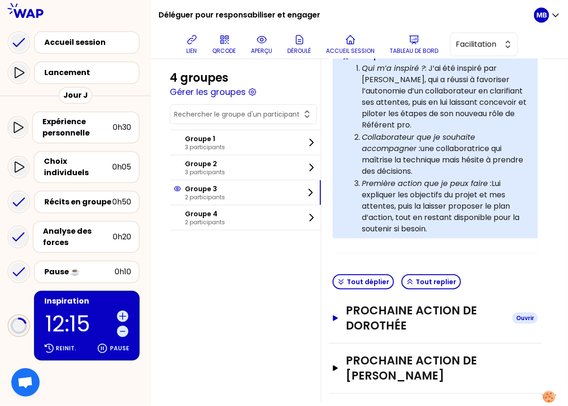
click at [374, 308] on h3 "Prochaine action de Dorothée" at bounding box center [425, 318] width 159 height 30
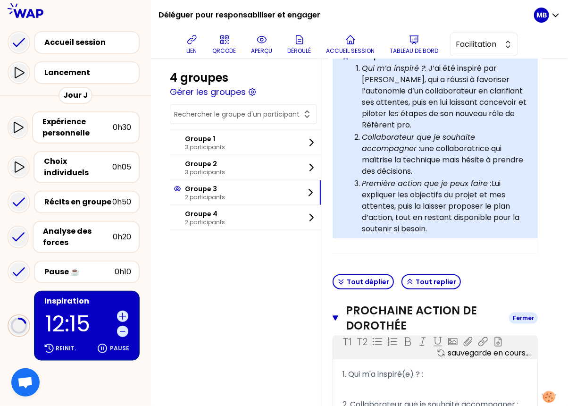
scroll to position [388, 0]
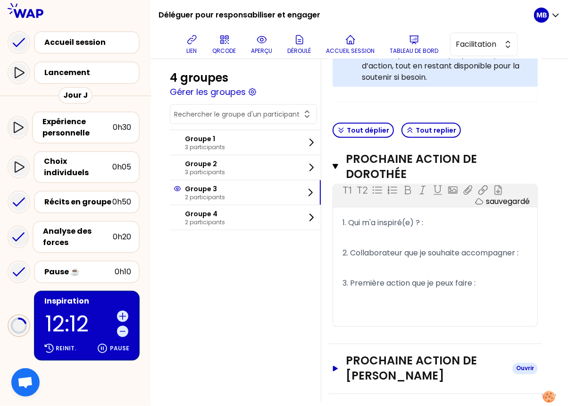
click at [410, 354] on h3 "Prochaine action de Olivier DEPECKER" at bounding box center [425, 369] width 159 height 30
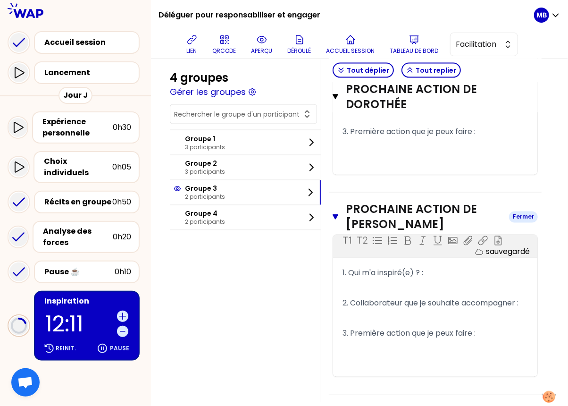
scroll to position [337, 0]
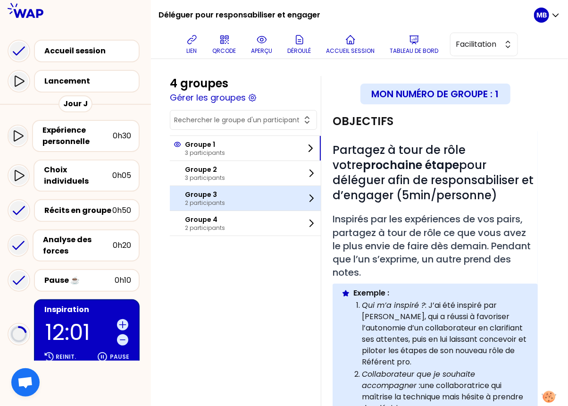
click at [252, 198] on div "Groupe 3 2 participants" at bounding box center [245, 198] width 151 height 25
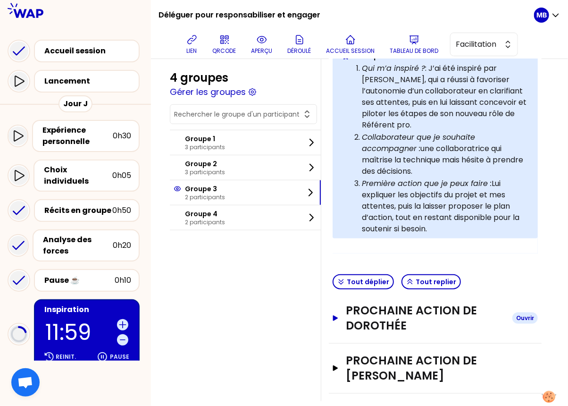
click at [390, 303] on h3 "Prochaine action de Dorothée" at bounding box center [425, 318] width 159 height 30
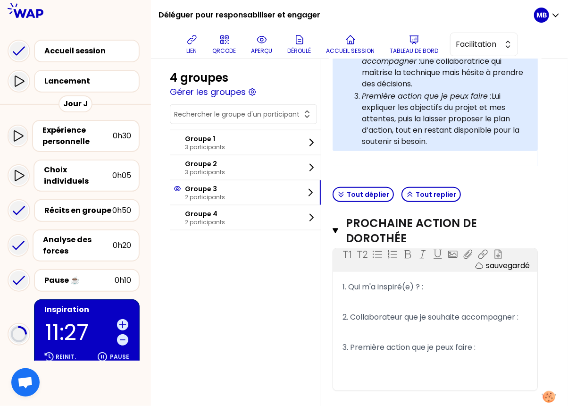
scroll to position [388, 0]
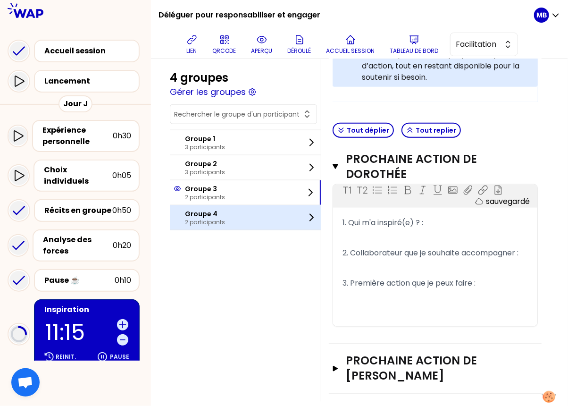
click at [205, 214] on p "Groupe 4" at bounding box center [205, 213] width 40 height 9
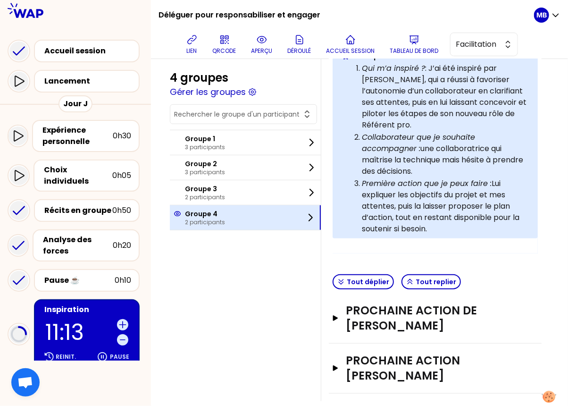
click at [248, 216] on div "Groupe 4 2 participants" at bounding box center [245, 217] width 151 height 25
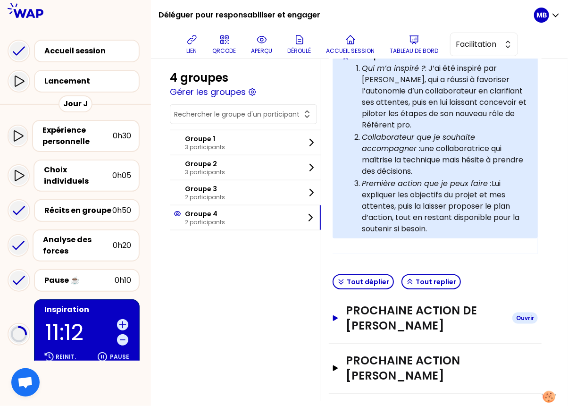
click at [363, 303] on h3 "Prochaine action de [PERSON_NAME]" at bounding box center [425, 318] width 159 height 30
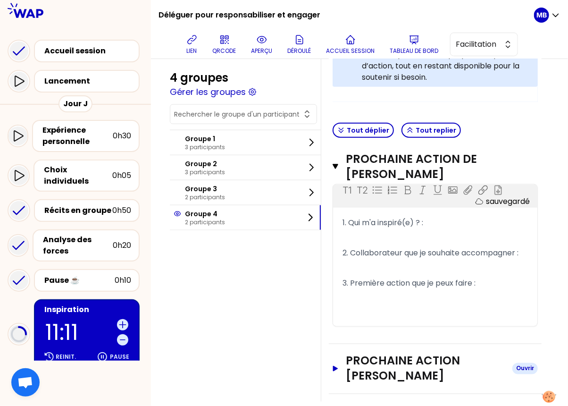
click at [367, 354] on h3 "Prochaine action [PERSON_NAME]" at bounding box center [425, 369] width 159 height 30
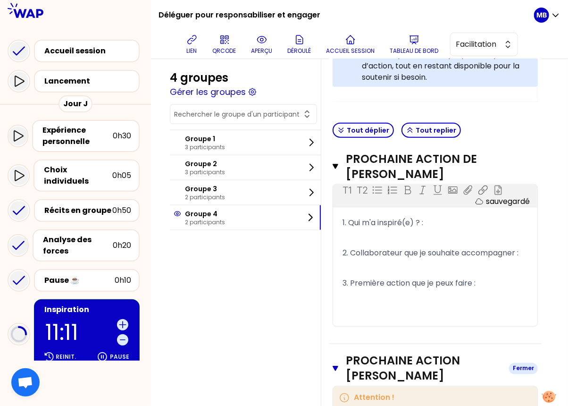
scroll to position [553, 0]
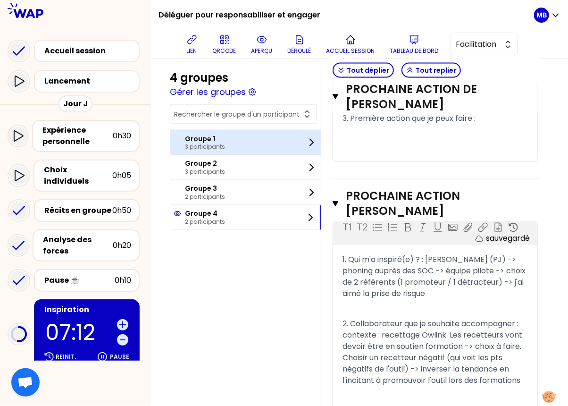
click at [202, 141] on p "Groupe 1" at bounding box center [205, 138] width 40 height 9
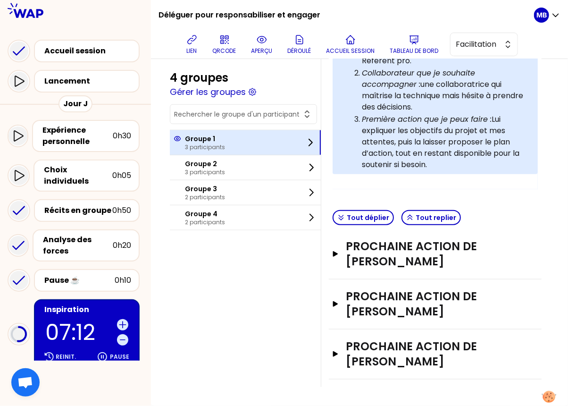
scroll to position [286, 0]
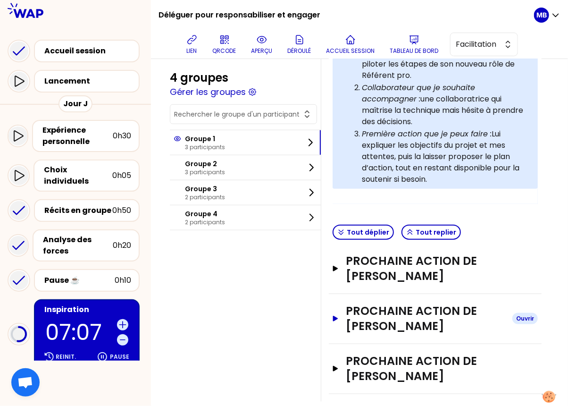
click at [430, 306] on h3 "Prochaine action de [PERSON_NAME]" at bounding box center [425, 318] width 159 height 30
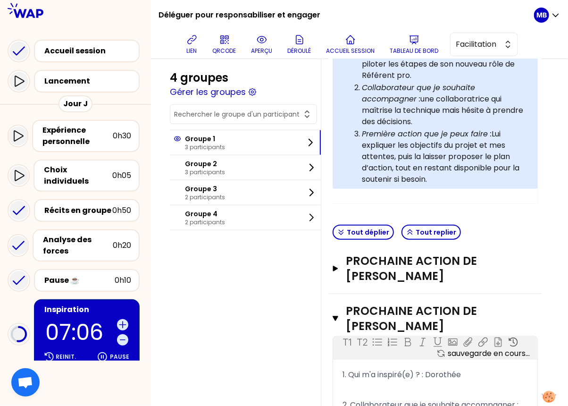
scroll to position [463, 0]
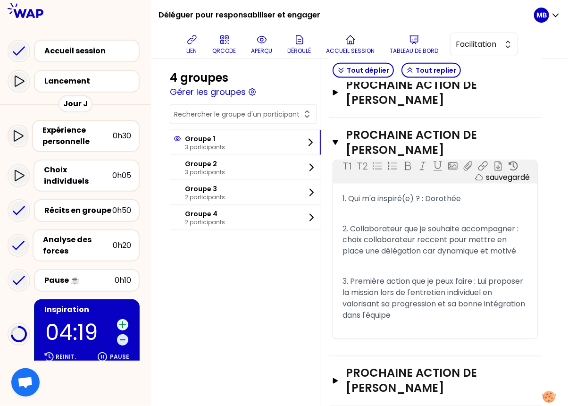
click at [120, 320] on icon at bounding box center [122, 324] width 9 height 9
click at [124, 335] on icon at bounding box center [122, 339] width 9 height 9
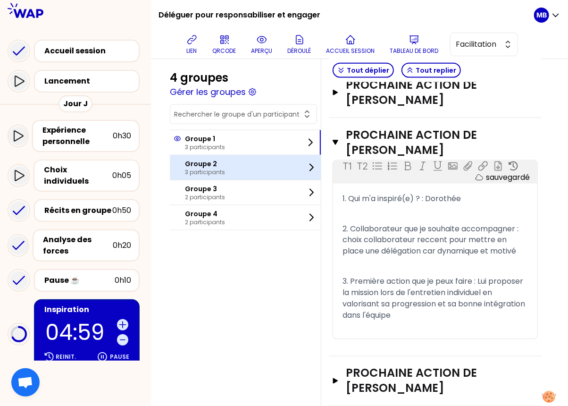
click at [228, 169] on div "Groupe 2 3 participants" at bounding box center [245, 167] width 151 height 25
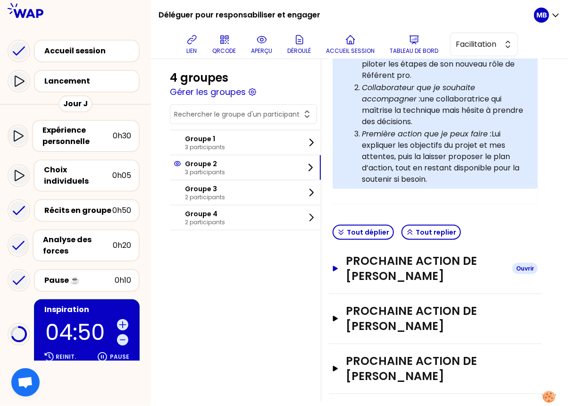
click at [380, 257] on h3 "Prochaine action de [PERSON_NAME]" at bounding box center [425, 268] width 159 height 30
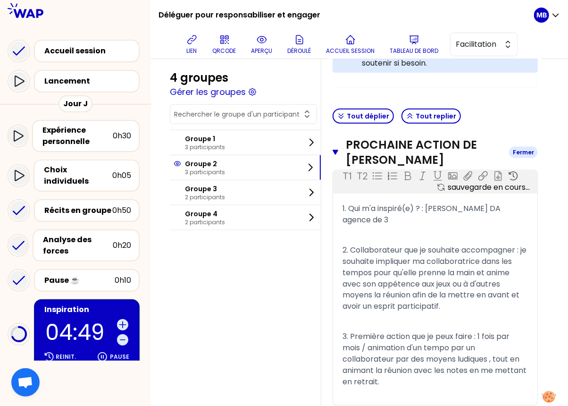
scroll to position [519, 0]
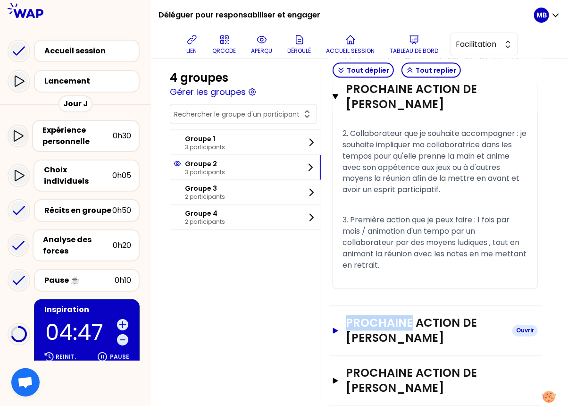
click at [357, 316] on h3 "Prochaine action de [PERSON_NAME]" at bounding box center [425, 331] width 159 height 30
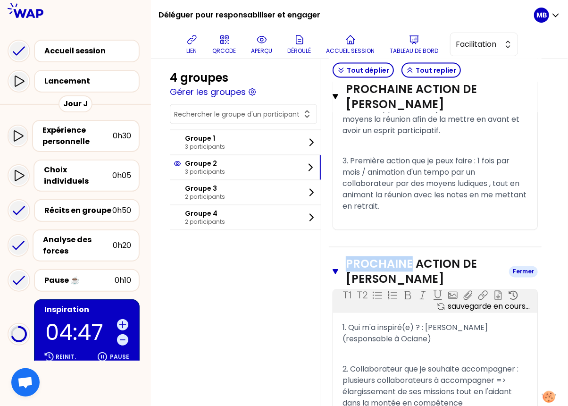
scroll to position [674, 0]
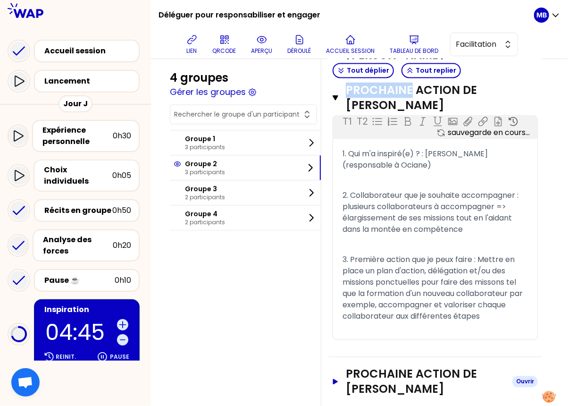
click at [365, 366] on h3 "Prochaine action de [PERSON_NAME]" at bounding box center [425, 381] width 159 height 30
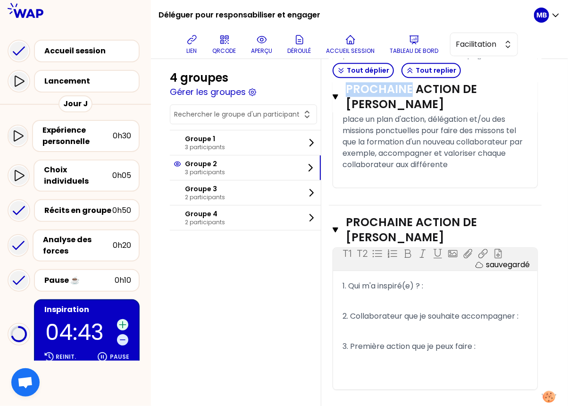
click at [121, 320] on icon at bounding box center [122, 324] width 9 height 9
click at [123, 320] on icon at bounding box center [122, 324] width 9 height 9
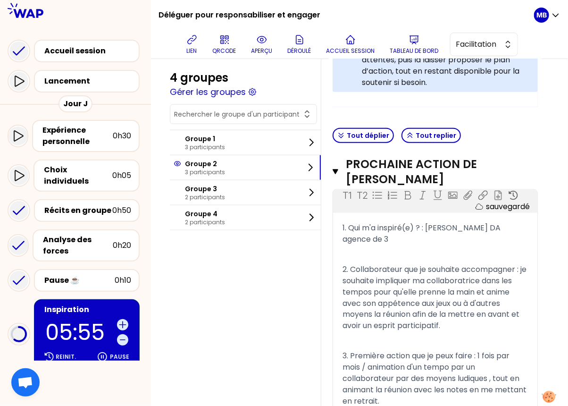
scroll to position [368, 0]
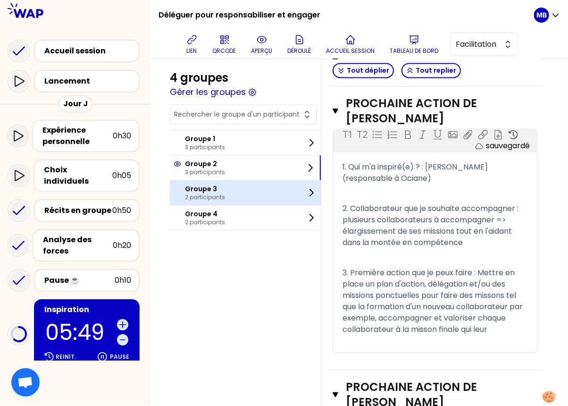
click at [225, 197] on div "Groupe 3 2 participants" at bounding box center [245, 192] width 151 height 25
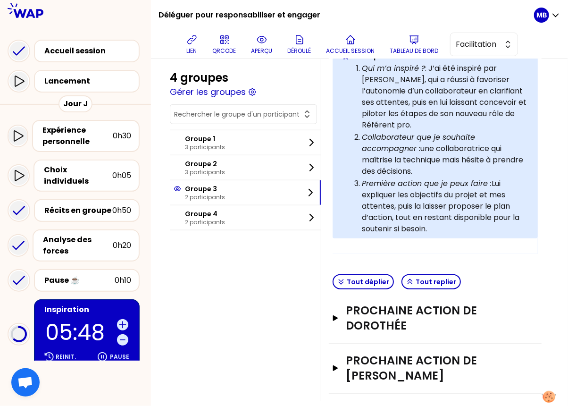
click at [371, 322] on div "Prochaine action de [PERSON_NAME]" at bounding box center [435, 319] width 213 height 50
click at [370, 309] on h3 "Prochaine action de Dorothée" at bounding box center [425, 318] width 159 height 30
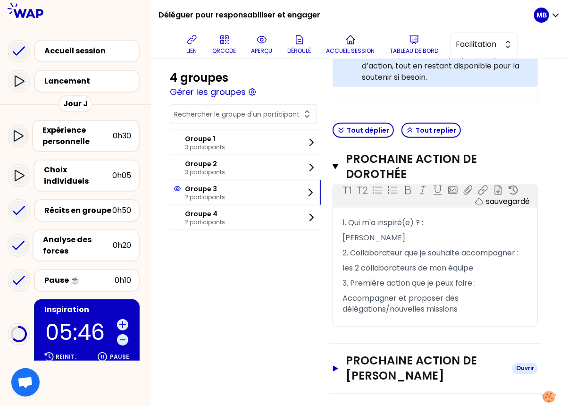
click at [377, 354] on h3 "Prochaine action de [PERSON_NAME]" at bounding box center [425, 369] width 159 height 30
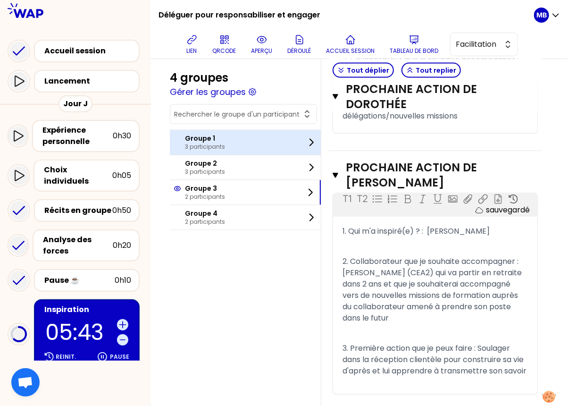
click at [182, 150] on div "Groupe 1 3 participants" at bounding box center [199, 142] width 51 height 17
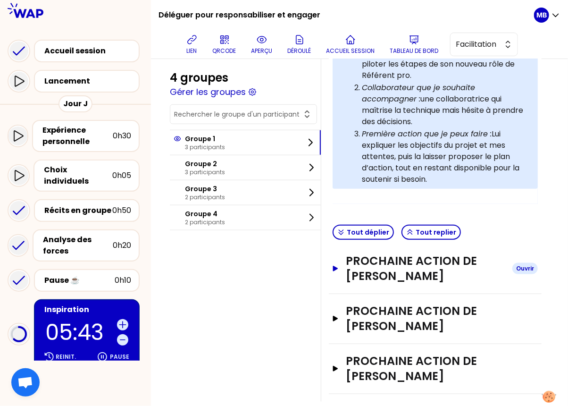
click at [373, 254] on h3 "Prochaine action de [PERSON_NAME]" at bounding box center [425, 268] width 159 height 30
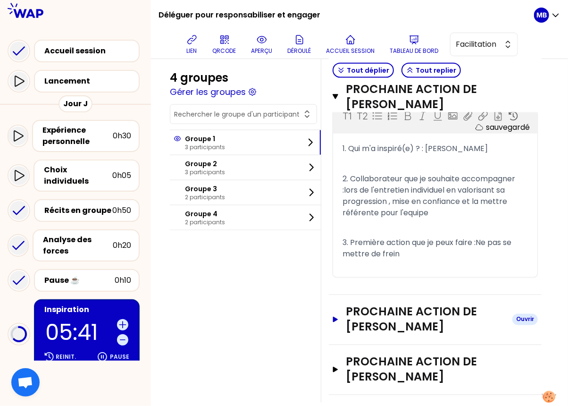
click at [385, 304] on h3 "Prochaine action de [PERSON_NAME]" at bounding box center [425, 319] width 159 height 30
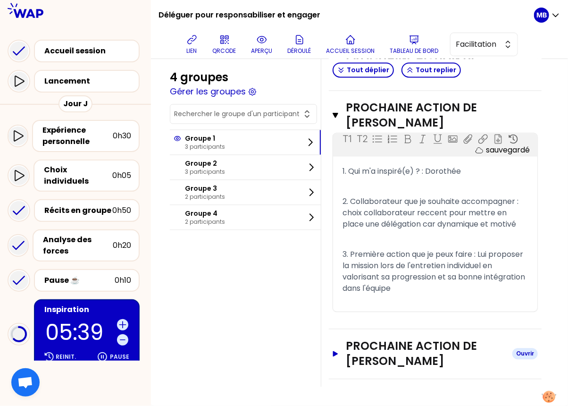
click at [387, 345] on h3 "Prochaine action de [PERSON_NAME]" at bounding box center [425, 354] width 159 height 30
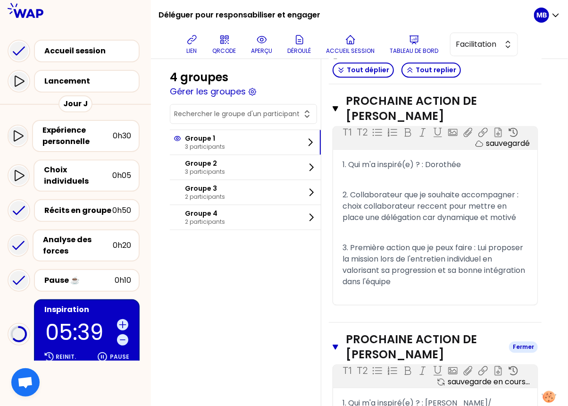
scroll to position [825, 0]
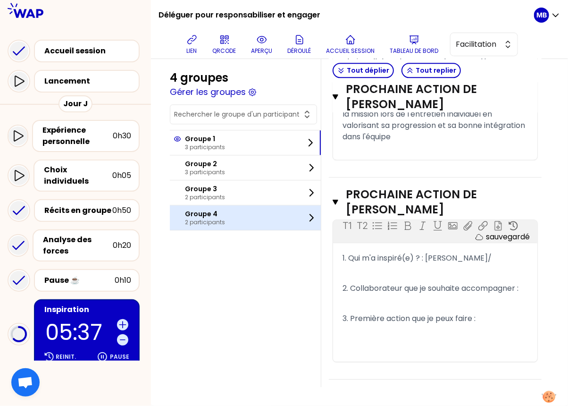
click at [235, 216] on div "Groupe 4 2 participants" at bounding box center [245, 217] width 151 height 25
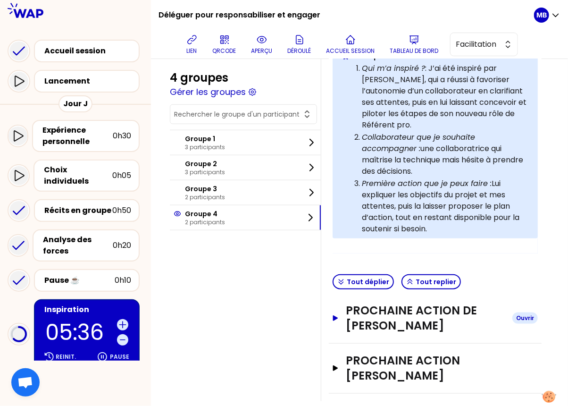
click at [378, 314] on h3 "Prochaine action de [PERSON_NAME]" at bounding box center [425, 318] width 159 height 30
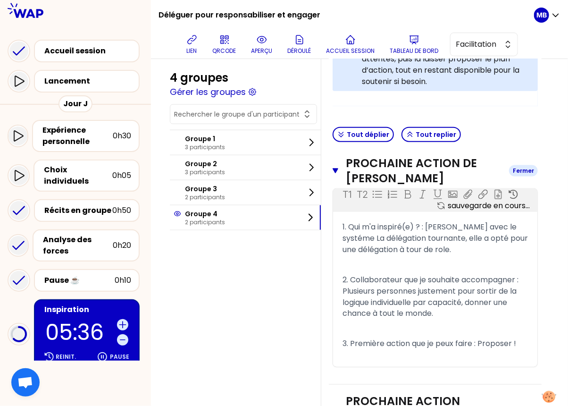
scroll to position [424, 0]
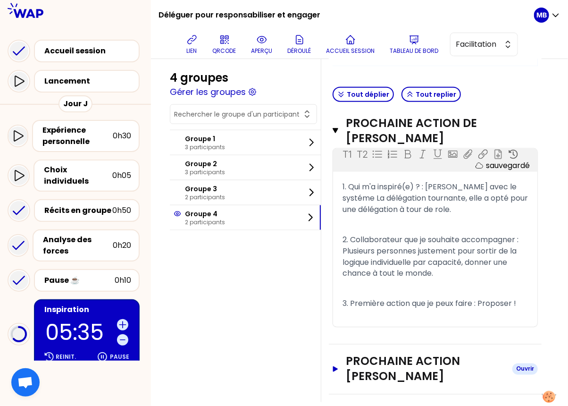
click at [378, 354] on h3 "Prochaine action [PERSON_NAME]" at bounding box center [425, 369] width 159 height 30
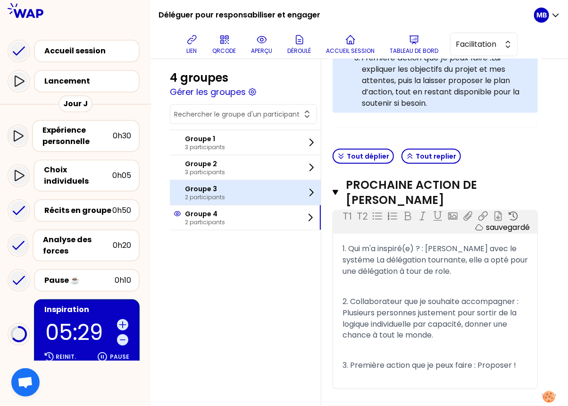
click at [221, 194] on p "2 participants" at bounding box center [205, 198] width 40 height 8
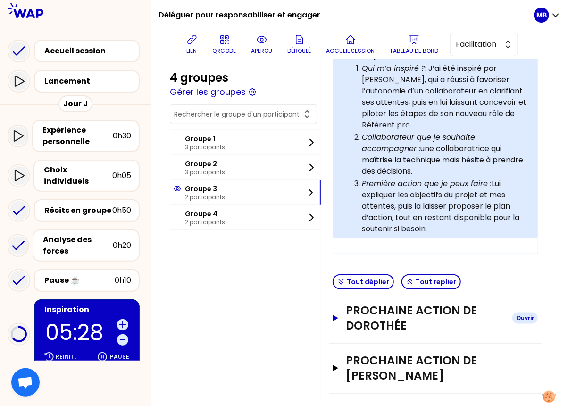
click at [367, 310] on h3 "Prochaine action de Dorothée" at bounding box center [425, 318] width 159 height 30
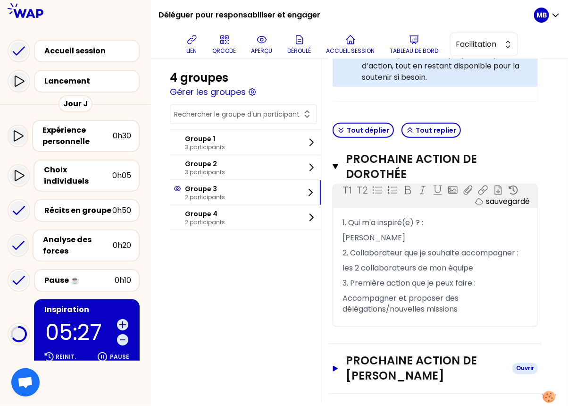
click at [372, 354] on h3 "Prochaine action de [PERSON_NAME]" at bounding box center [425, 369] width 159 height 30
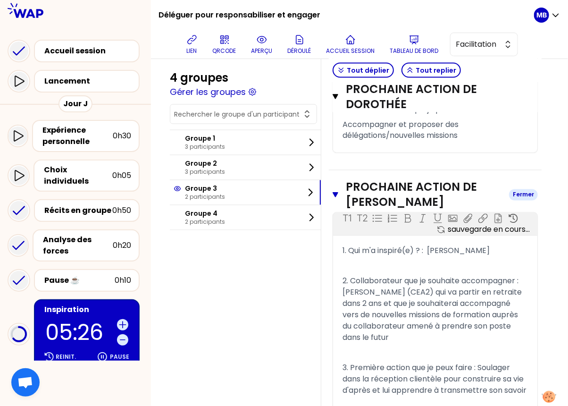
scroll to position [581, 0]
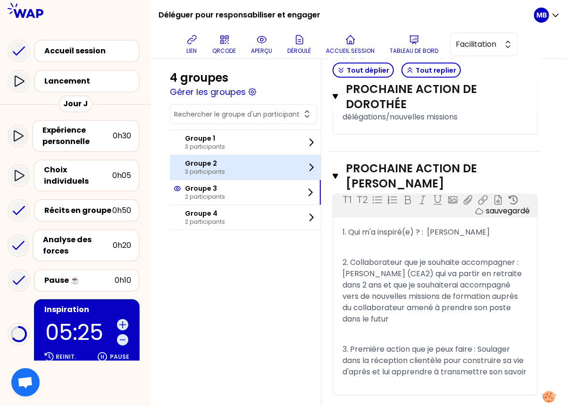
click at [225, 170] on div "Groupe 2 3 participants" at bounding box center [245, 167] width 151 height 25
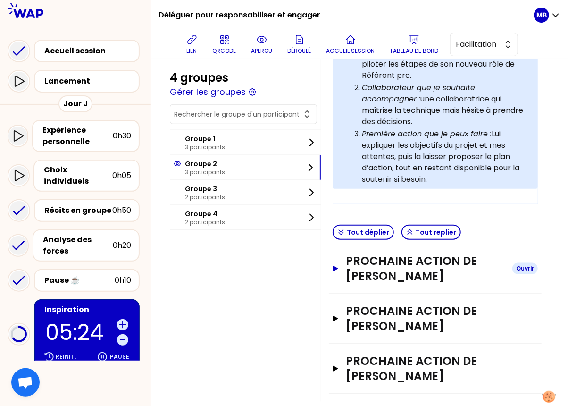
click at [354, 253] on h3 "Prochaine action de [PERSON_NAME]" at bounding box center [425, 268] width 159 height 30
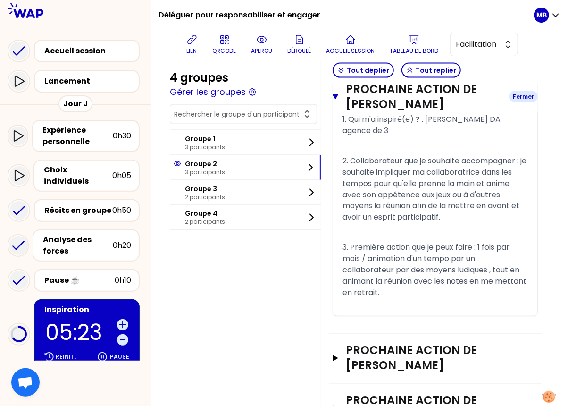
scroll to position [461, 0]
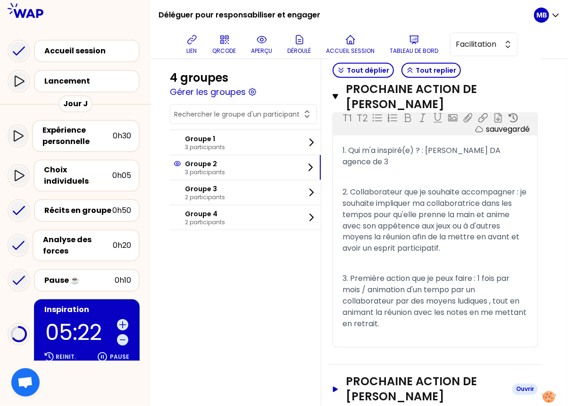
click at [366, 374] on h3 "Prochaine action de [PERSON_NAME]" at bounding box center [425, 389] width 159 height 30
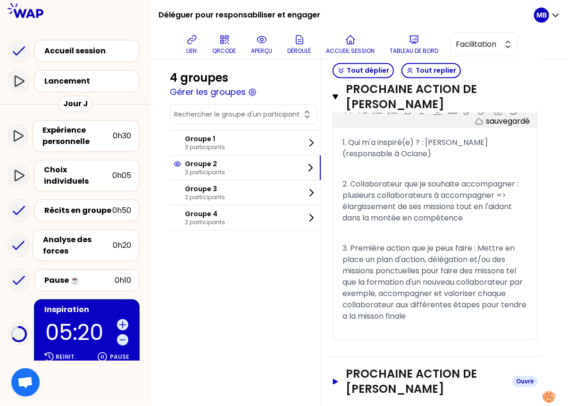
click at [366, 366] on h3 "Prochaine action de [PERSON_NAME]" at bounding box center [425, 381] width 159 height 30
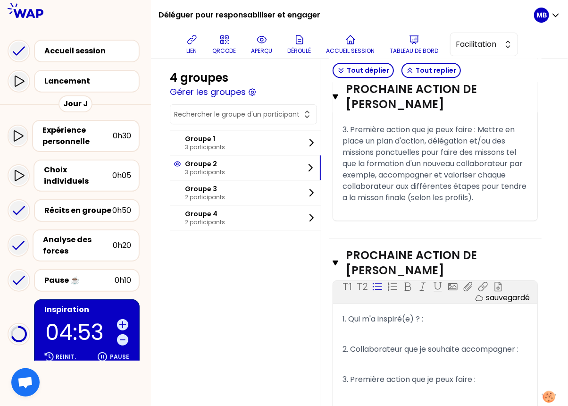
scroll to position [901, 0]
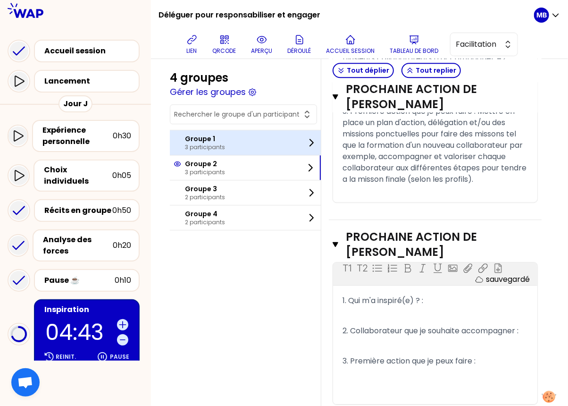
click at [207, 136] on p "Groupe 1" at bounding box center [205, 138] width 40 height 9
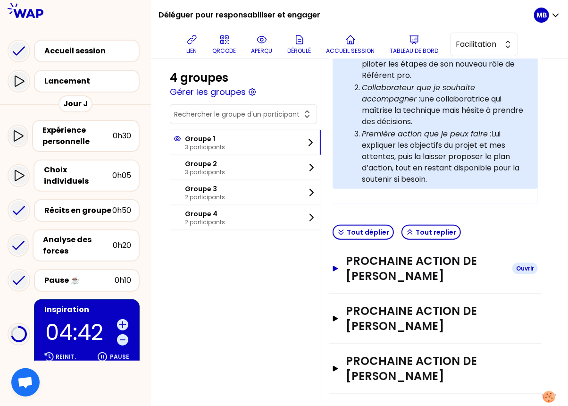
click at [374, 253] on h3 "Prochaine action de [PERSON_NAME]" at bounding box center [425, 268] width 159 height 30
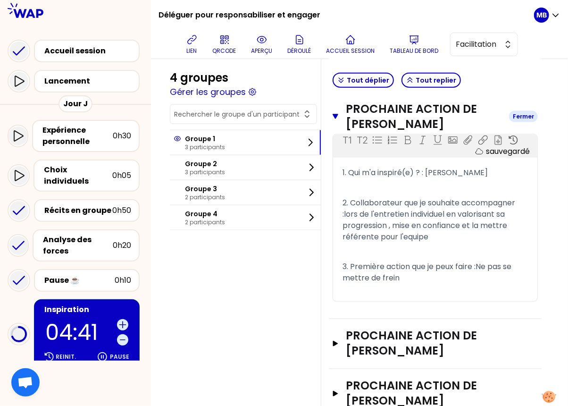
scroll to position [463, 0]
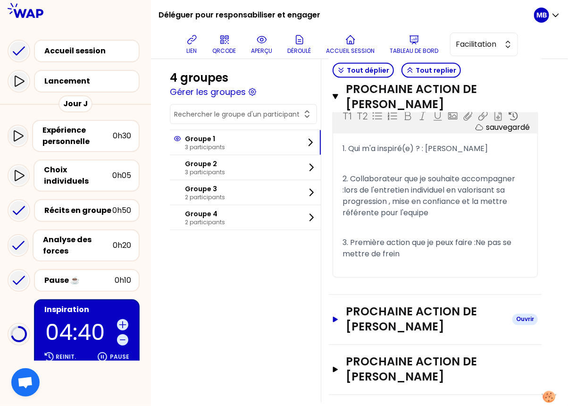
click at [385, 306] on h3 "Prochaine action de [PERSON_NAME]" at bounding box center [425, 319] width 159 height 30
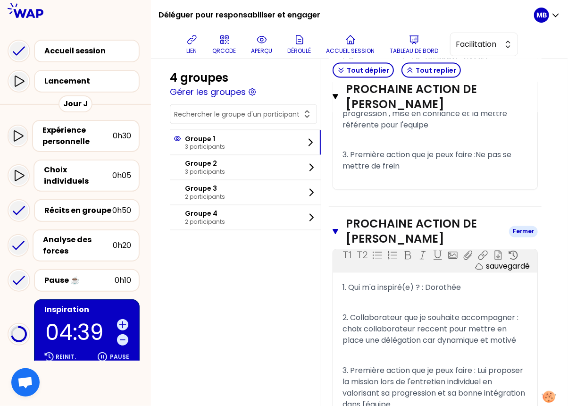
scroll to position [673, 0]
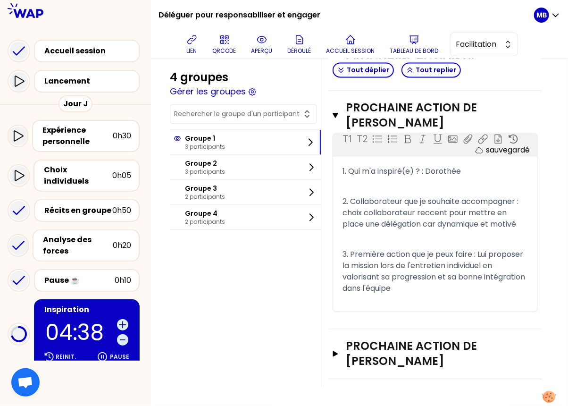
click at [386, 337] on div "Prochaine action de [PERSON_NAME] Ouvrir" at bounding box center [435, 354] width 213 height 50
click at [386, 347] on h3 "Prochaine action de [PERSON_NAME]" at bounding box center [425, 354] width 159 height 30
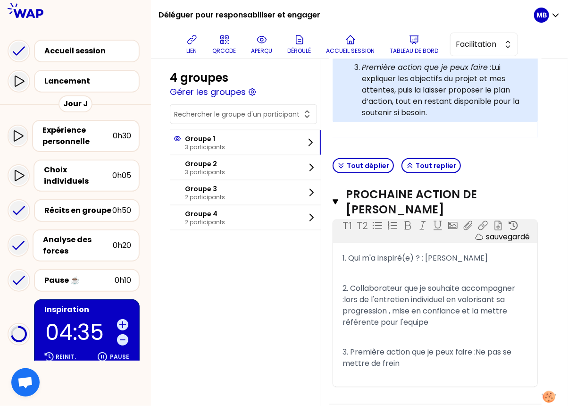
scroll to position [318, 0]
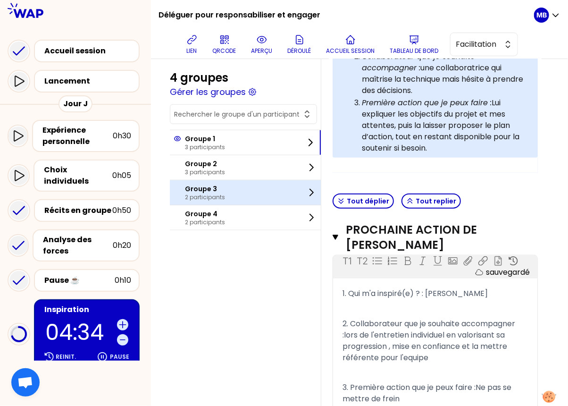
click at [234, 197] on div "Groupe 3 2 participants" at bounding box center [245, 192] width 151 height 25
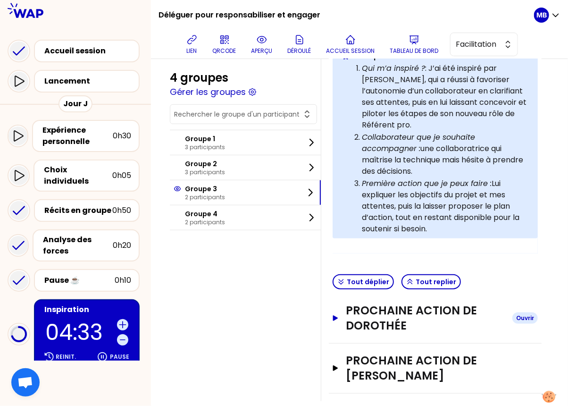
click at [380, 303] on h3 "Prochaine action de Dorothée" at bounding box center [425, 318] width 159 height 30
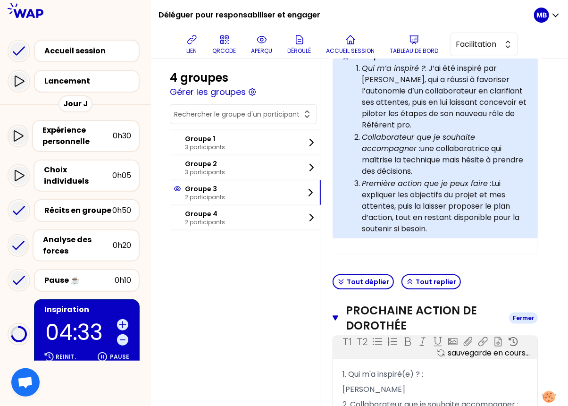
scroll to position [327, 0]
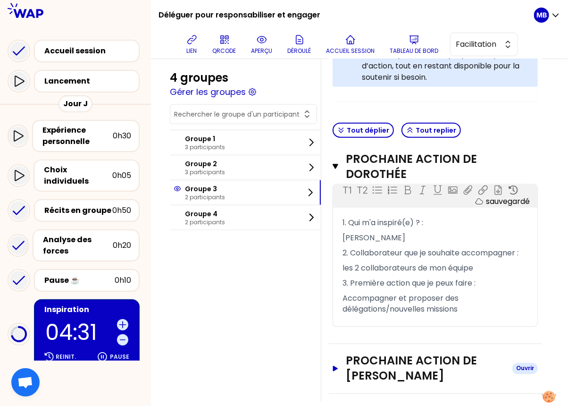
click at [392, 354] on h3 "Prochaine action de [PERSON_NAME]" at bounding box center [425, 369] width 159 height 30
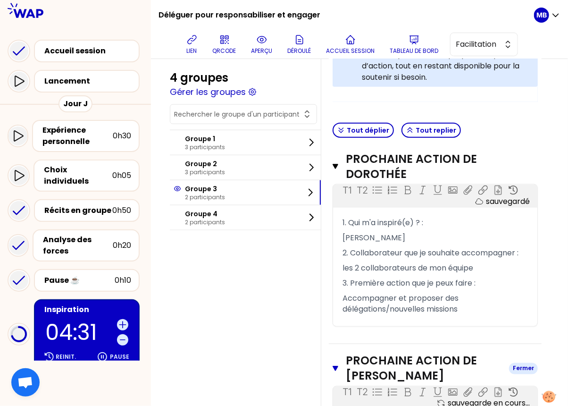
scroll to position [548, 0]
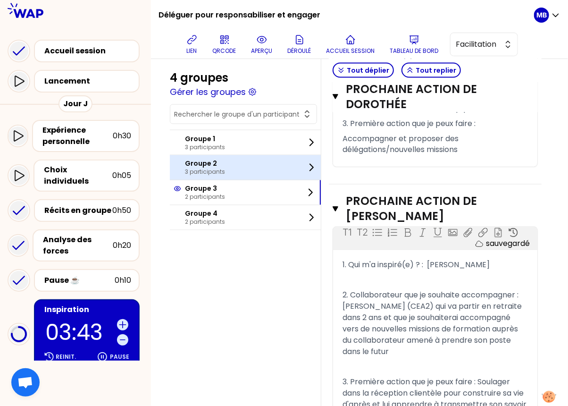
click at [210, 168] on p "3 participants" at bounding box center [205, 172] width 40 height 8
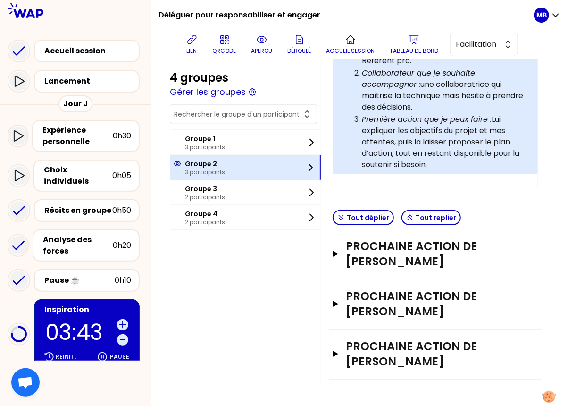
scroll to position [286, 0]
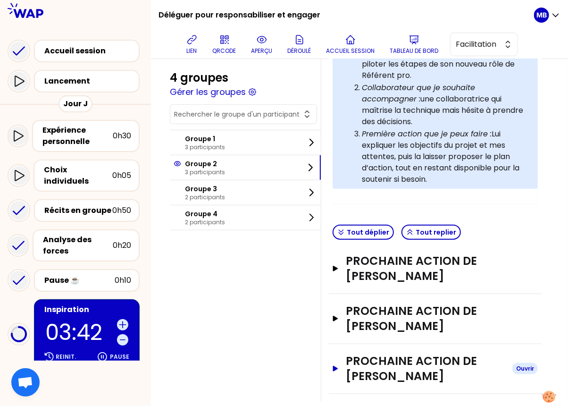
click at [391, 354] on h3 "Prochaine action de [PERSON_NAME]" at bounding box center [425, 369] width 159 height 30
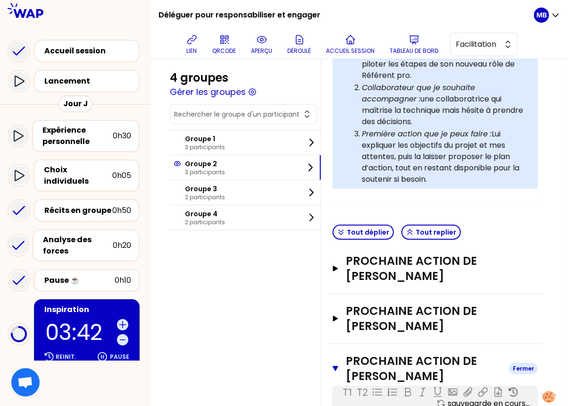
scroll to position [451, 0]
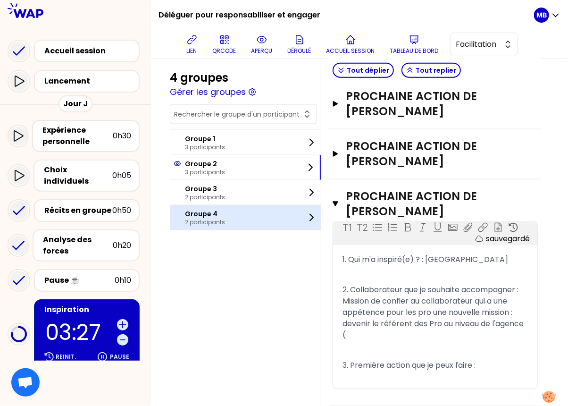
click at [204, 210] on p "Groupe 4" at bounding box center [205, 213] width 40 height 9
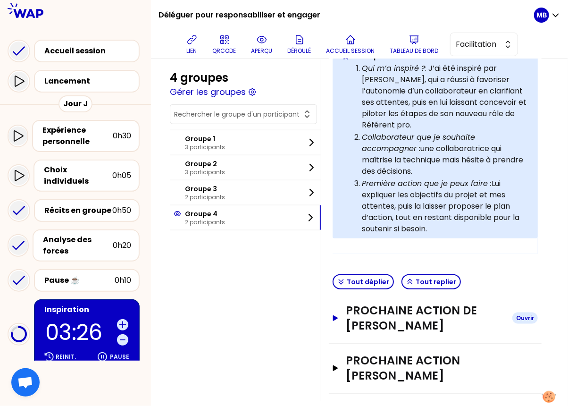
click at [385, 304] on h3 "Prochaine action de [PERSON_NAME]" at bounding box center [425, 318] width 159 height 30
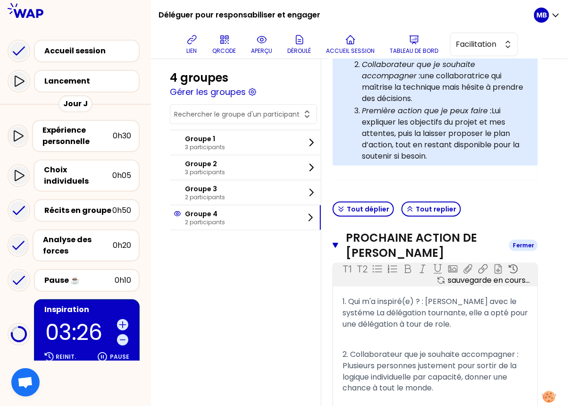
scroll to position [408, 0]
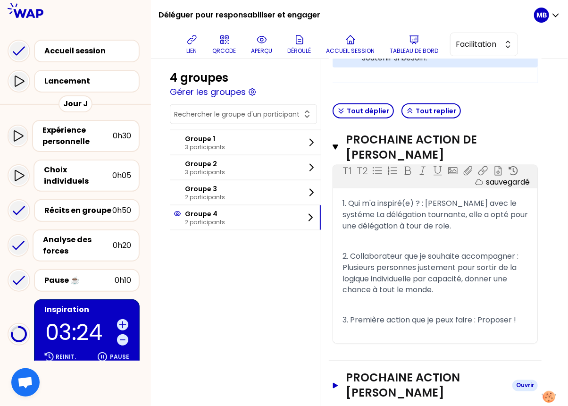
click at [390, 370] on h3 "Prochaine action [PERSON_NAME]" at bounding box center [425, 385] width 159 height 30
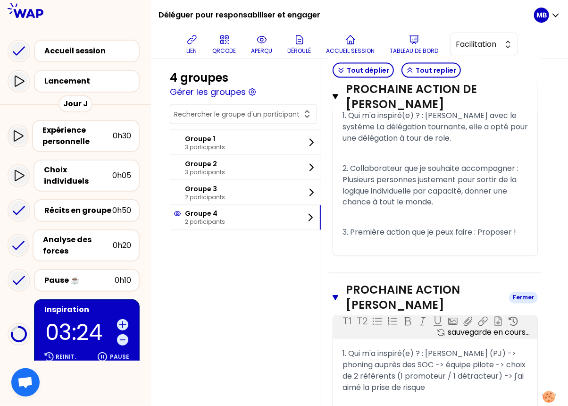
scroll to position [669, 0]
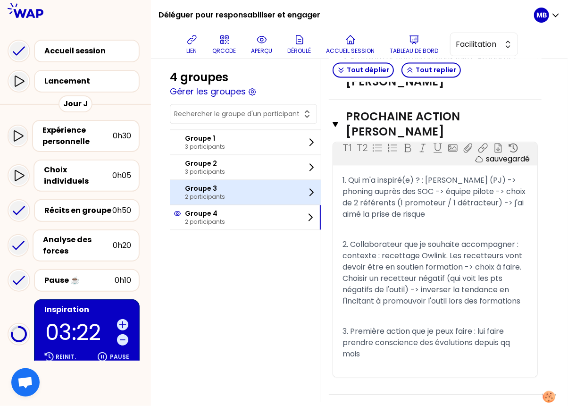
click at [236, 199] on div "Groupe 3 2 participants" at bounding box center [245, 192] width 151 height 25
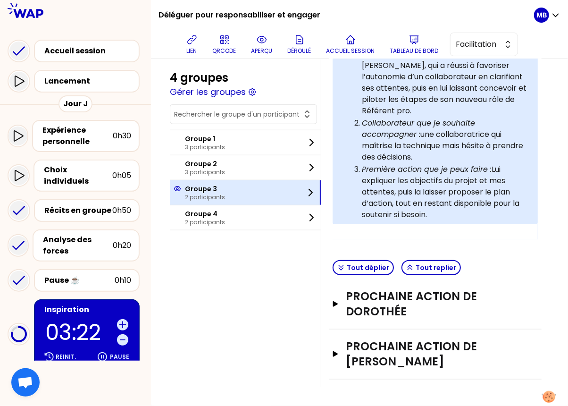
scroll to position [237, 0]
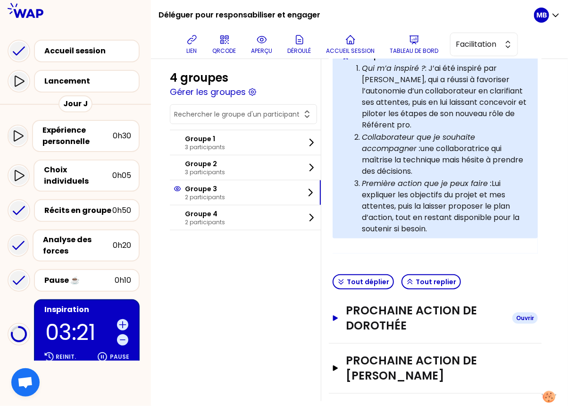
click at [371, 303] on h3 "Prochaine action de Dorothée" at bounding box center [425, 318] width 159 height 30
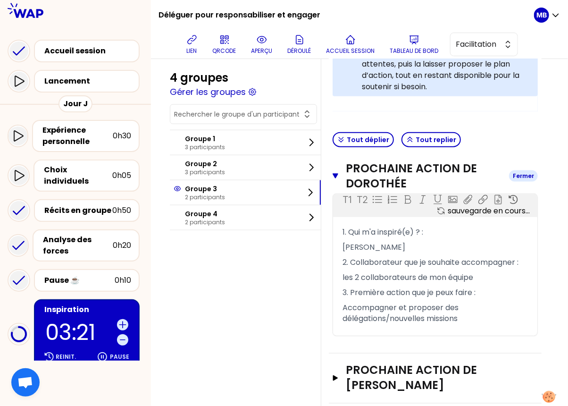
scroll to position [388, 0]
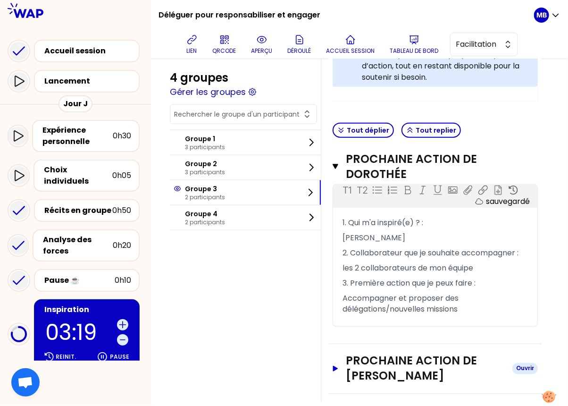
click at [378, 354] on h3 "Prochaine action de Olivier DEPECKER" at bounding box center [425, 369] width 159 height 30
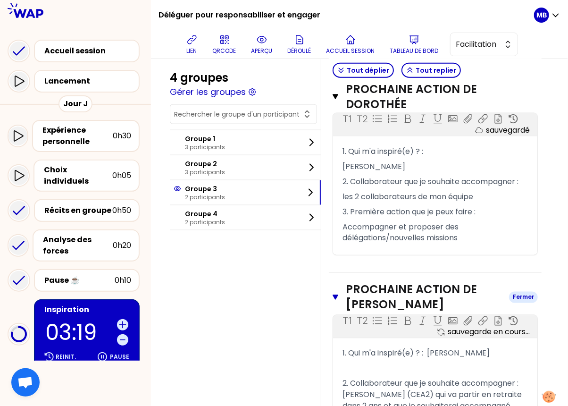
scroll to position [598, 0]
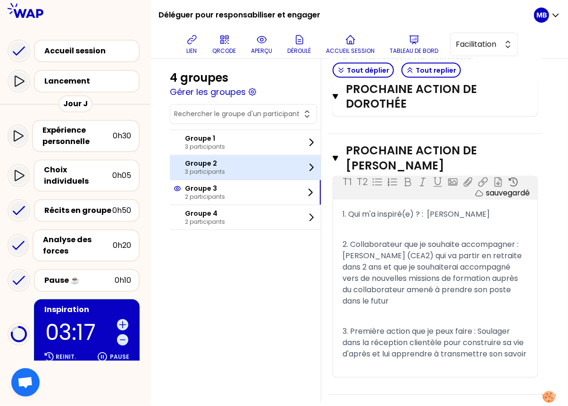
click at [225, 166] on div "Groupe 2 3 participants" at bounding box center [245, 167] width 151 height 25
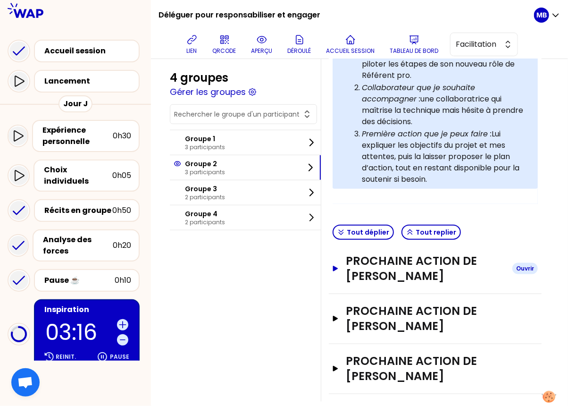
click at [399, 253] on h3 "Prochaine action de KEVIN LOUEKO" at bounding box center [425, 268] width 159 height 30
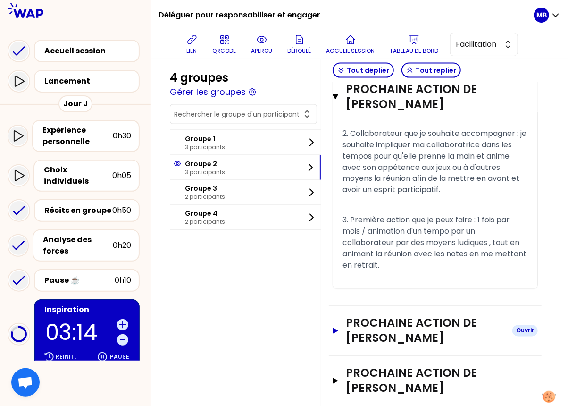
click at [398, 316] on h3 "Prochaine action de Sophie LERICHE" at bounding box center [425, 331] width 159 height 30
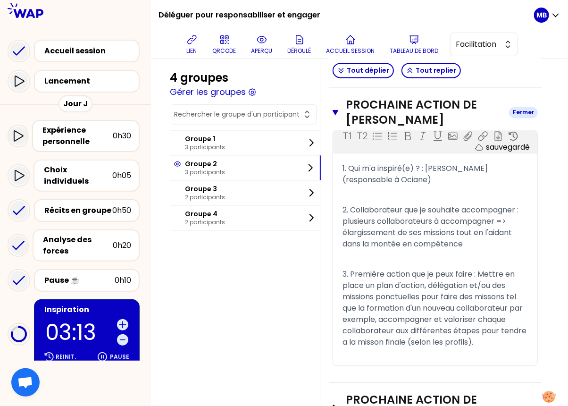
scroll to position [764, 0]
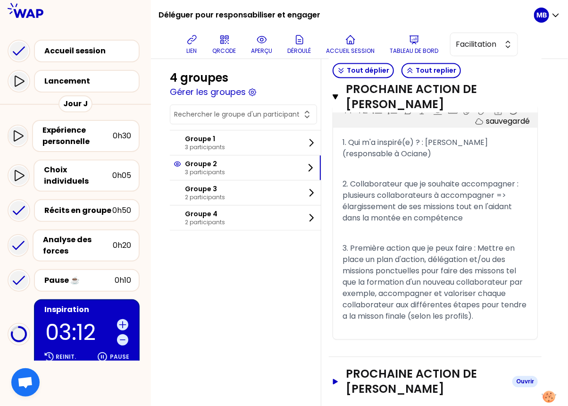
click at [398, 366] on h3 "Prochaine action de VALERIE JOHO" at bounding box center [425, 381] width 159 height 30
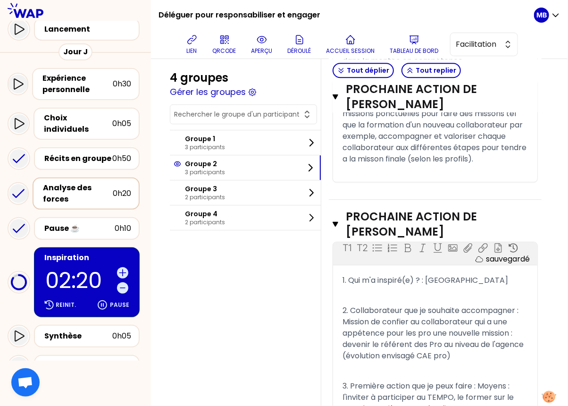
scroll to position [143, 0]
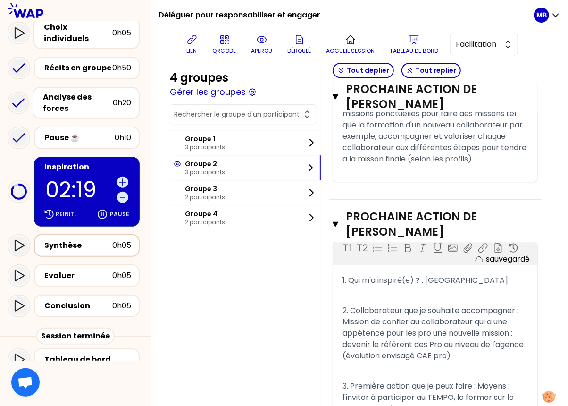
click at [92, 240] on div "Synthèse" at bounding box center [78, 245] width 68 height 11
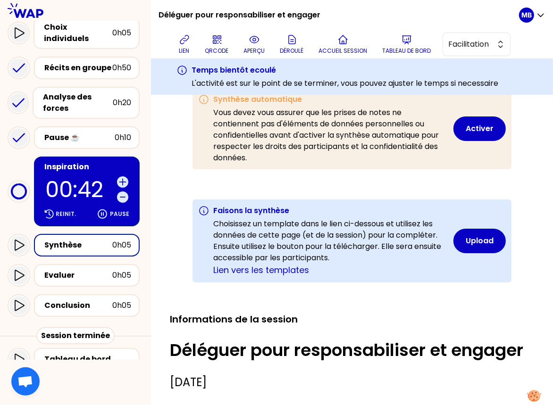
scroll to position [194, 0]
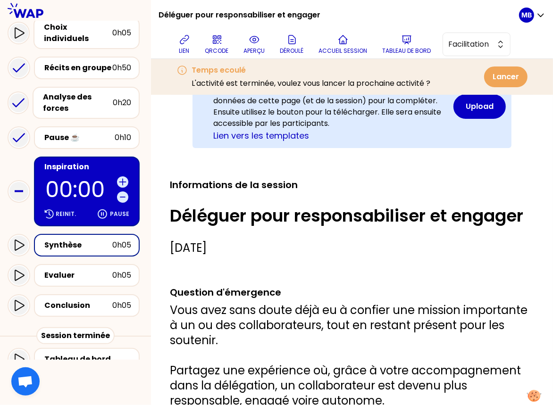
click at [69, 162] on div "Inspiration" at bounding box center [87, 166] width 87 height 11
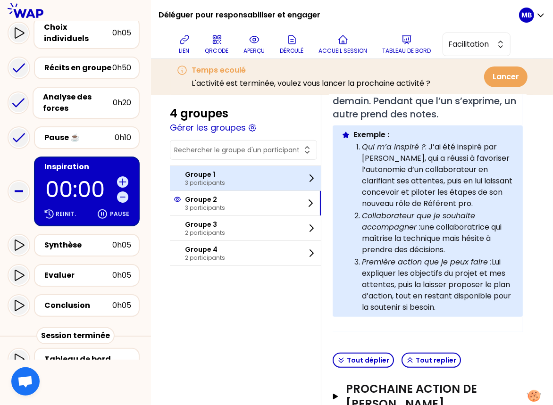
click at [226, 187] on div "Groupe 1 3 participants" at bounding box center [245, 178] width 151 height 25
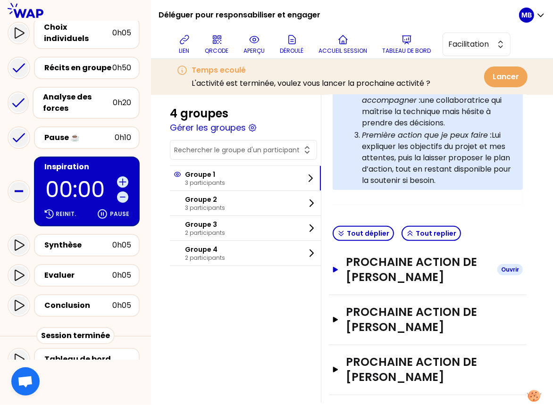
click at [413, 268] on h3 "Prochaine action de marina martin" at bounding box center [418, 270] width 144 height 30
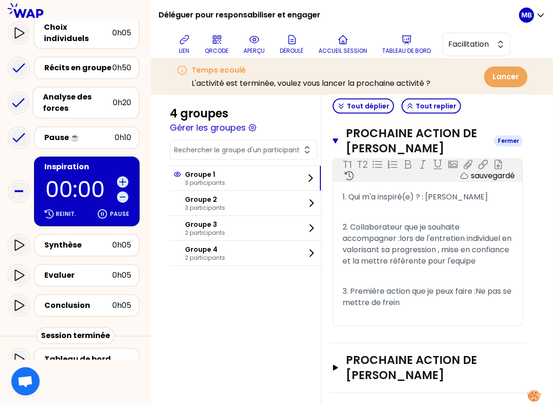
scroll to position [452, 0]
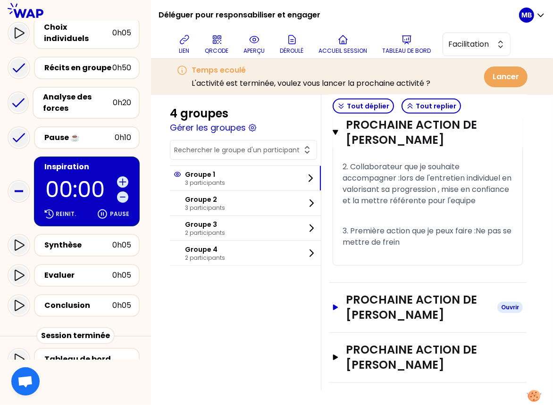
click at [403, 303] on h3 "Prochaine action de Pauline MERLIAC" at bounding box center [418, 308] width 144 height 30
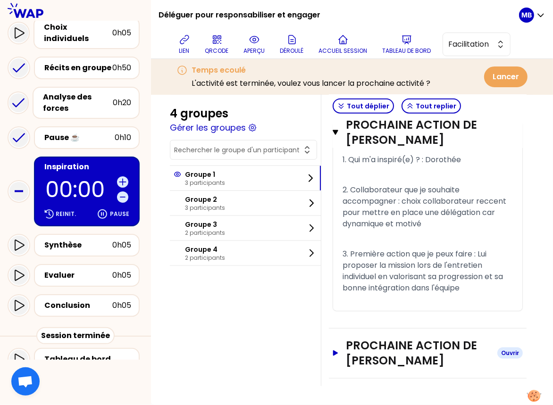
click at [394, 344] on h3 "Prochaine action de Cyril DEVILLERS" at bounding box center [418, 353] width 144 height 30
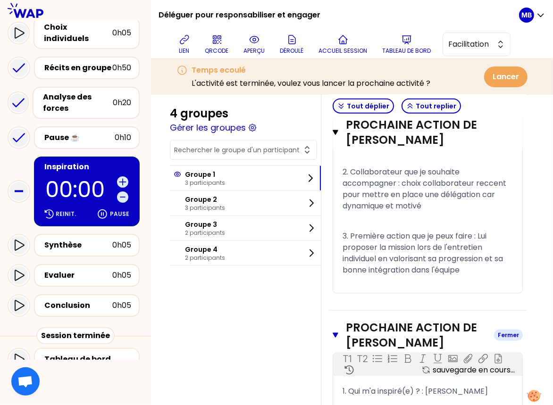
scroll to position [919, 0]
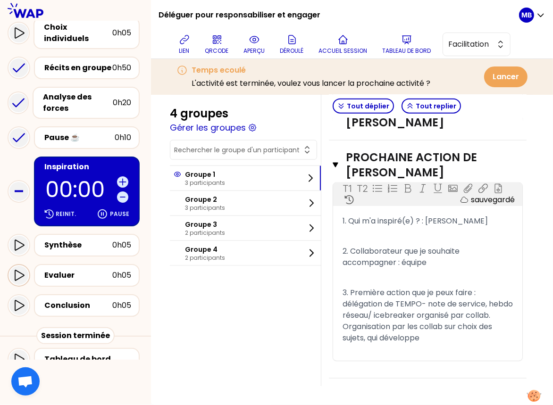
click at [15, 266] on div at bounding box center [18, 275] width 19 height 19
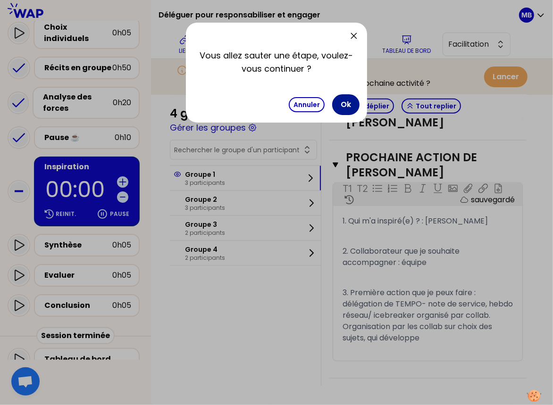
click at [342, 101] on button "Ok" at bounding box center [345, 104] width 27 height 21
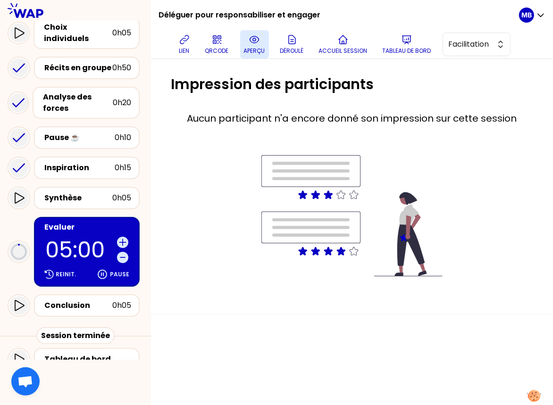
click at [253, 43] on icon at bounding box center [254, 39] width 11 height 11
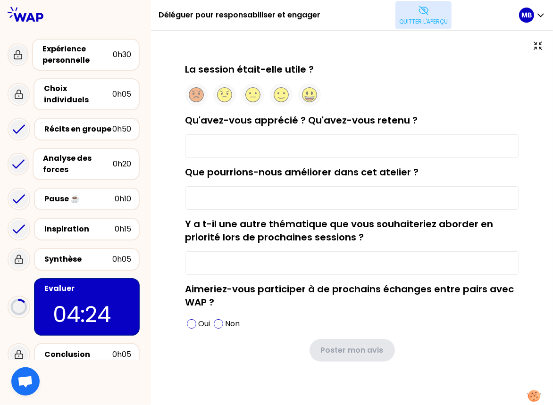
click at [422, 16] on icon at bounding box center [423, 10] width 11 height 11
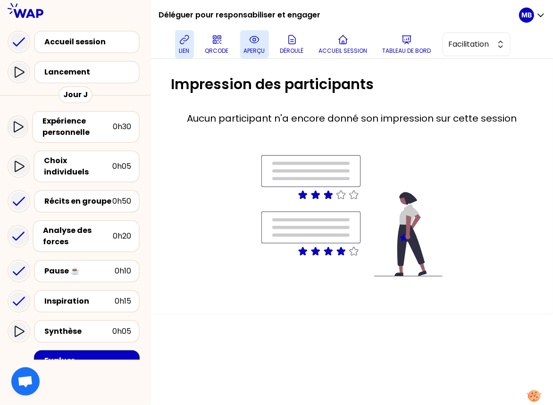
click at [189, 42] on icon at bounding box center [184, 39] width 11 height 11
click at [252, 44] on icon at bounding box center [254, 39] width 11 height 11
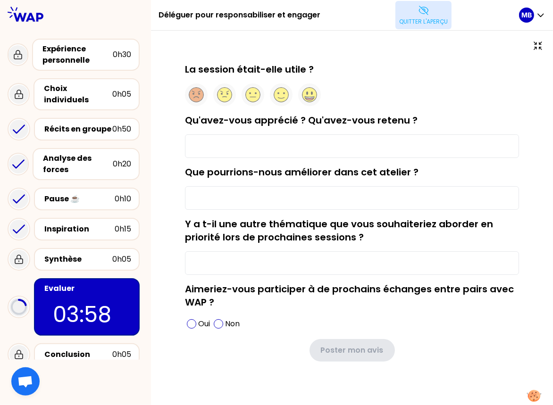
click at [416, 15] on button "Quitter l'aperçu" at bounding box center [424, 15] width 56 height 28
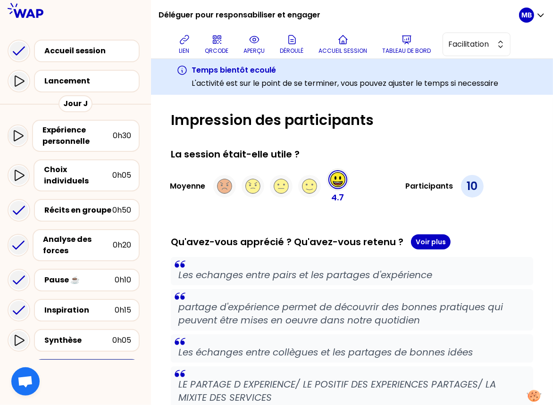
click at [103, 14] on div at bounding box center [75, 10] width 151 height 21
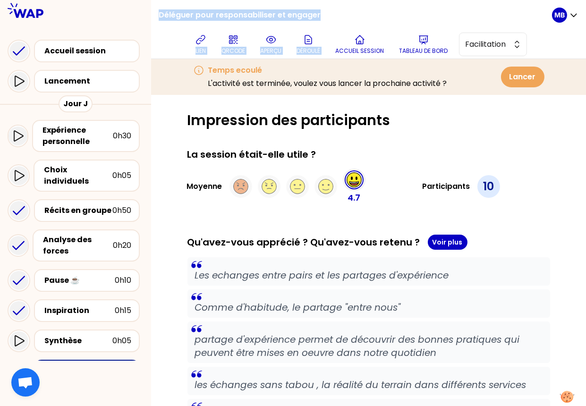
drag, startPoint x: 159, startPoint y: 12, endPoint x: 335, endPoint y: 14, distance: 176.1
click at [335, 14] on div "Déléguer pour responsabiliser et engager lien QRCODE aperçu Déroulé Accueil ses…" at bounding box center [355, 29] width 393 height 59
copy div "Déléguer pour responsabiliser et engager lien QRCODE aperçu Déroulé"
click at [332, 14] on div "Déléguer pour responsabiliser et engager lien QRCODE aperçu Déroulé Accueil ses…" at bounding box center [355, 29] width 393 height 59
drag, startPoint x: 328, startPoint y: 14, endPoint x: 159, endPoint y: 15, distance: 169.0
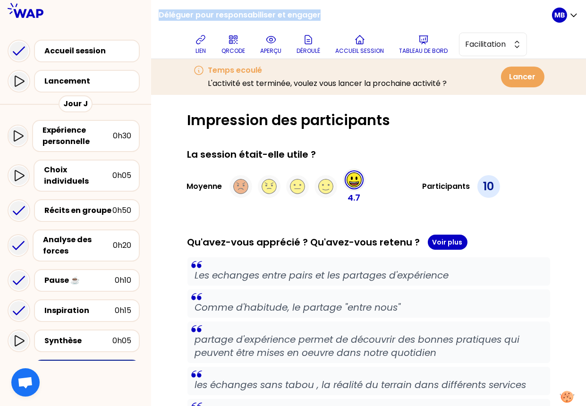
click at [159, 15] on div "Déléguer pour responsabiliser et engager lien QRCODE aperçu Déroulé Accueil ses…" at bounding box center [355, 29] width 393 height 59
copy h1 "Déléguer pour responsabiliser et engager"
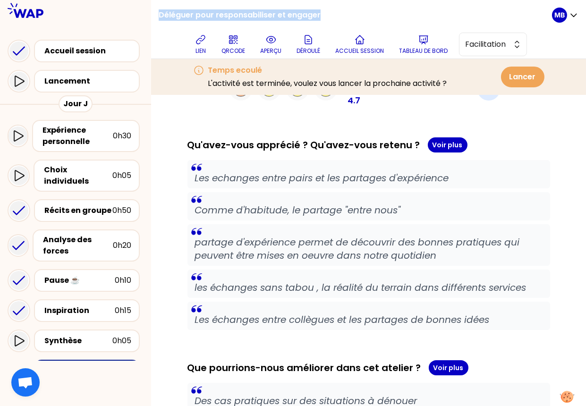
scroll to position [2, 0]
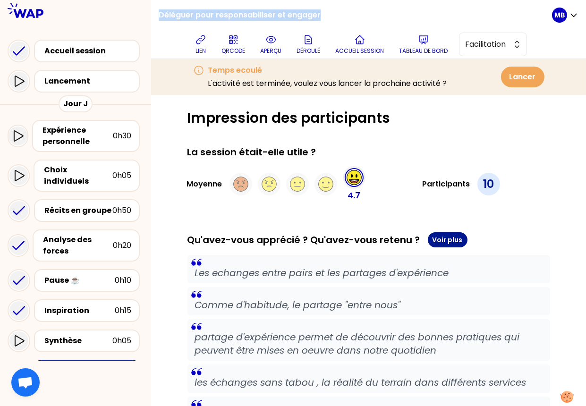
click at [445, 241] on button "Voir plus" at bounding box center [448, 239] width 40 height 15
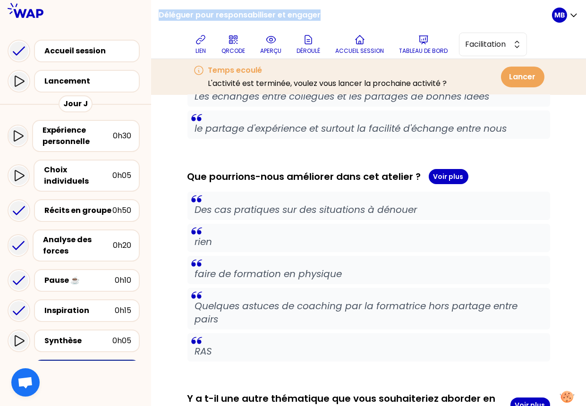
scroll to position [459, 0]
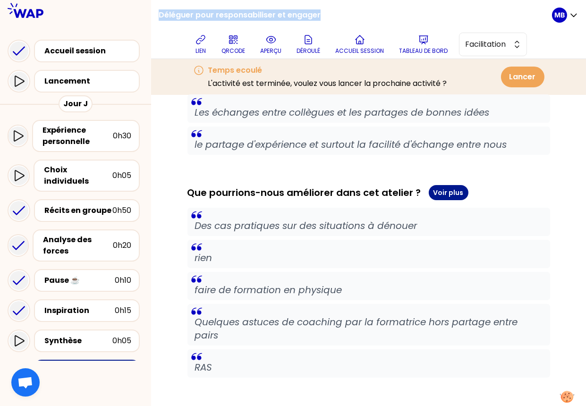
click at [450, 189] on button "Voir plus" at bounding box center [449, 192] width 40 height 15
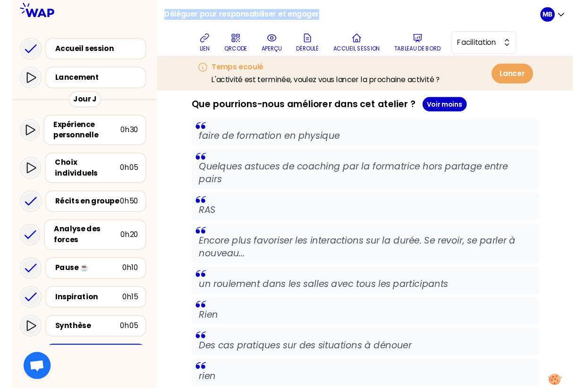
scroll to position [548, 0]
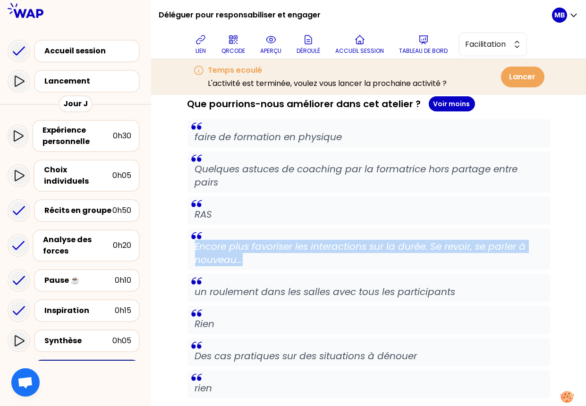
drag, startPoint x: 254, startPoint y: 257, endPoint x: 187, endPoint y: 243, distance: 68.4
click at [187, 243] on blockquote "Encore plus favoriser les interactions sur la durée. Se revoir, se parler à nou…" at bounding box center [368, 249] width 362 height 42
copy p "Encore plus favoriser les interactions sur la durée. Se revoir, se parler à nou…"
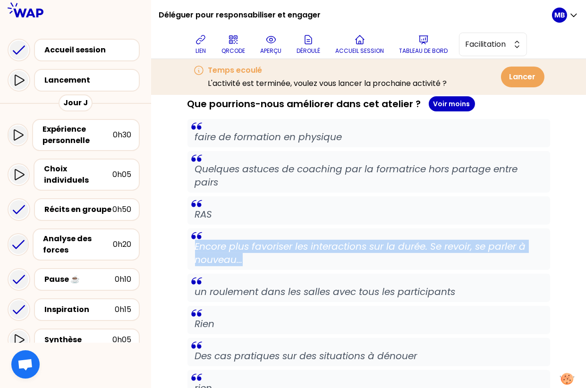
copy p "Encore plus favoriser les interactions sur la durée. Se revoir, se parler à nou…"
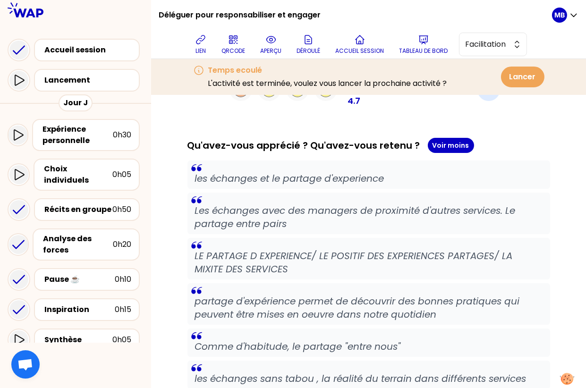
scroll to position [0, 0]
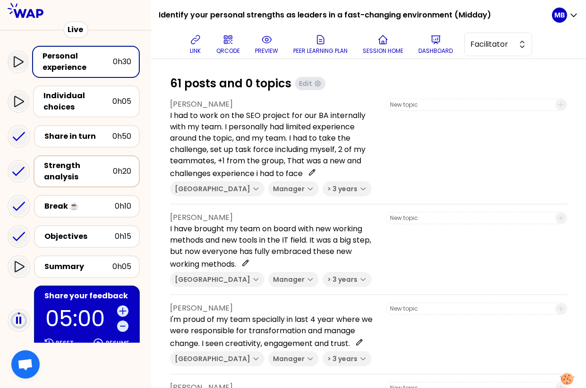
scroll to position [143, 0]
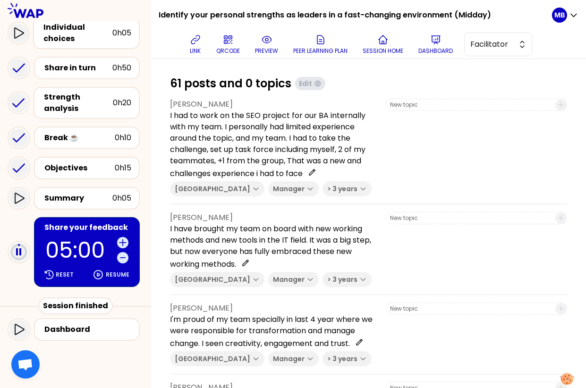
click at [77, 232] on div "Share your feedback 05:00 Reset Resume" at bounding box center [87, 252] width 106 height 70
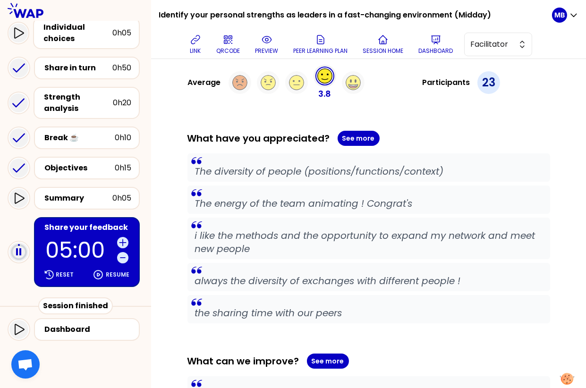
scroll to position [71, 0]
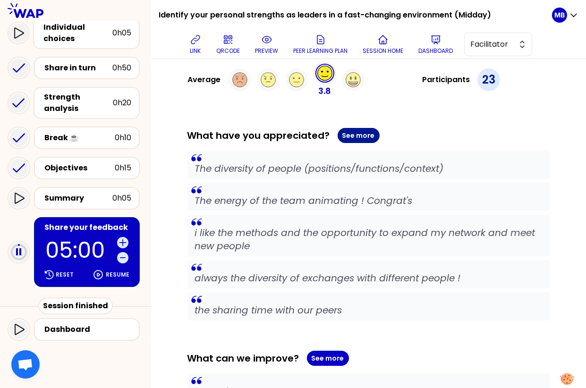
click at [345, 140] on button "See more" at bounding box center [358, 135] width 42 height 15
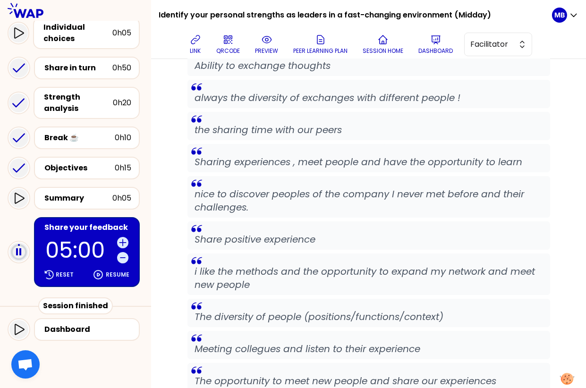
scroll to position [386, 0]
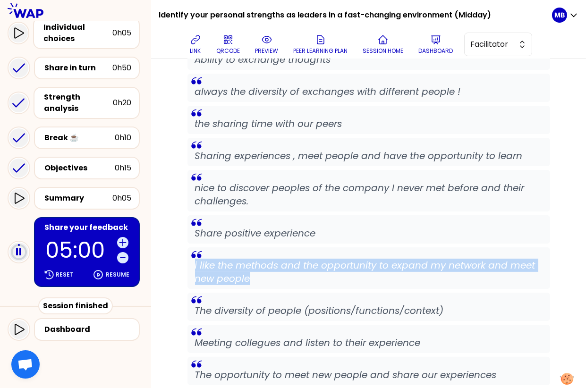
drag, startPoint x: 263, startPoint y: 277, endPoint x: 193, endPoint y: 264, distance: 71.9
click at [193, 264] on blockquote "i like the methods and the opportunity to expand my network and meet new people" at bounding box center [368, 268] width 362 height 42
copy p "i like the methods and the opportunity to expand my network and meet new people"
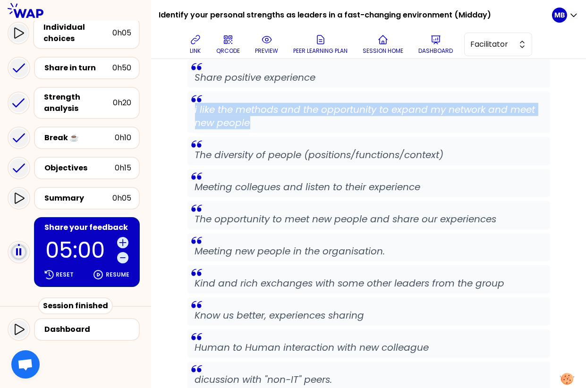
scroll to position [543, 0]
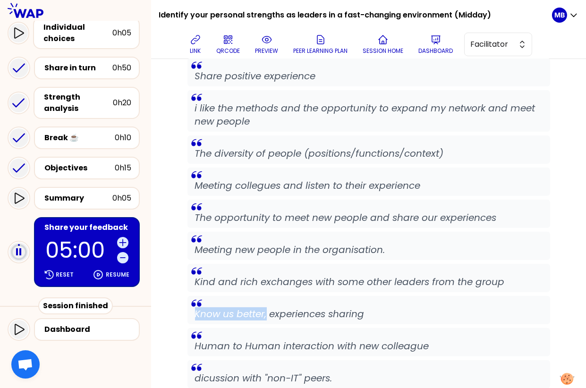
drag, startPoint x: 197, startPoint y: 314, endPoint x: 268, endPoint y: 311, distance: 70.9
click at [268, 311] on p "Know us better, experiences sharing" at bounding box center [368, 313] width 347 height 13
copy p "Know us better,"
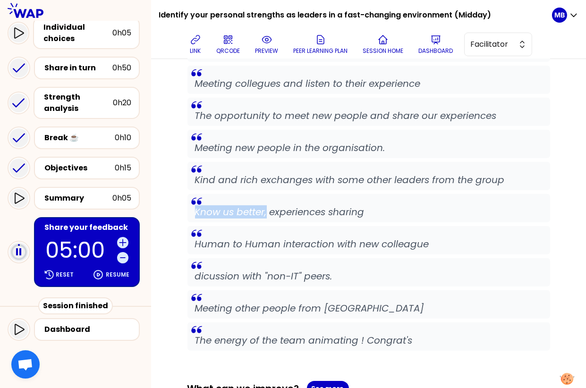
scroll to position [686, 0]
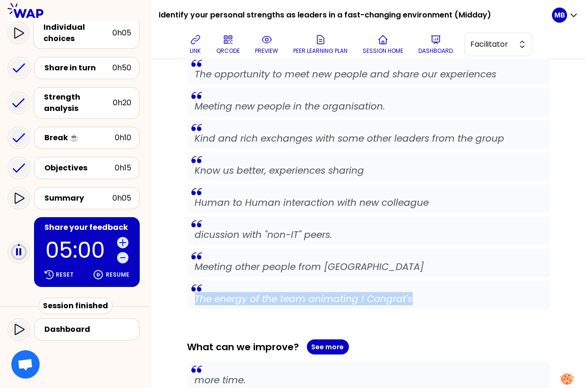
drag, startPoint x: 195, startPoint y: 297, endPoint x: 417, endPoint y: 296, distance: 221.8
click at [417, 296] on p "The energy of the team animating ! Congrat's" at bounding box center [368, 298] width 347 height 13
copy p "The energy of the team animating ! Congrat's"
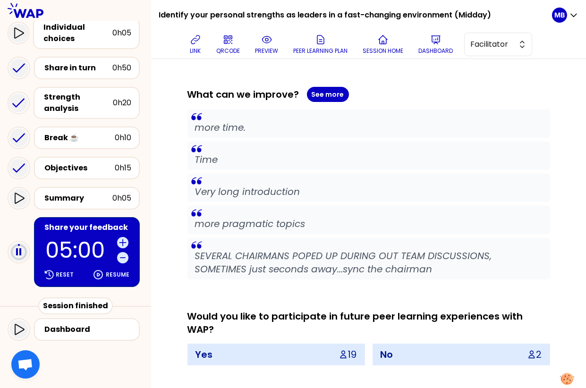
scroll to position [908, 0]
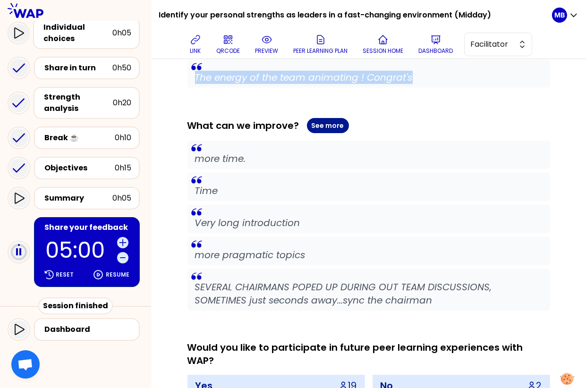
click at [322, 122] on button "See more" at bounding box center [328, 125] width 42 height 15
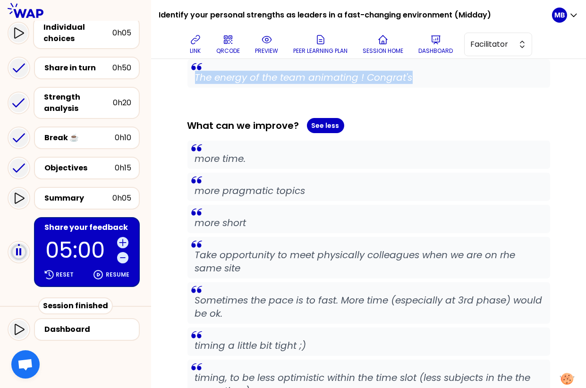
scroll to position [920, 0]
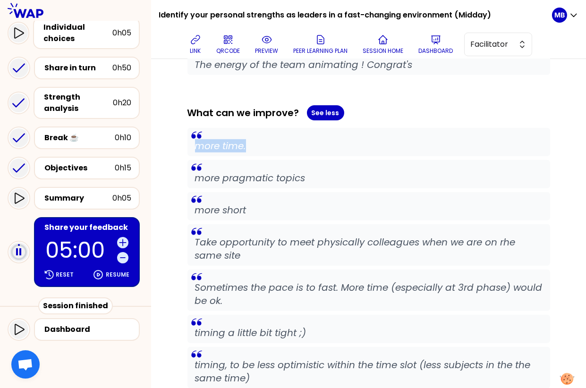
drag, startPoint x: 253, startPoint y: 146, endPoint x: 169, endPoint y: 140, distance: 83.3
click at [170, 140] on div "Participant feedbacks Was the session useful? Average 3.8 Participants 23 What …" at bounding box center [368, 18] width 397 height 1725
copy p "more time."
drag, startPoint x: 308, startPoint y: 170, endPoint x: 168, endPoint y: 170, distance: 140.6
click at [168, 170] on div "Participant feedbacks Was the session useful? Average 3.8 Participants 23 What …" at bounding box center [368, 19] width 435 height 1760
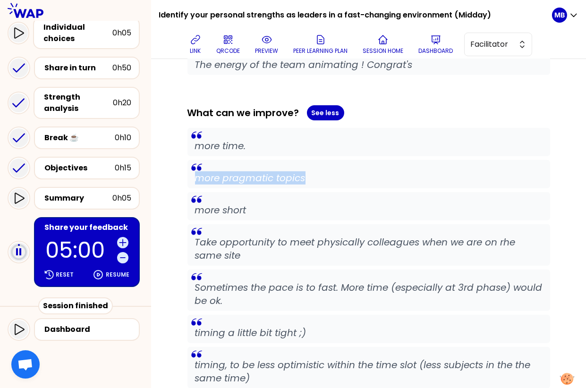
copy p "more pragmatic topics"
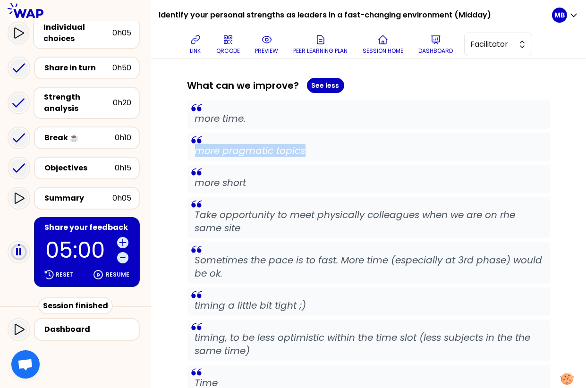
scroll to position [986, 0]
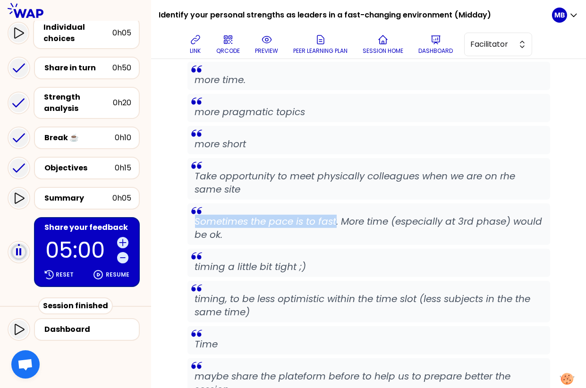
drag, startPoint x: 336, startPoint y: 219, endPoint x: 184, endPoint y: 217, distance: 152.5
copy p "Sometimes the pace is to fast"
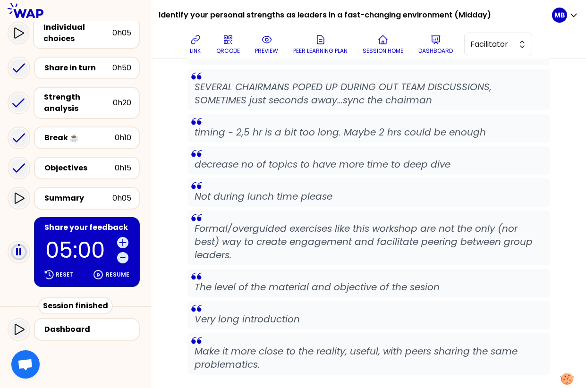
scroll to position [1322, 0]
drag, startPoint x: 197, startPoint y: 194, endPoint x: 298, endPoint y: 195, distance: 100.5
click at [298, 195] on p "Not during lunch time please" at bounding box center [368, 195] width 347 height 13
copy p "Not during lunch time"
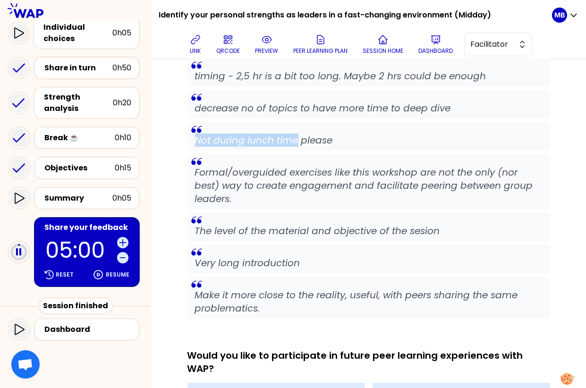
scroll to position [1392, 0]
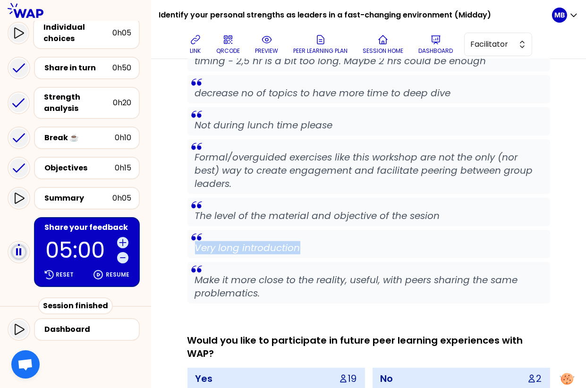
drag, startPoint x: 306, startPoint y: 249, endPoint x: 186, endPoint y: 248, distance: 119.9
copy p "Very long introduction"
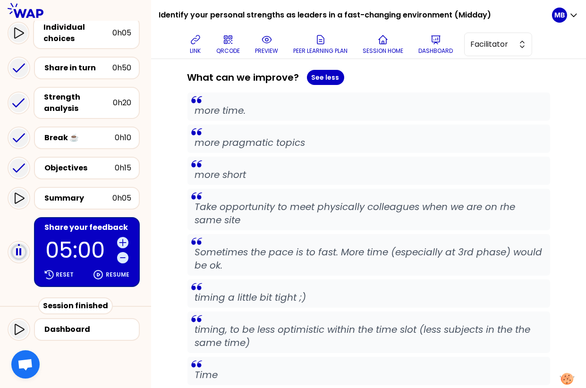
scroll to position [905, 0]
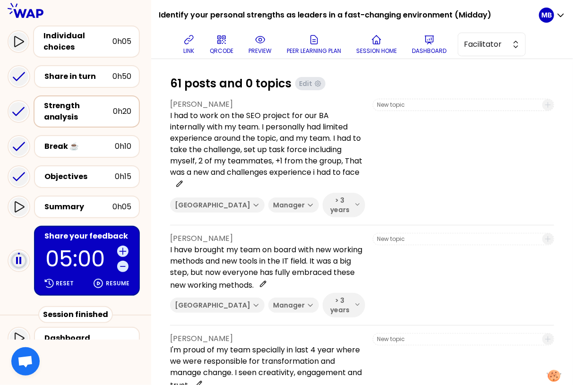
scroll to position [145, 0]
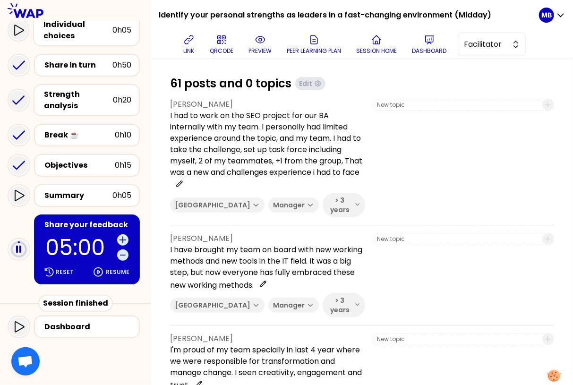
click at [68, 224] on div "Share your feedback" at bounding box center [87, 224] width 87 height 11
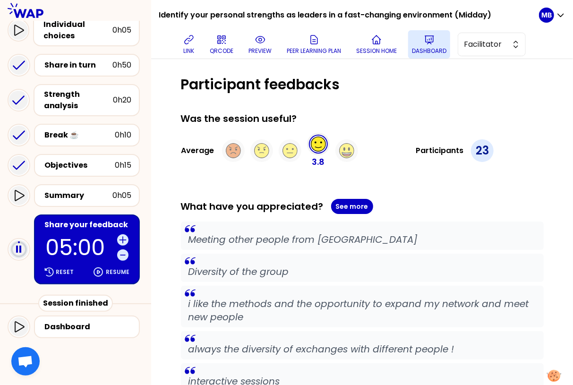
click at [427, 51] on p "Dashboard" at bounding box center [429, 51] width 34 height 8
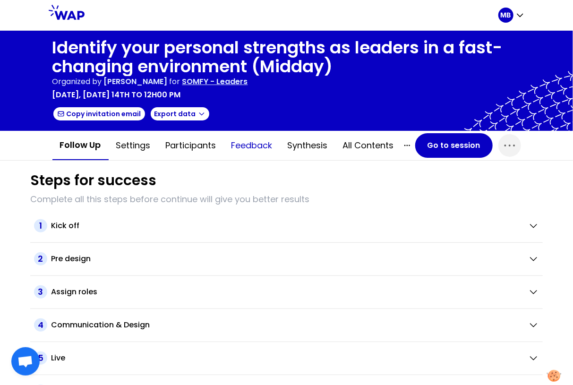
click at [243, 144] on button "Feedback" at bounding box center [252, 145] width 56 height 28
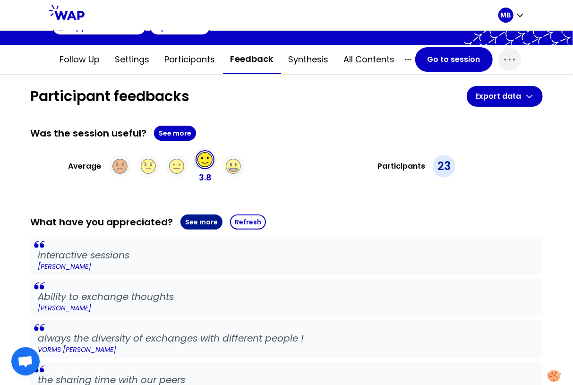
click at [199, 219] on button "See more" at bounding box center [201, 221] width 42 height 15
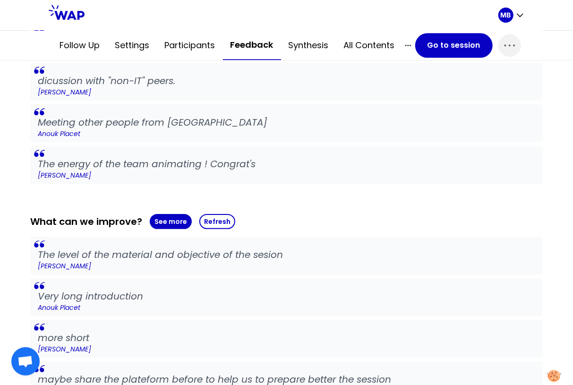
scroll to position [1133, 0]
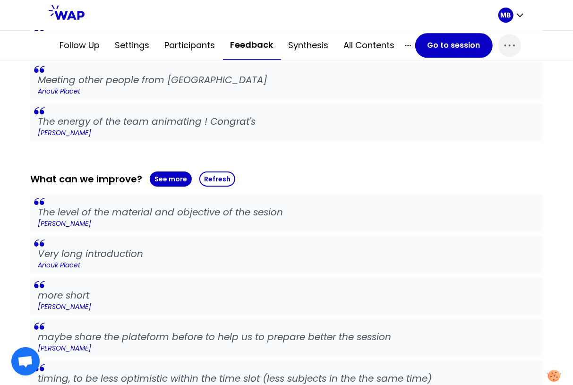
drag, startPoint x: 40, startPoint y: 117, endPoint x: 93, endPoint y: 133, distance: 55.6
click at [93, 133] on blockquote "The energy of the team animating ! Congrat's [PERSON_NAME]" at bounding box center [286, 122] width 512 height 38
copy blockquote "The energy of the team animating ! Congrat's [PERSON_NAME]"
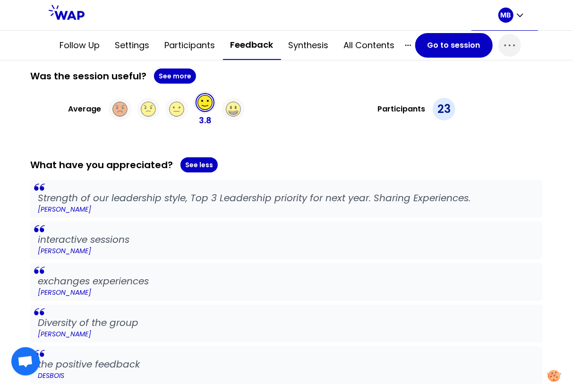
scroll to position [107, 0]
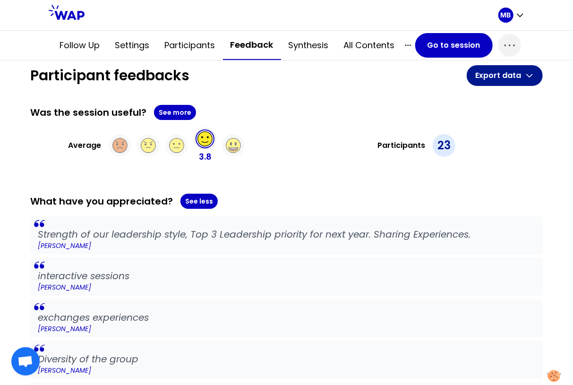
click at [515, 78] on button "Export data" at bounding box center [504, 75] width 76 height 21
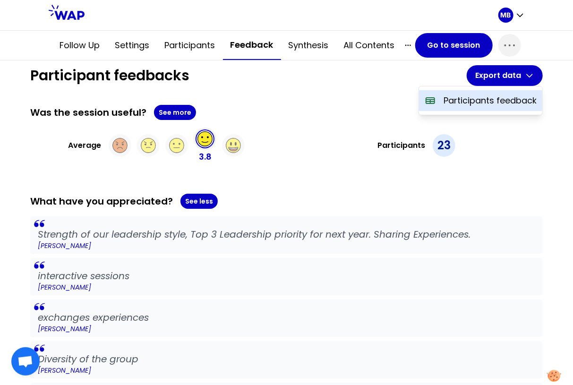
click at [461, 98] on p "Participants feedback" at bounding box center [489, 100] width 93 height 13
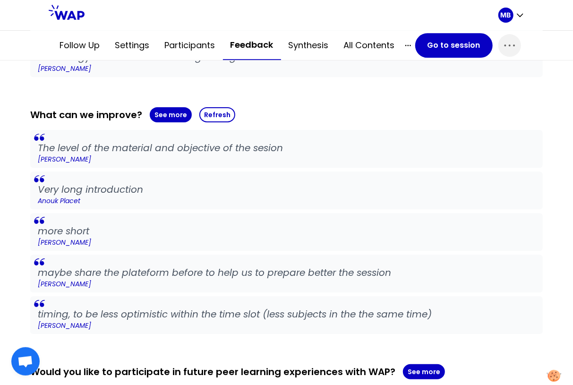
scroll to position [1146, 0]
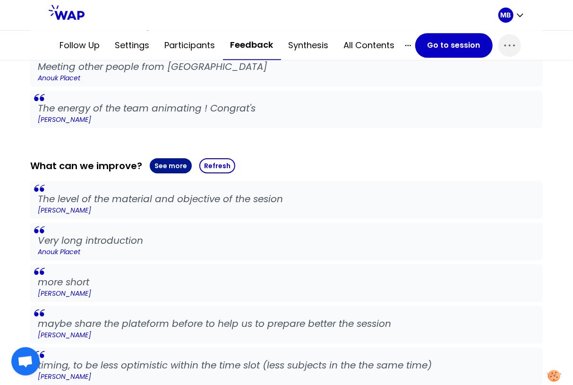
click at [166, 165] on button "See more" at bounding box center [171, 165] width 42 height 15
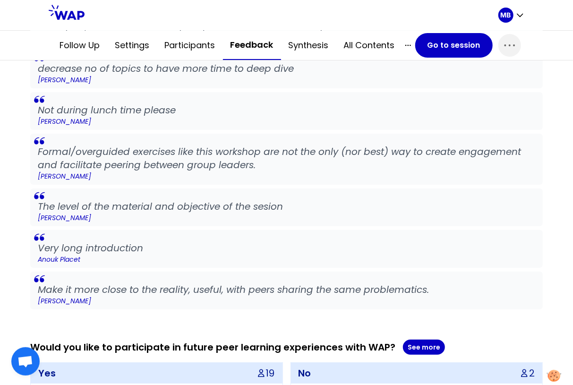
scroll to position [1751, 0]
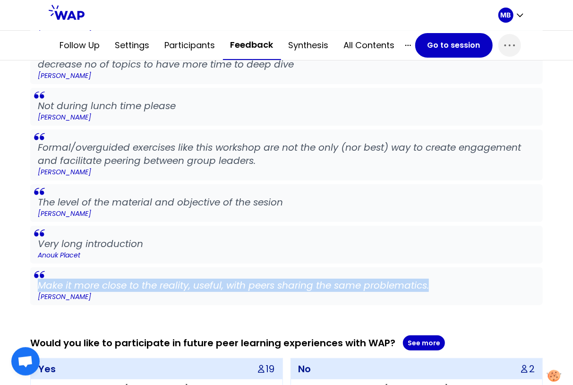
drag, startPoint x: 39, startPoint y: 283, endPoint x: 436, endPoint y: 282, distance: 397.4
click at [436, 282] on p "Make it more close to the reality, useful, with peers sharing the same problema…" at bounding box center [286, 284] width 497 height 13
copy p "Make it more close to the reality, useful, with peers sharing the same problema…"
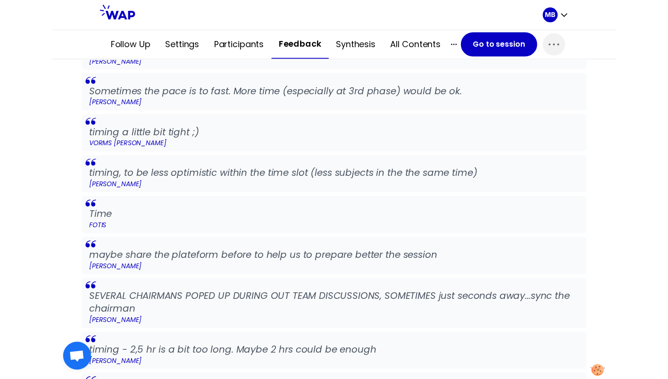
scroll to position [1385, 0]
